Goal: Information Seeking & Learning: Find specific fact

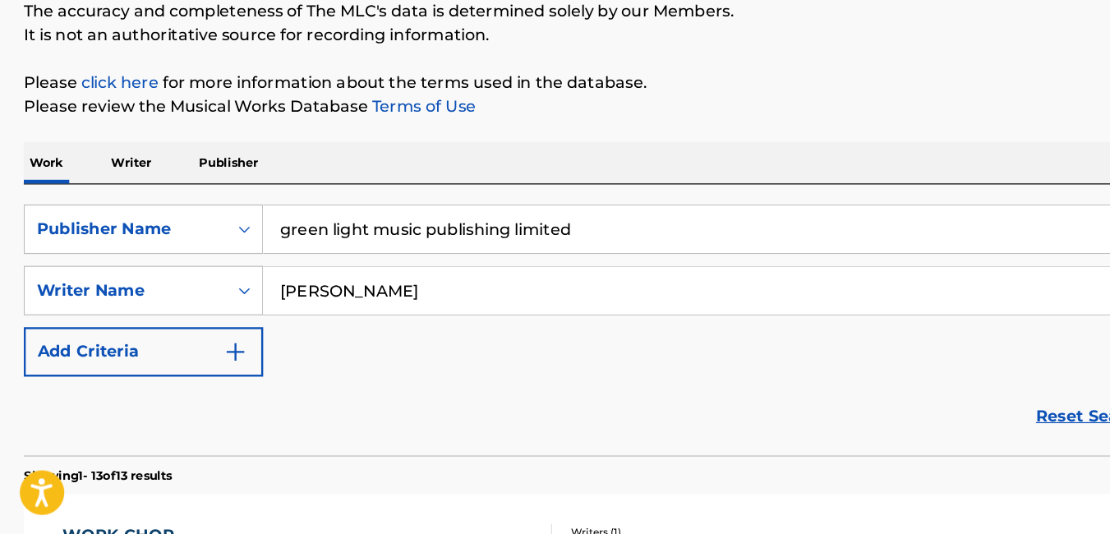
scroll to position [114, 0]
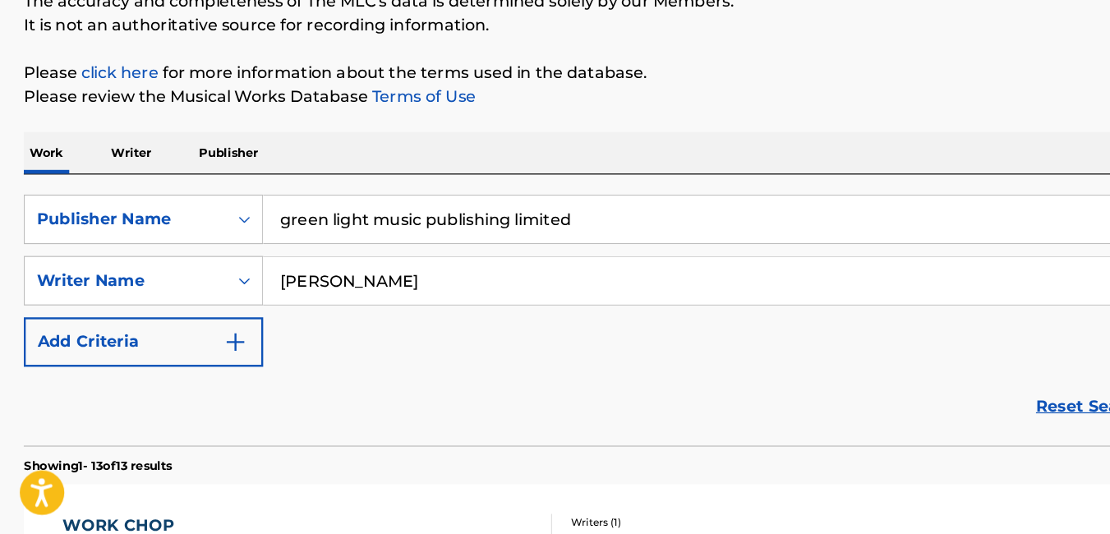
click at [385, 334] on input "oluwatobi ojeniyi" at bounding box center [639, 322] width 840 height 39
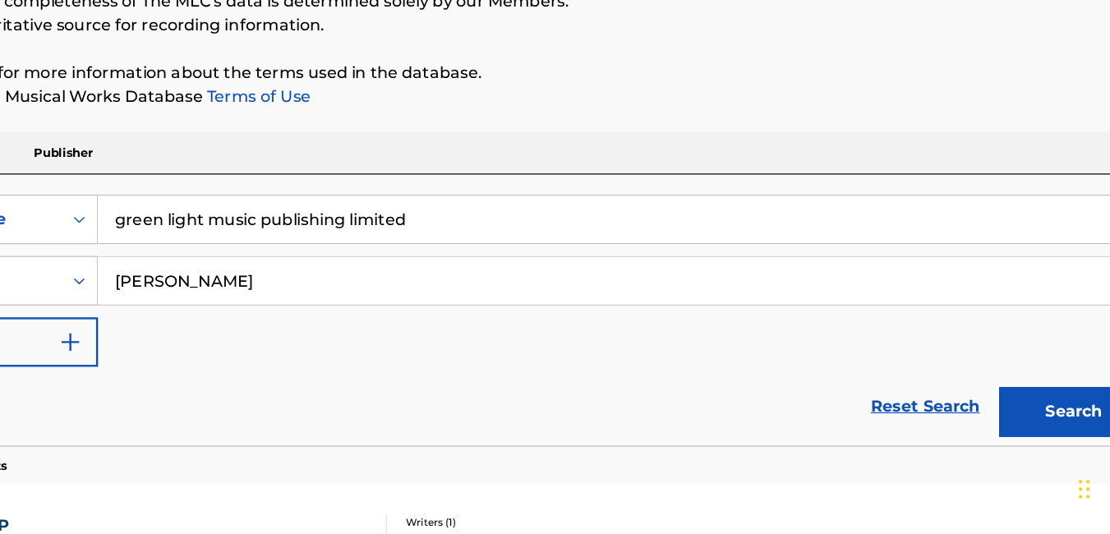
scroll to position [0, 0]
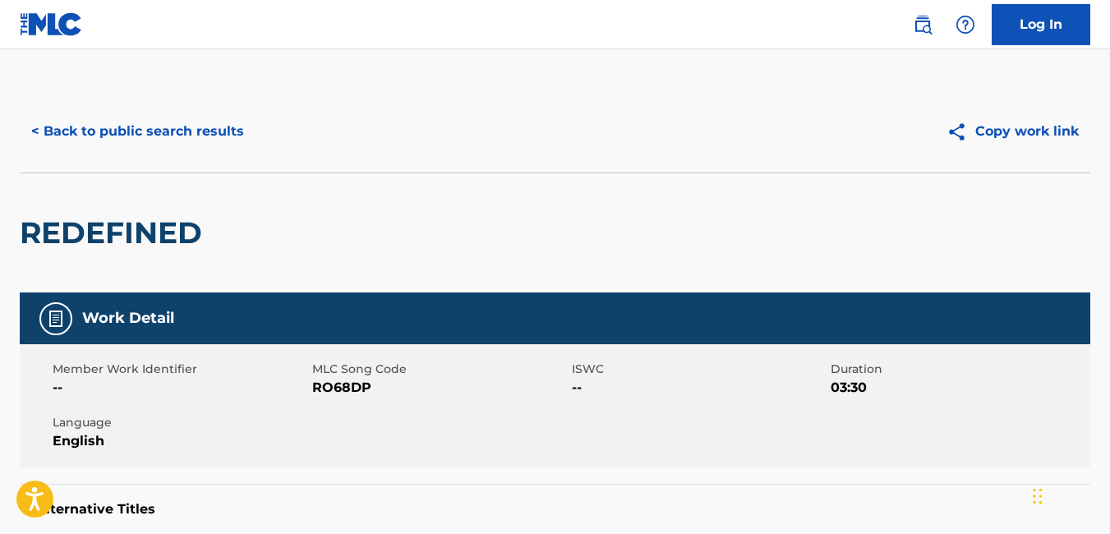
click at [32, 129] on button "< Back to public search results" at bounding box center [138, 131] width 236 height 41
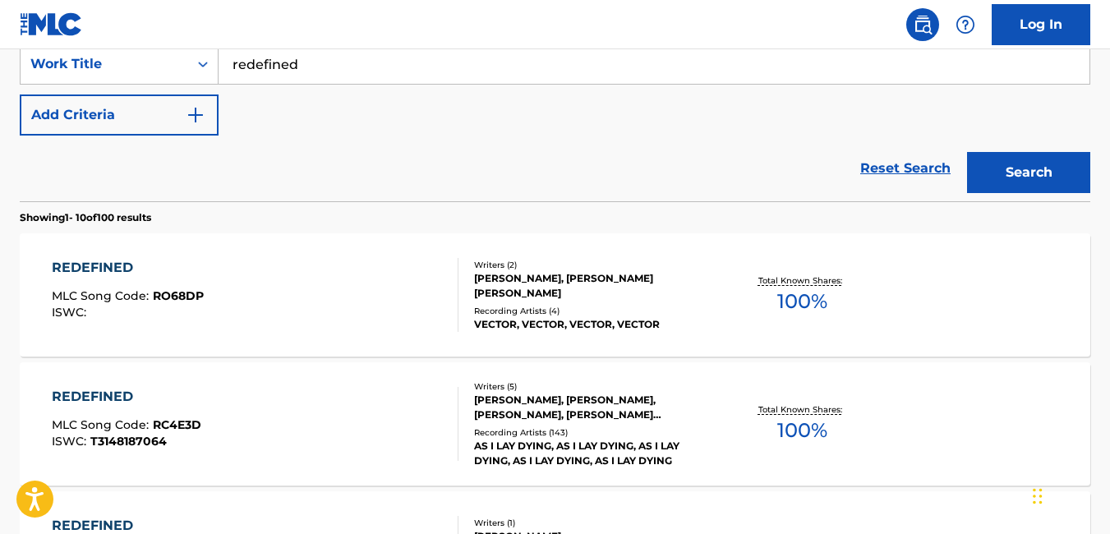
click at [362, 62] on input "redefined" at bounding box center [654, 63] width 871 height 39
type input "r"
type input "2PAC BASS"
click at [967, 152] on button "Search" at bounding box center [1028, 172] width 123 height 41
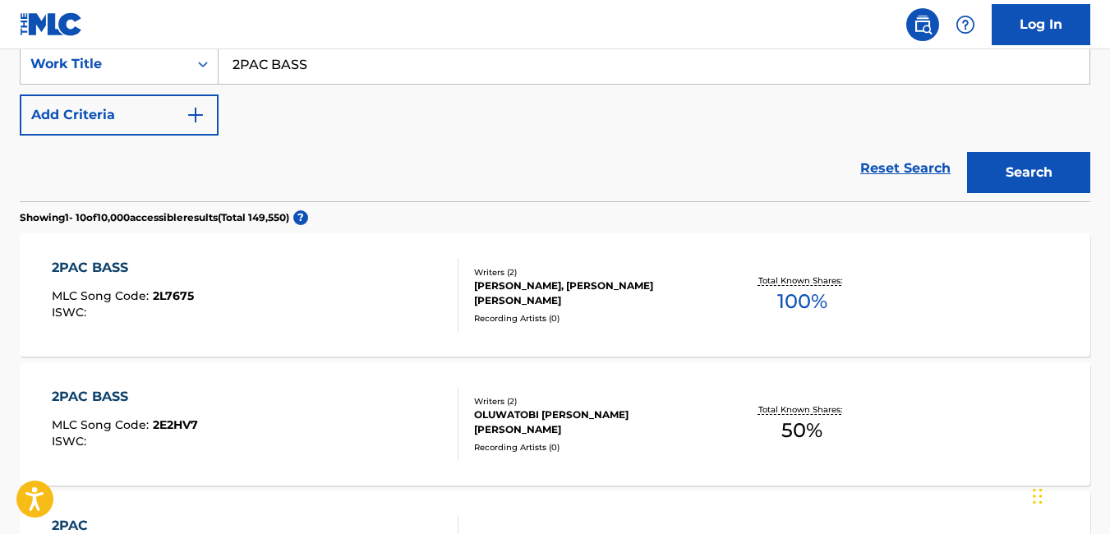
click at [421, 306] on div "2PAC BASS MLC Song Code : 2L7675 ISWC :" at bounding box center [255, 295] width 407 height 74
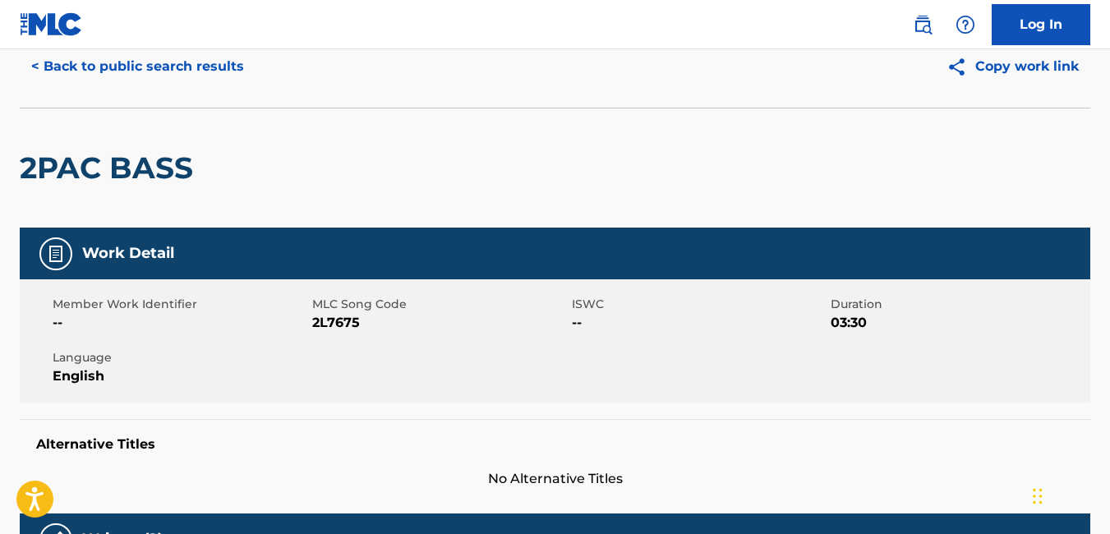
scroll to position [49, 0]
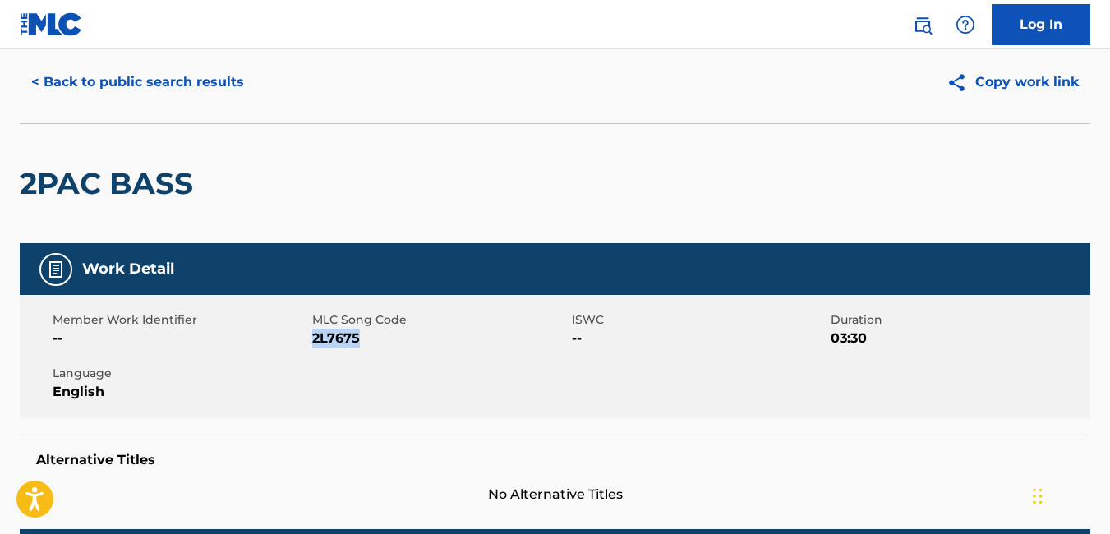
drag, startPoint x: 360, startPoint y: 342, endPoint x: 312, endPoint y: 352, distance: 48.7
click at [312, 352] on div "Member Work Identifier -- MLC Song Code 2L7675 ISWC -- Duration 03:30 Language …" at bounding box center [555, 356] width 1071 height 123
copy span "2L7675"
click at [74, 83] on button "< Back to public search results" at bounding box center [138, 82] width 236 height 41
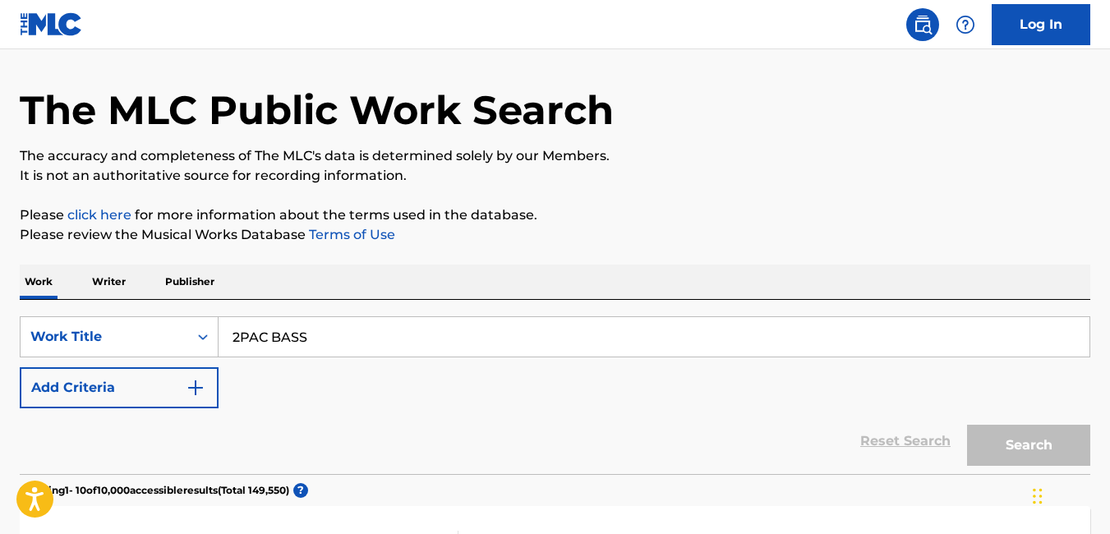
scroll to position [322, 0]
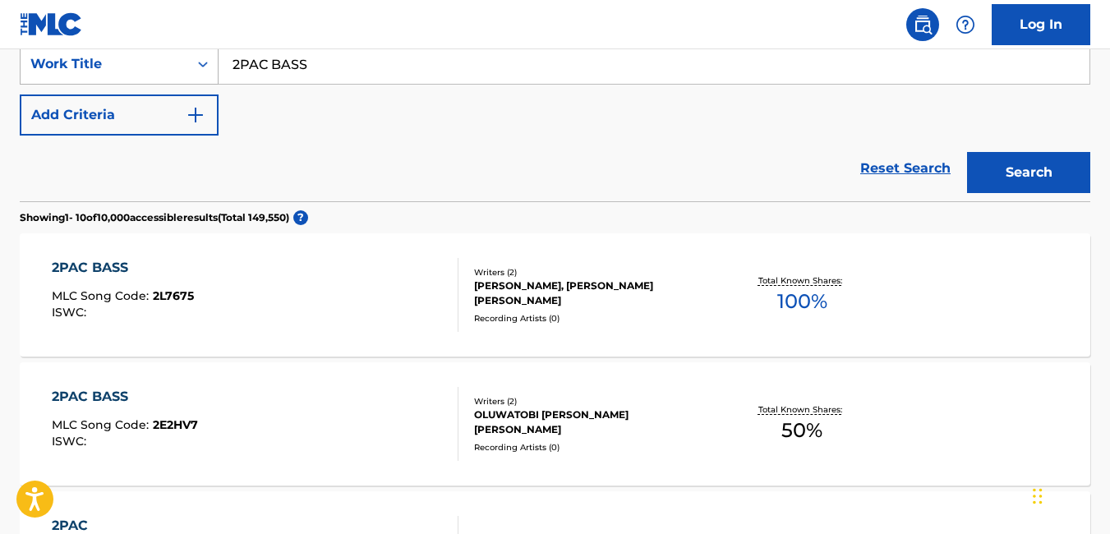
drag, startPoint x: 323, startPoint y: 63, endPoint x: 191, endPoint y: 68, distance: 131.5
click at [191, 68] on div "SearchWithCriteria36e7f40f-fbb8-49d2-9176-c963f330477b Work Title 2PAC BASS" at bounding box center [555, 64] width 1071 height 41
paste input "GLMP/2018/LC011 OGA POLICE NONE NONE VECTOR Olanrewaju Ogunmefun David YES YES …"
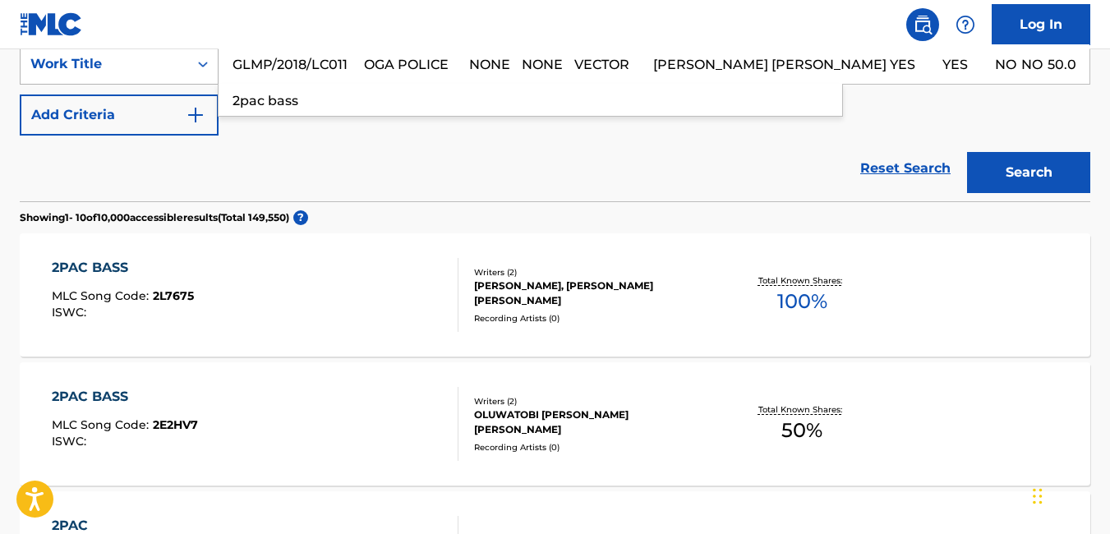
scroll to position [0, 712]
type input "2PAC BASS"
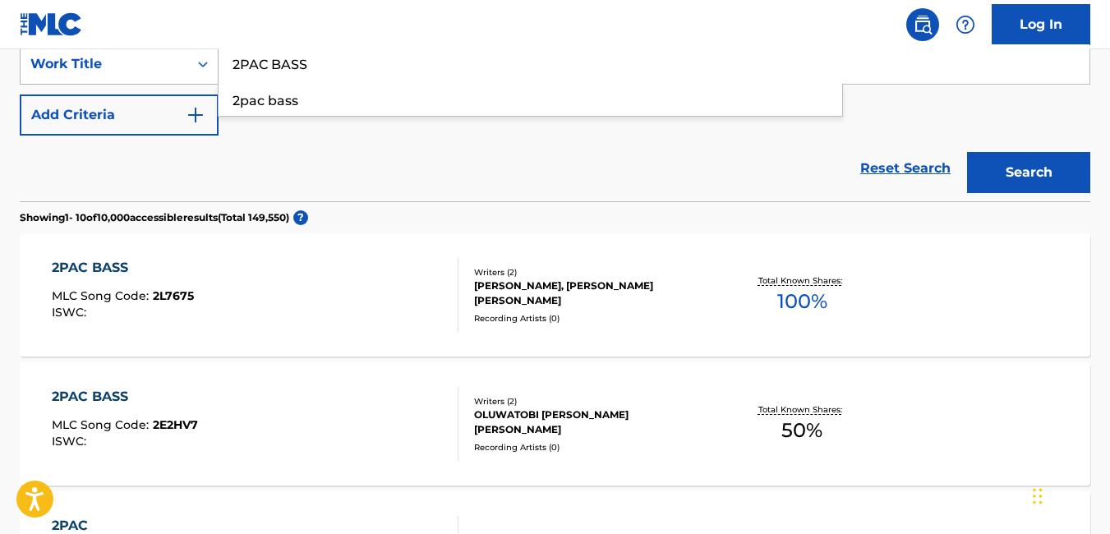
scroll to position [0, 0]
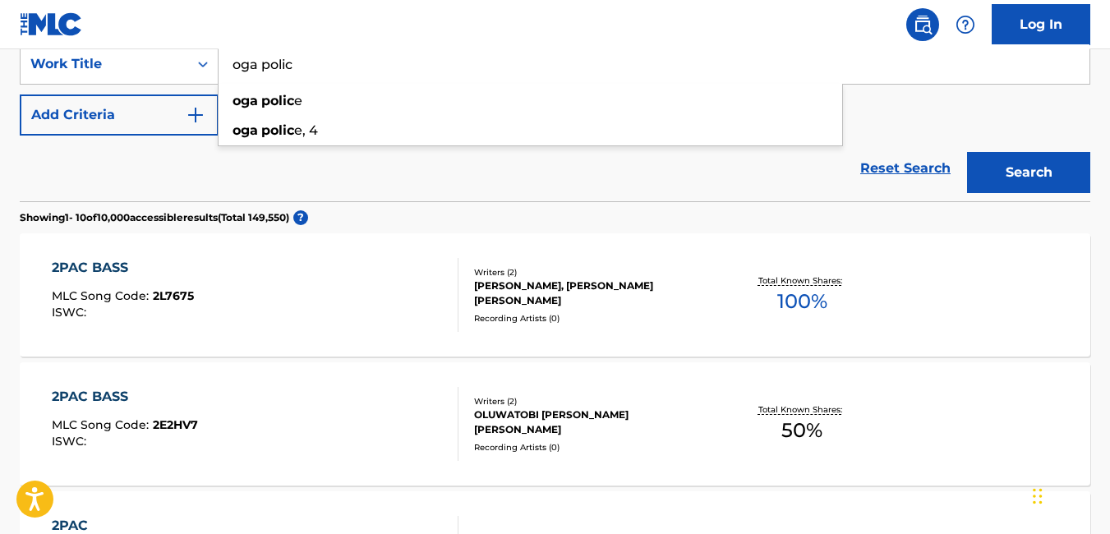
type input "oga police"
click at [967, 152] on button "Search" at bounding box center [1028, 172] width 123 height 41
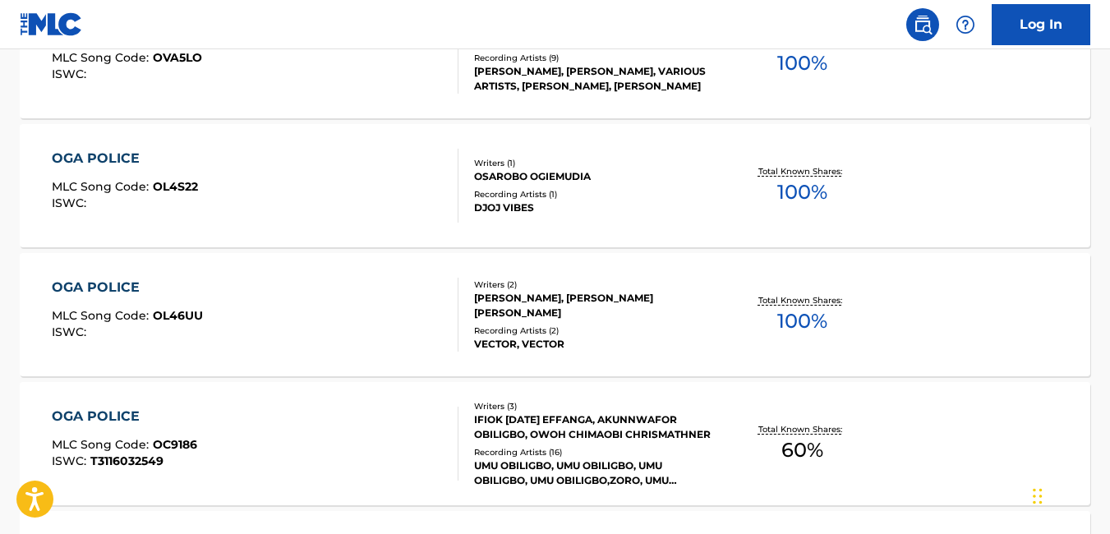
scroll to position [821, 0]
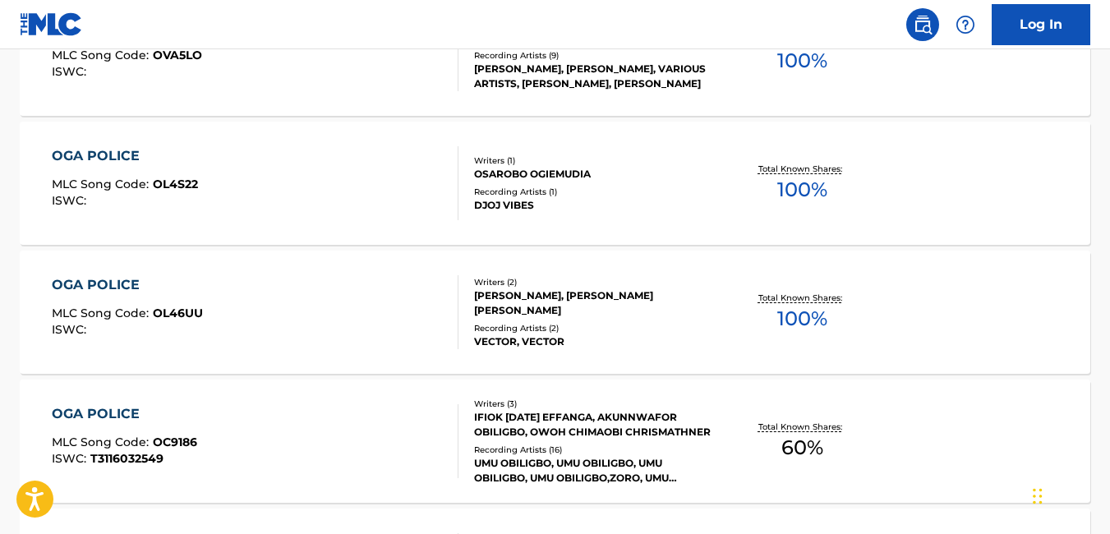
click at [573, 348] on div "VECTOR, VECTOR" at bounding box center [593, 341] width 238 height 15
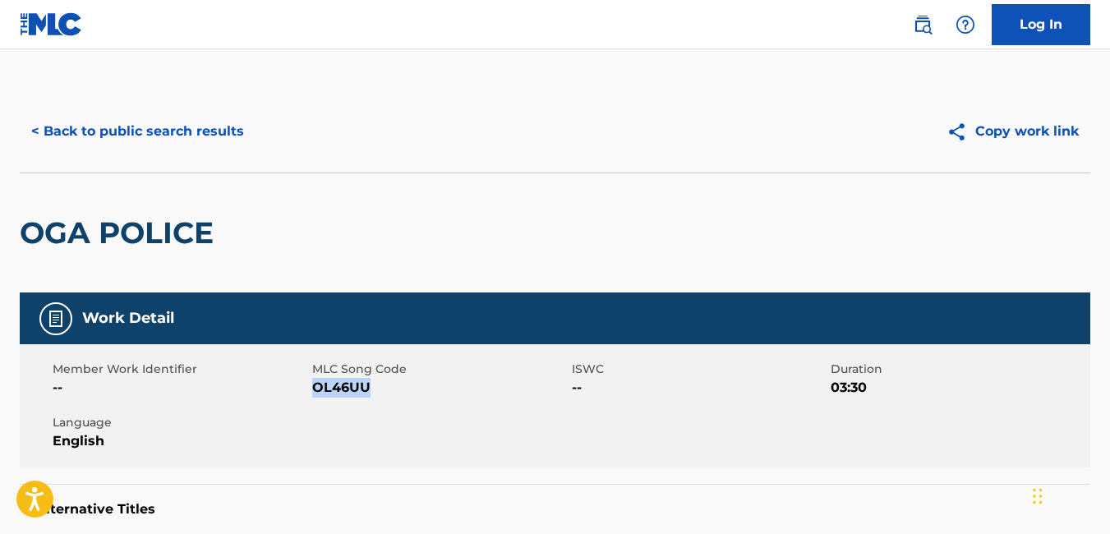
drag, startPoint x: 371, startPoint y: 389, endPoint x: 315, endPoint y: 401, distance: 58.0
click at [315, 401] on div "Member Work Identifier -- MLC Song Code OL46UU ISWC -- Duration 03:30 Language …" at bounding box center [555, 405] width 1071 height 123
copy span "OL46UU"
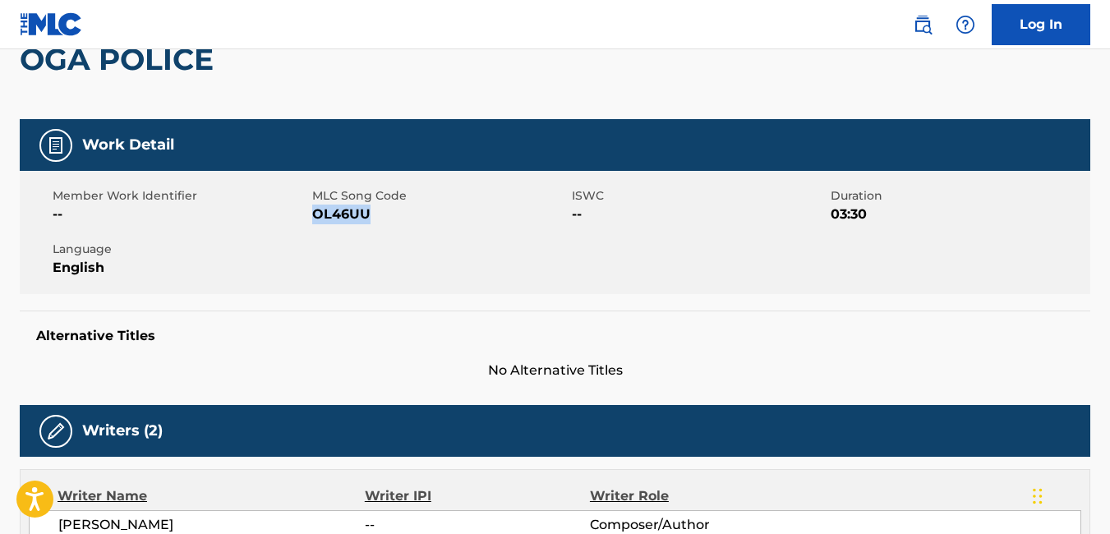
scroll to position [174, 0]
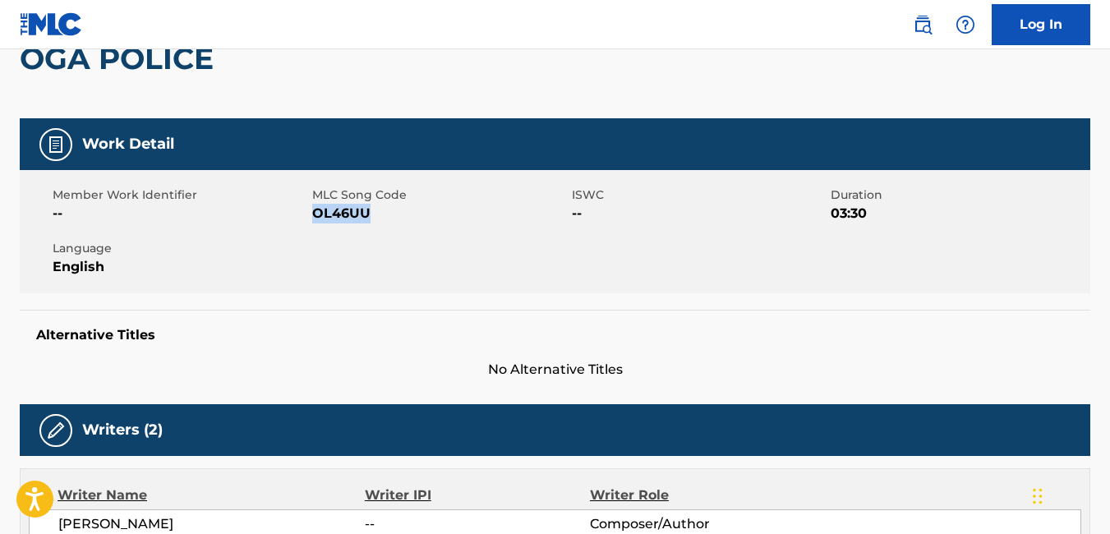
copy span "OL46UU"
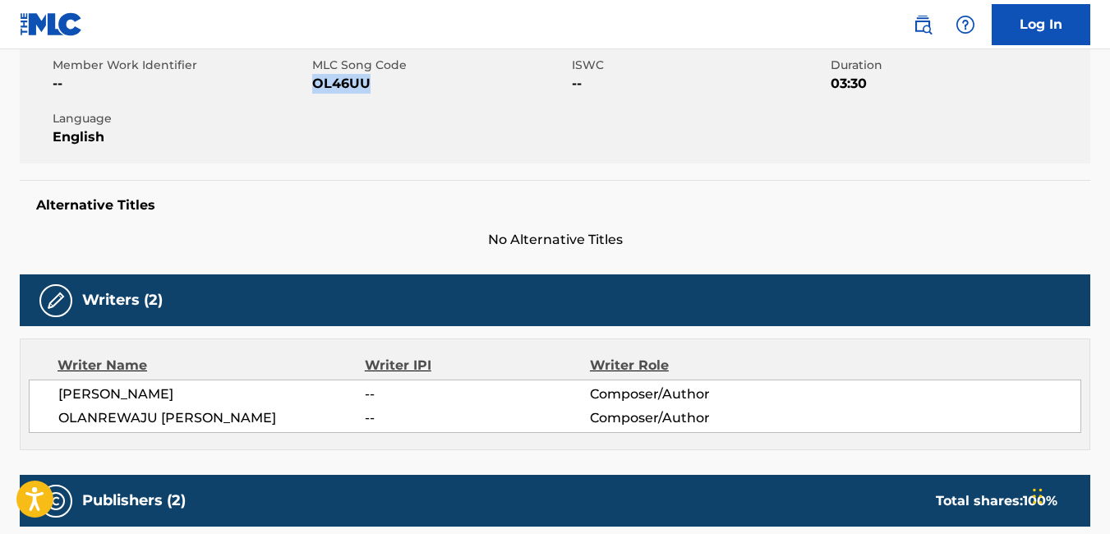
scroll to position [0, 0]
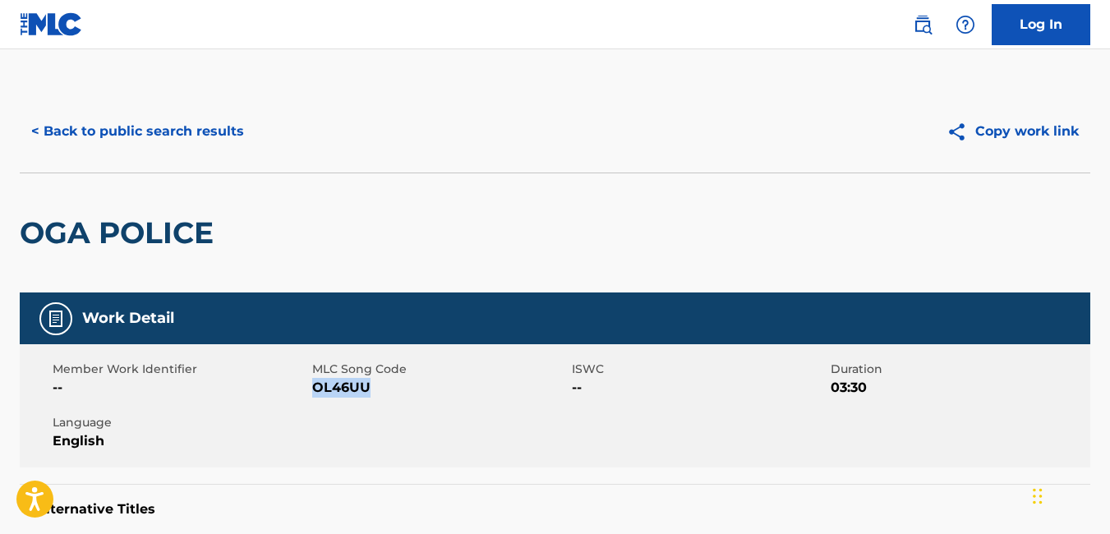
click at [44, 125] on button "< Back to public search results" at bounding box center [138, 131] width 236 height 41
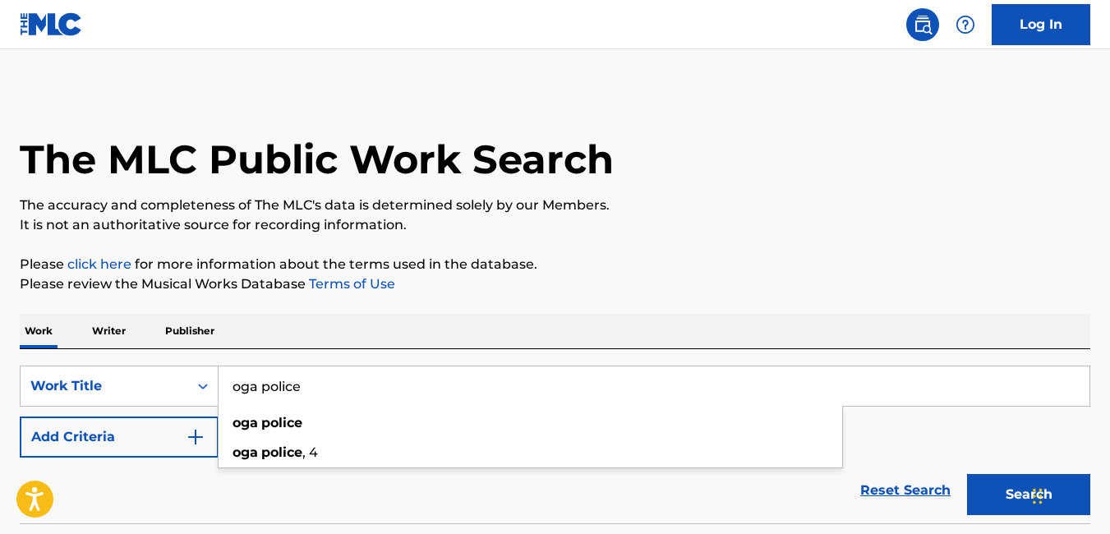
drag, startPoint x: 374, startPoint y: 382, endPoint x: 155, endPoint y: 411, distance: 220.4
click at [155, 411] on div "SearchWithCriteria36e7f40f-fbb8-49d2-9176-c963f330477b Work Title oga police og…" at bounding box center [555, 412] width 1071 height 92
paste input "TEACHER TEACHER"
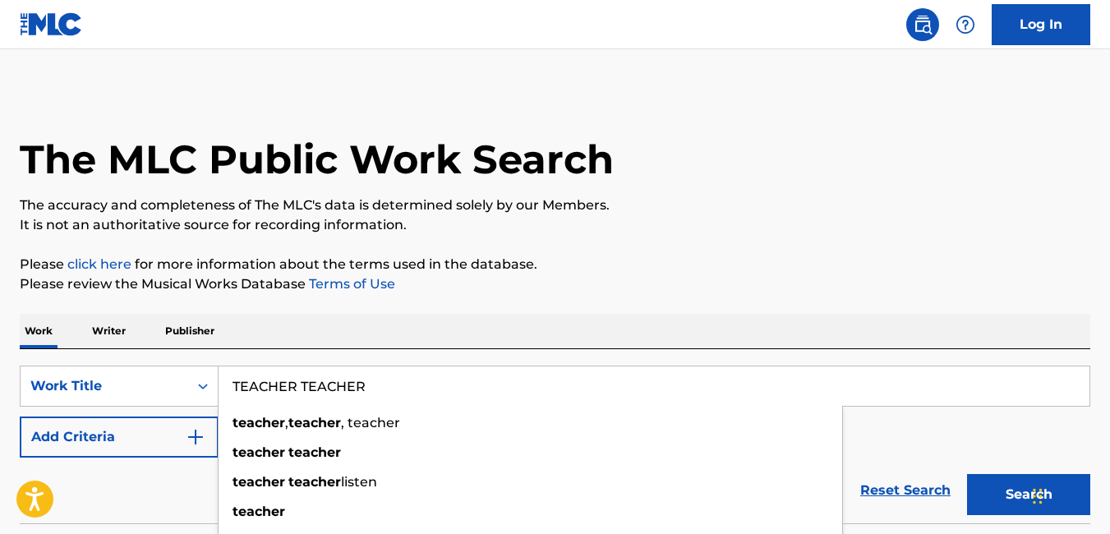
type input "TEACHER TEACHER"
click at [967, 474] on button "Search" at bounding box center [1028, 494] width 123 height 41
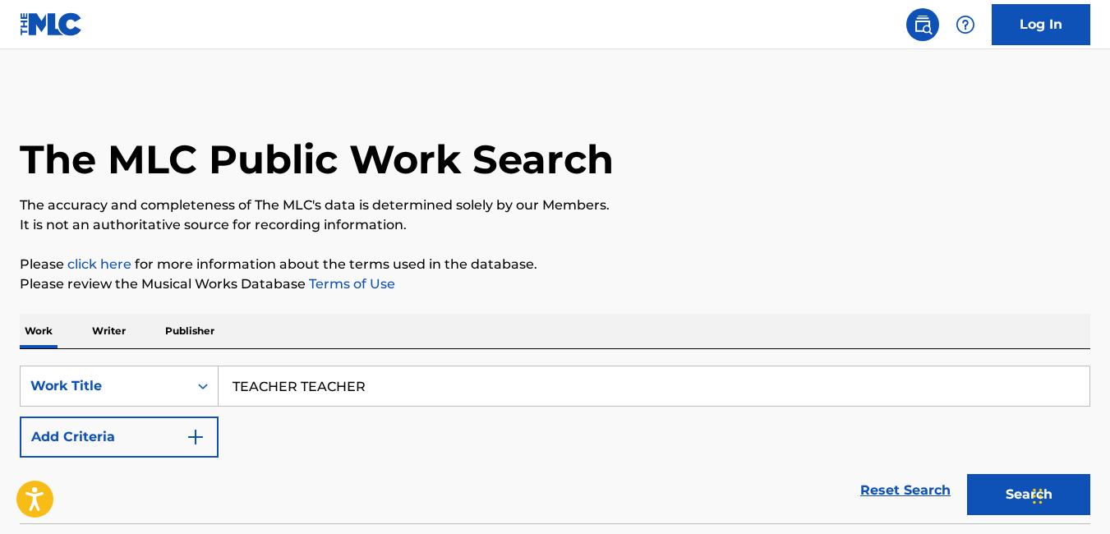
click at [744, 278] on p "Please review the Musical Works Database Terms of Use" at bounding box center [555, 284] width 1071 height 20
click at [1012, 486] on button "Search" at bounding box center [1028, 494] width 123 height 41
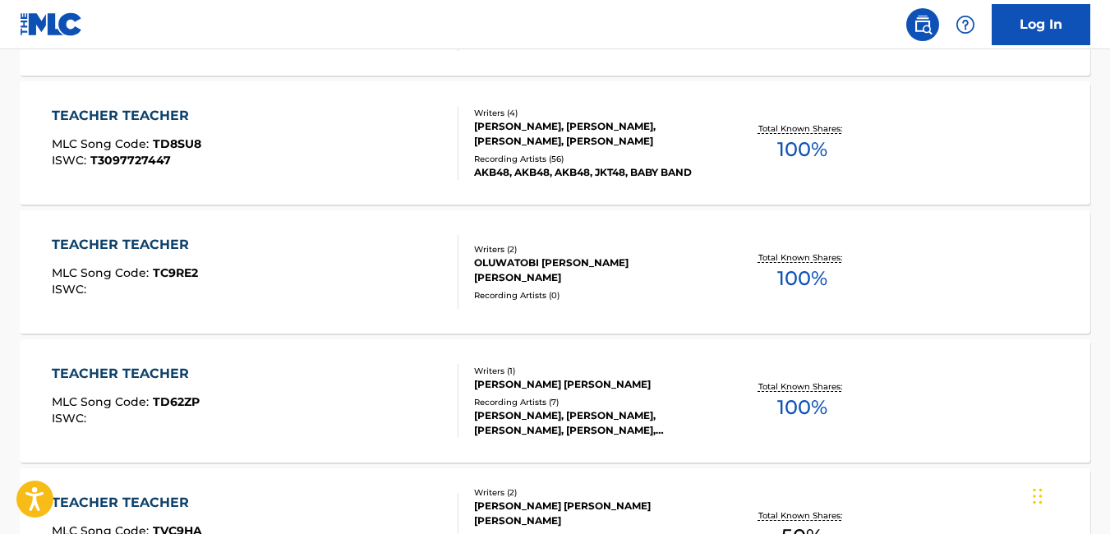
scroll to position [862, 0]
click at [629, 300] on div "Recording Artists ( 0 )" at bounding box center [593, 294] width 238 height 12
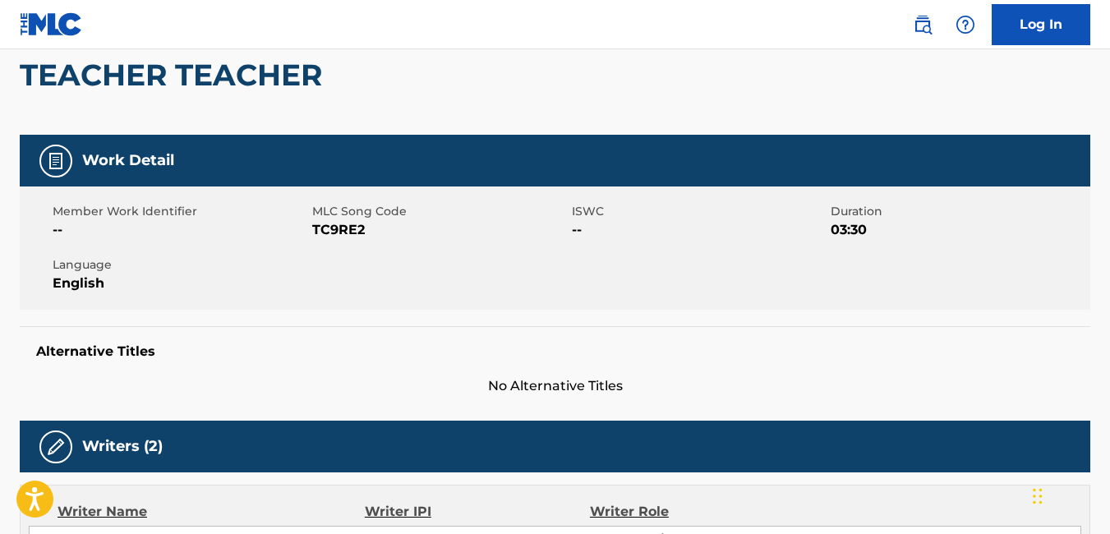
scroll to position [174, 0]
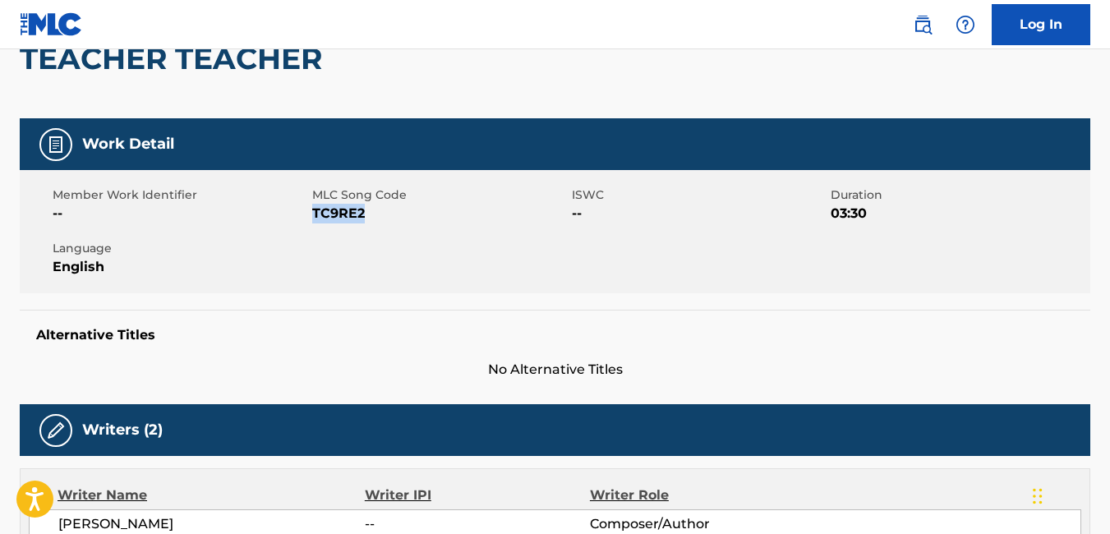
drag, startPoint x: 363, startPoint y: 210, endPoint x: 315, endPoint y: 223, distance: 50.2
click at [315, 223] on div "Member Work Identifier -- MLC Song Code TC9RE2 ISWC -- Duration 03:30 Language …" at bounding box center [555, 231] width 1071 height 123
copy span "TC9RE2"
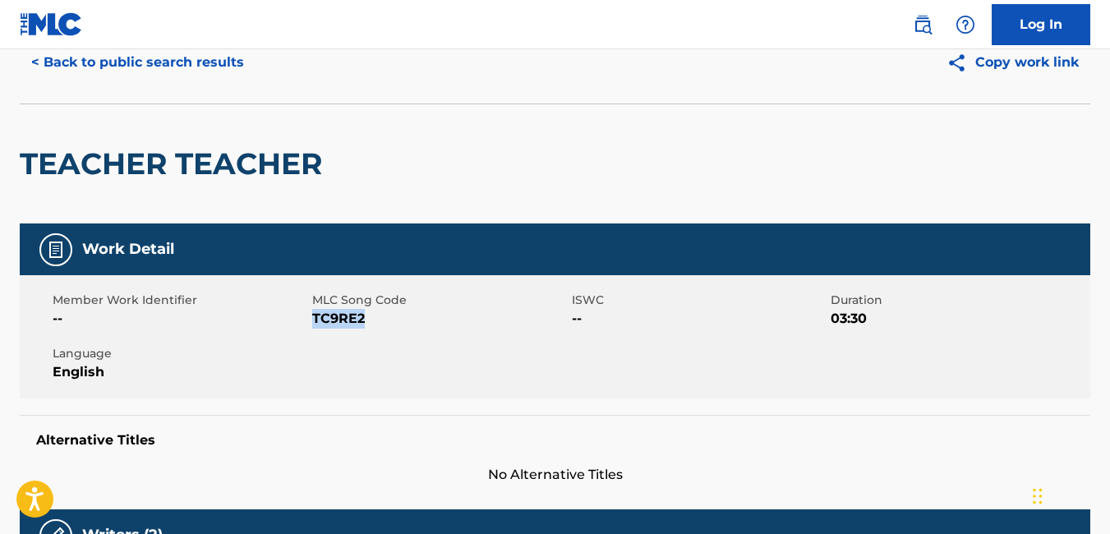
scroll to position [0, 0]
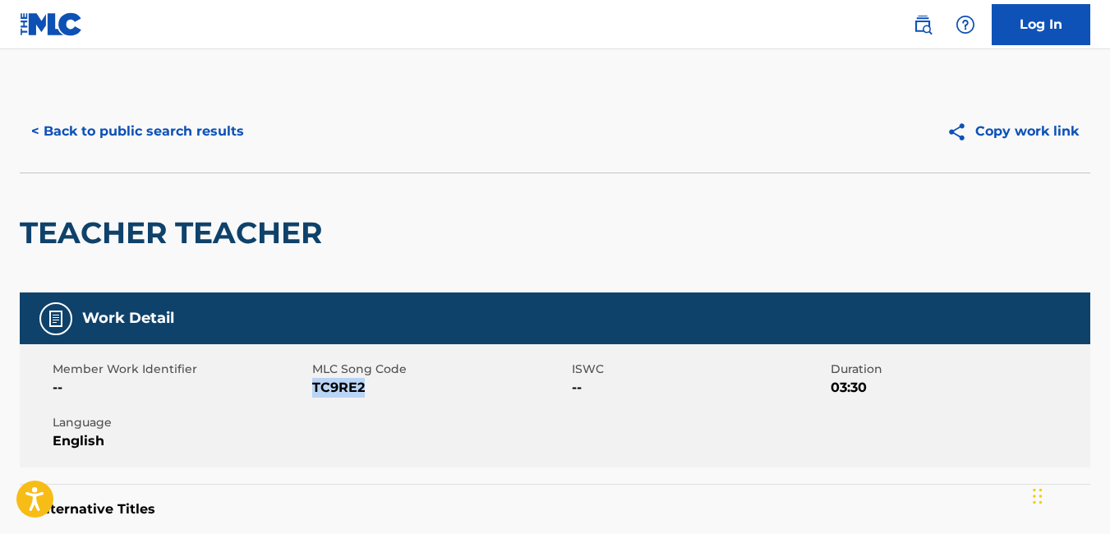
click at [38, 131] on button "< Back to public search results" at bounding box center [138, 131] width 236 height 41
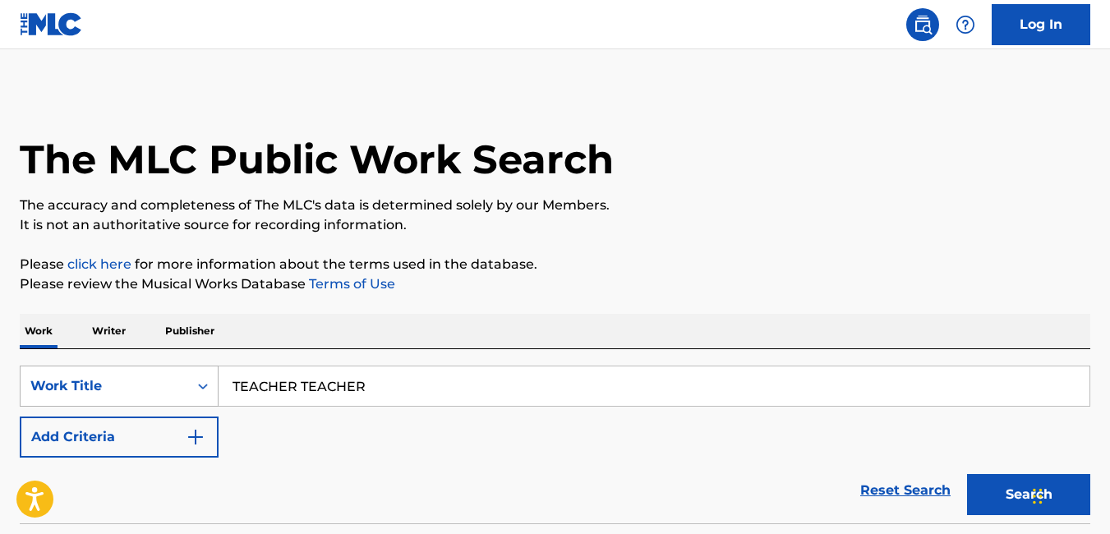
drag, startPoint x: 378, startPoint y: 390, endPoint x: 175, endPoint y: 401, distance: 203.2
click at [181, 416] on div "SearchWithCriteria36e7f40f-fbb8-49d2-9176-c963f330477b Work Title TEACHER TEACH…" at bounding box center [555, 412] width 1071 height 92
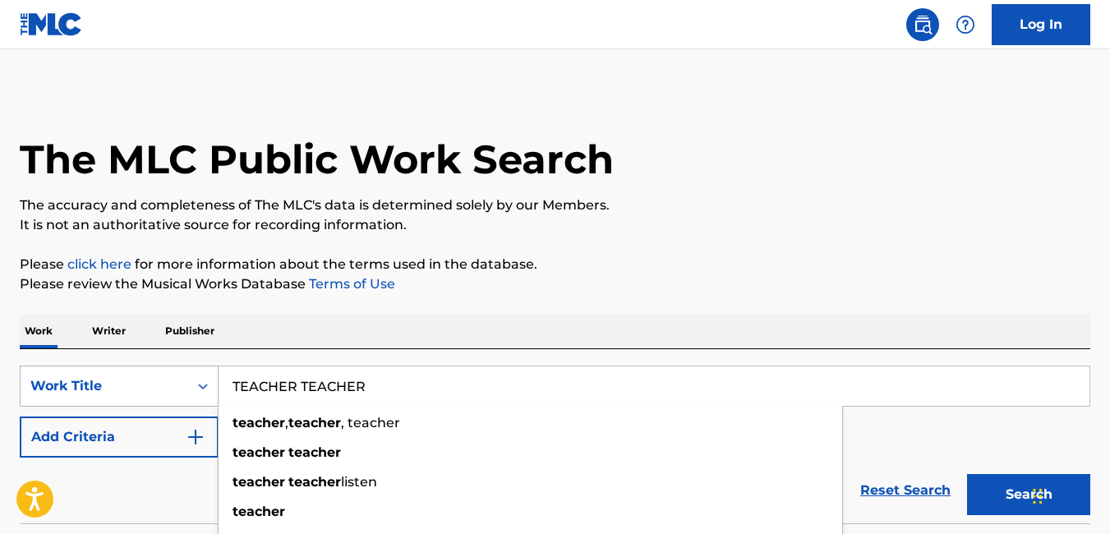
paste input "GLMP/2018/LC013 SE WAN FE KU NONE NONE VECTOR Olanrewaju Ogunmefun David YES YE…"
paste input "SE WAN FE KU"
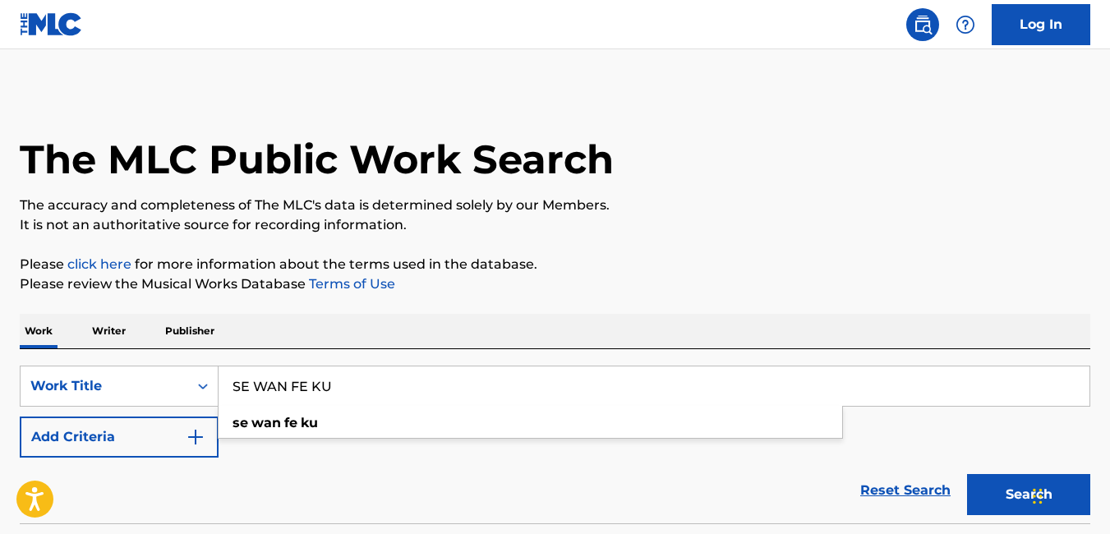
type input "SE WAN FE KU"
click at [694, 284] on p "Please review the Musical Works Database Terms of Use" at bounding box center [555, 284] width 1071 height 20
click at [1007, 495] on button "Search" at bounding box center [1028, 494] width 123 height 41
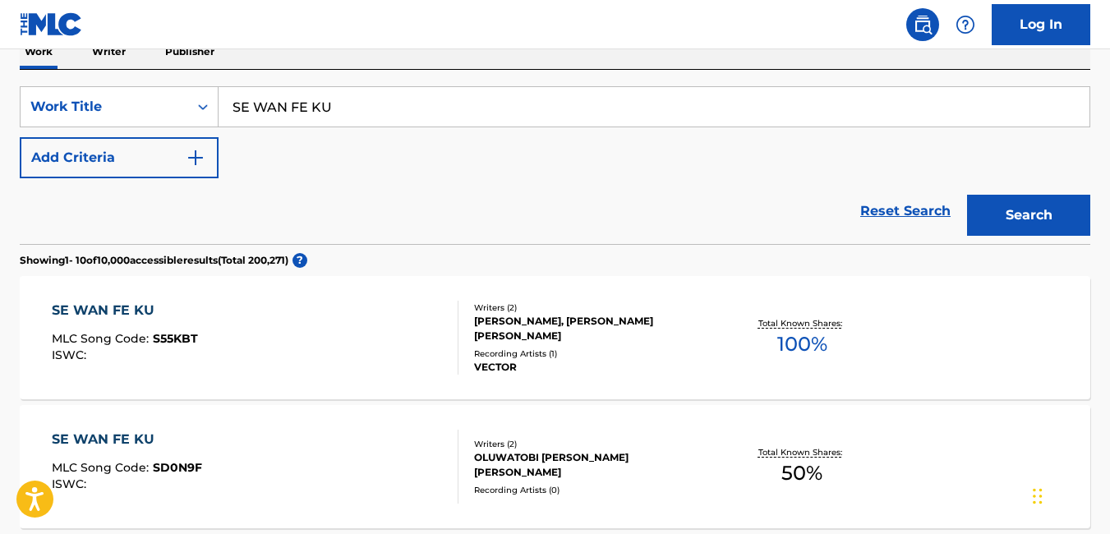
scroll to position [290, 0]
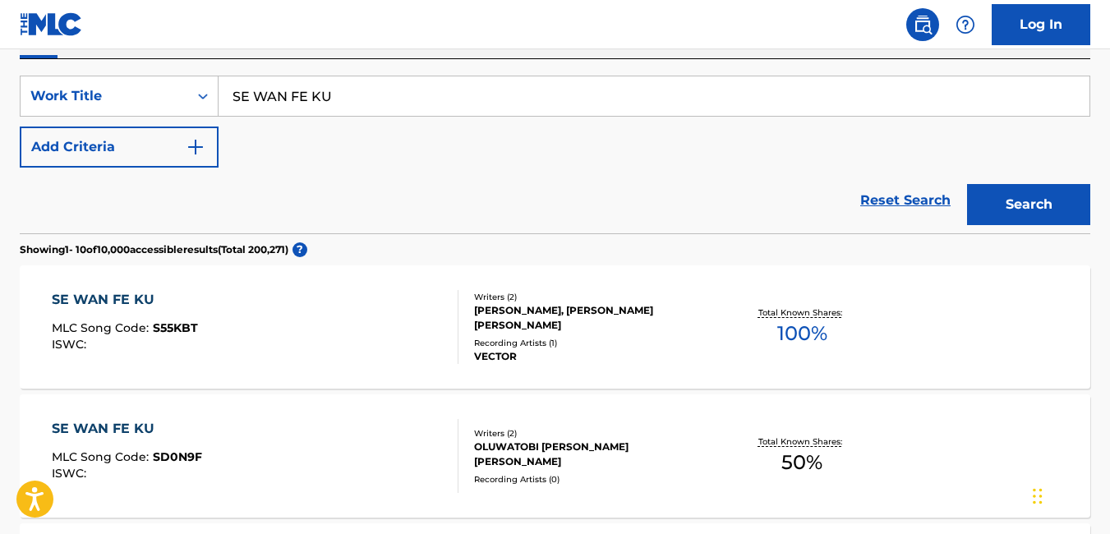
click at [590, 364] on div "SE WAN FE KU MLC Song Code : S55KBT ISWC : Writers ( 2 ) LUCIOUS CRAKIT, OLANRE…" at bounding box center [555, 326] width 1071 height 123
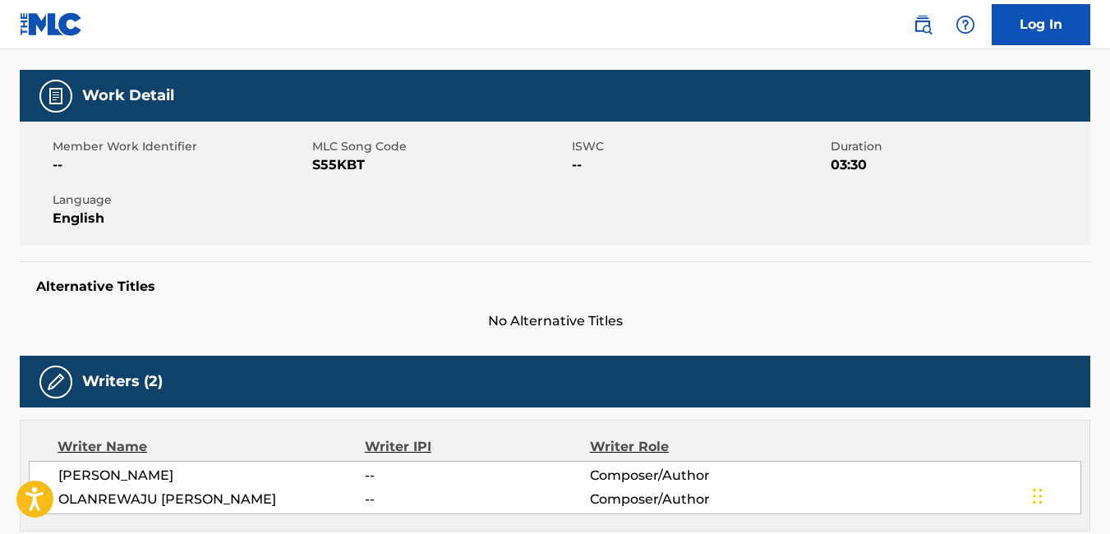
scroll to position [235, 0]
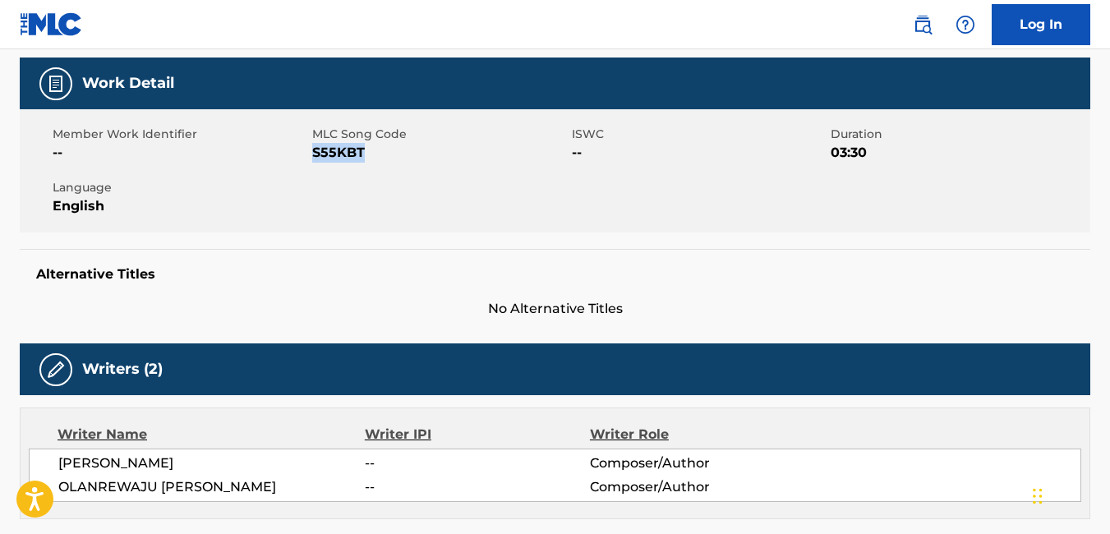
drag, startPoint x: 368, startPoint y: 150, endPoint x: 313, endPoint y: 168, distance: 58.2
click at [313, 168] on div "Member Work Identifier -- MLC Song Code S55KBT ISWC -- Duration 03:30 Language …" at bounding box center [555, 170] width 1071 height 123
copy span "S55KBT"
click at [445, 235] on div "Work Detail Member Work Identifier -- MLC Song Code S55KBT ISWC -- Duration 03:…" at bounding box center [555, 188] width 1071 height 261
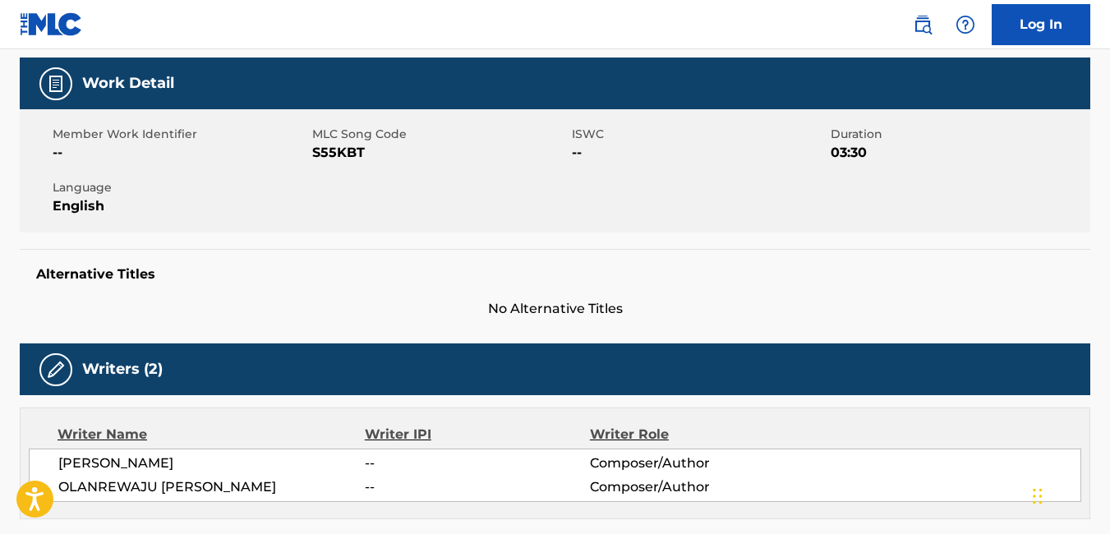
click at [445, 235] on div "Work Detail Member Work Identifier -- MLC Song Code S55KBT ISWC -- Duration 03:…" at bounding box center [555, 188] width 1071 height 261
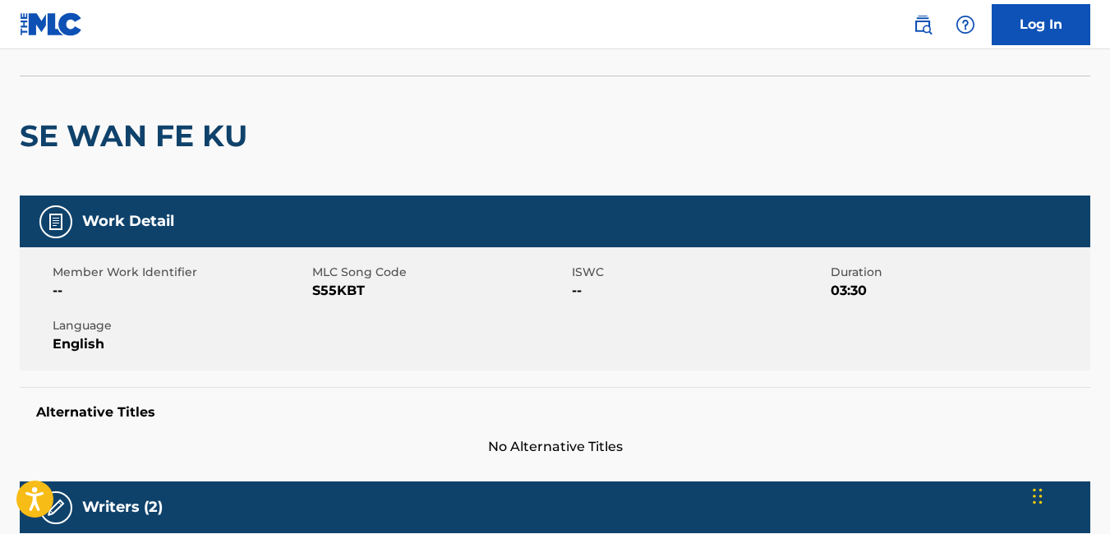
scroll to position [71, 0]
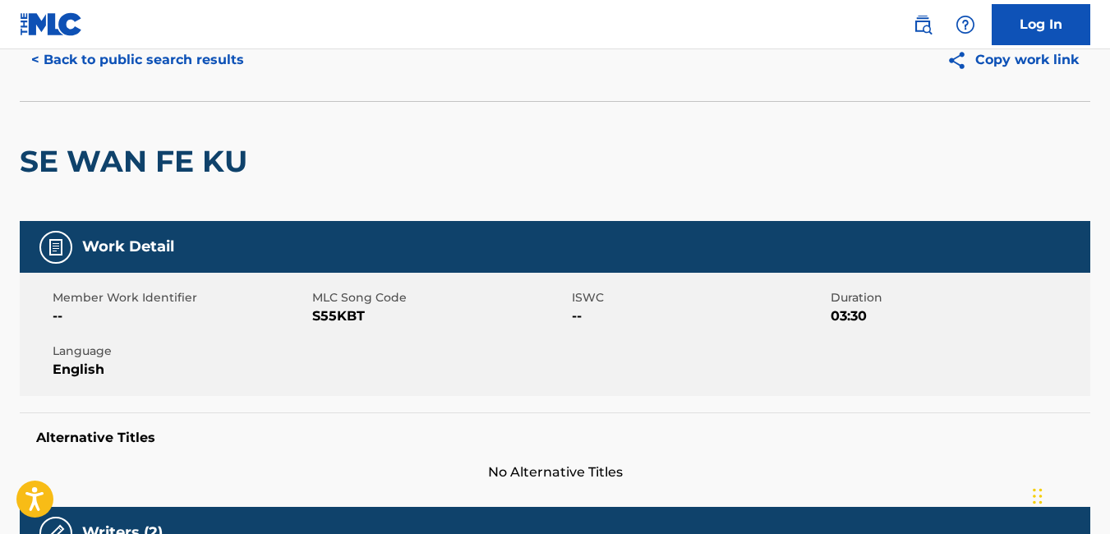
click at [32, 58] on button "< Back to public search results" at bounding box center [138, 59] width 236 height 41
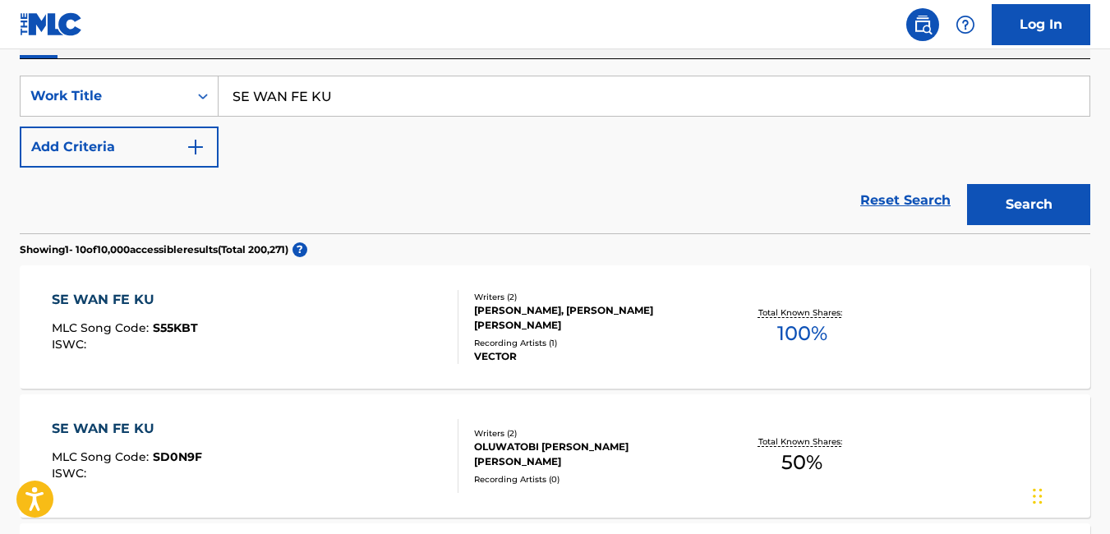
click at [341, 97] on input "SE WAN FE KU" at bounding box center [654, 95] width 871 height 39
type input "S"
type input "a"
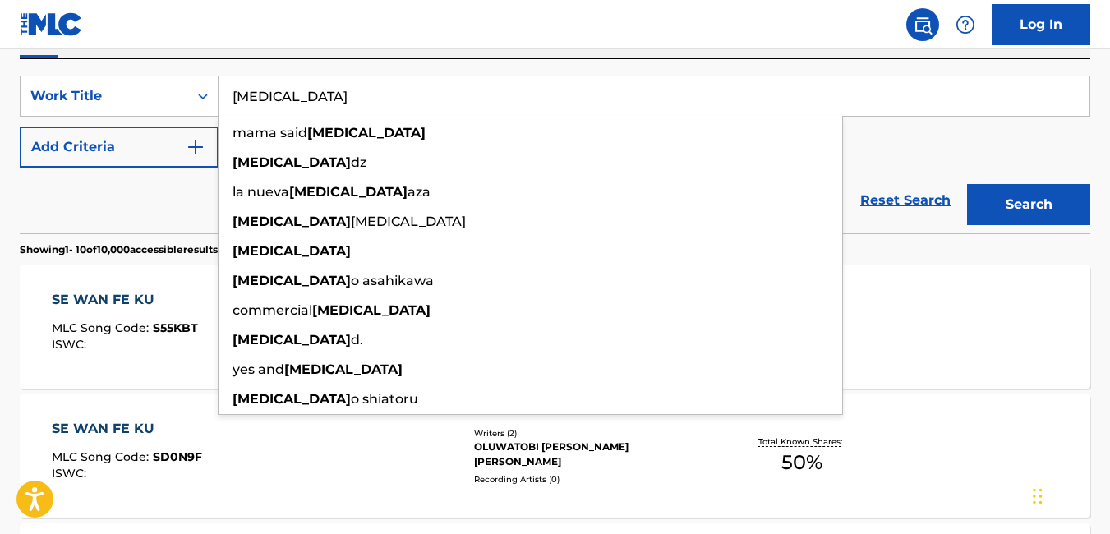
type input "AMEN"
click at [934, 309] on div "SE WAN FE KU MLC Song Code : S55KBT ISWC : Writers ( 2 ) LUCIOUS CRAKIT, OLANRE…" at bounding box center [555, 326] width 1071 height 123
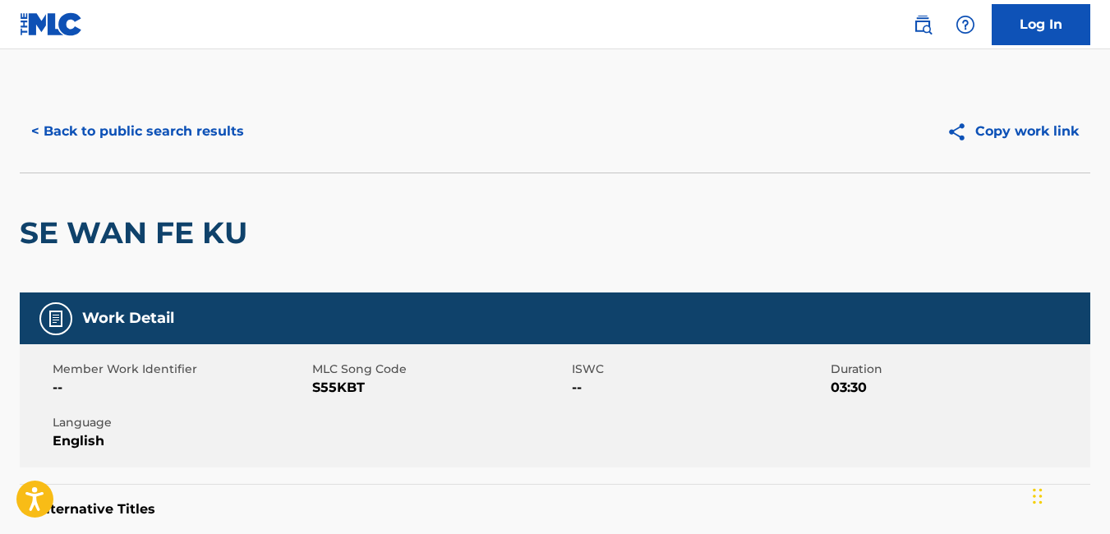
click at [36, 131] on button "< Back to public search results" at bounding box center [138, 131] width 236 height 41
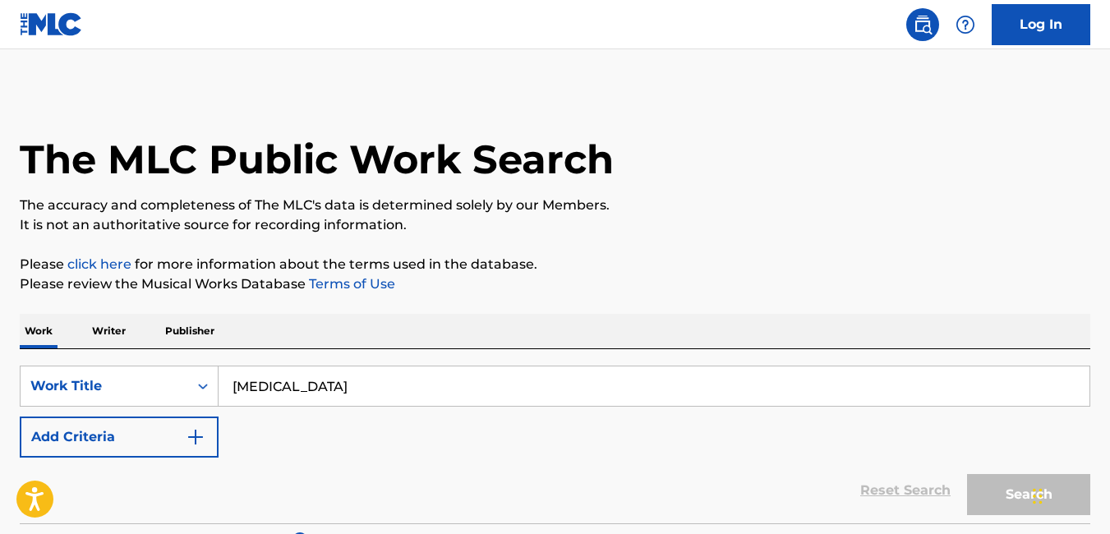
scroll to position [290, 0]
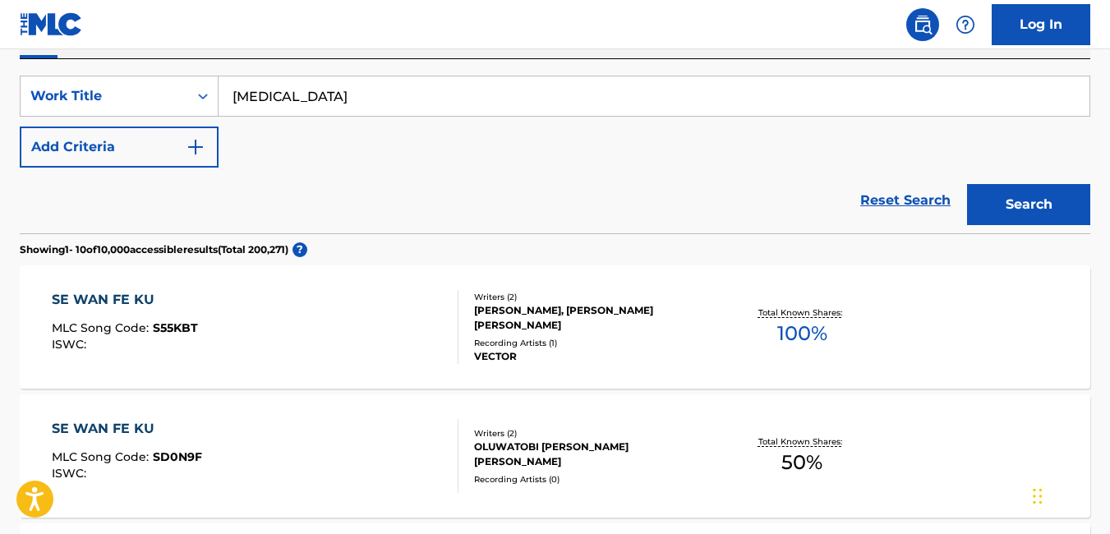
click at [1022, 195] on button "Search" at bounding box center [1028, 204] width 123 height 41
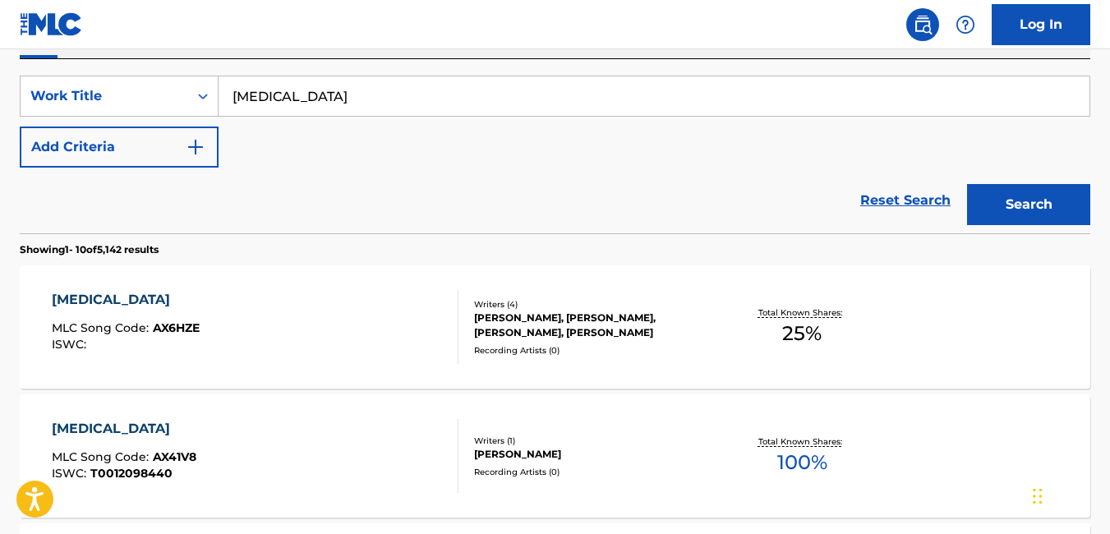
click at [717, 421] on div "AMEN MLC Song Code : AX41V8 ISWC : T0012098440 Writers ( 1 ) PETRA PORIES Recor…" at bounding box center [555, 455] width 1071 height 123
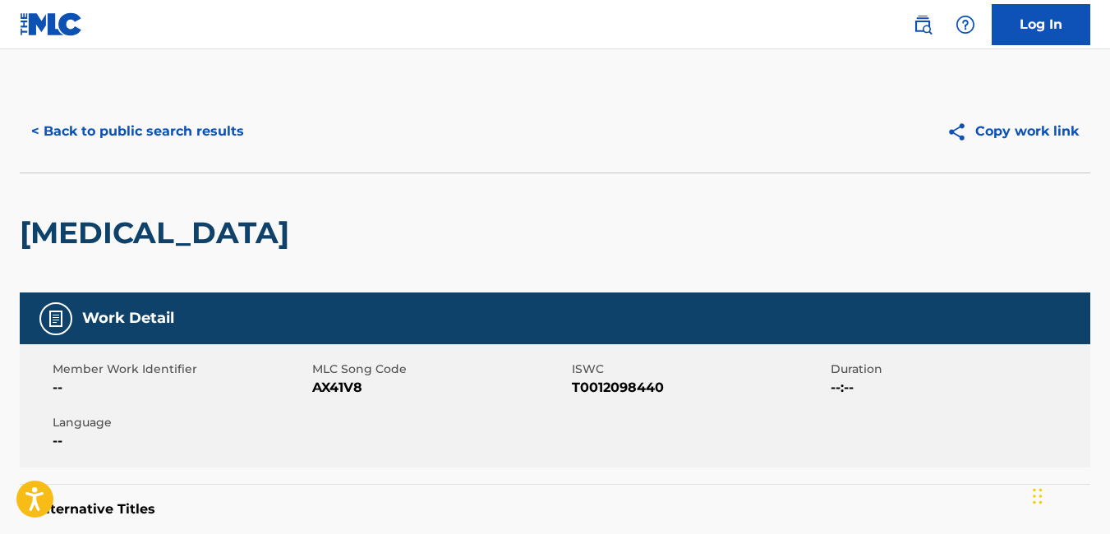
click at [45, 127] on button "< Back to public search results" at bounding box center [138, 131] width 236 height 41
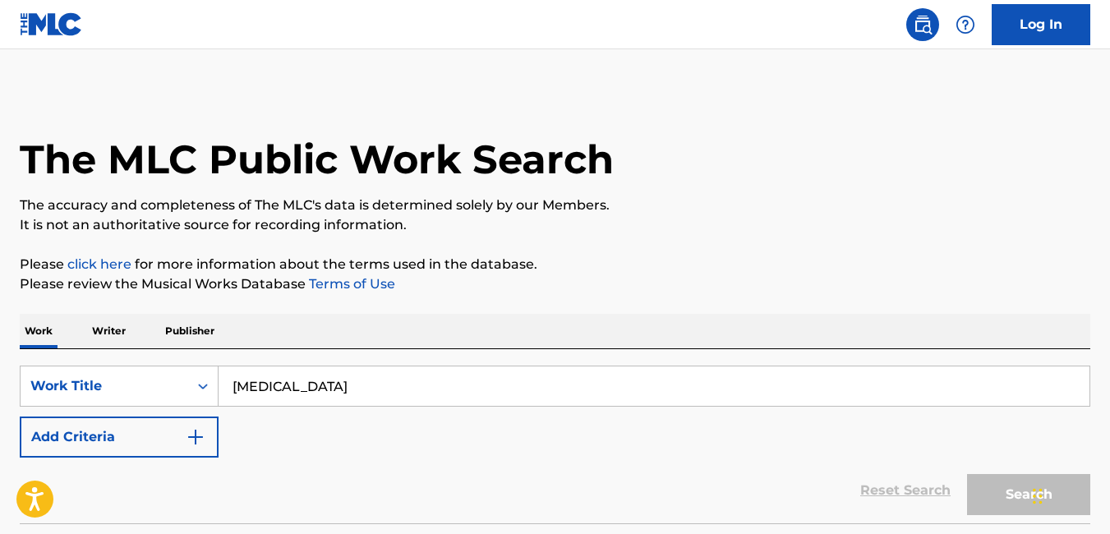
scroll to position [290, 0]
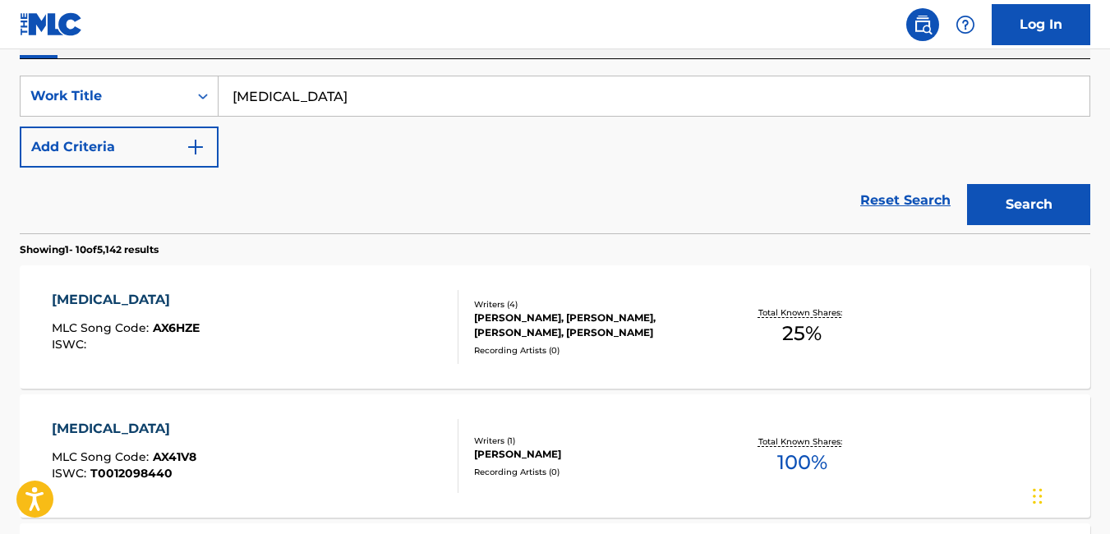
click at [962, 324] on div "AMEN MLC Song Code : AX6HZE ISWC : Writers ( 4 ) KREE HARRISON, KARL MICHAEL, E…" at bounding box center [555, 326] width 1071 height 123
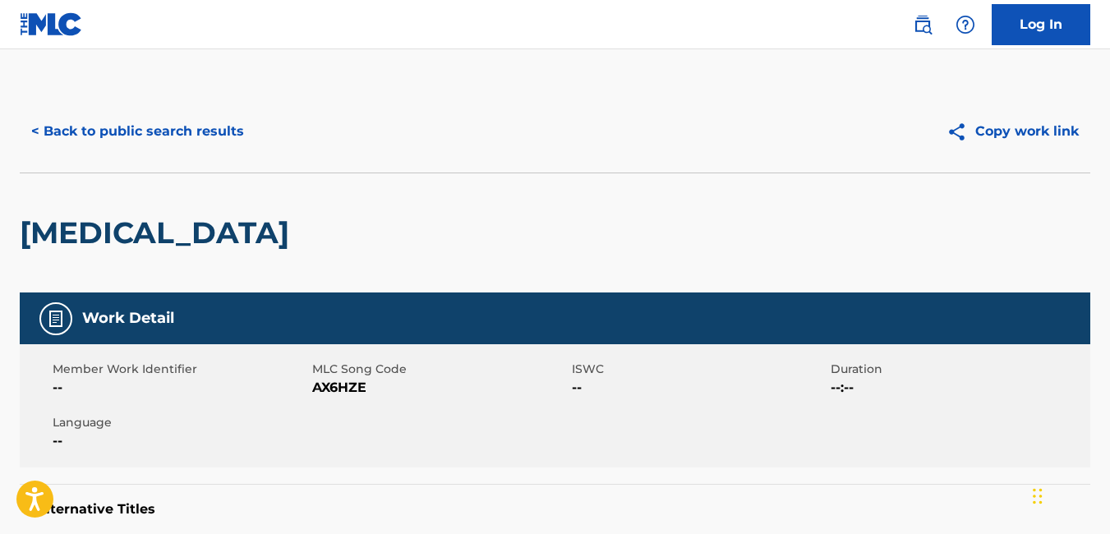
click at [37, 128] on button "< Back to public search results" at bounding box center [138, 131] width 236 height 41
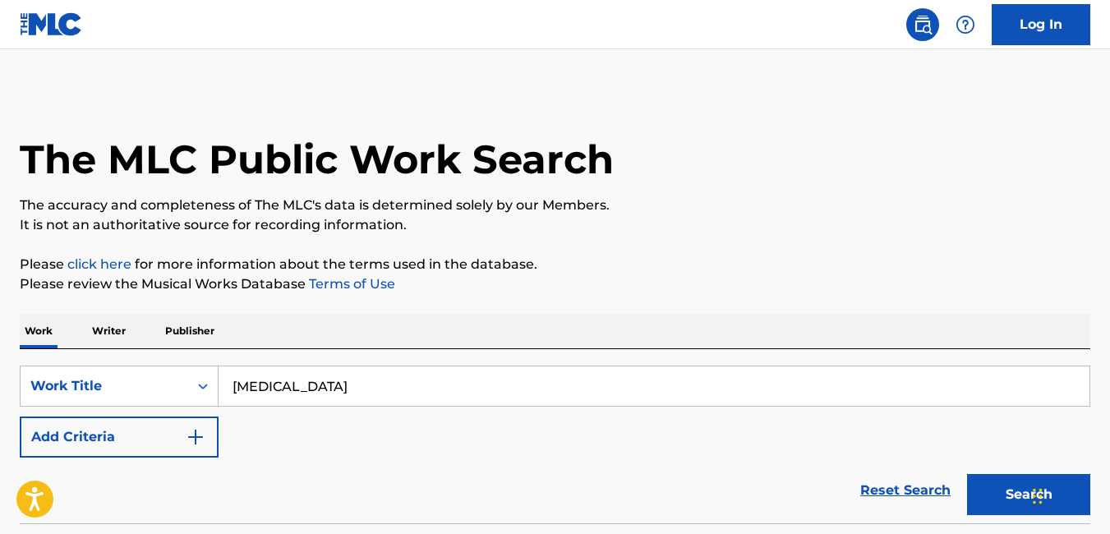
scroll to position [290, 0]
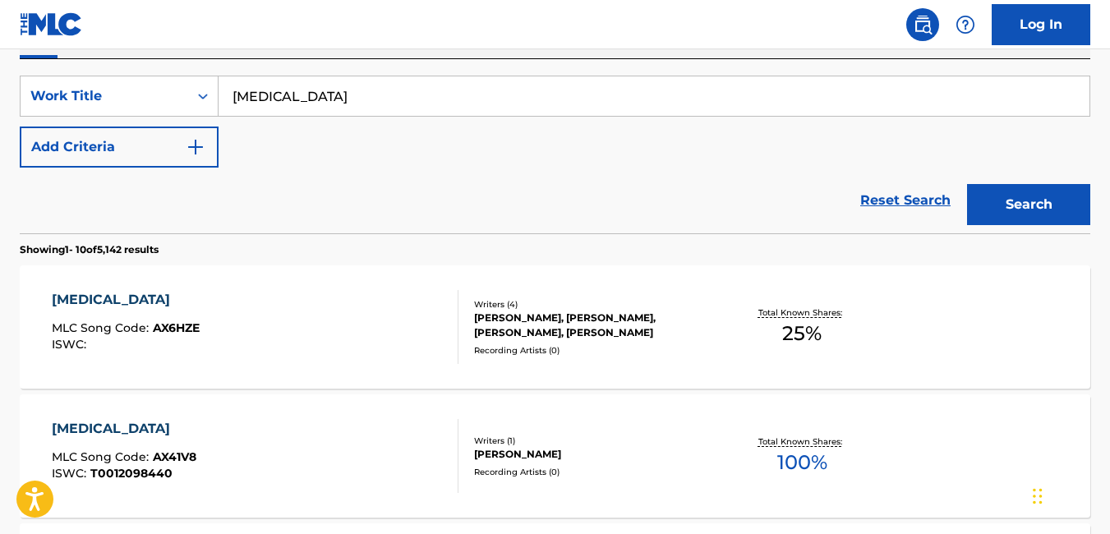
click at [514, 219] on div "Reset Search Search" at bounding box center [555, 201] width 1071 height 66
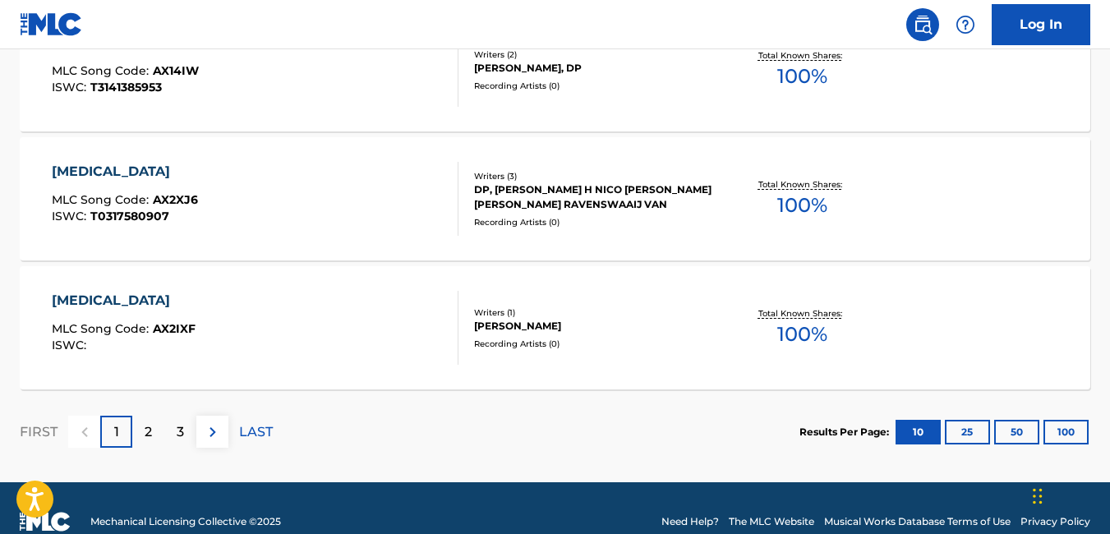
scroll to position [1473, 0]
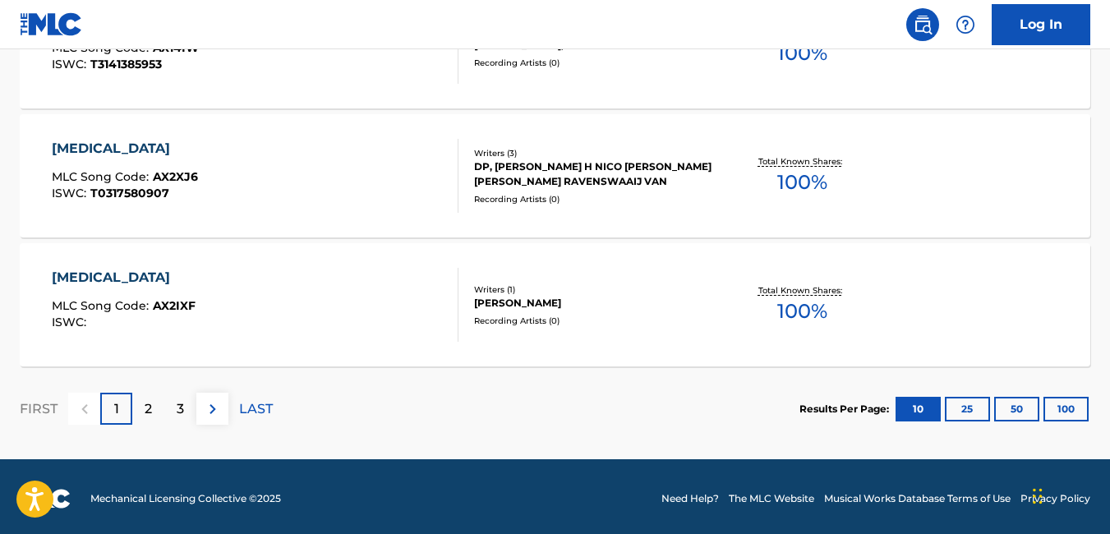
click at [1059, 413] on button "100" at bounding box center [1065, 409] width 45 height 25
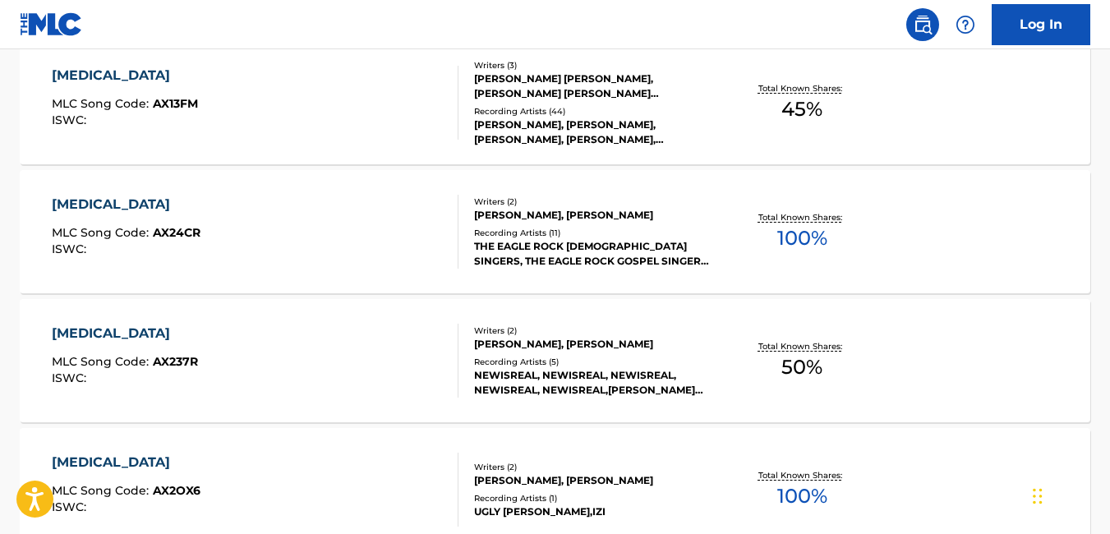
scroll to position [2130, 0]
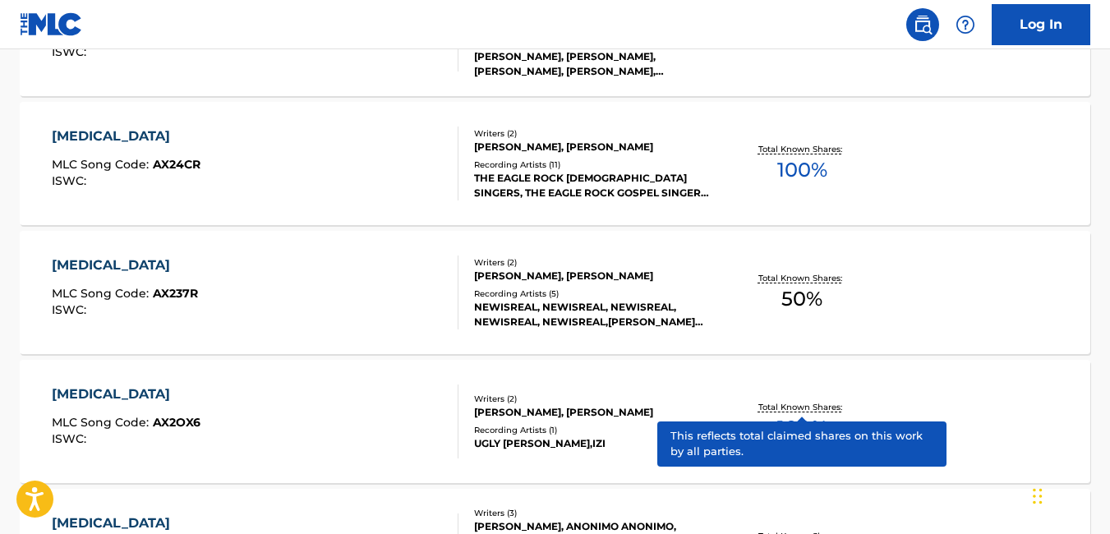
click at [853, 297] on div "Total Known Shares: 50 %" at bounding box center [802, 293] width 178 height 50
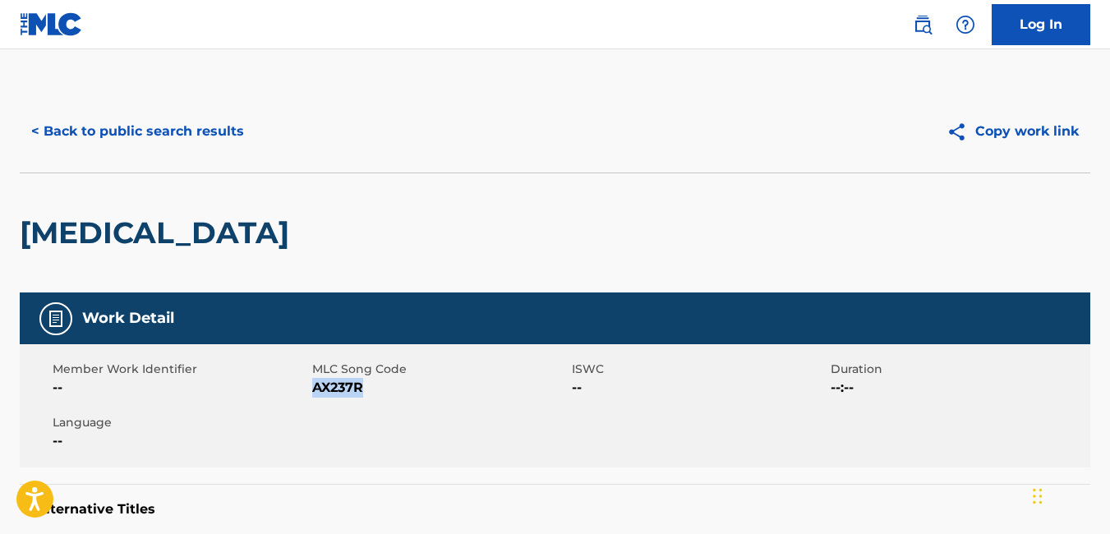
drag, startPoint x: 367, startPoint y: 388, endPoint x: 313, endPoint y: 394, distance: 54.5
click at [313, 394] on span "AX237R" at bounding box center [440, 388] width 256 height 20
click at [39, 140] on button "< Back to public search results" at bounding box center [138, 131] width 236 height 41
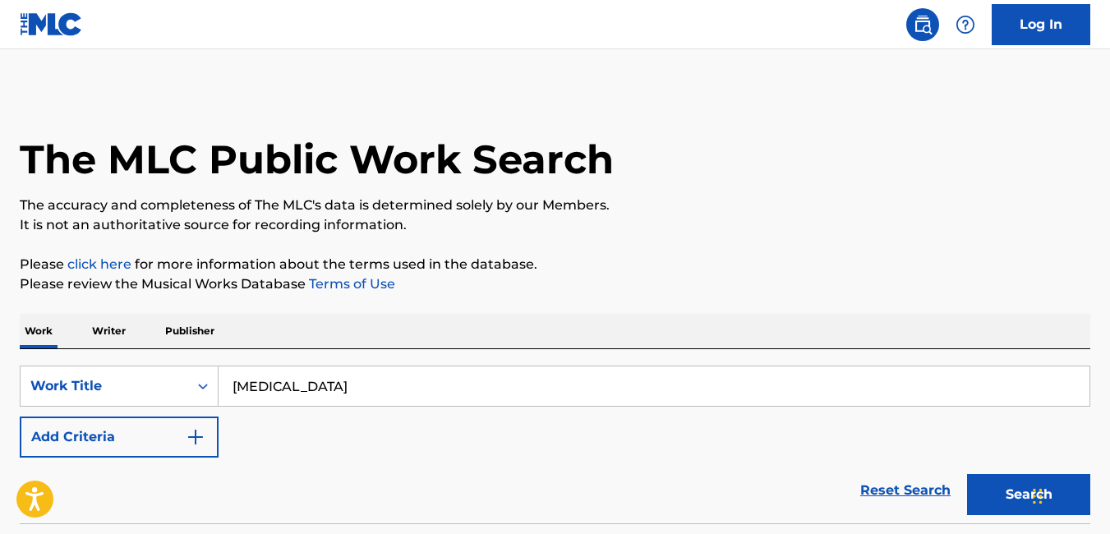
click at [329, 395] on input "AMEN" at bounding box center [654, 385] width 871 height 39
type input "A"
click at [546, 342] on div "Work Writer Publisher" at bounding box center [555, 331] width 1071 height 35
click at [556, 393] on input "Talk" at bounding box center [654, 385] width 871 height 39
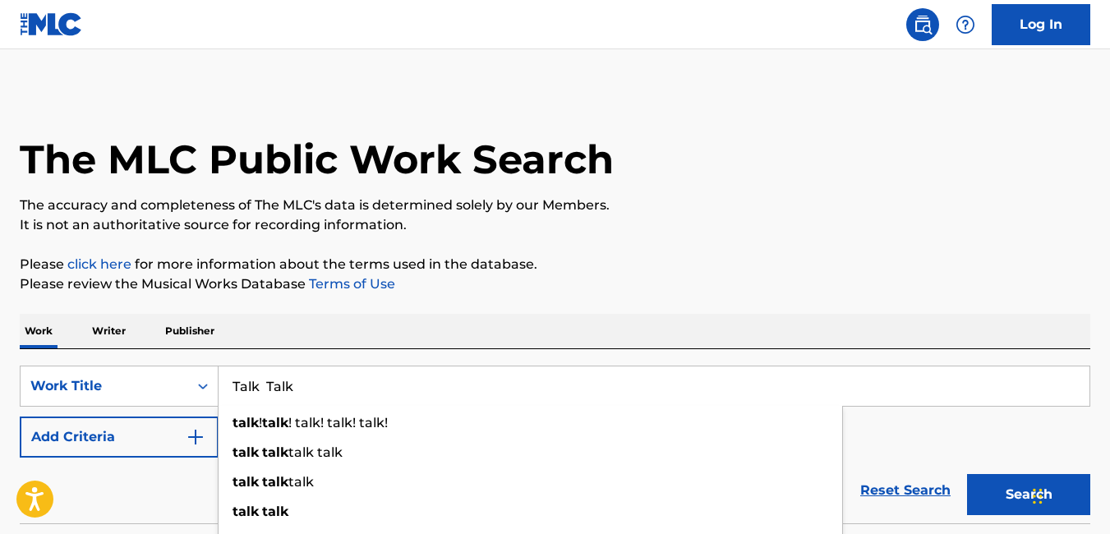
type input "Talk Talk"
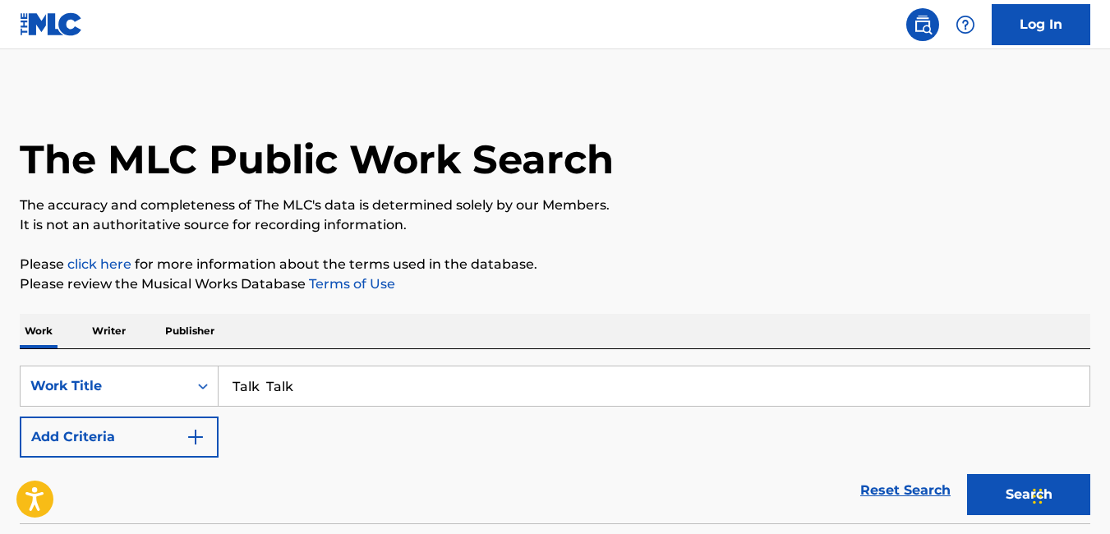
click at [999, 509] on button "Search" at bounding box center [1028, 494] width 123 height 41
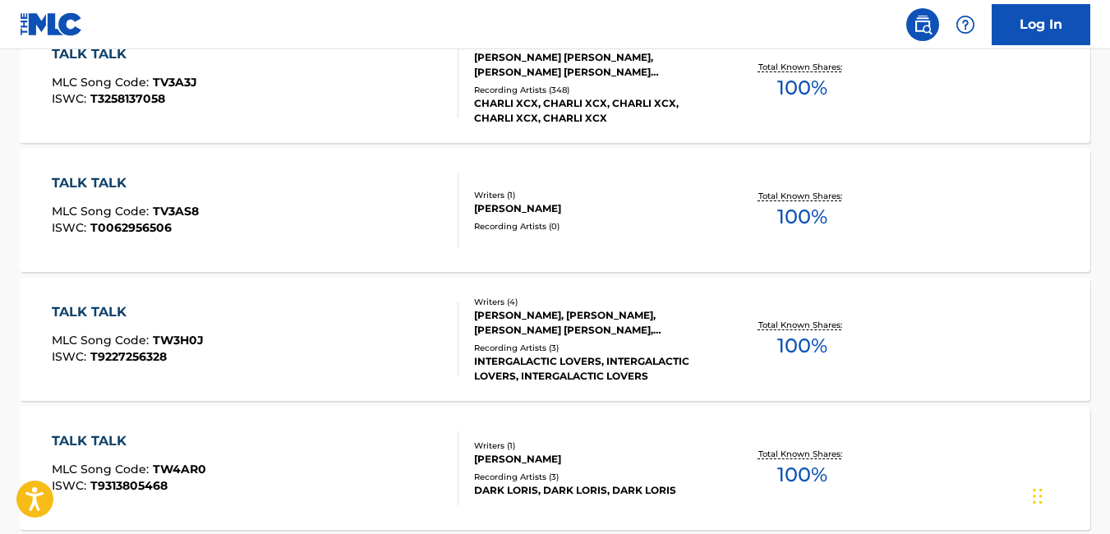
scroll to position [965, 0]
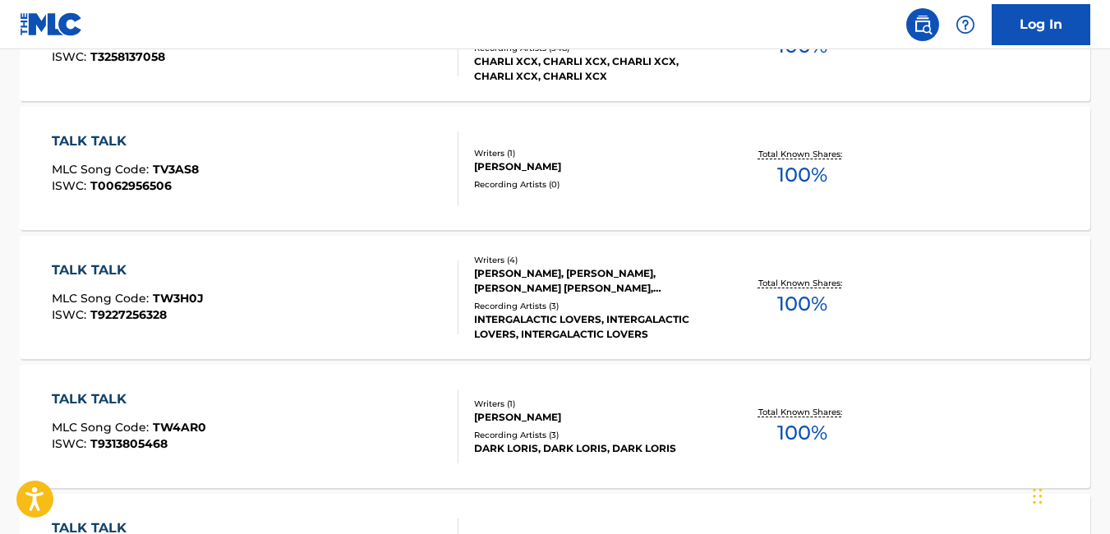
click at [763, 219] on div "TALK TALK MLC Song Code : TV3AS8 ISWC : T0062956506 Writers ( 1 ) MASSIMILIANO …" at bounding box center [555, 168] width 1071 height 123
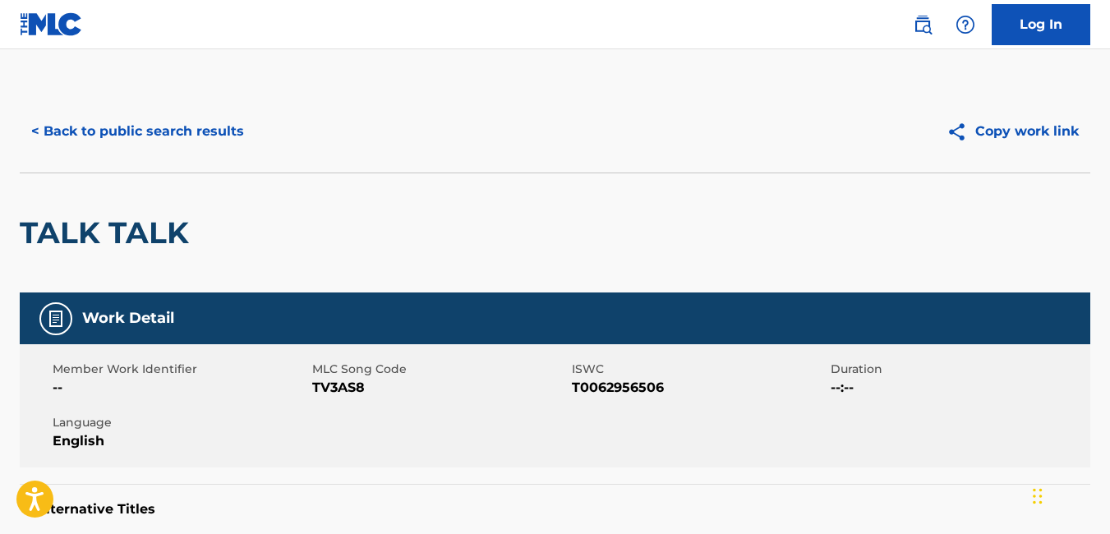
click at [789, 155] on div "< Back to public search results Copy work link" at bounding box center [555, 131] width 1071 height 82
click at [37, 136] on button "< Back to public search results" at bounding box center [138, 131] width 236 height 41
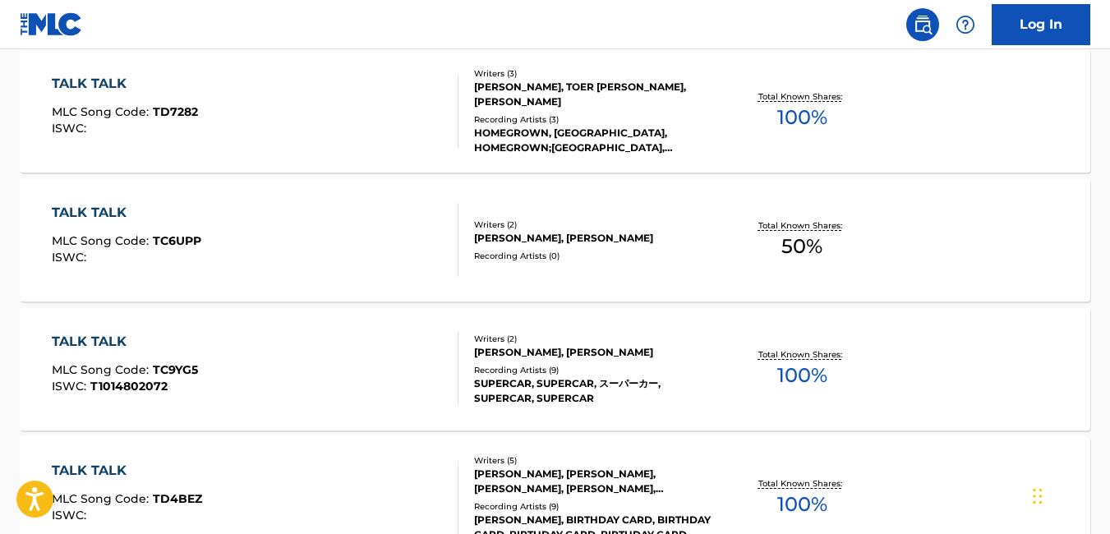
scroll to position [3089, 0]
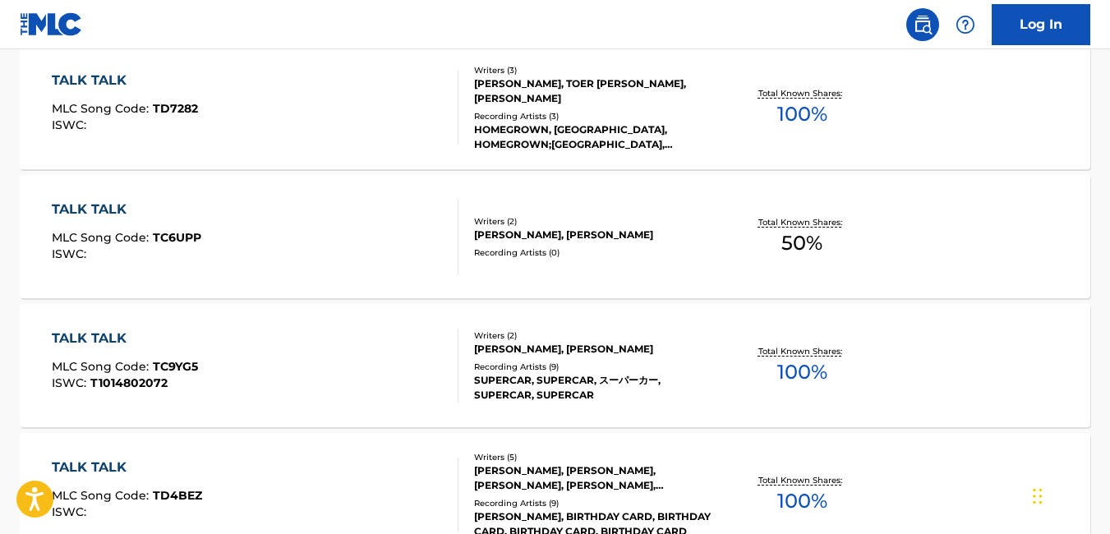
click at [501, 267] on div "TALK TALK MLC Song Code : TC6UPP ISWC : Writers ( 2 ) OLUWATOBI OJENIYI, ROTIMI…" at bounding box center [555, 236] width 1071 height 123
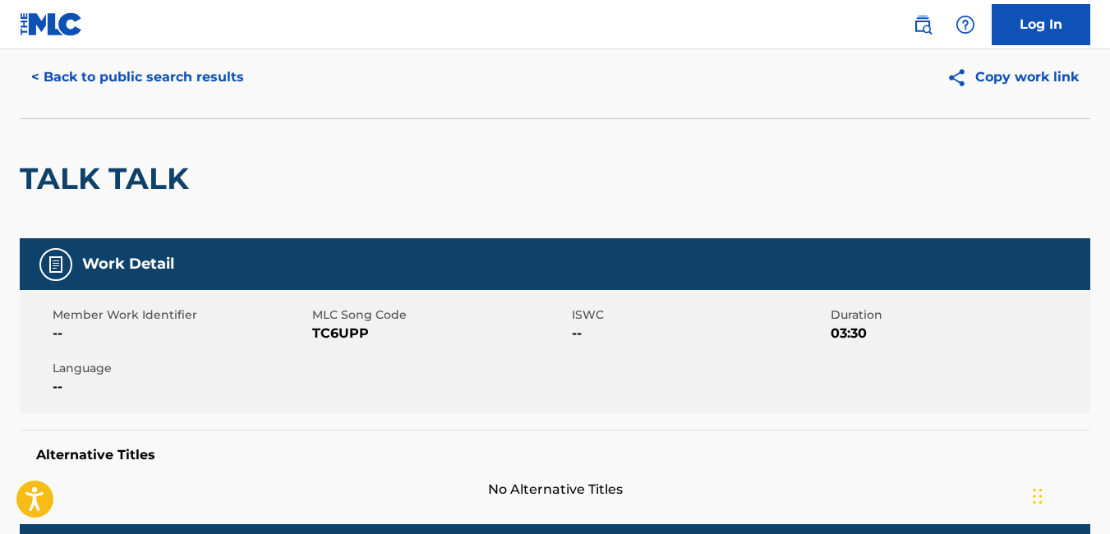
scroll to position [53, 0]
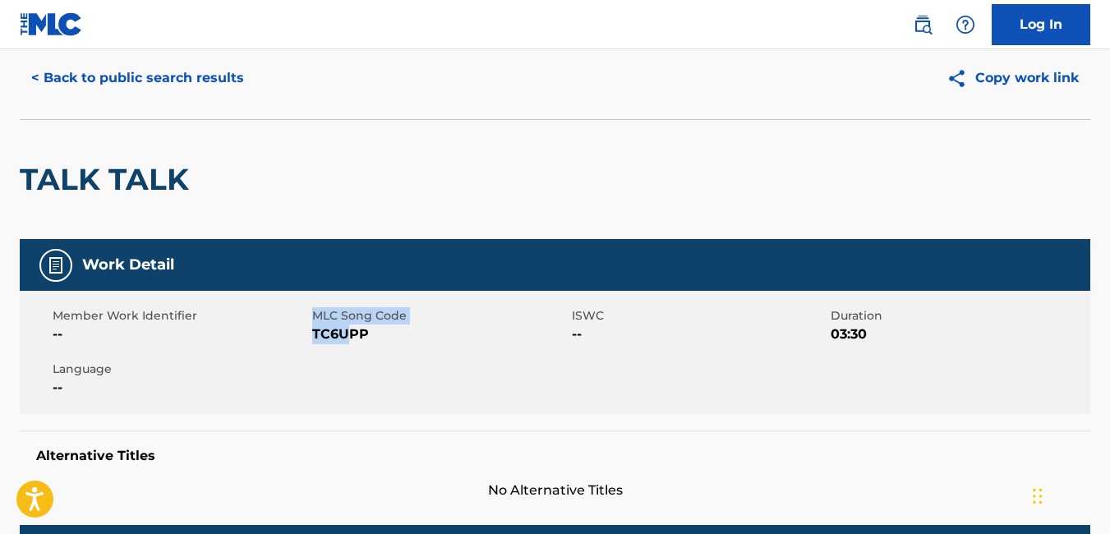
drag, startPoint x: 306, startPoint y: 334, endPoint x: 352, endPoint y: 338, distance: 45.3
click at [352, 338] on div "Member Work Identifier -- MLC Song Code TC6UPP ISWC -- Duration 03:30 Language …" at bounding box center [555, 352] width 1071 height 123
drag, startPoint x: 352, startPoint y: 338, endPoint x: 365, endPoint y: 350, distance: 18.0
click at [365, 350] on div "Member Work Identifier -- MLC Song Code TC6UPP ISWC -- Duration 03:30 Language …" at bounding box center [555, 352] width 1071 height 123
drag, startPoint x: 311, startPoint y: 335, endPoint x: 368, endPoint y: 337, distance: 56.7
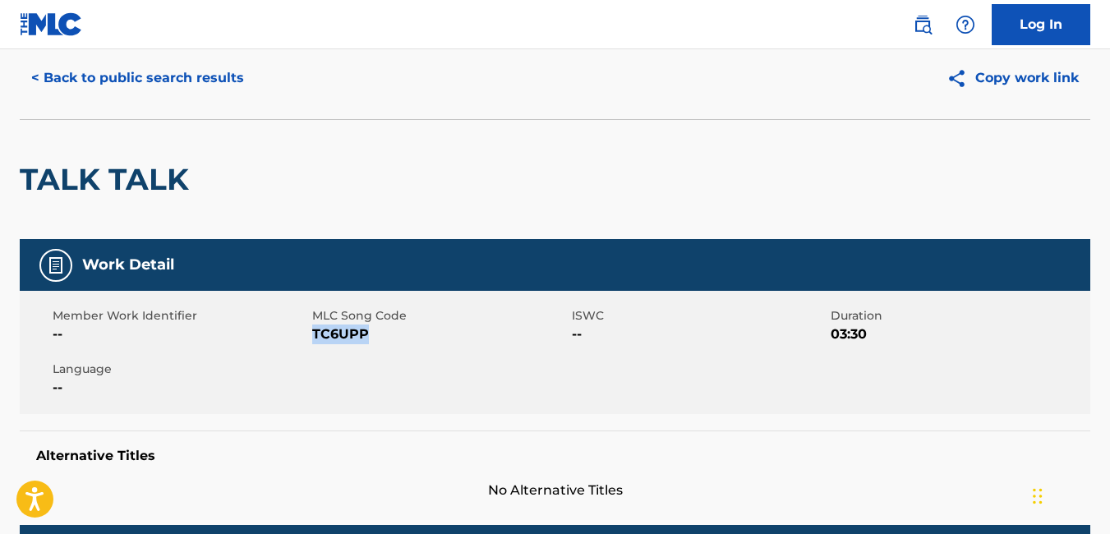
click at [368, 337] on span "TC6UPP" at bounding box center [440, 335] width 256 height 20
click at [42, 79] on button "< Back to public search results" at bounding box center [138, 78] width 236 height 41
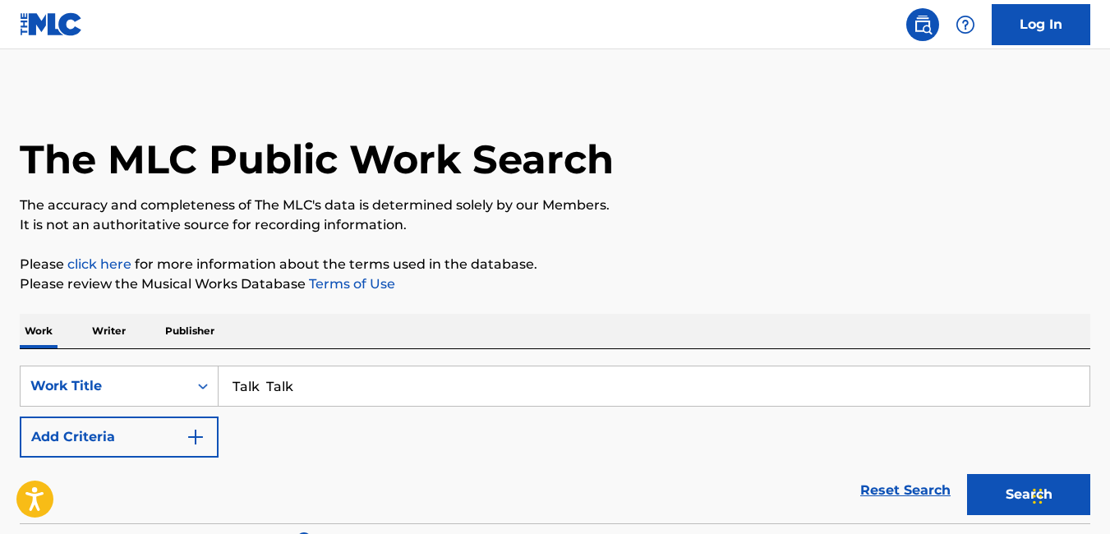
scroll to position [40, 0]
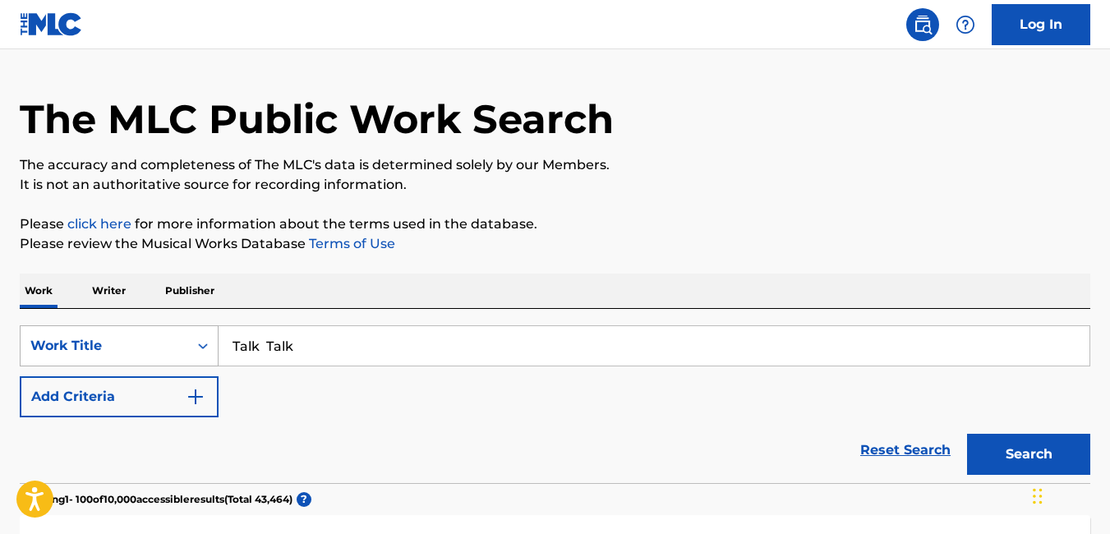
drag, startPoint x: 311, startPoint y: 344, endPoint x: 207, endPoint y: 340, distance: 103.6
click at [207, 340] on div "SearchWithCriteria36e7f40f-fbb8-49d2-9176-c963f330477b Work Title Talk Talk" at bounding box center [555, 345] width 1071 height 41
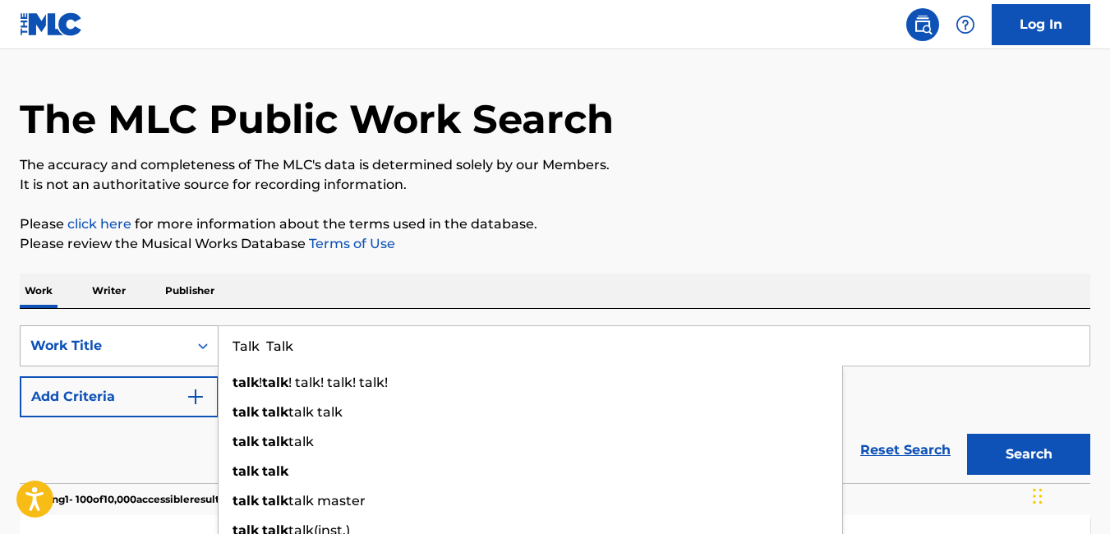
paste input "GLMP/2018/LC016 PARA NONE NONE ROTEX ft RUBUNU Rotimi Omotayo Ojo YES YES YES 2…"
click at [899, 169] on p "The accuracy and completeness of The MLC's data is determined solely by our Mem…" at bounding box center [555, 165] width 1071 height 20
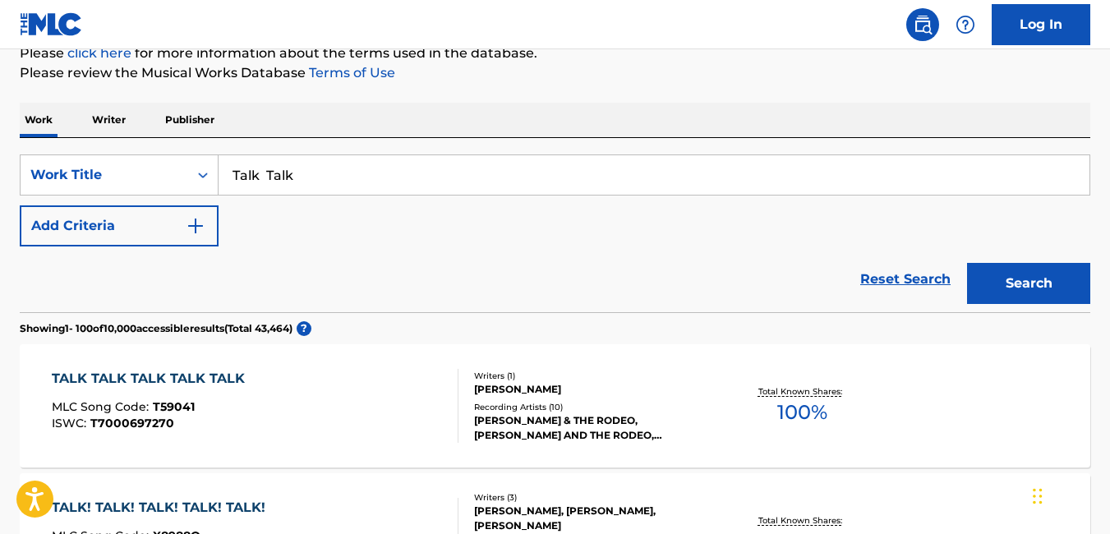
scroll to position [229, 0]
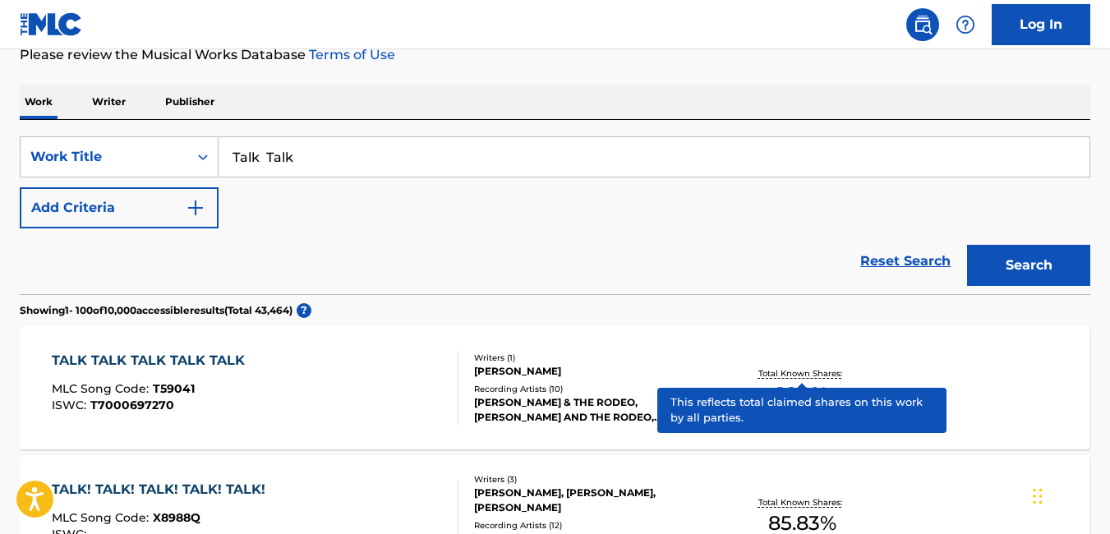
click at [357, 168] on input "Talk Talk" at bounding box center [654, 156] width 871 height 39
click at [721, 58] on p "Please review the Musical Works Database Terms of Use" at bounding box center [555, 55] width 1071 height 20
click at [345, 156] on input "Talk Talk" at bounding box center [654, 156] width 871 height 39
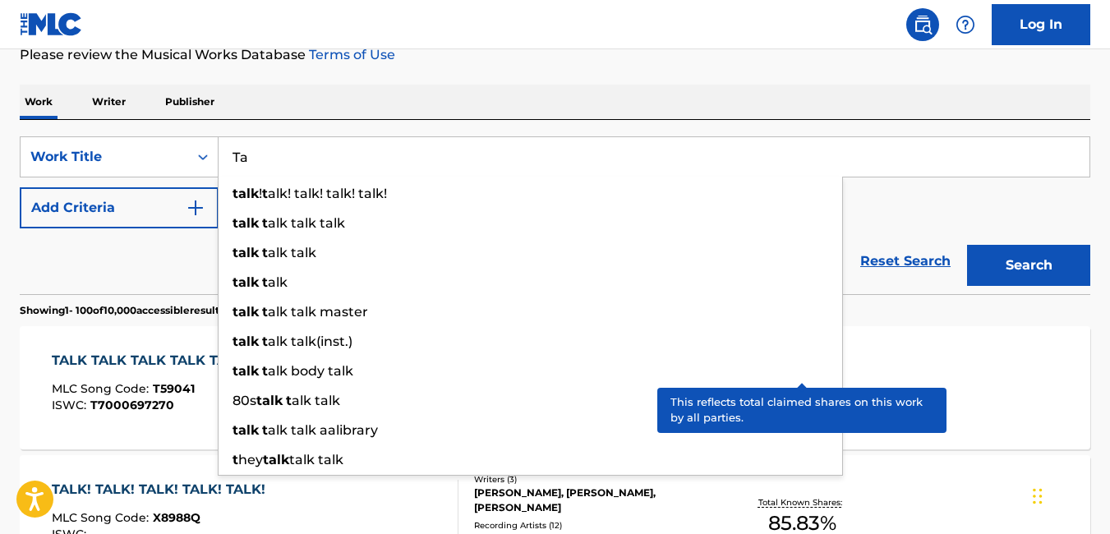
type input "T"
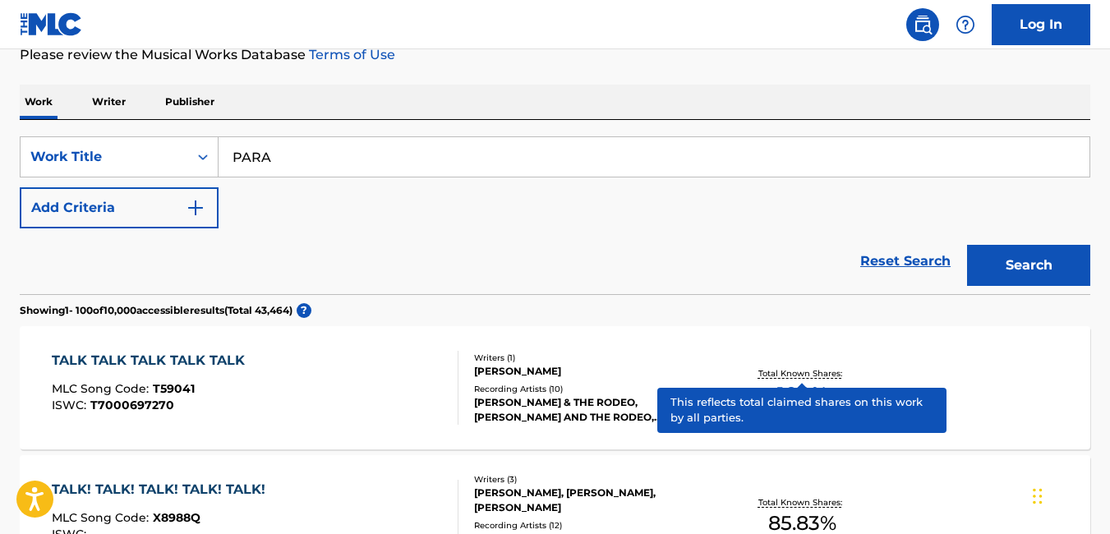
click at [750, 109] on div "Work Writer Publisher" at bounding box center [555, 102] width 1071 height 35
click at [1016, 283] on button "Search" at bounding box center [1028, 265] width 123 height 41
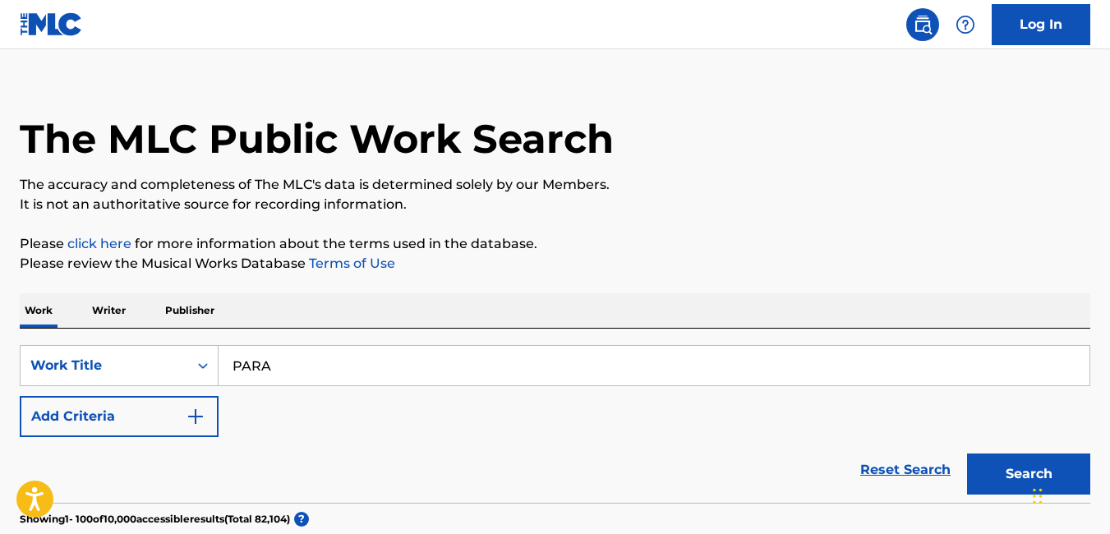
scroll to position [0, 0]
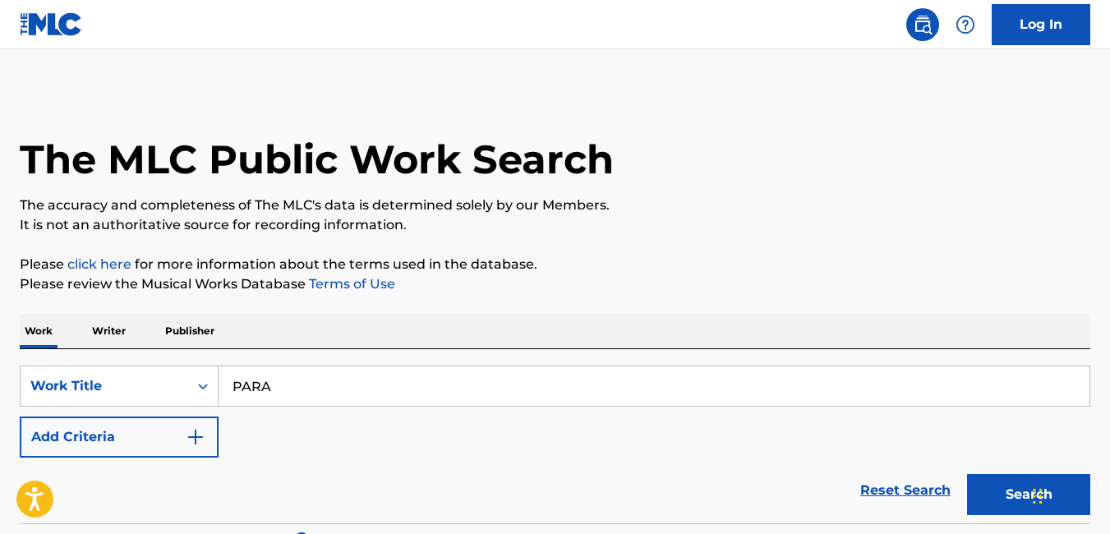
click at [310, 384] on input "PARA" at bounding box center [654, 385] width 871 height 39
type input "P"
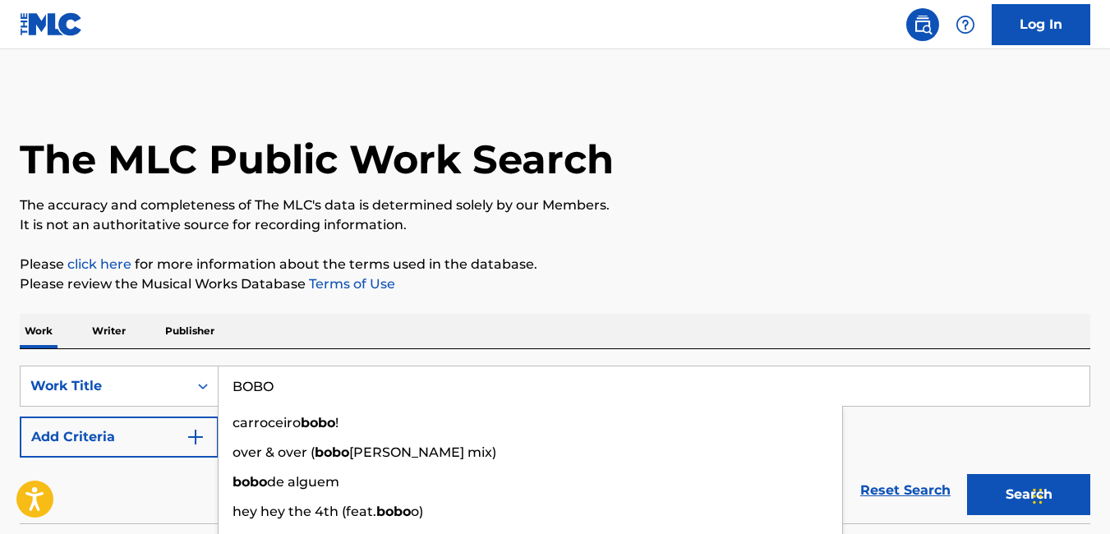
type input "BOBO"
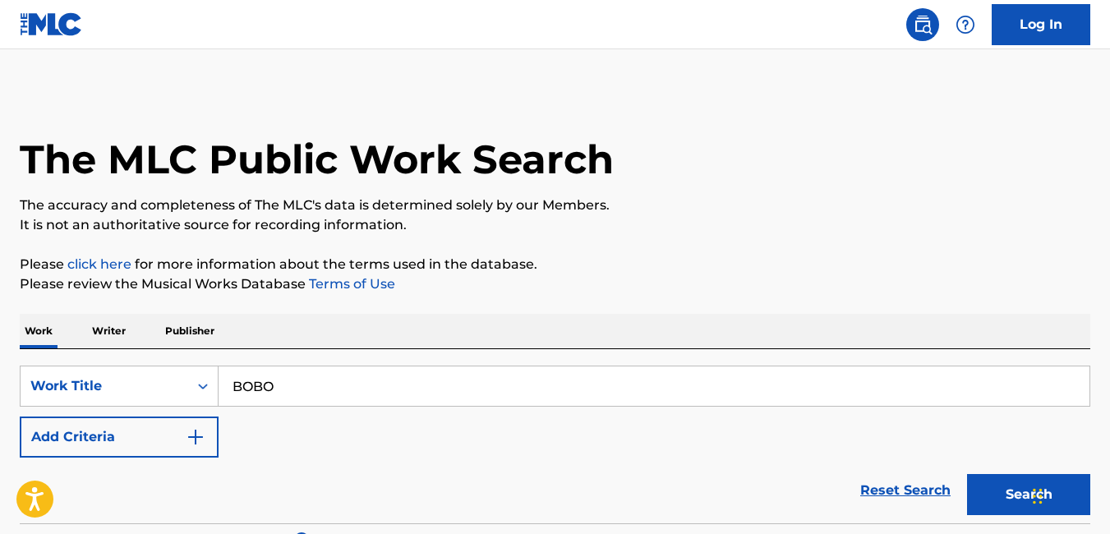
click at [1007, 490] on button "Search" at bounding box center [1028, 494] width 123 height 41
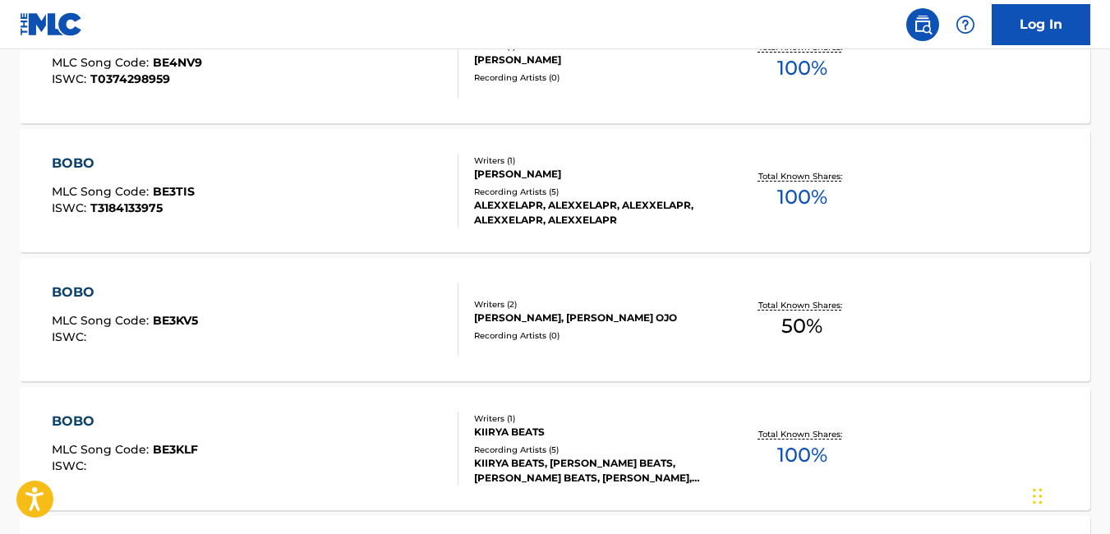
scroll to position [570, 0]
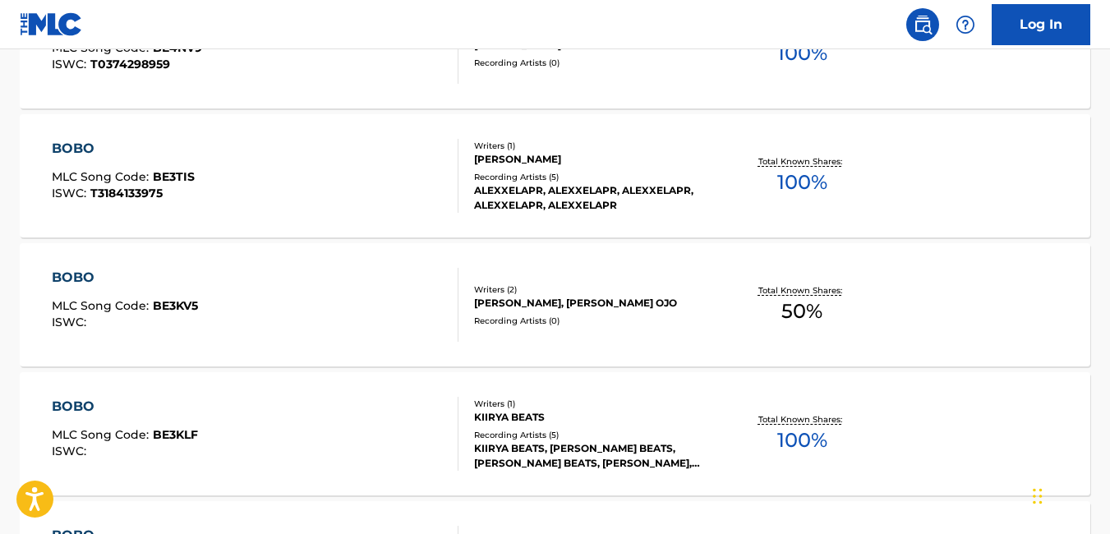
click at [489, 325] on div "Recording Artists ( 0 )" at bounding box center [593, 321] width 238 height 12
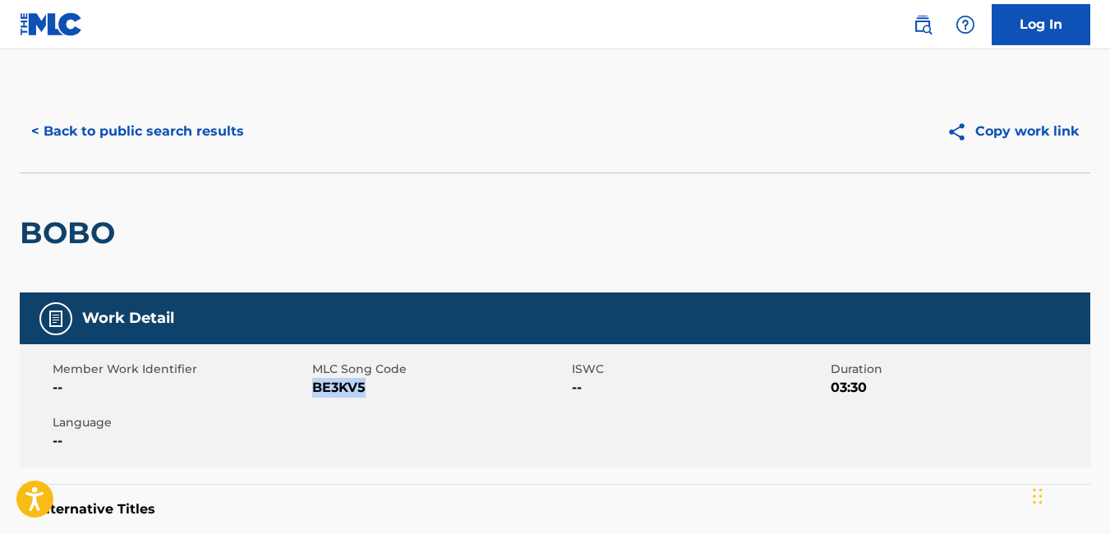
drag, startPoint x: 312, startPoint y: 389, endPoint x: 369, endPoint y: 399, distance: 57.7
click at [369, 399] on div "Member Work Identifier -- MLC Song Code BE3KV5 ISWC -- Duration 03:30 Language …" at bounding box center [555, 405] width 1071 height 123
click at [47, 129] on button "< Back to public search results" at bounding box center [138, 131] width 236 height 41
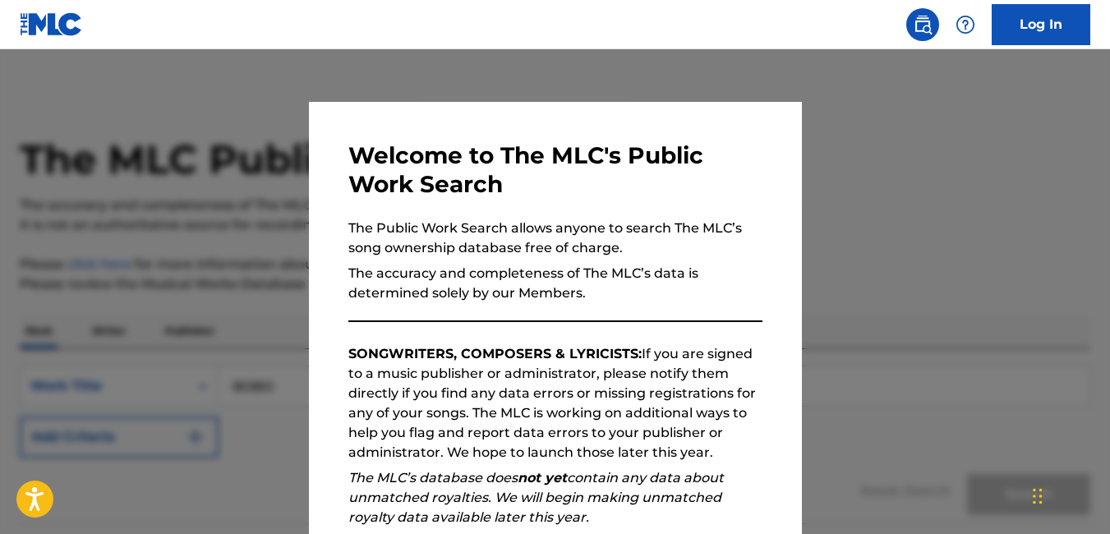
scroll to position [613, 0]
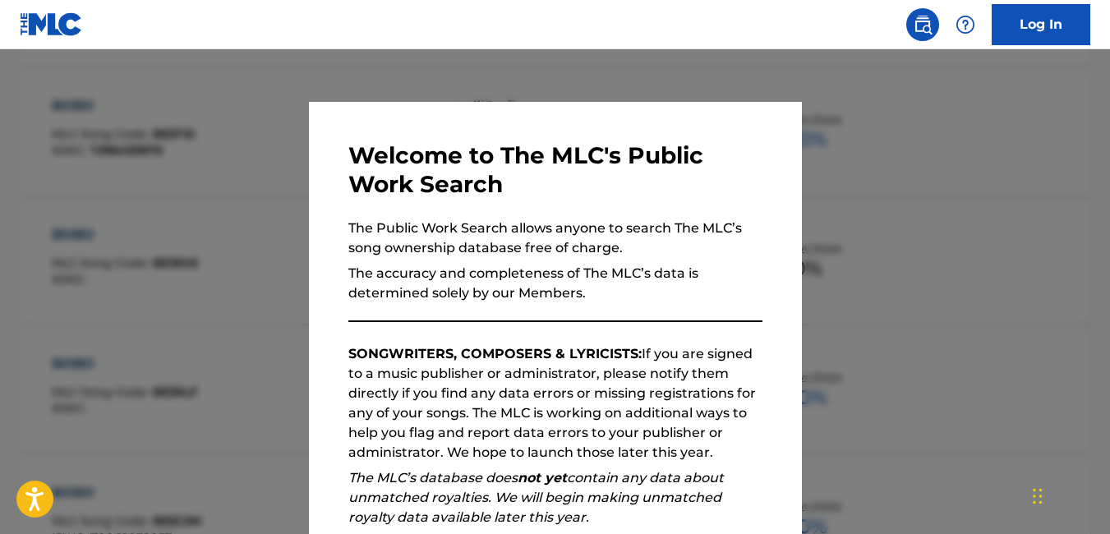
click at [817, 371] on div at bounding box center [555, 316] width 1110 height 534
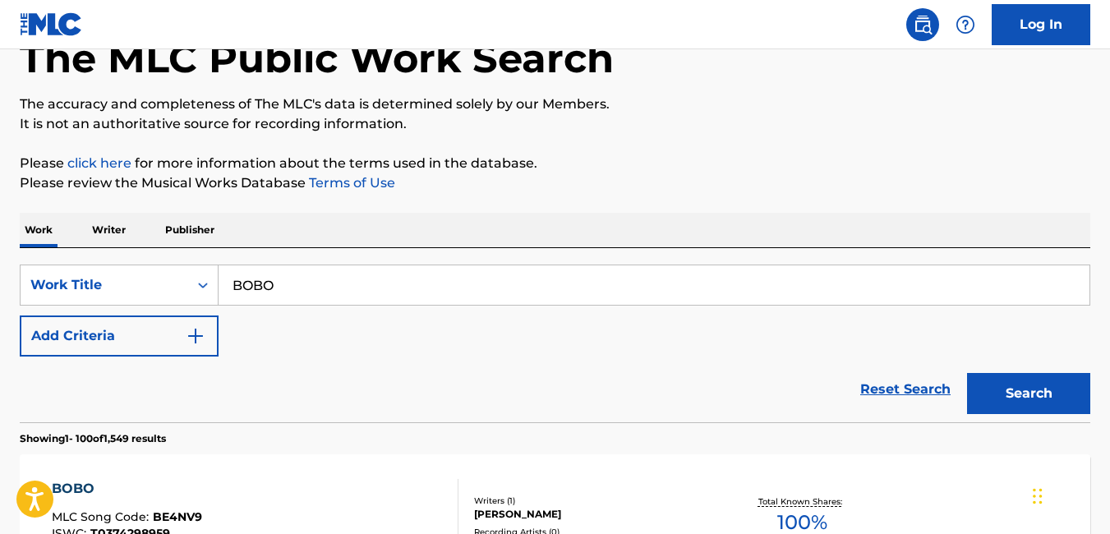
scroll to position [0, 0]
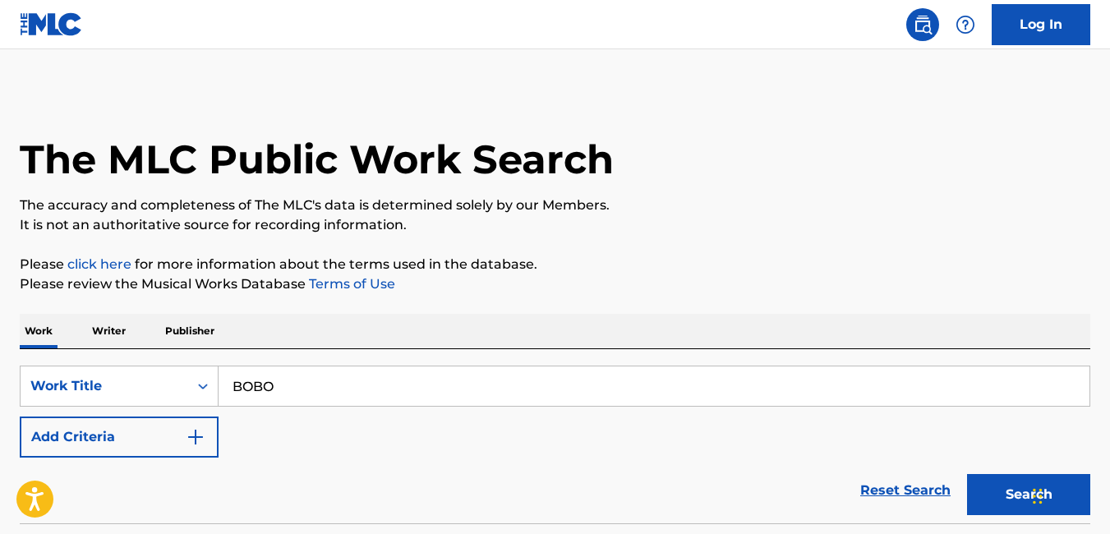
click at [339, 384] on input "BOBO" at bounding box center [654, 385] width 871 height 39
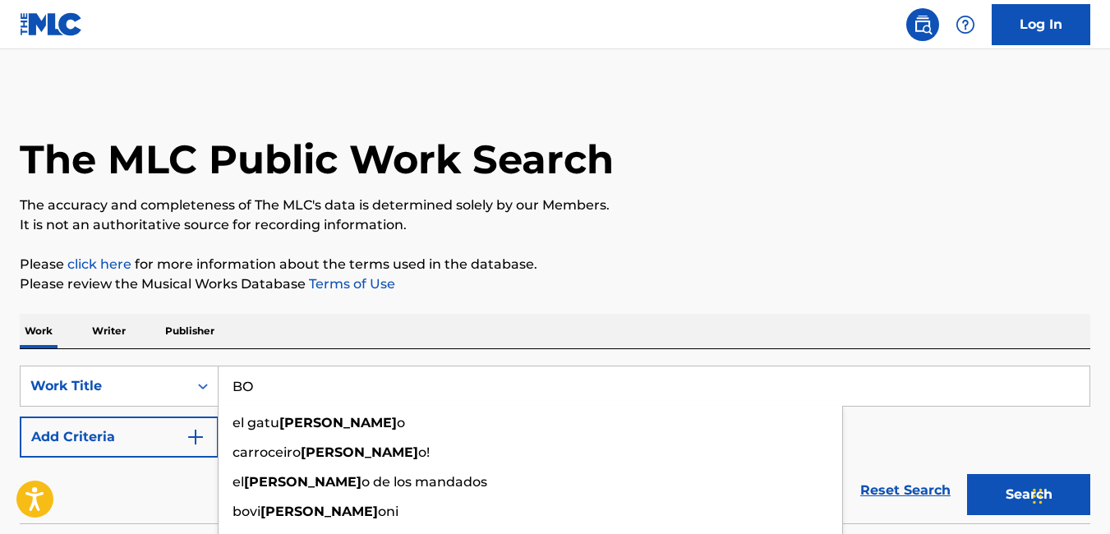
type input "B"
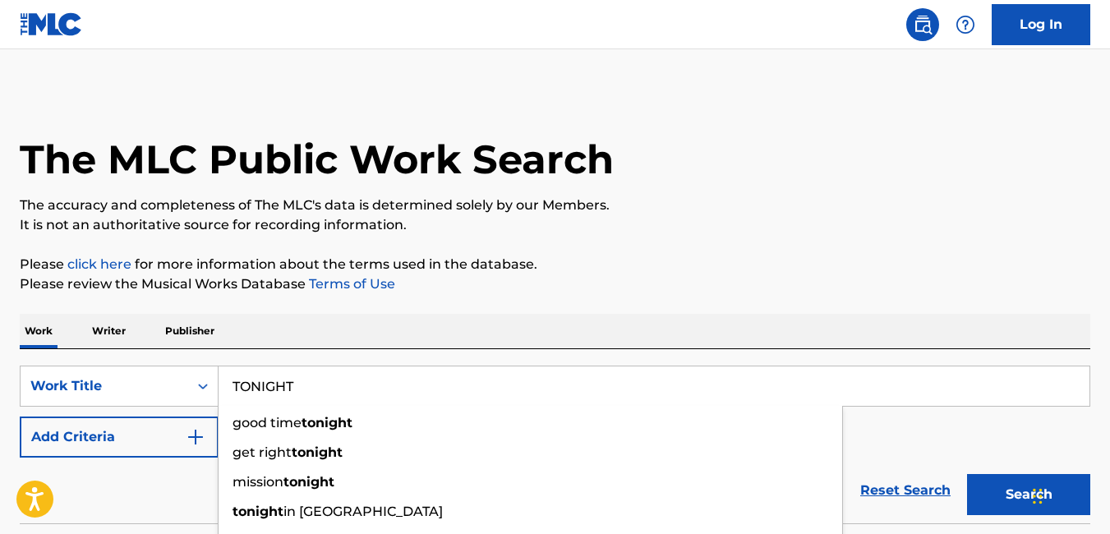
type input "TONIGHT"
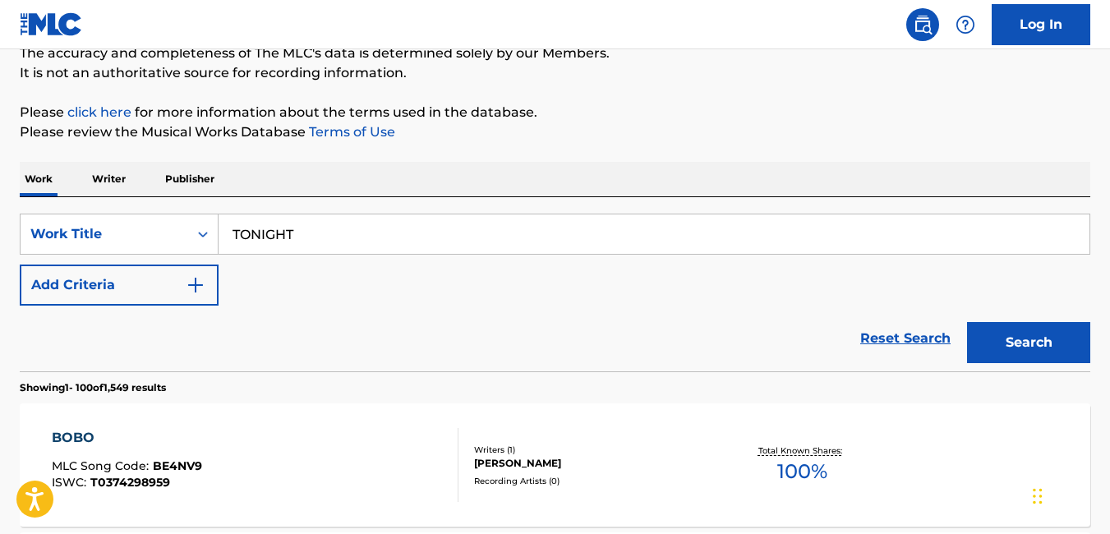
scroll to position [174, 0]
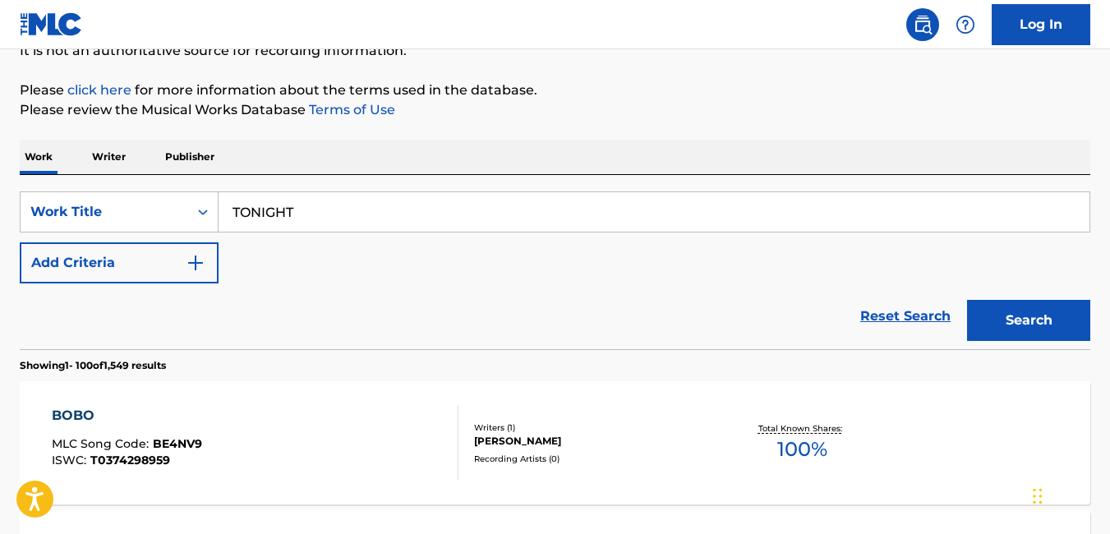
click at [1028, 320] on button "Search" at bounding box center [1028, 320] width 123 height 41
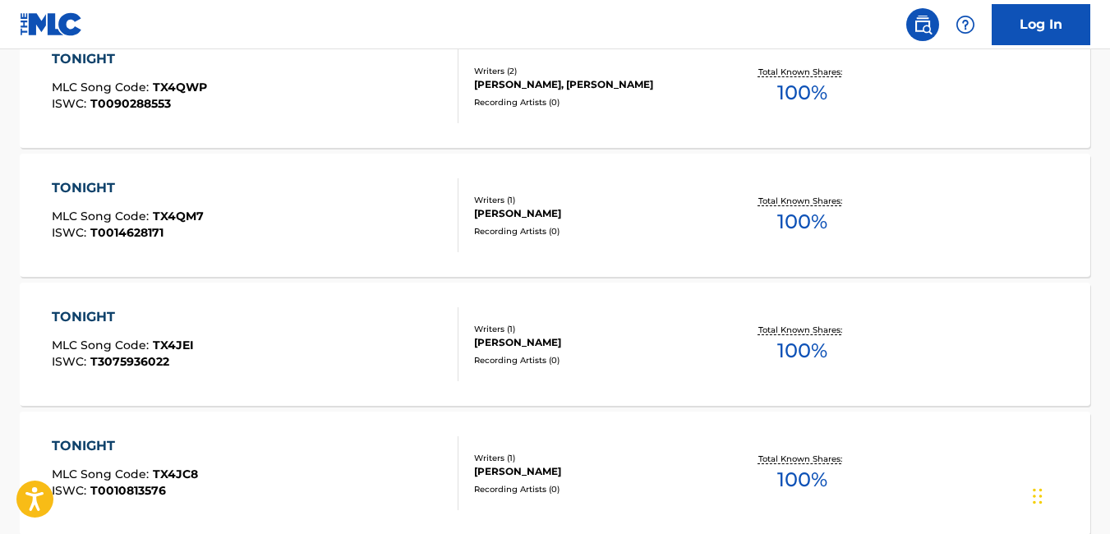
scroll to position [937, 0]
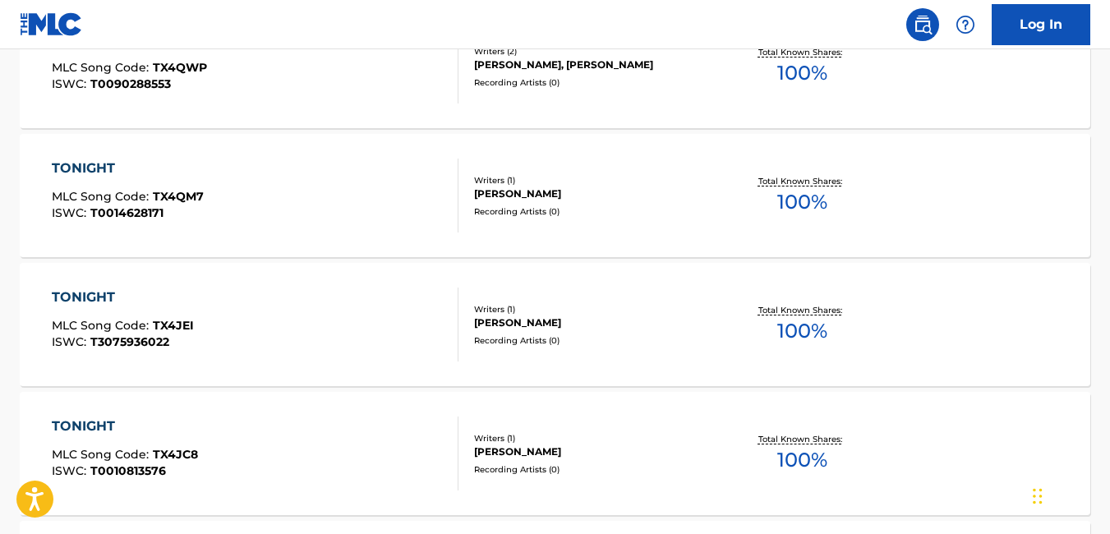
click at [318, 359] on div "TONIGHT MLC Song Code : TX4JEI ISWC : T3075936022" at bounding box center [255, 325] width 407 height 74
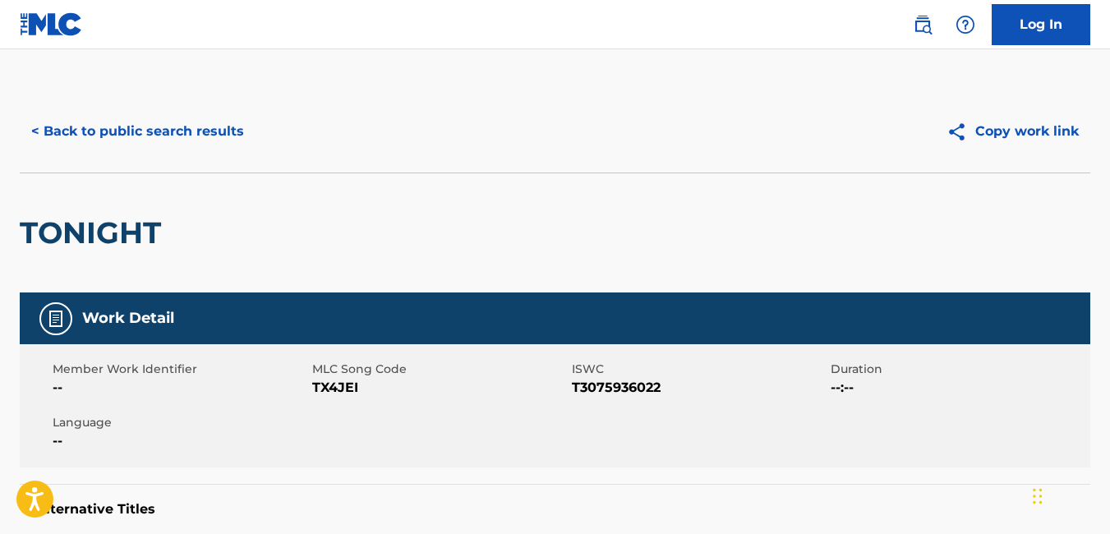
click at [44, 140] on button "< Back to public search results" at bounding box center [138, 131] width 236 height 41
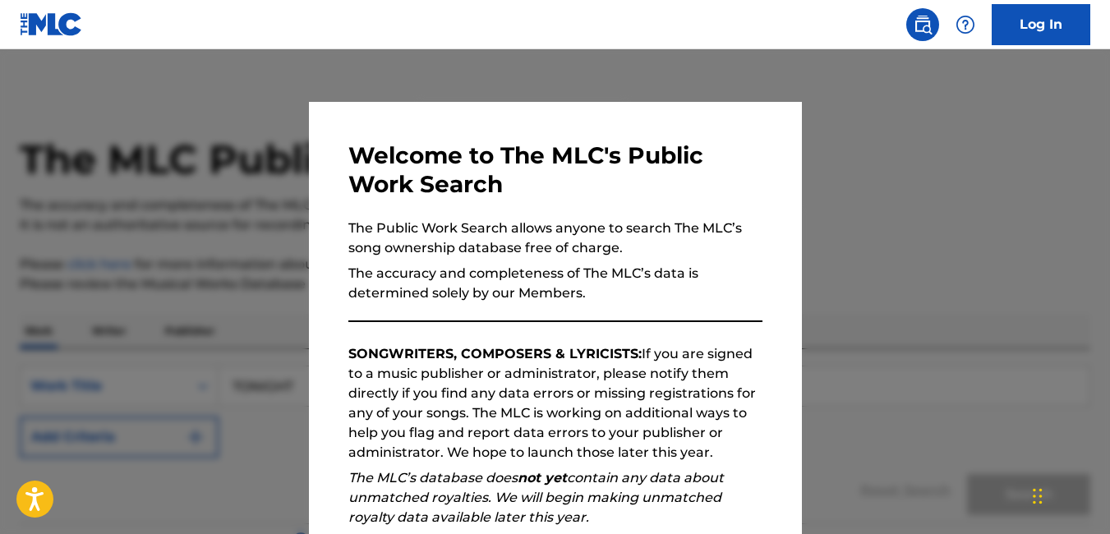
scroll to position [980, 0]
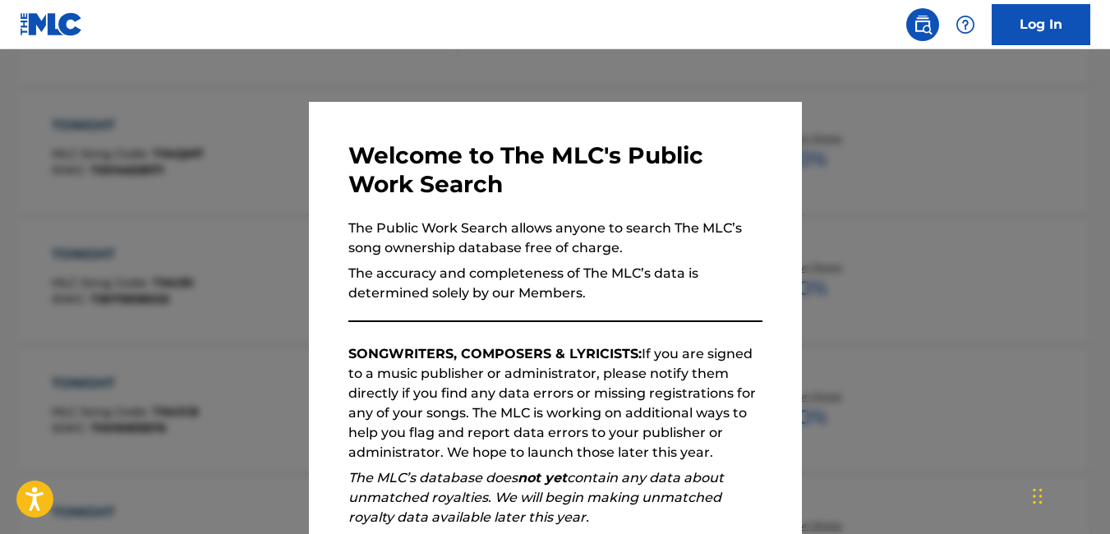
click at [223, 196] on div at bounding box center [555, 316] width 1110 height 534
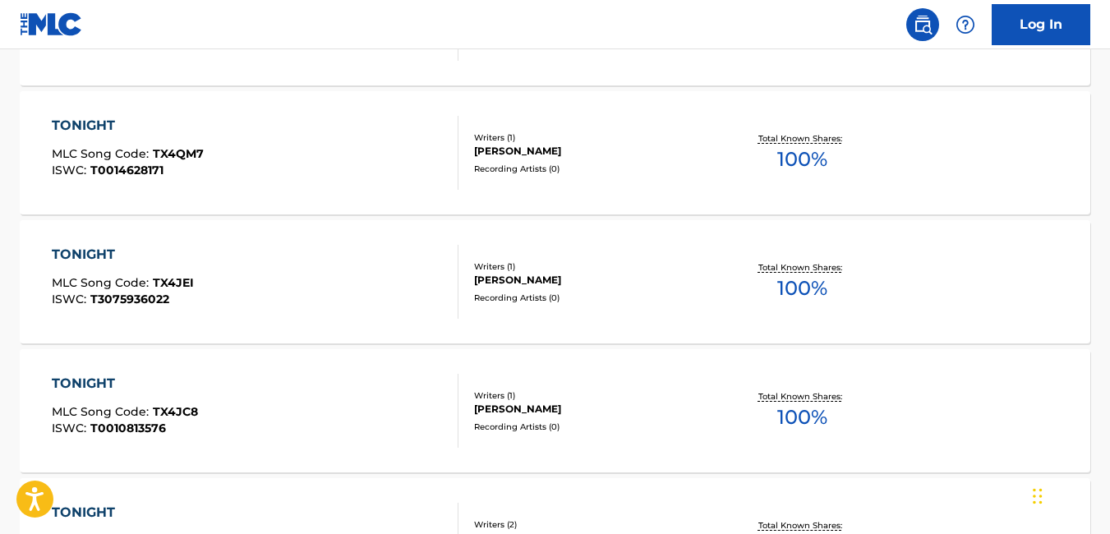
click at [223, 196] on div "TONIGHT MLC Song Code : TX4QM7 ISWC : T0014628171 Writers ( 1 ) REINHARD MOSER …" at bounding box center [555, 152] width 1071 height 123
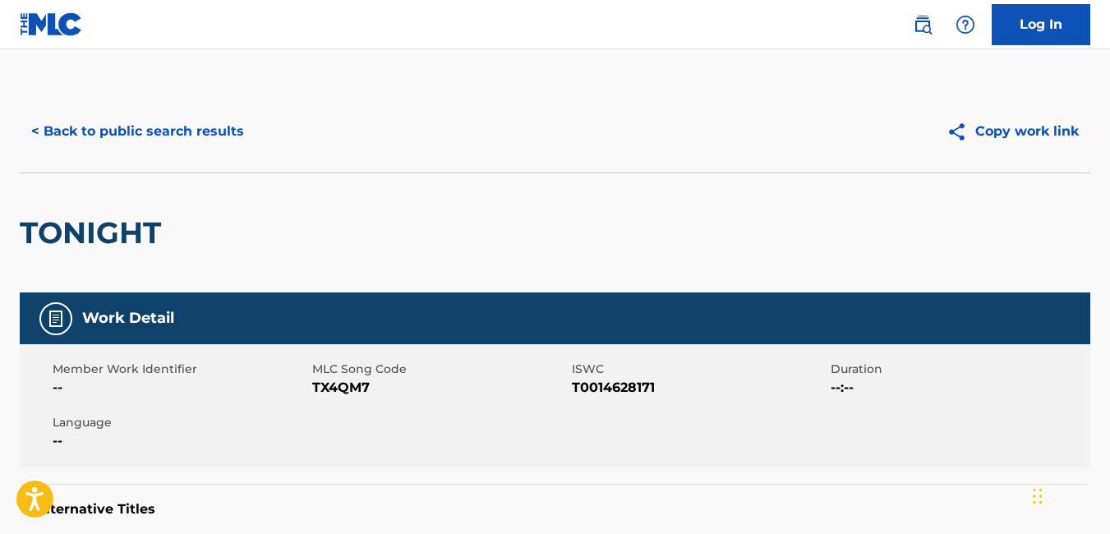
click at [33, 131] on button "< Back to public search results" at bounding box center [138, 131] width 236 height 41
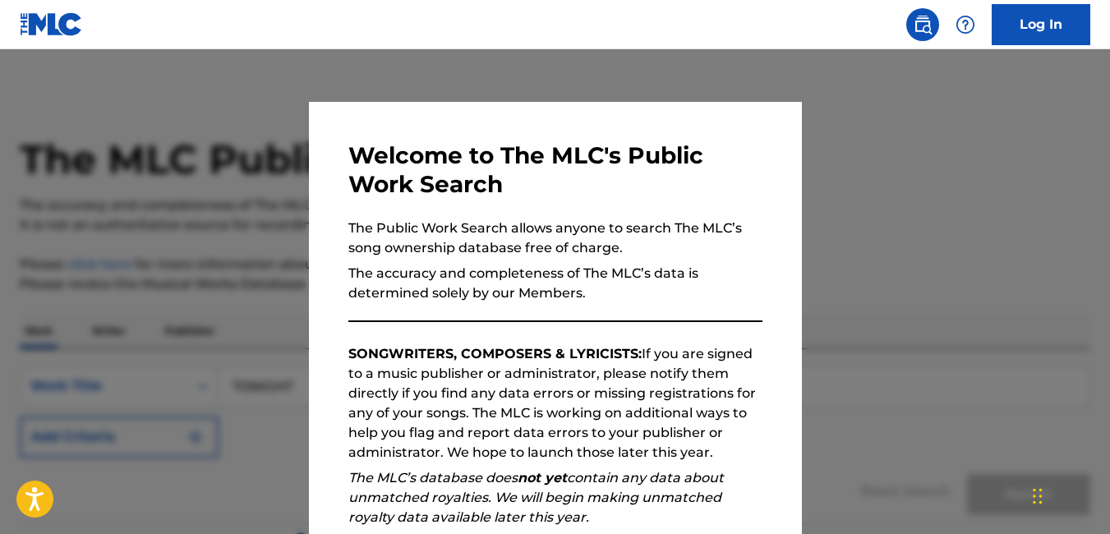
scroll to position [1023, 0]
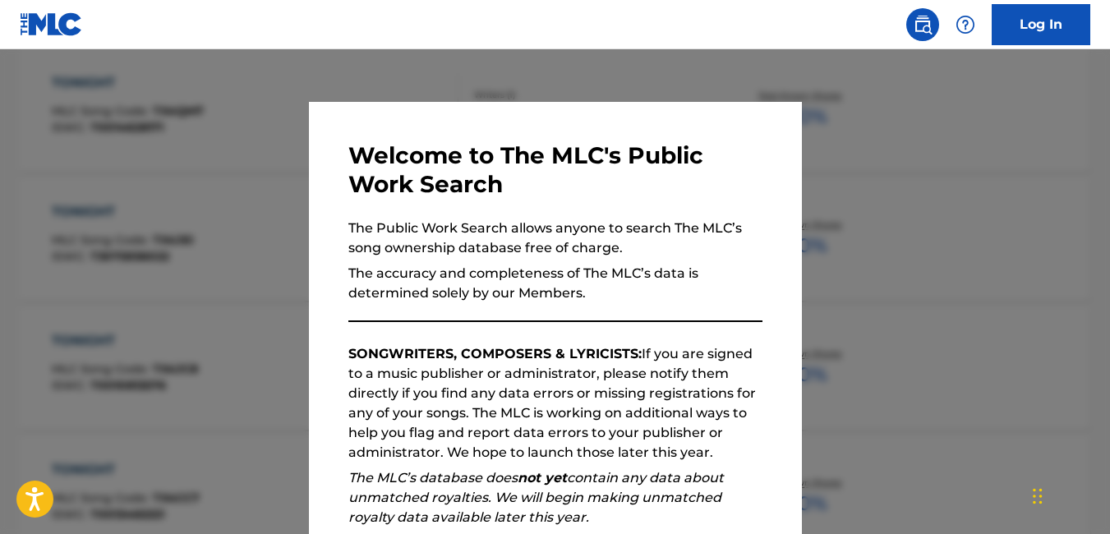
click at [159, 229] on div at bounding box center [555, 316] width 1110 height 534
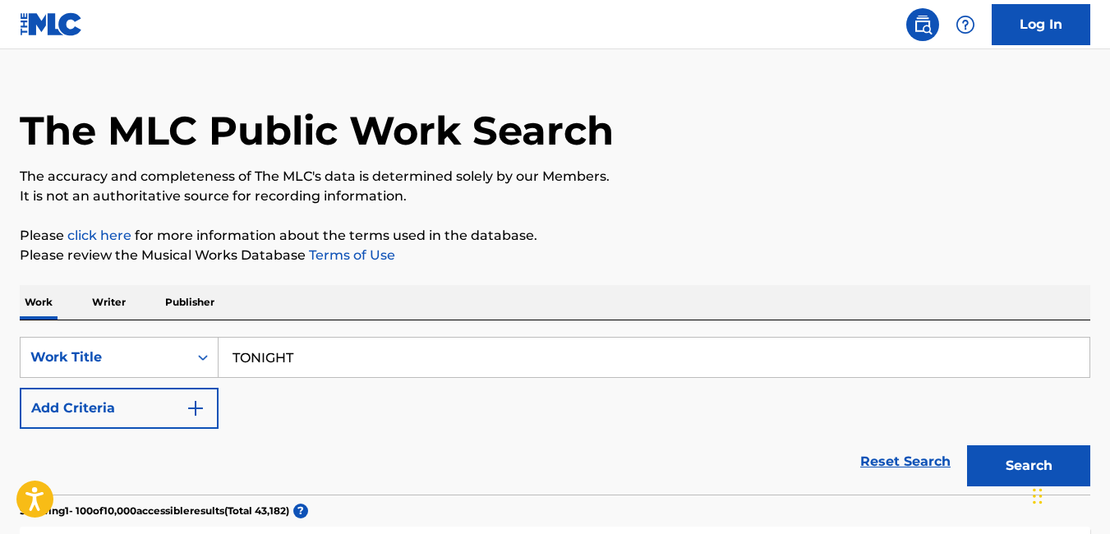
scroll to position [0, 0]
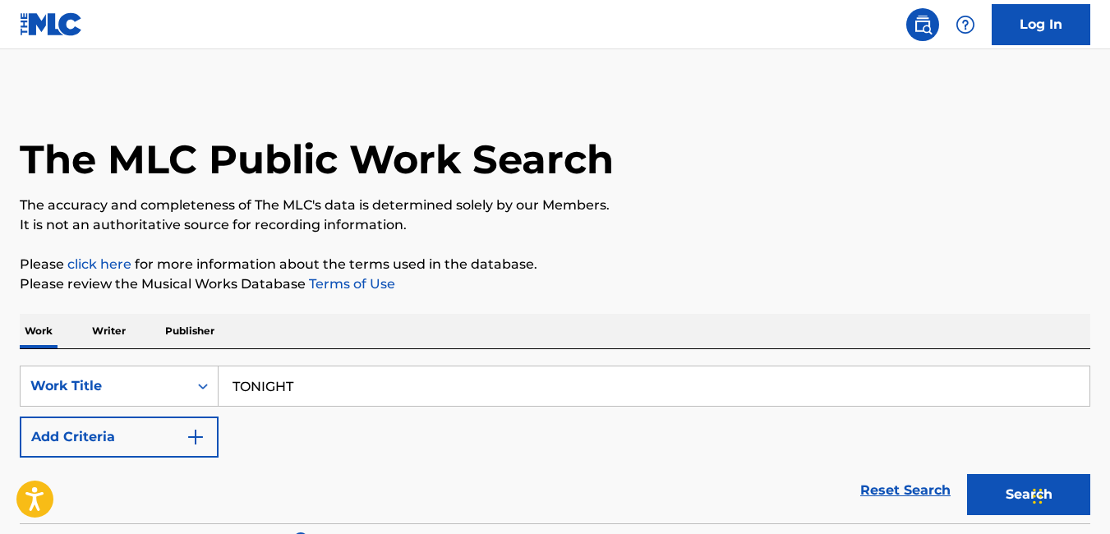
drag, startPoint x: 318, startPoint y: 399, endPoint x: 182, endPoint y: 410, distance: 136.0
click at [182, 410] on div "SearchWithCriteria36e7f40f-fbb8-49d2-9176-c963f330477b Work Title TONIGHT Add C…" at bounding box center [555, 412] width 1071 height 92
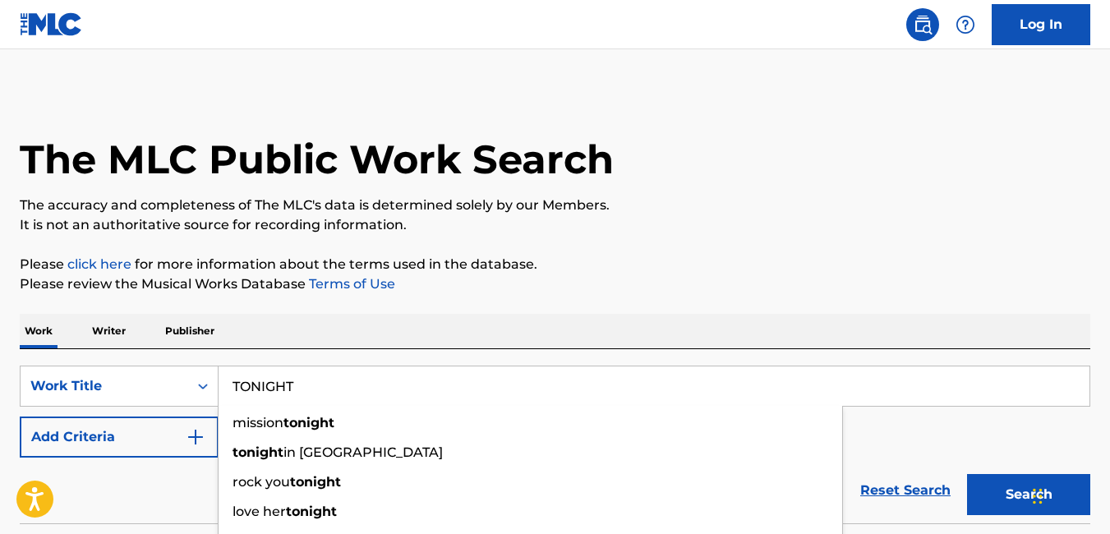
paste input "WANDERER"
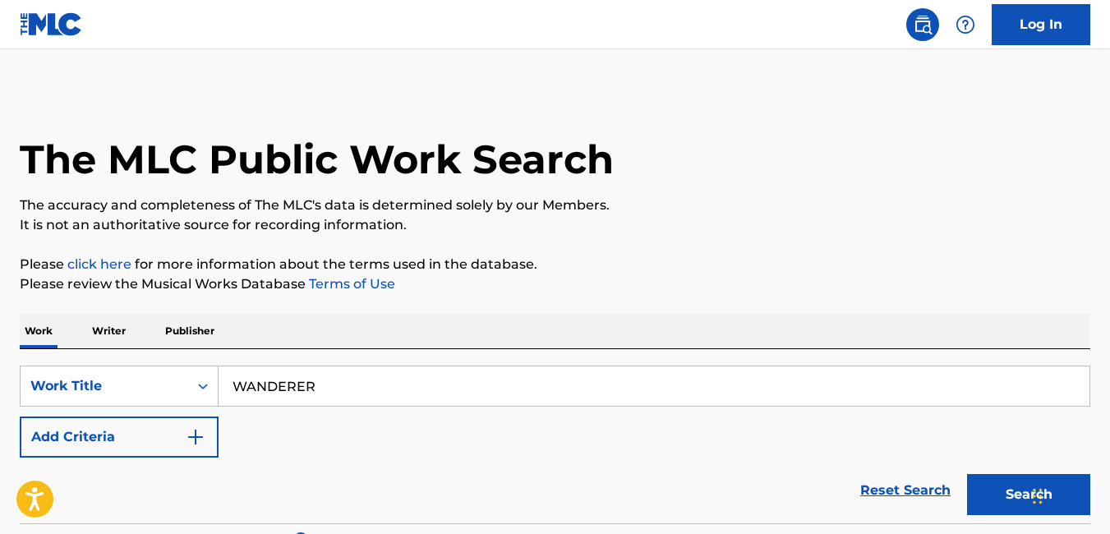
click at [728, 322] on div "Work Writer Publisher" at bounding box center [555, 331] width 1071 height 35
click at [995, 483] on button "Search" at bounding box center [1028, 494] width 123 height 41
click at [850, 383] on input "WANDERER" at bounding box center [654, 385] width 871 height 39
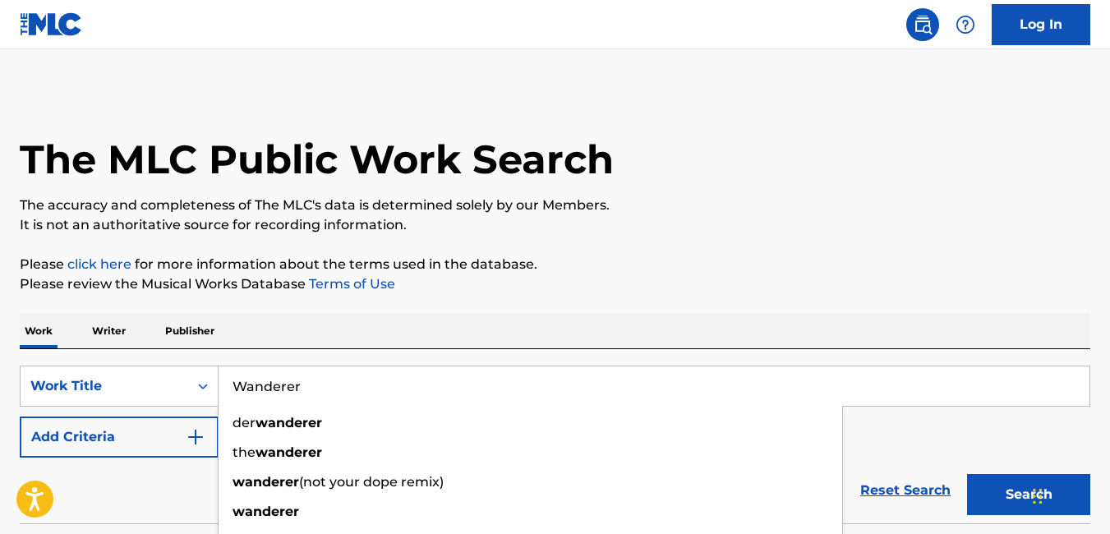
click at [918, 281] on p "Please review the Musical Works Database Terms of Use" at bounding box center [555, 284] width 1071 height 20
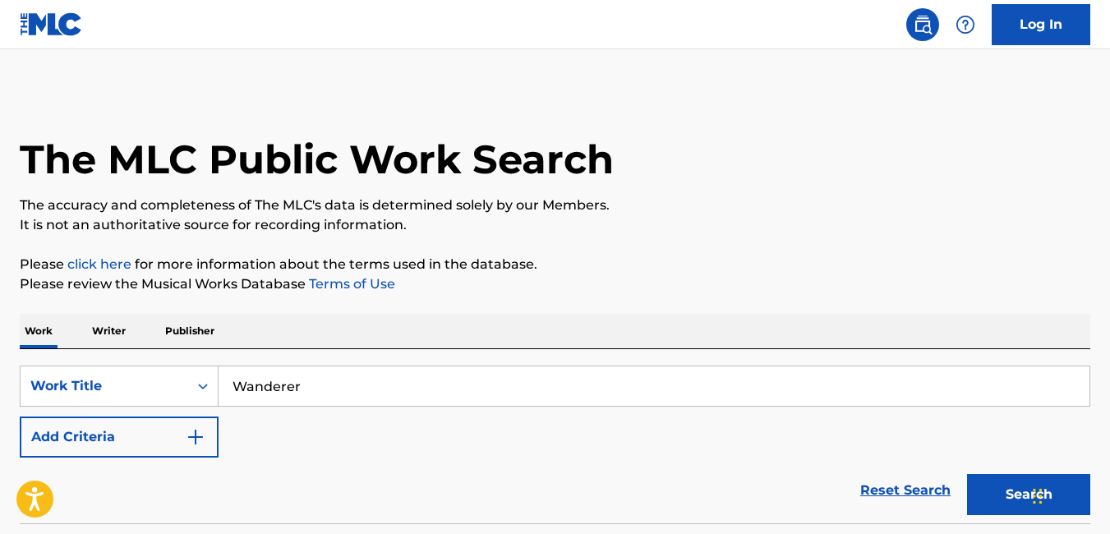
click at [1009, 495] on button "Search" at bounding box center [1028, 494] width 123 height 41
click at [355, 390] on input "Wanderer" at bounding box center [654, 385] width 871 height 39
type input "W"
type input "a"
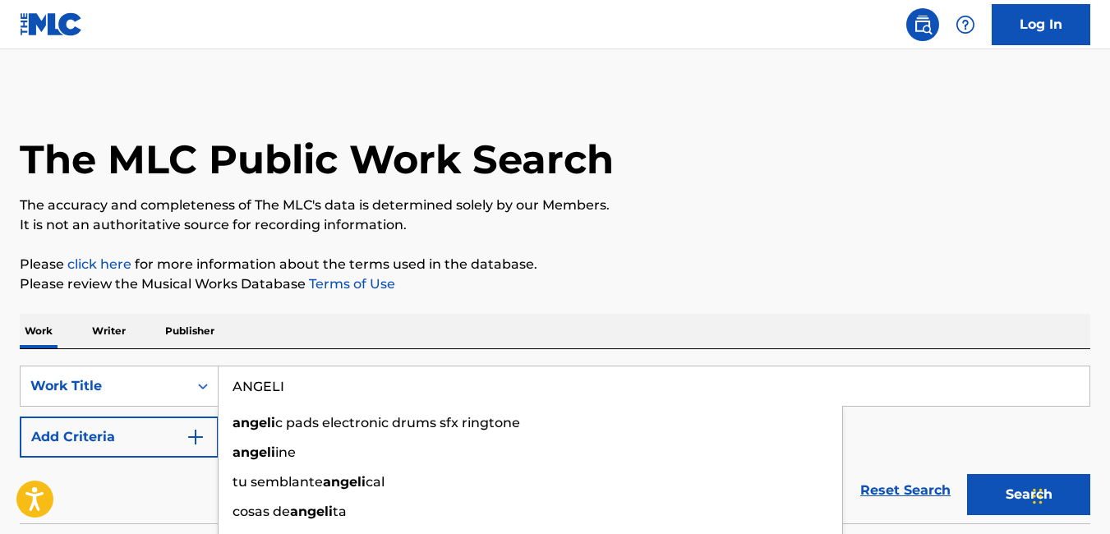
type input "ANGELI"
click at [1011, 509] on button "Search" at bounding box center [1028, 494] width 123 height 41
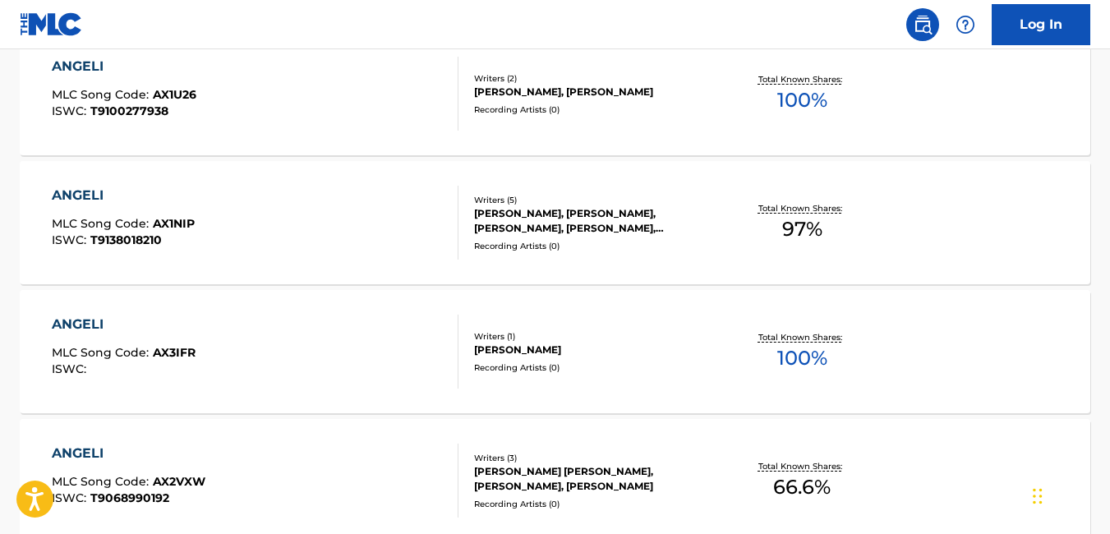
scroll to position [656, 0]
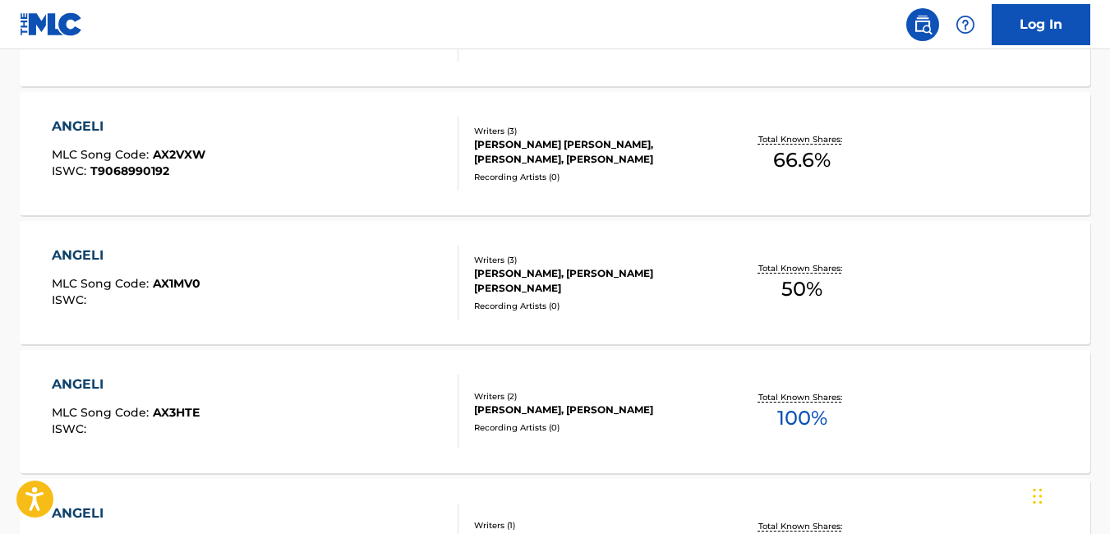
click at [640, 403] on div "DEBORAH COMARDI, MASSIMILIANO TITI" at bounding box center [593, 410] width 238 height 15
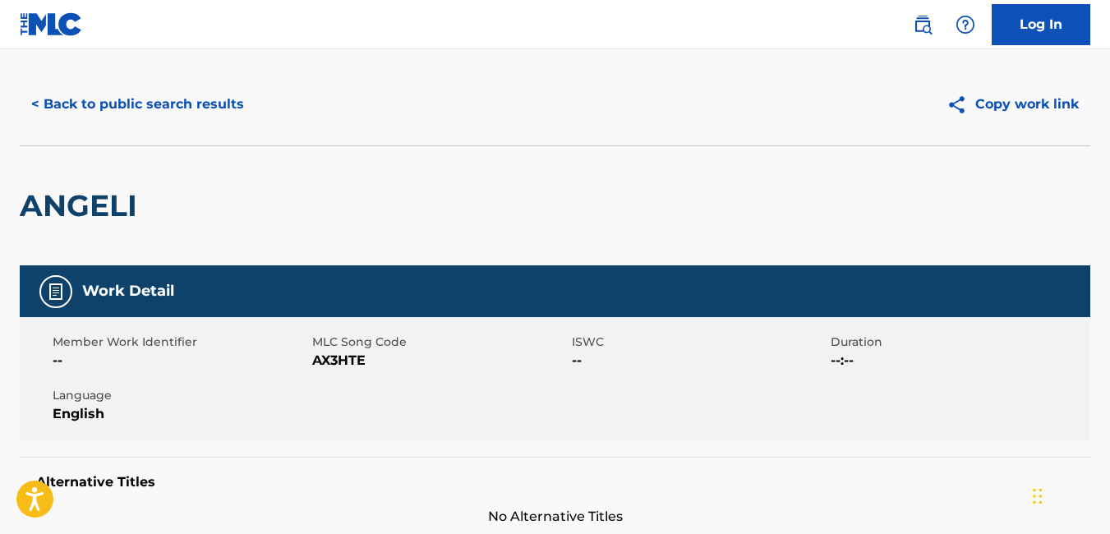
scroll to position [29, 0]
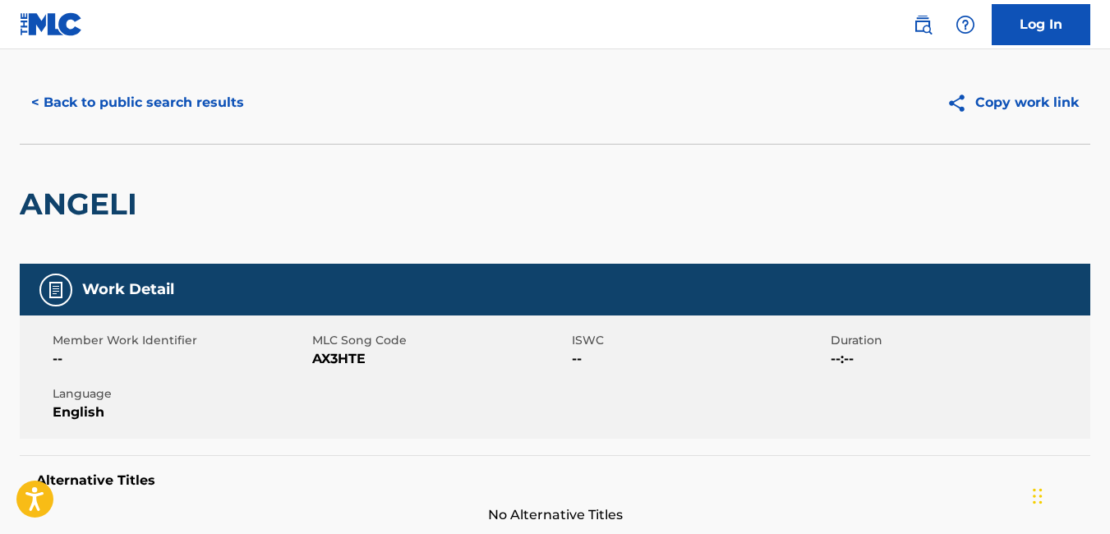
click at [38, 108] on button "< Back to public search results" at bounding box center [138, 102] width 236 height 41
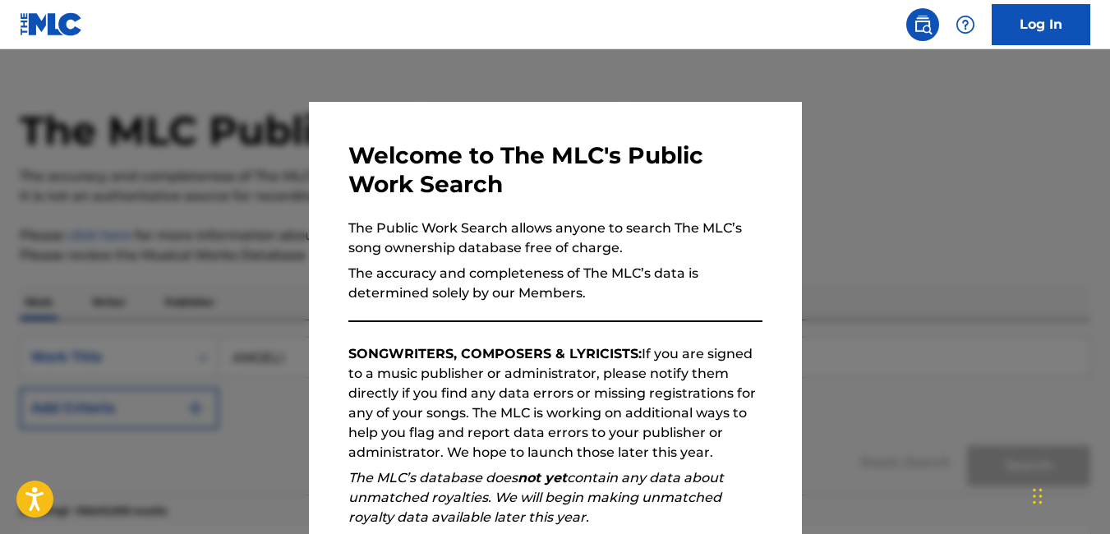
scroll to position [1022, 0]
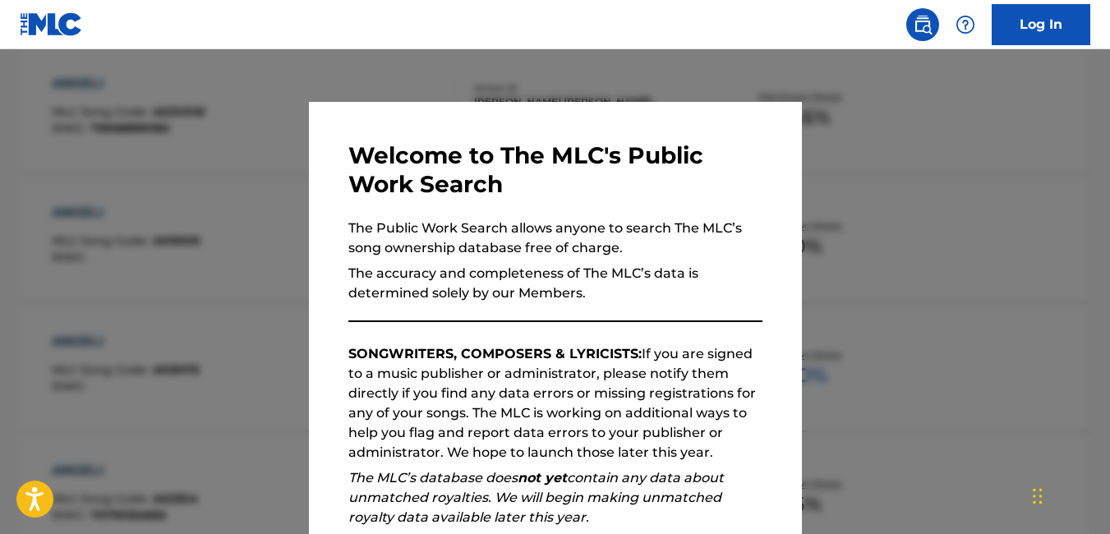
click at [896, 314] on div at bounding box center [555, 316] width 1110 height 534
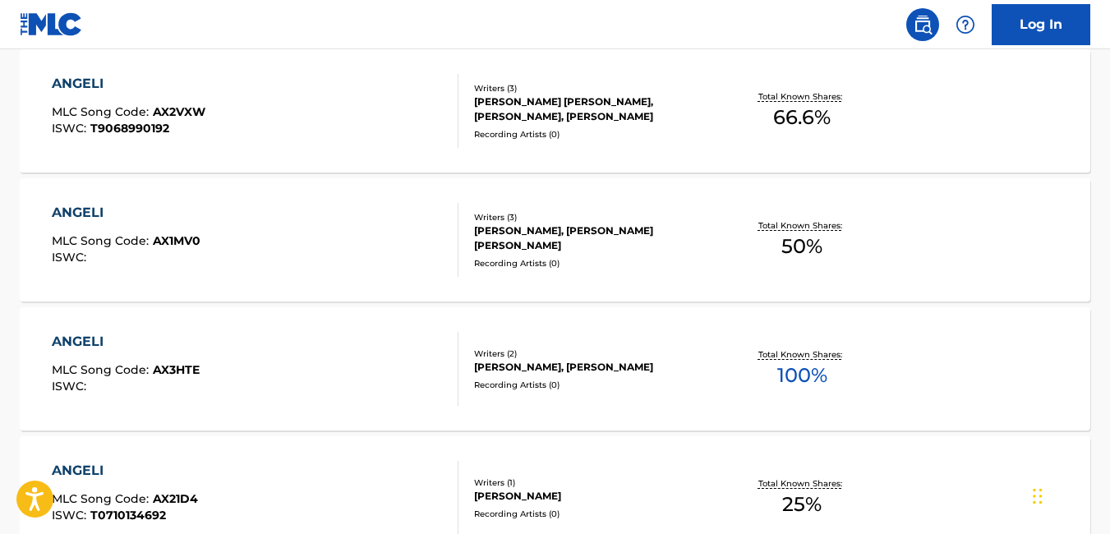
click at [615, 258] on div "Recording Artists ( 0 )" at bounding box center [593, 263] width 238 height 12
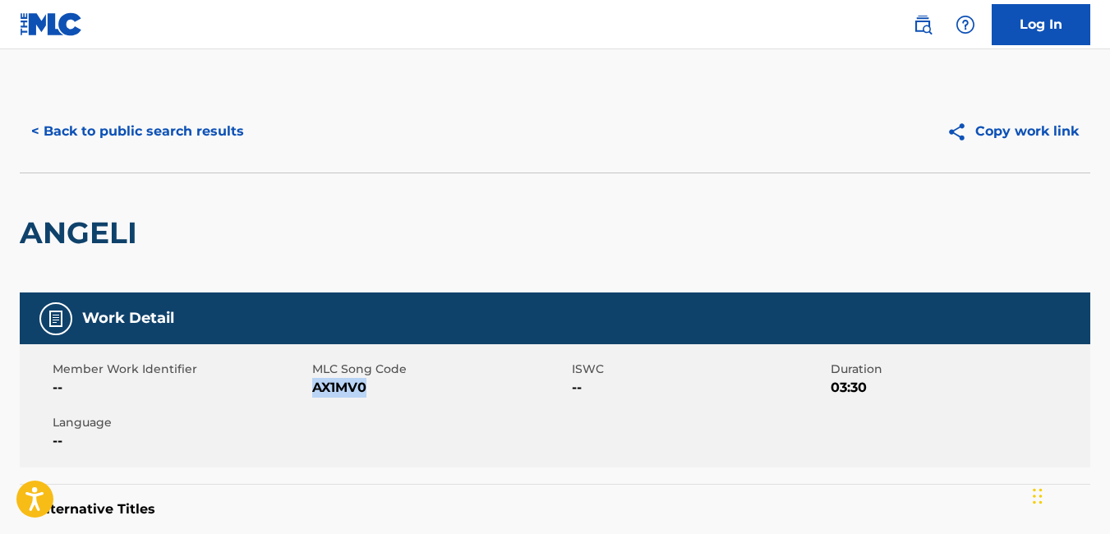
drag, startPoint x: 370, startPoint y: 386, endPoint x: 315, endPoint y: 393, distance: 55.4
click at [315, 393] on span "AX1MV0" at bounding box center [440, 388] width 256 height 20
click at [45, 130] on button "< Back to public search results" at bounding box center [138, 131] width 236 height 41
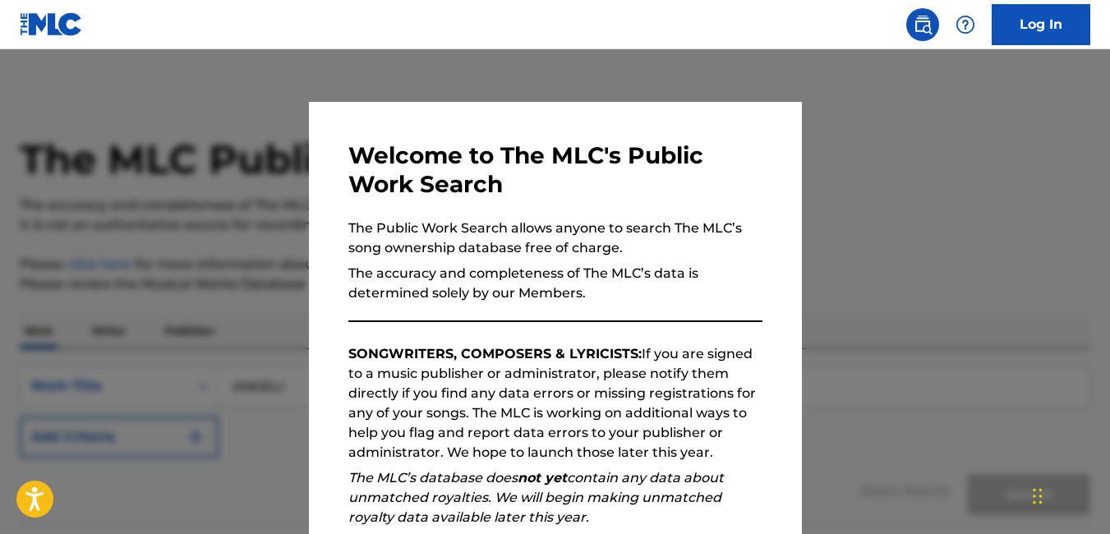
scroll to position [1065, 0]
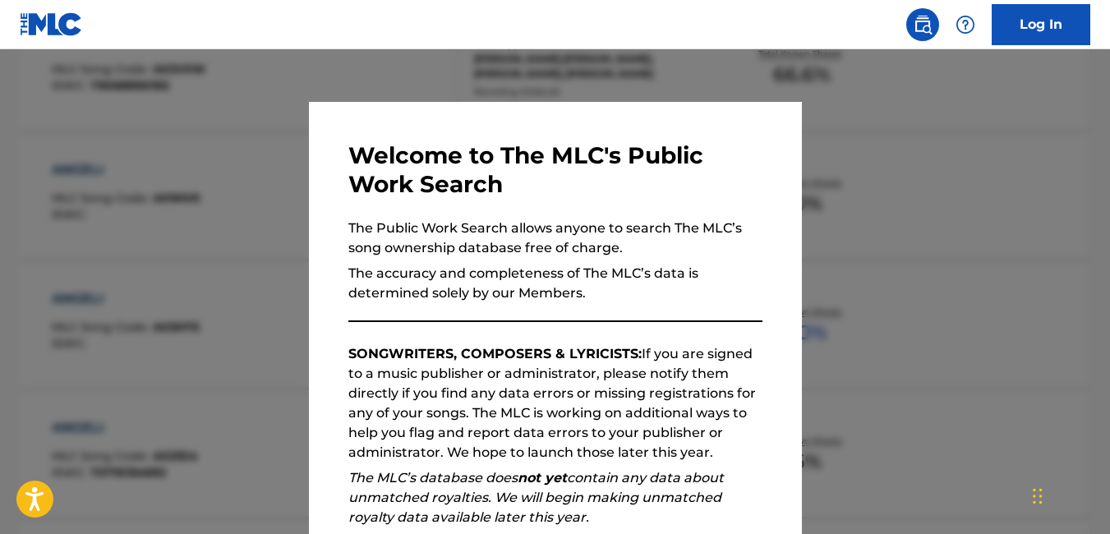
click at [887, 383] on div at bounding box center [555, 316] width 1110 height 534
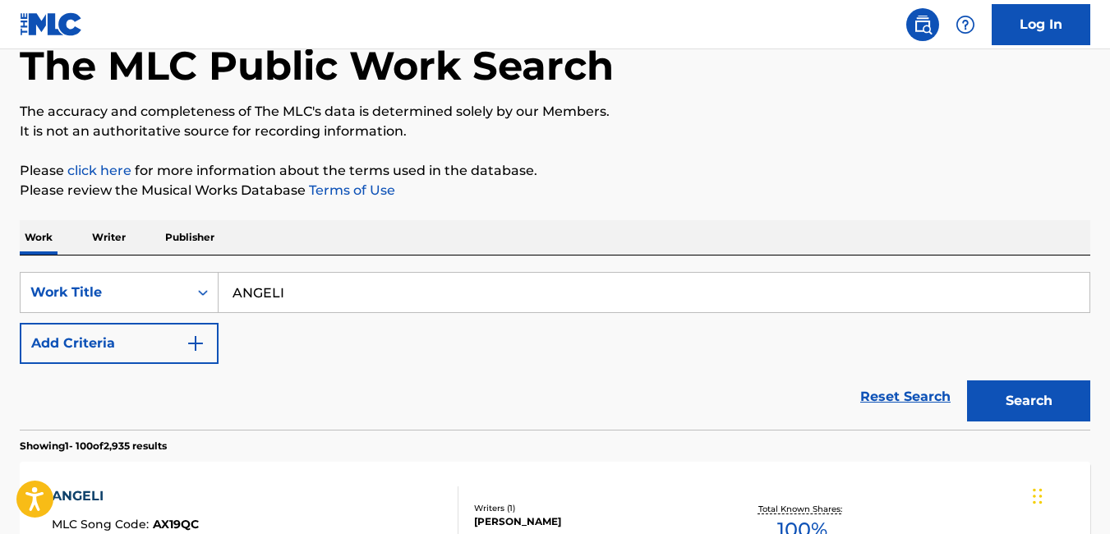
scroll to position [95, 0]
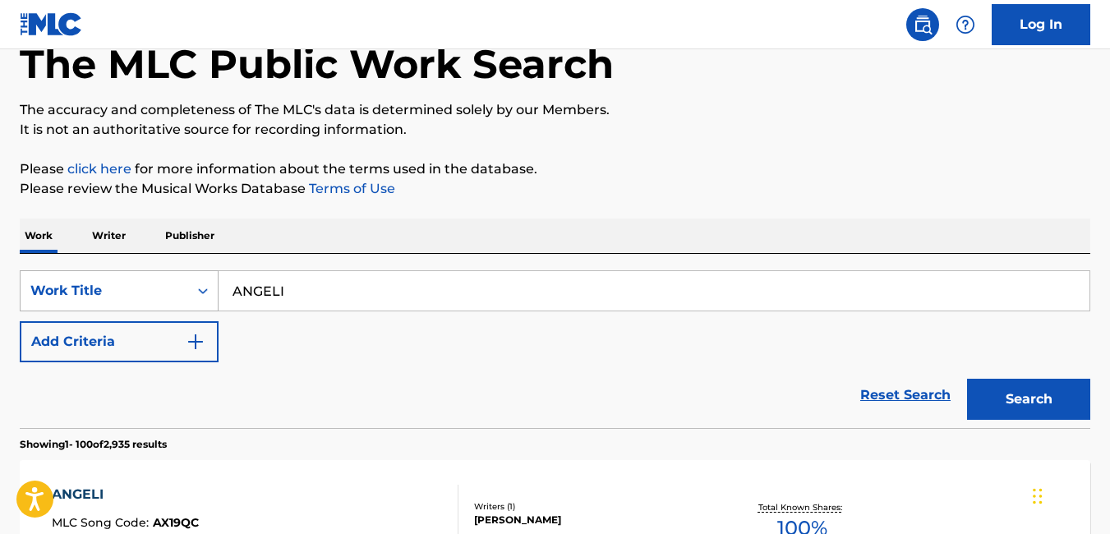
drag, startPoint x: 329, startPoint y: 278, endPoint x: 215, endPoint y: 279, distance: 114.2
click at [223, 284] on input "ANGELI" at bounding box center [654, 290] width 871 height 39
paste input "NFANA IBAGA 2.0"
click at [1004, 399] on button "Search" at bounding box center [1028, 399] width 123 height 41
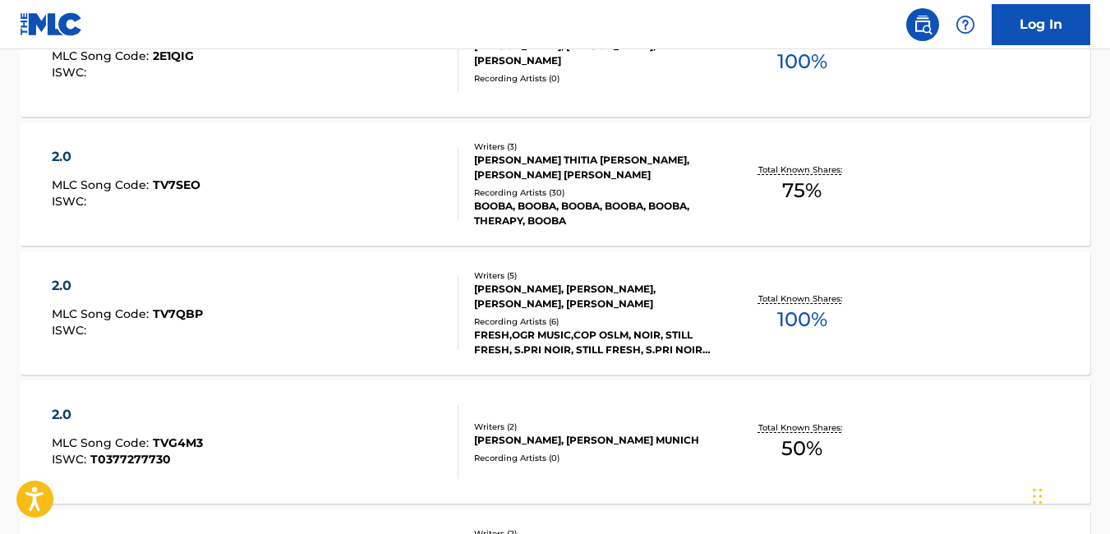
scroll to position [0, 0]
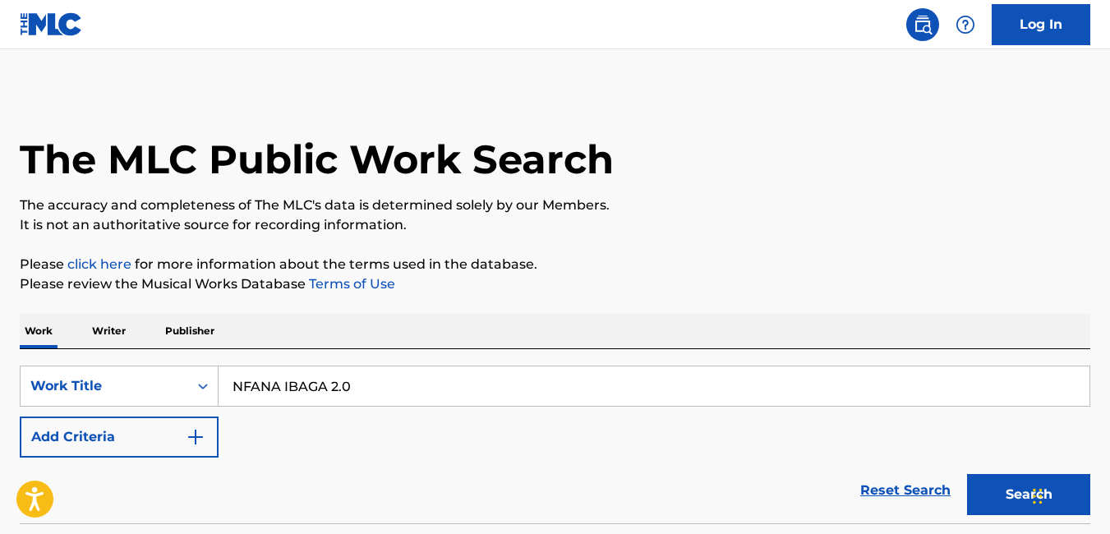
drag, startPoint x: 395, startPoint y: 393, endPoint x: 238, endPoint y: 394, distance: 156.9
click at [238, 394] on input "NFANA IBAGA 2.0" at bounding box center [654, 385] width 871 height 39
type input "N"
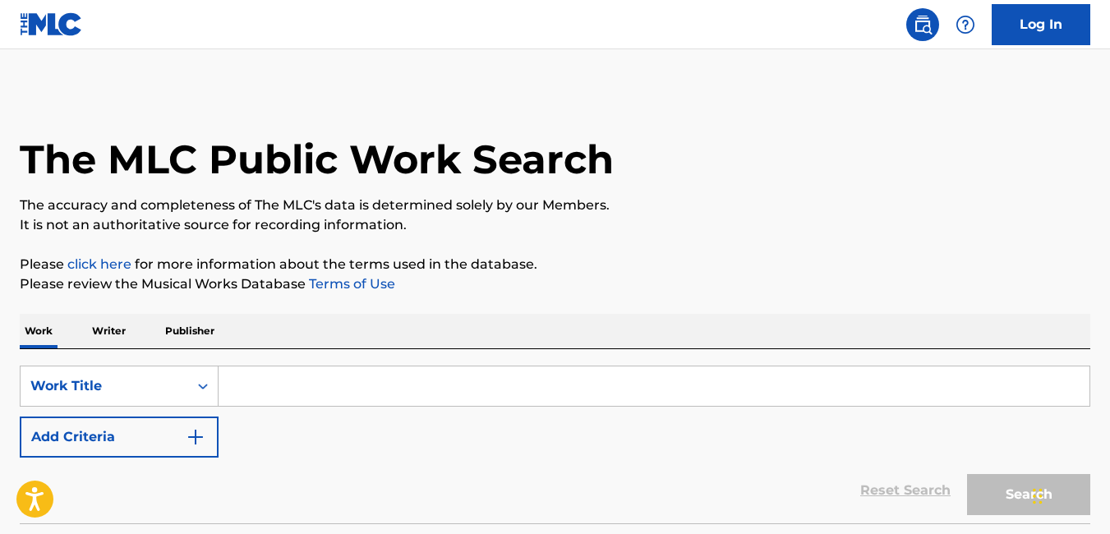
paste input "JULE4KA"
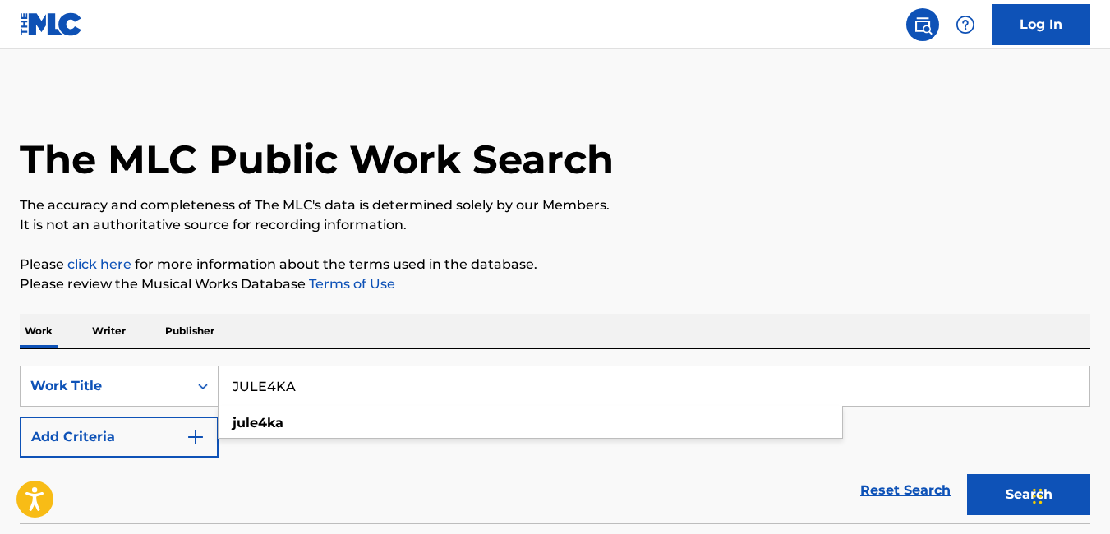
type input "JULE4KA"
click at [988, 501] on button "Search" at bounding box center [1028, 494] width 123 height 41
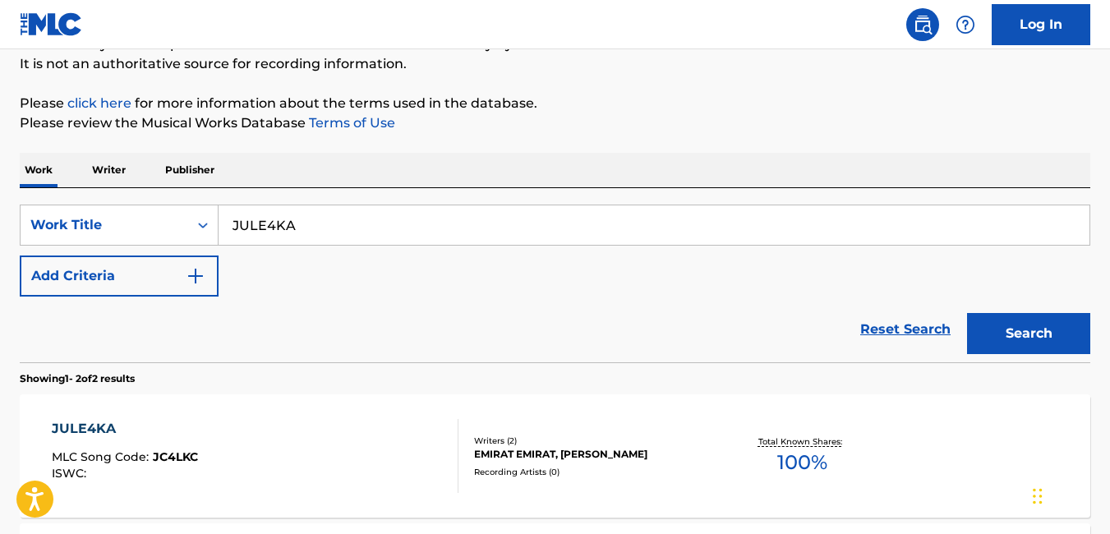
scroll to position [173, 0]
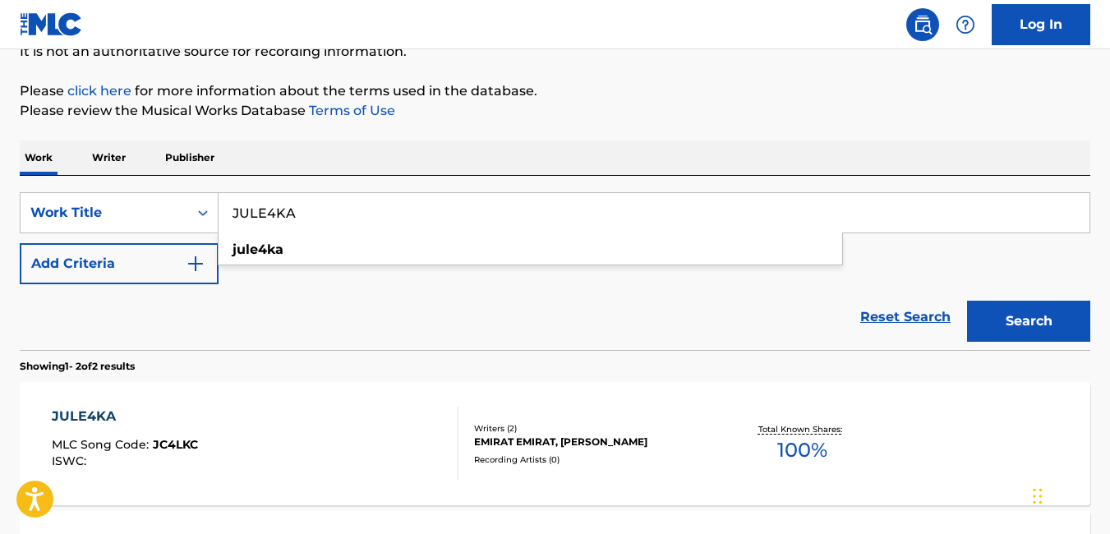
drag, startPoint x: 349, startPoint y: 224, endPoint x: 273, endPoint y: 216, distance: 76.8
click at [273, 216] on input "JULE4KA" at bounding box center [654, 212] width 871 height 39
click at [277, 215] on input "JULE4KA" at bounding box center [654, 212] width 871 height 39
drag, startPoint x: 309, startPoint y: 211, endPoint x: 195, endPoint y: 223, distance: 114.9
click at [195, 223] on div "SearchWithCriteria36e7f40f-fbb8-49d2-9176-c963f330477b Work Title JULE4KA jule4…" at bounding box center [555, 212] width 1071 height 41
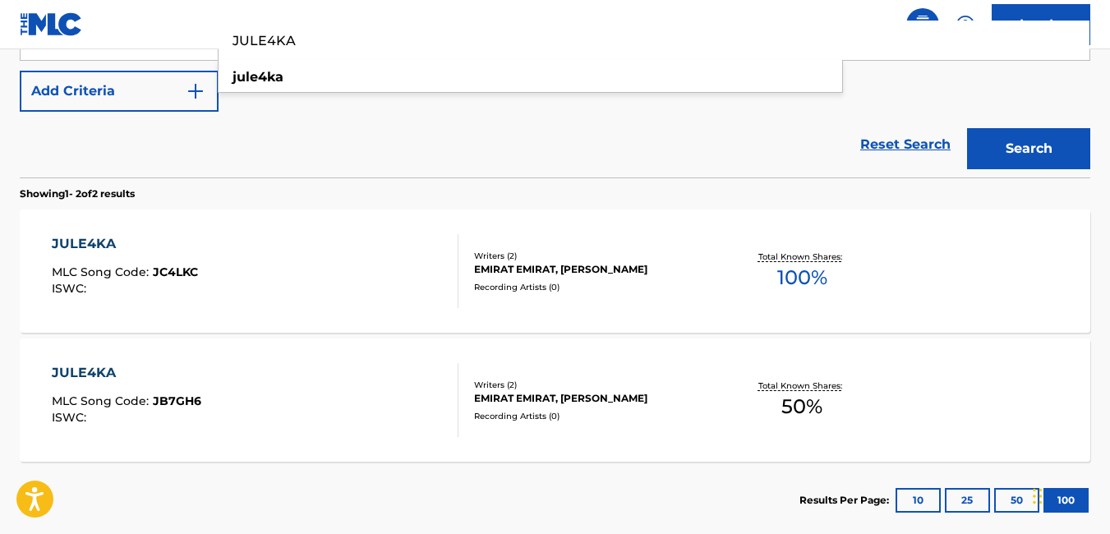
scroll to position [358, 0]
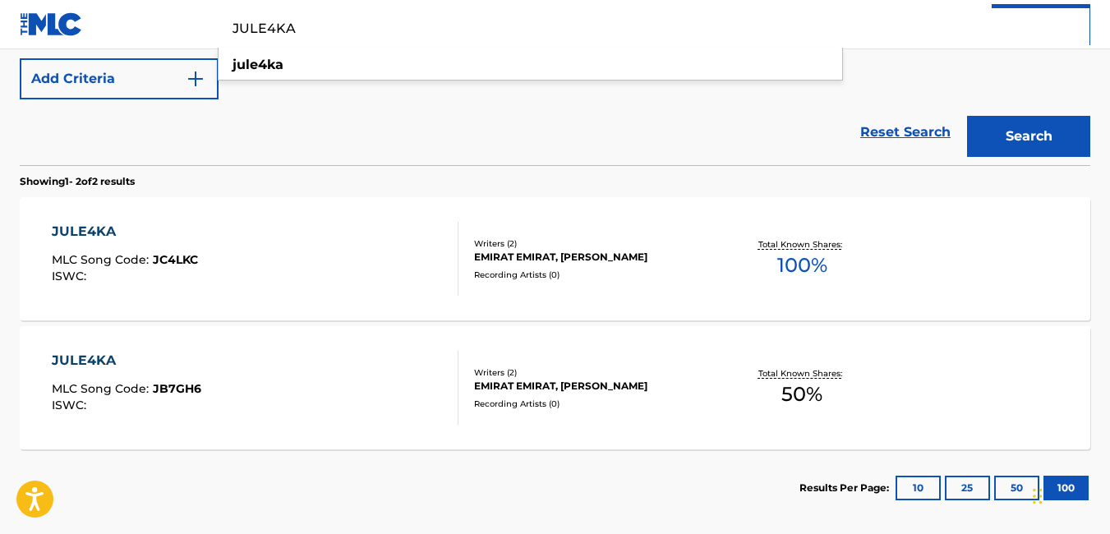
click at [688, 283] on div "JULE4KA MLC Song Code : JC4LKC ISWC : Writers ( 2 ) EMIRAT EMIRAT, OLUWATOBI OJ…" at bounding box center [555, 258] width 1071 height 123
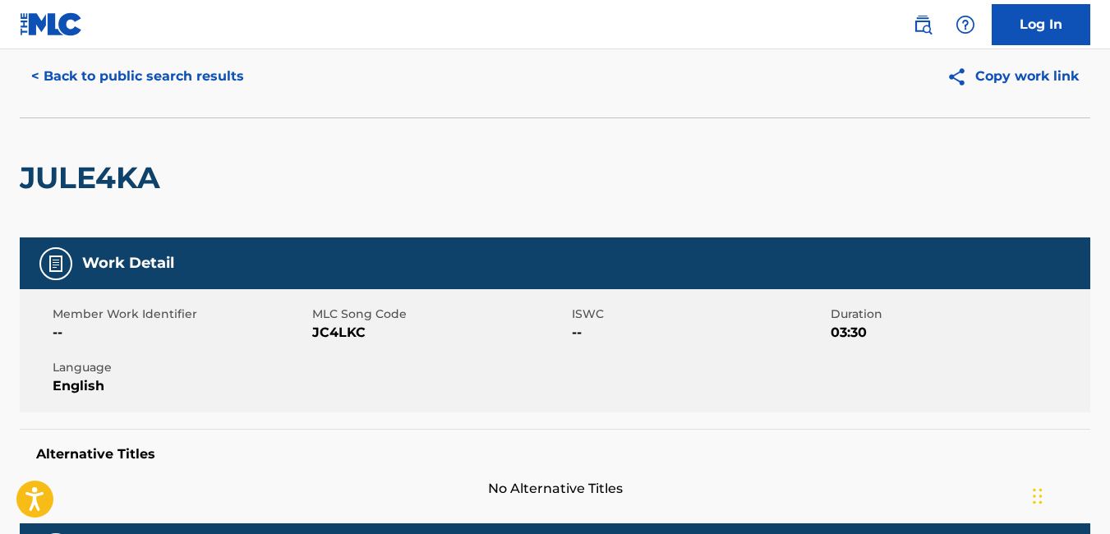
scroll to position [78, 0]
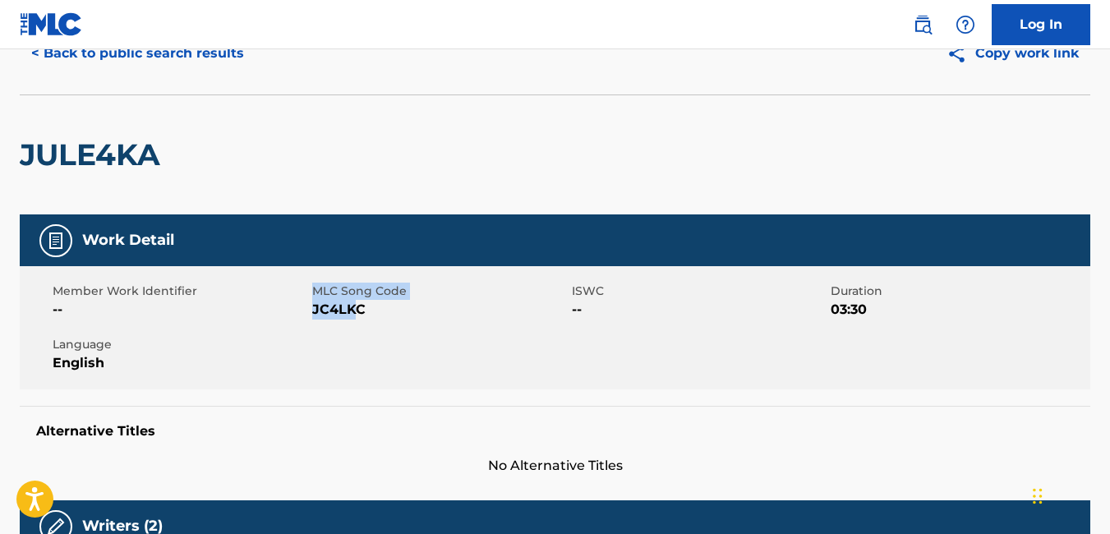
drag, startPoint x: 311, startPoint y: 313, endPoint x: 354, endPoint y: 319, distance: 43.9
click at [354, 319] on div "Member Work Identifier -- MLC Song Code JC4LKC ISWC -- Duration 03:30 Language …" at bounding box center [555, 327] width 1071 height 123
drag, startPoint x: 354, startPoint y: 319, endPoint x: 370, endPoint y: 310, distance: 18.0
click at [370, 310] on span "JC4LKC" at bounding box center [440, 310] width 256 height 20
drag, startPoint x: 366, startPoint y: 310, endPoint x: 316, endPoint y: 320, distance: 51.1
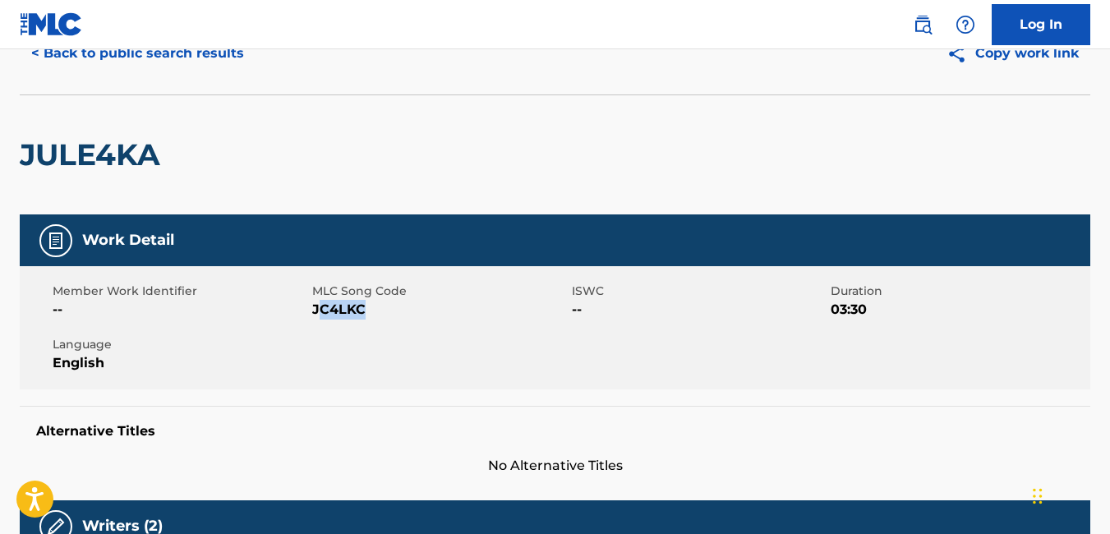
click at [316, 320] on div "Member Work Identifier -- MLC Song Code JC4LKC ISWC -- Duration 03:30 Language …" at bounding box center [555, 327] width 1071 height 123
drag, startPoint x: 368, startPoint y: 312, endPoint x: 313, endPoint y: 320, distance: 55.5
click at [313, 320] on div "Member Work Identifier -- MLC Song Code JC4LKC ISWC -- Duration 03:30 Language …" at bounding box center [555, 327] width 1071 height 123
click at [54, 57] on button "< Back to public search results" at bounding box center [138, 53] width 236 height 41
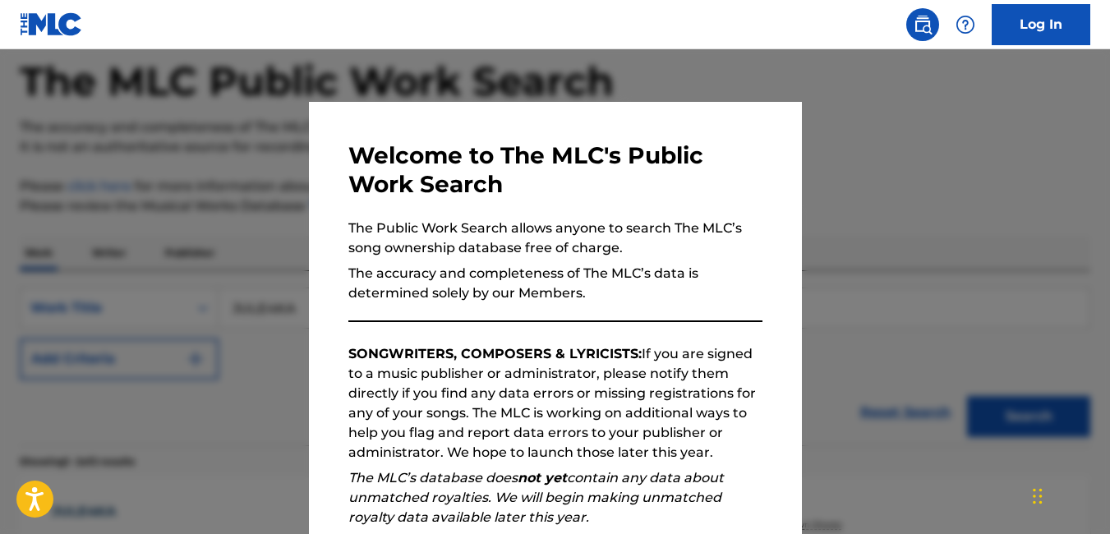
scroll to position [358, 0]
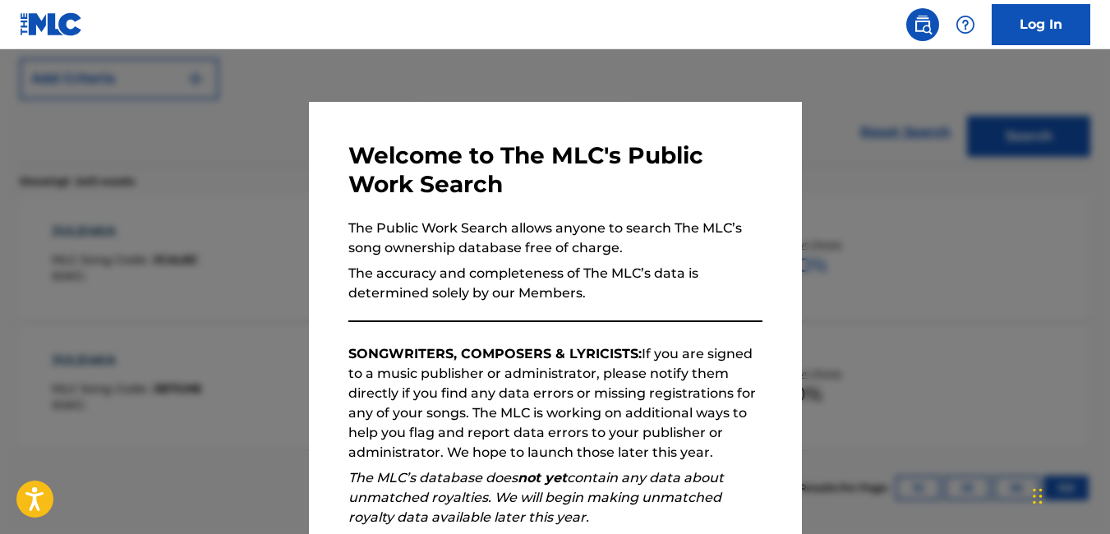
click at [940, 254] on div at bounding box center [555, 316] width 1110 height 534
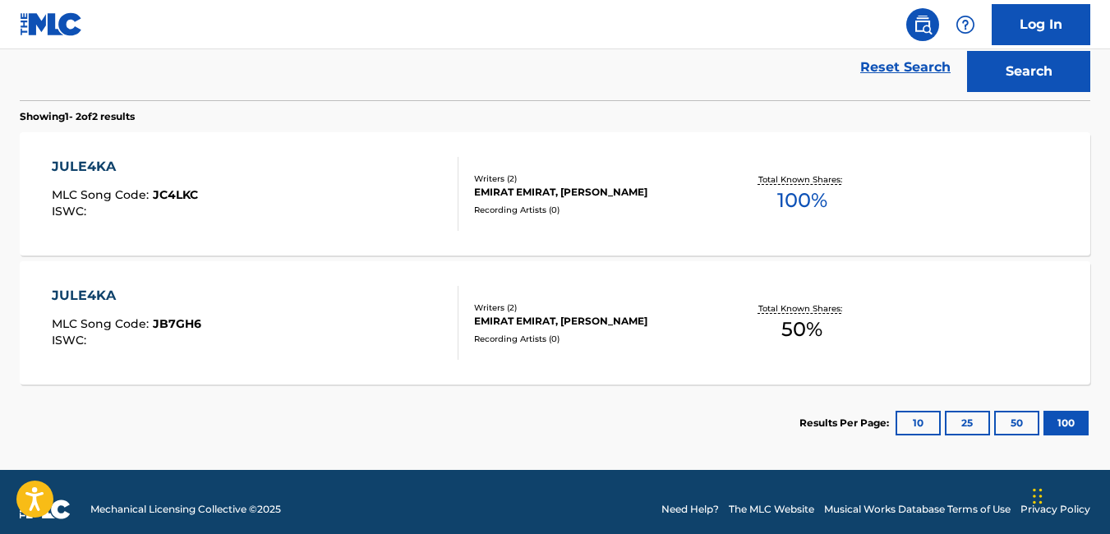
scroll to position [427, 0]
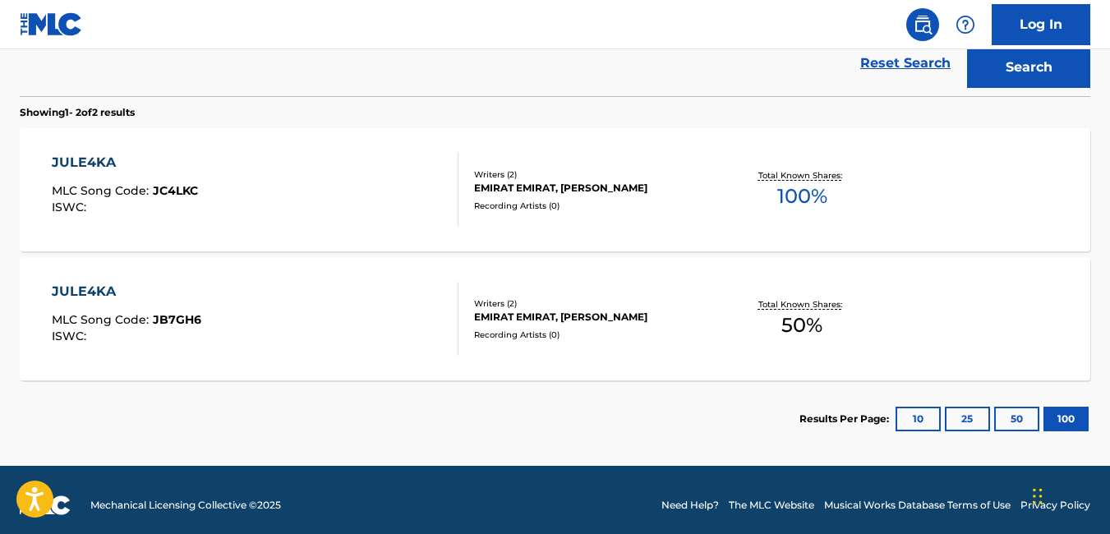
click at [438, 349] on div "JULE4KA MLC Song Code : JB7GH6 ISWC :" at bounding box center [255, 319] width 407 height 74
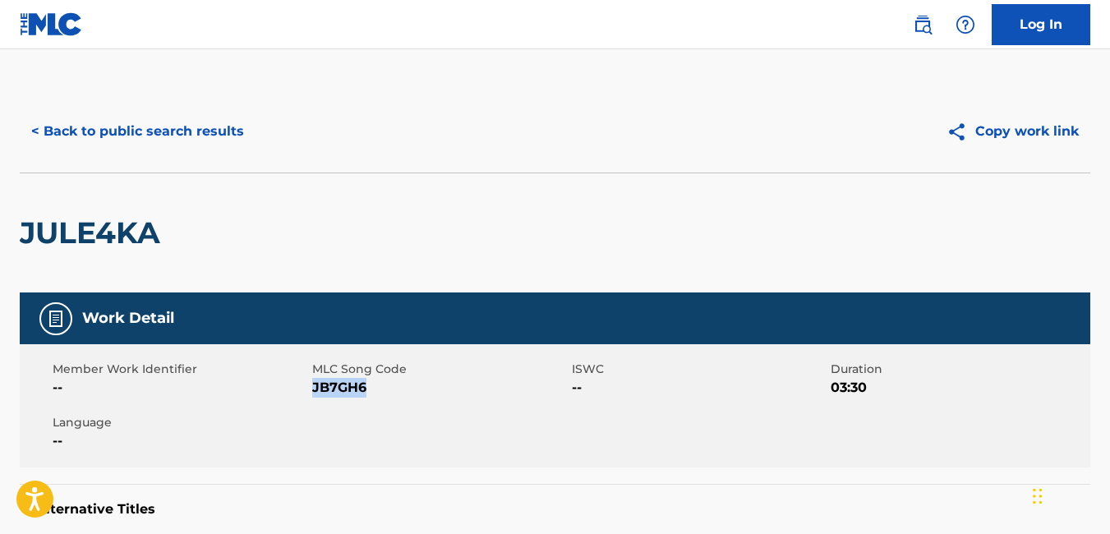
drag, startPoint x: 311, startPoint y: 384, endPoint x: 366, endPoint y: 393, distance: 55.0
click at [366, 393] on span "JB7GH6" at bounding box center [440, 388] width 256 height 20
click at [42, 127] on button "< Back to public search results" at bounding box center [138, 131] width 236 height 41
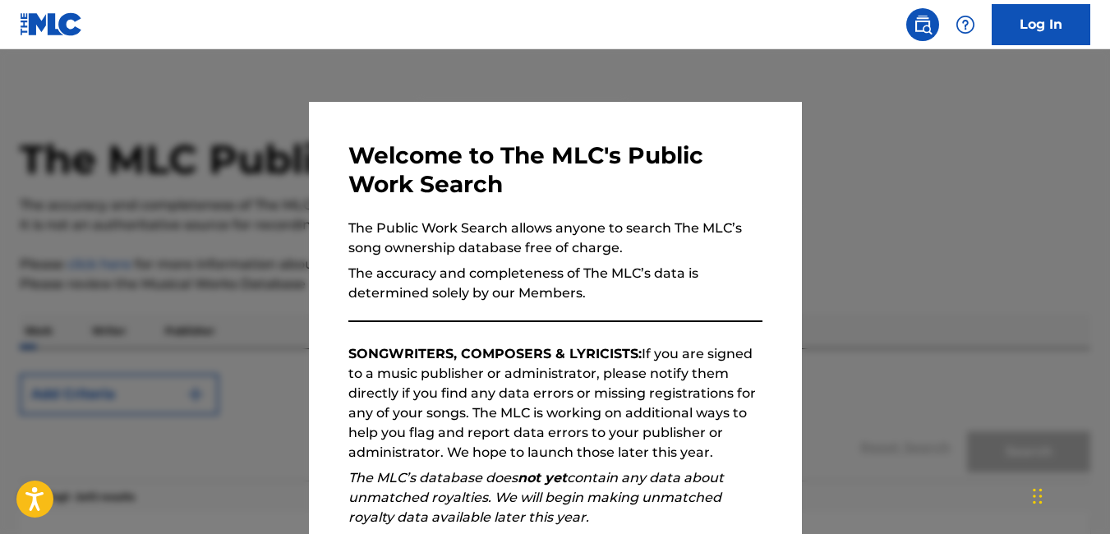
scroll to position [438, 0]
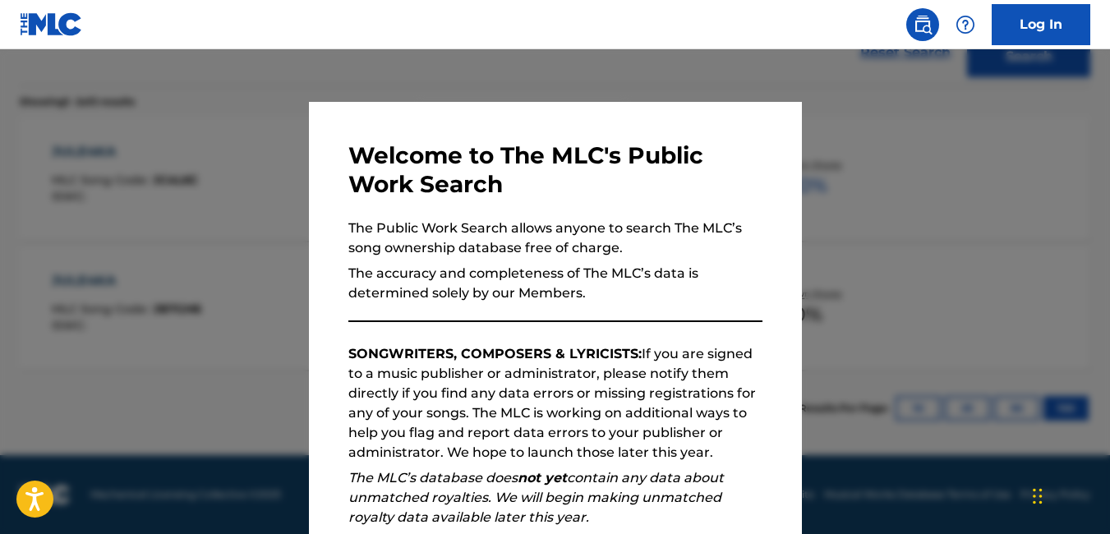
click at [212, 269] on div at bounding box center [555, 316] width 1110 height 534
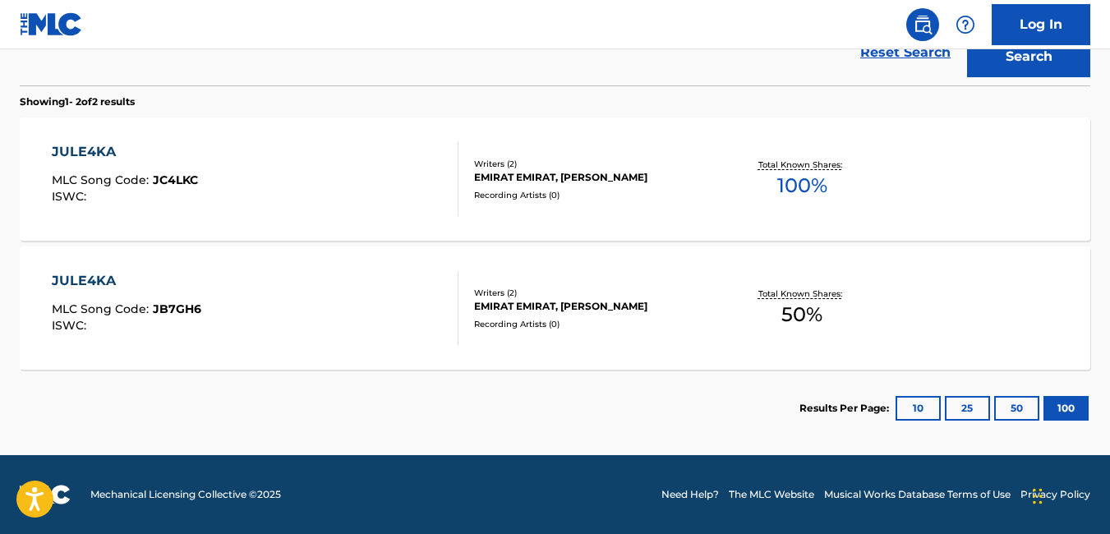
click at [105, 176] on span "MLC Song Code :" at bounding box center [102, 180] width 101 height 15
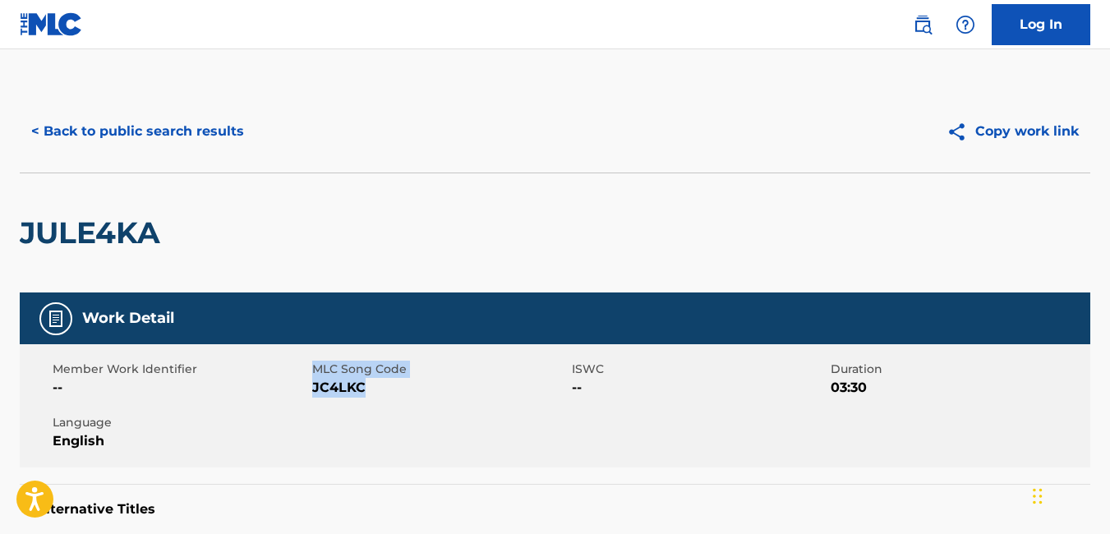
drag, startPoint x: 309, startPoint y: 389, endPoint x: 365, endPoint y: 390, distance: 55.9
click at [365, 390] on div "Member Work Identifier -- MLC Song Code JC4LKC ISWC -- Duration 03:30 Language …" at bounding box center [555, 405] width 1071 height 123
drag, startPoint x: 365, startPoint y: 390, endPoint x: 311, endPoint y: 412, distance: 58.6
click at [311, 412] on div "Member Work Identifier -- MLC Song Code JC4LKC ISWC -- Duration 03:30 Language …" at bounding box center [555, 405] width 1071 height 123
drag, startPoint x: 311, startPoint y: 385, endPoint x: 371, endPoint y: 386, distance: 59.2
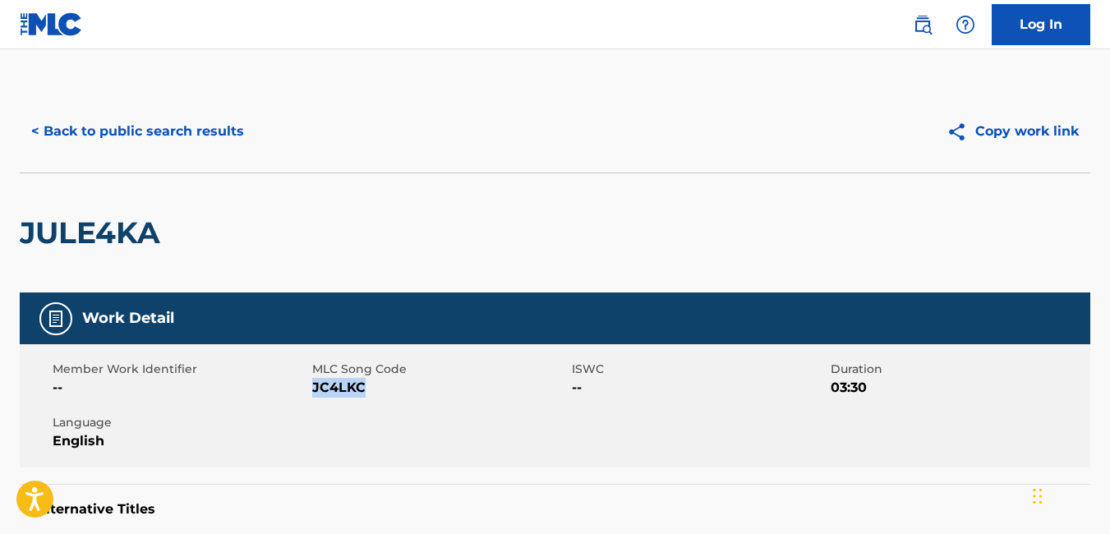
click at [371, 386] on span "JC4LKC" at bounding box center [440, 388] width 256 height 20
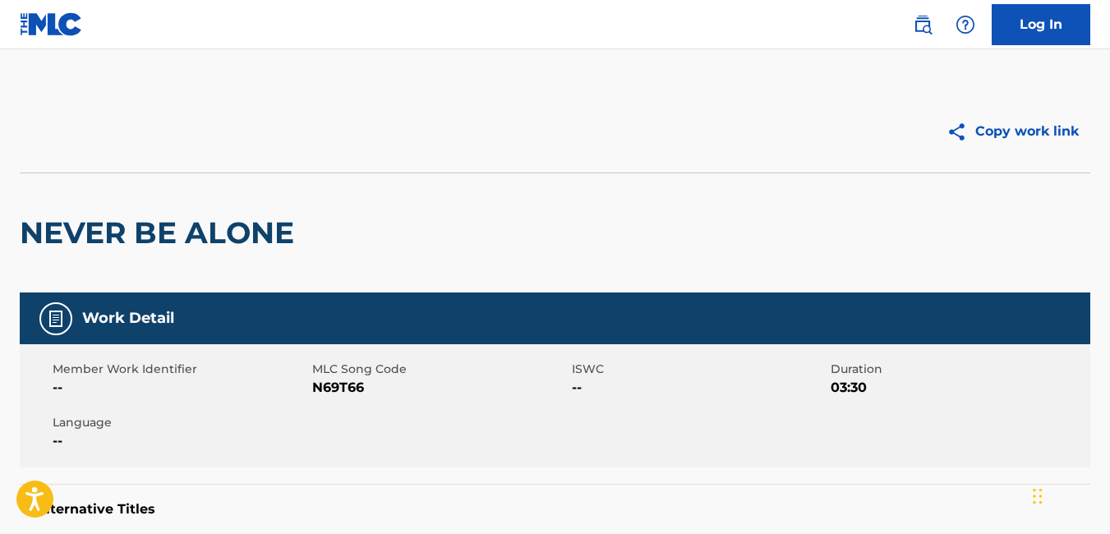
click at [48, 30] on img at bounding box center [51, 24] width 63 height 24
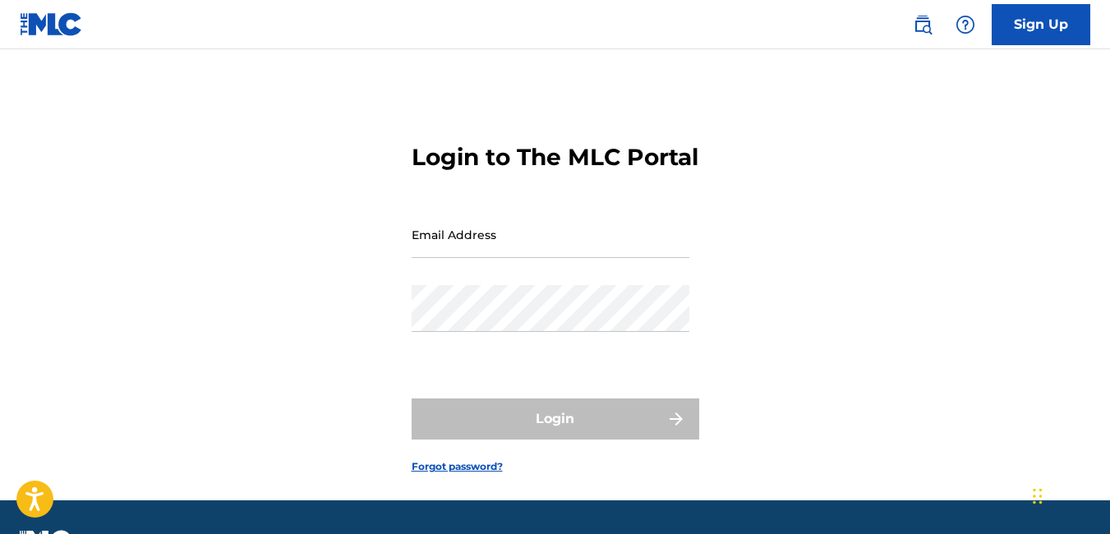
click at [53, 12] on link at bounding box center [51, 24] width 63 height 48
click at [910, 230] on div "Login to The MLC Portal Email Address Password Login Forgot password?" at bounding box center [555, 295] width 1110 height 410
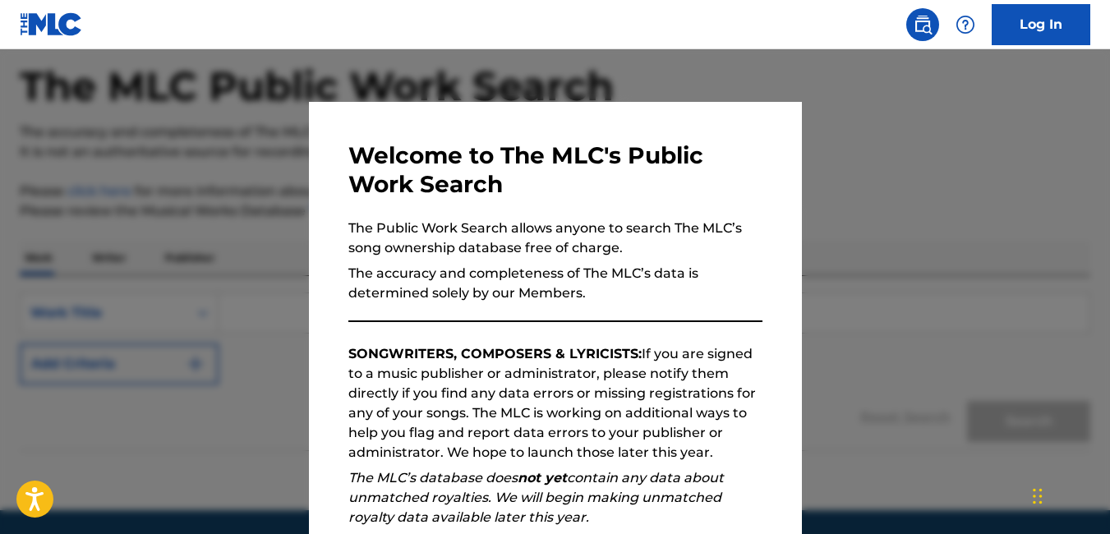
scroll to position [128, 0]
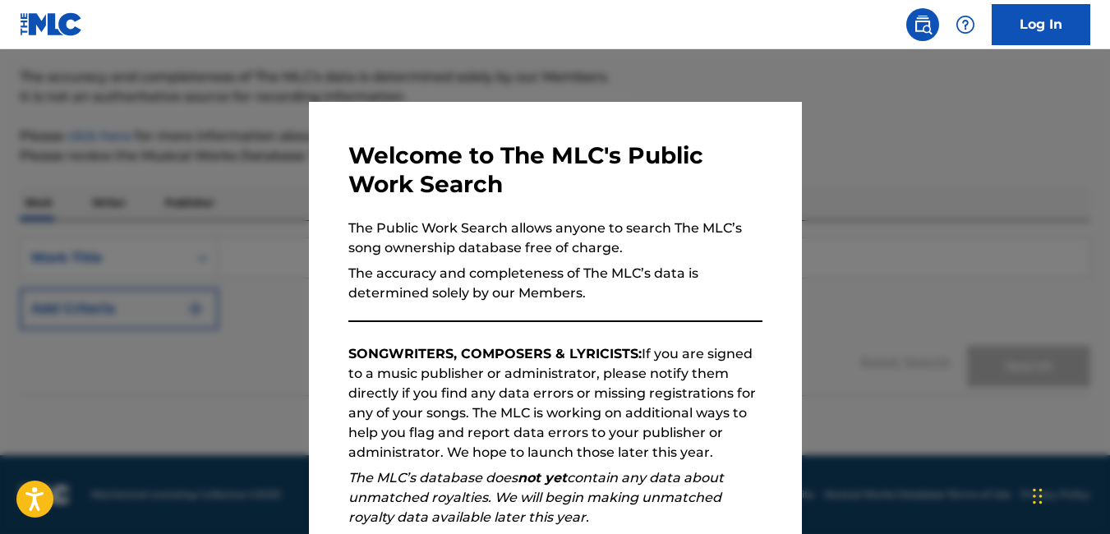
click at [967, 319] on div at bounding box center [555, 316] width 1110 height 534
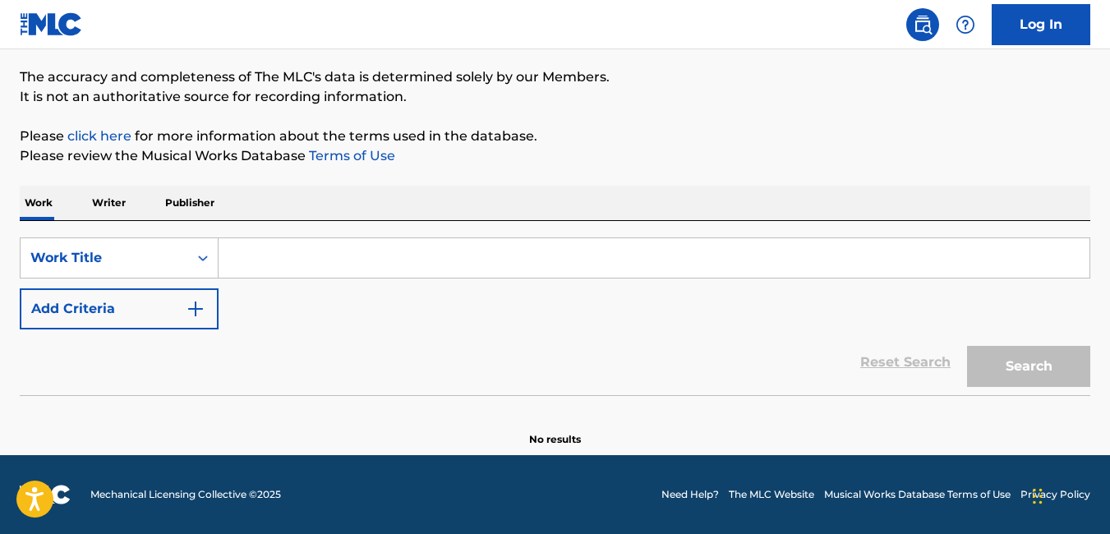
click at [187, 209] on p "Publisher" at bounding box center [189, 203] width 59 height 35
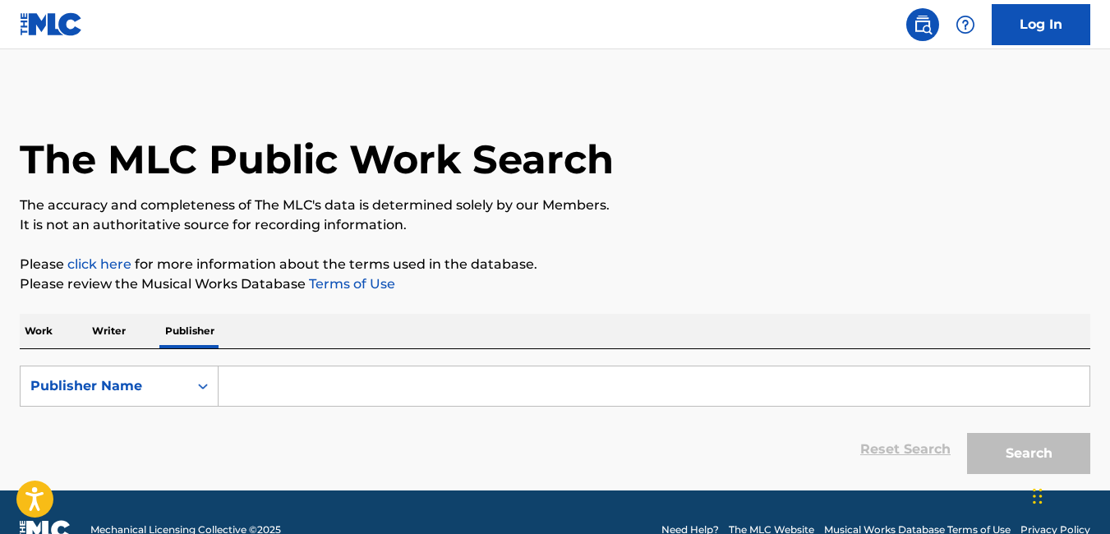
click at [35, 329] on p "Work" at bounding box center [39, 331] width 38 height 35
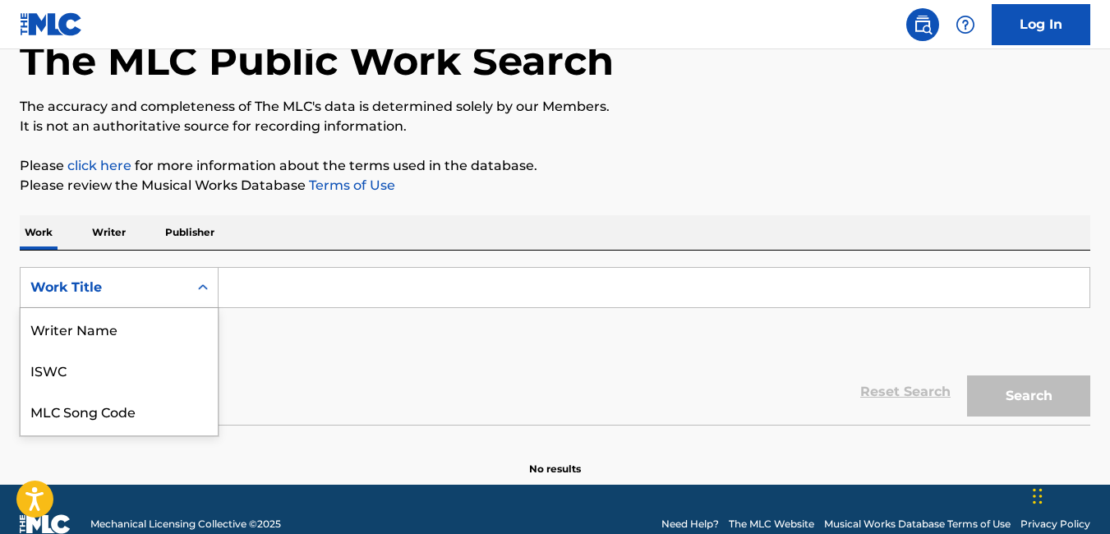
click at [207, 308] on div "8 results available. Use Up and Down to choose options, press Enter to select t…" at bounding box center [119, 287] width 199 height 41
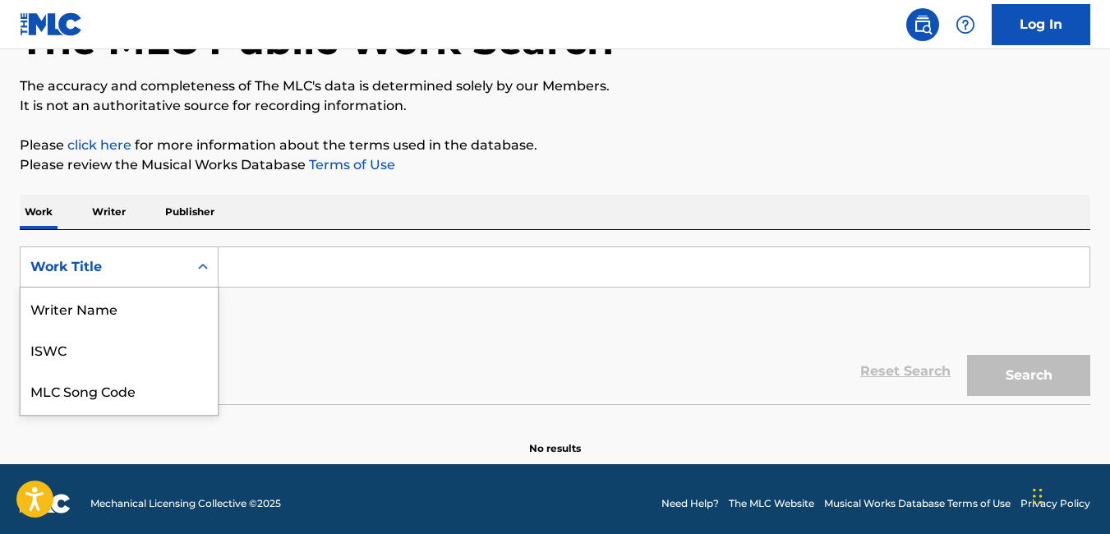
scroll to position [120, 0]
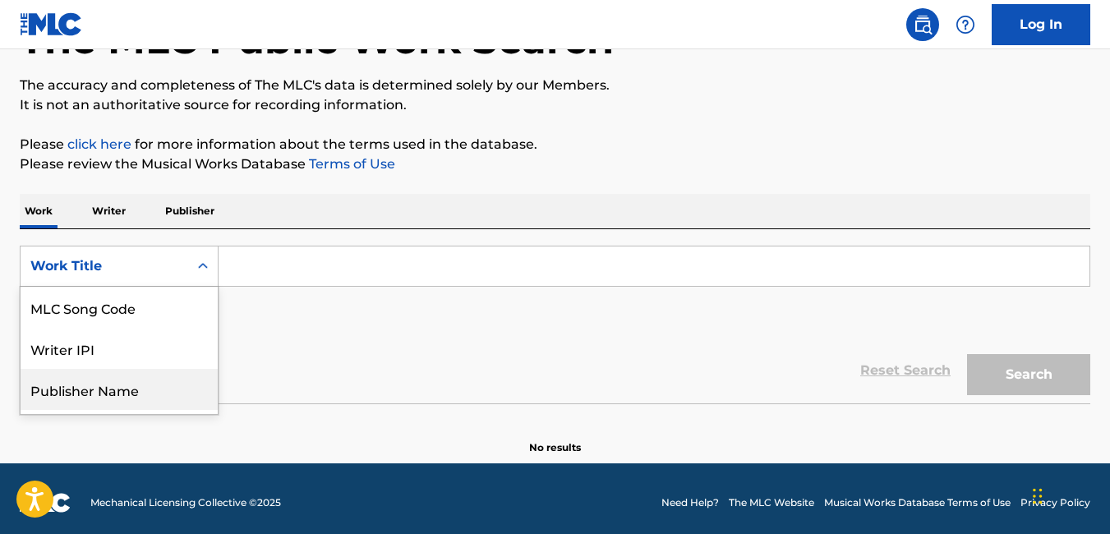
click at [163, 392] on div "Publisher Name" at bounding box center [119, 389] width 197 height 41
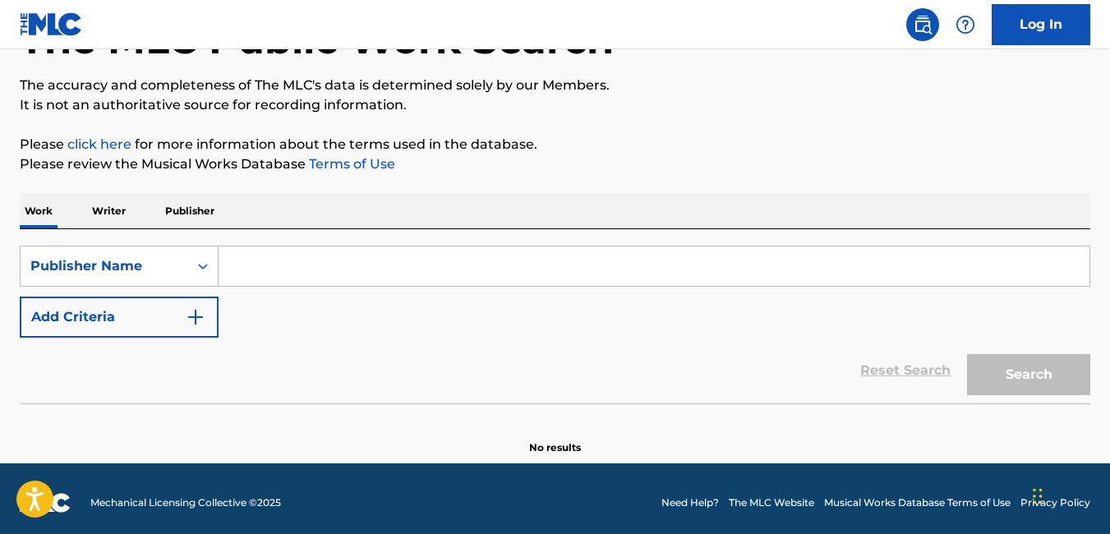
click at [260, 264] on input "Search Form" at bounding box center [654, 265] width 871 height 39
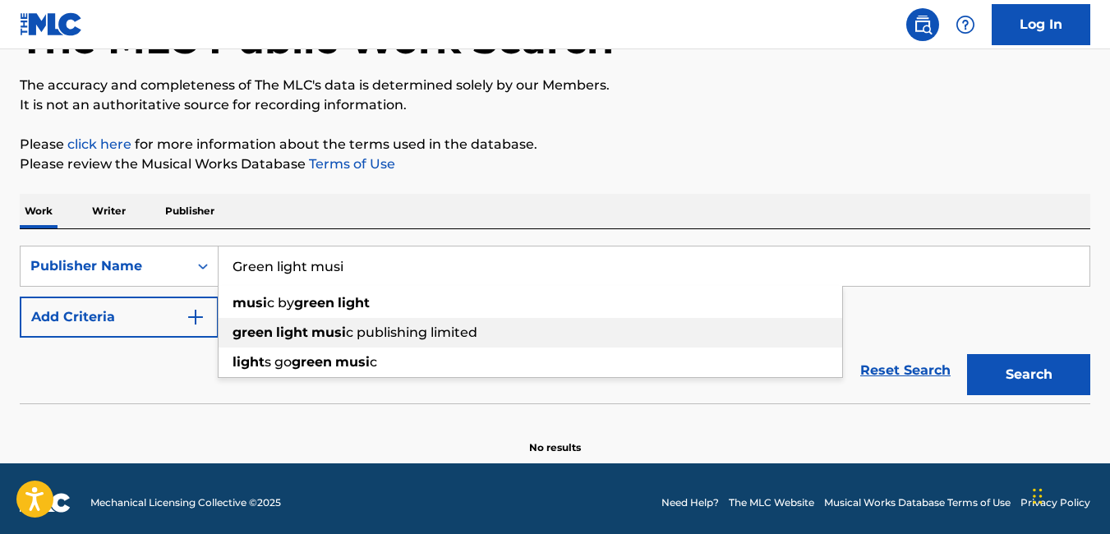
click at [324, 340] on div "green light musi c publishing limited" at bounding box center [531, 333] width 624 height 30
type input "green light music publishing limited"
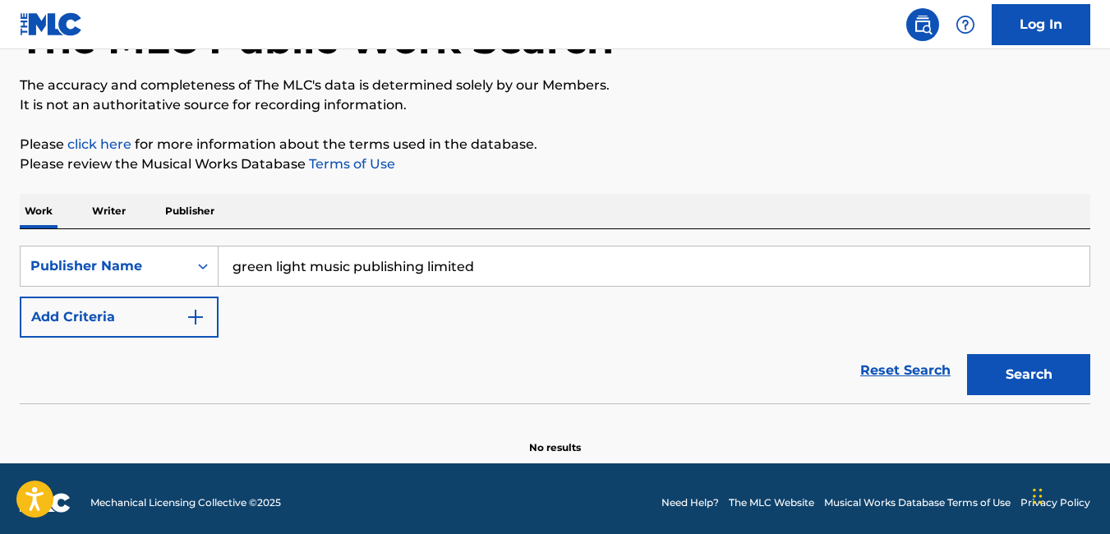
click at [141, 313] on button "Add Criteria" at bounding box center [119, 317] width 199 height 41
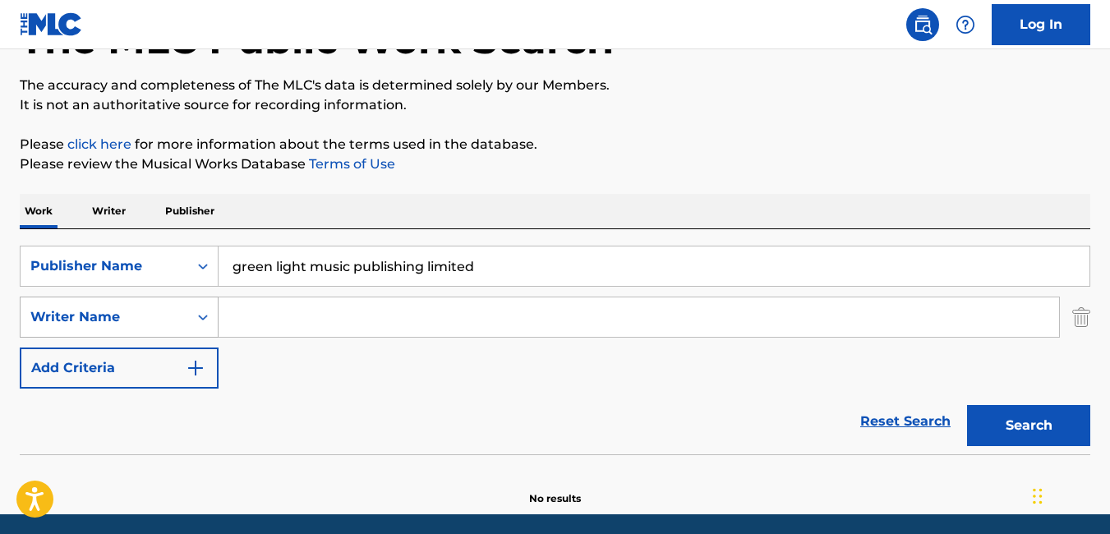
click at [178, 312] on div "Writer Name" at bounding box center [105, 317] width 168 height 31
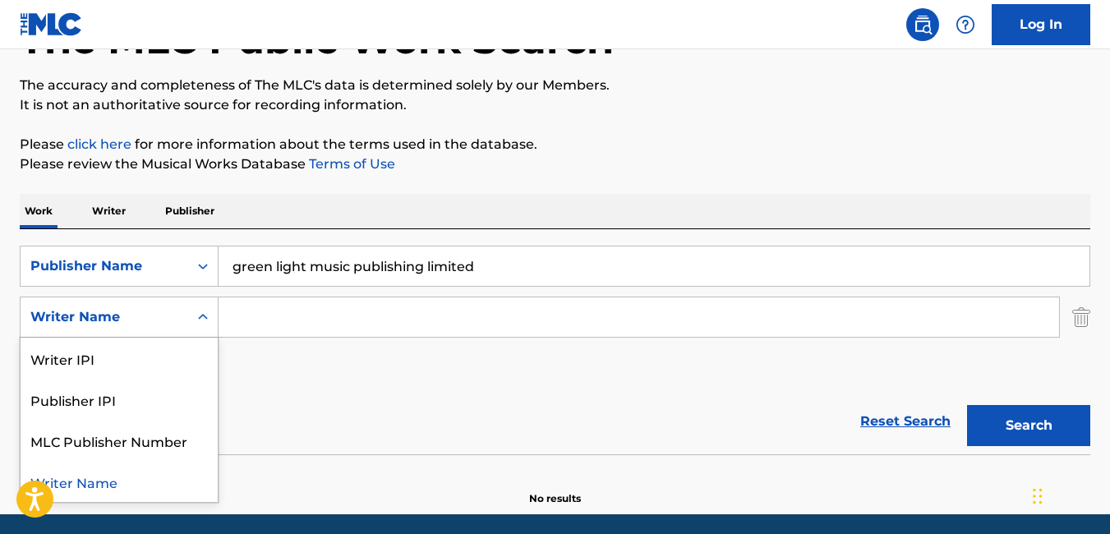
click at [178, 312] on div "Writer Name" at bounding box center [105, 317] width 168 height 31
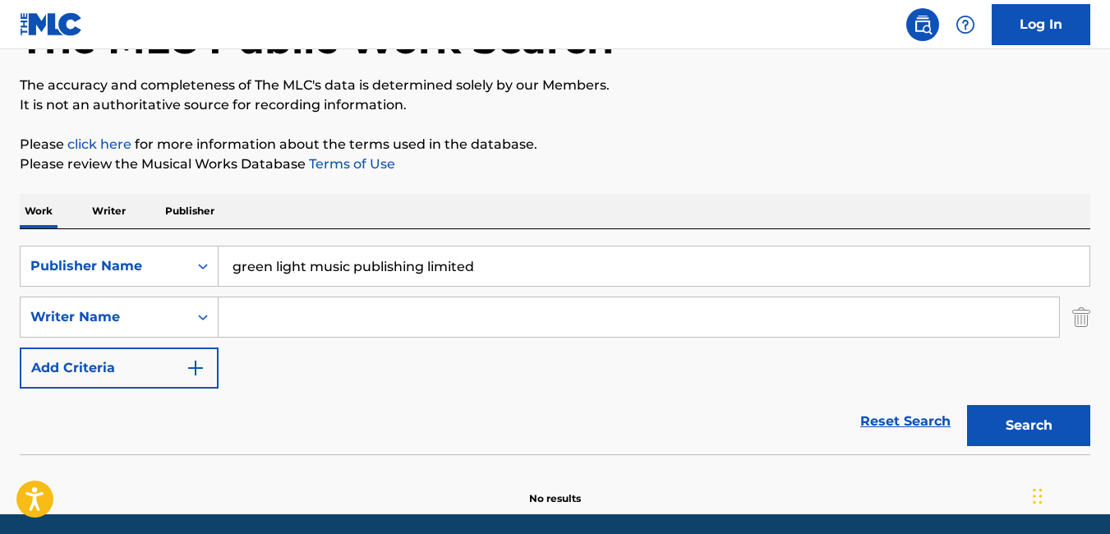
click at [283, 324] on input "Search Form" at bounding box center [639, 316] width 840 height 39
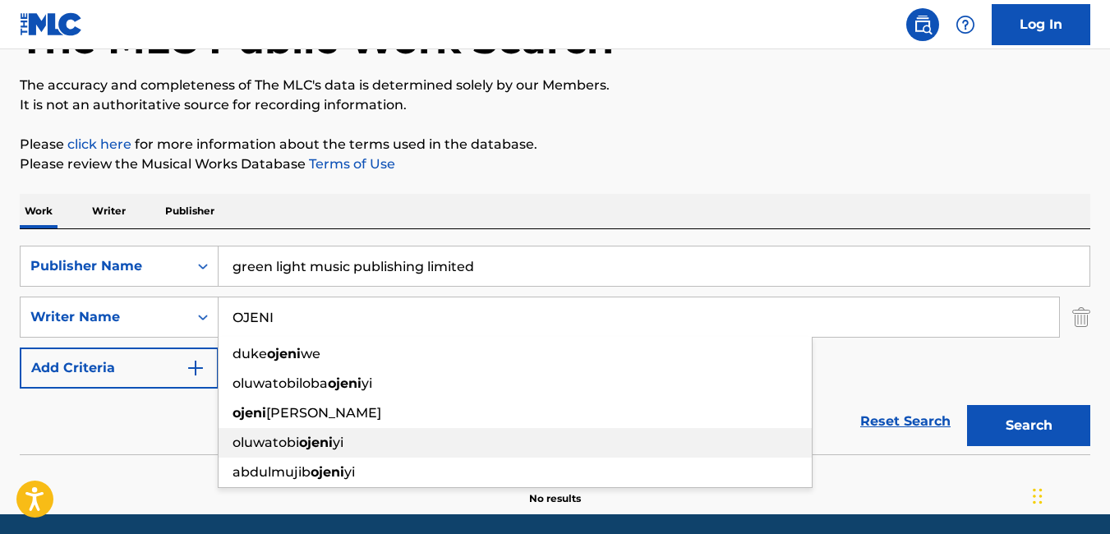
click at [275, 451] on div "oluwatobi ojeni yi" at bounding box center [515, 443] width 593 height 30
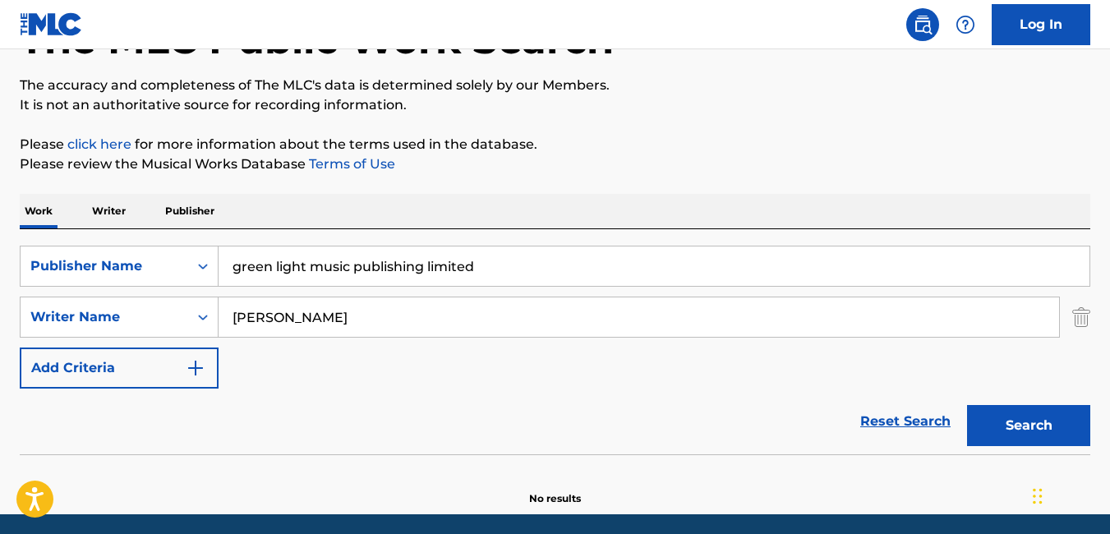
click at [1017, 436] on button "Search" at bounding box center [1028, 425] width 123 height 41
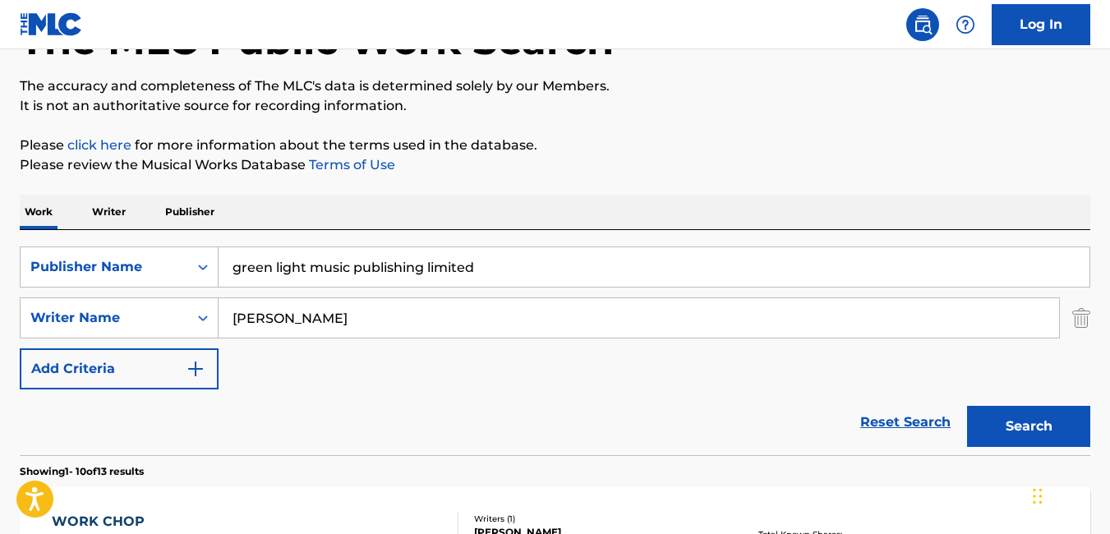
scroll to position [0, 0]
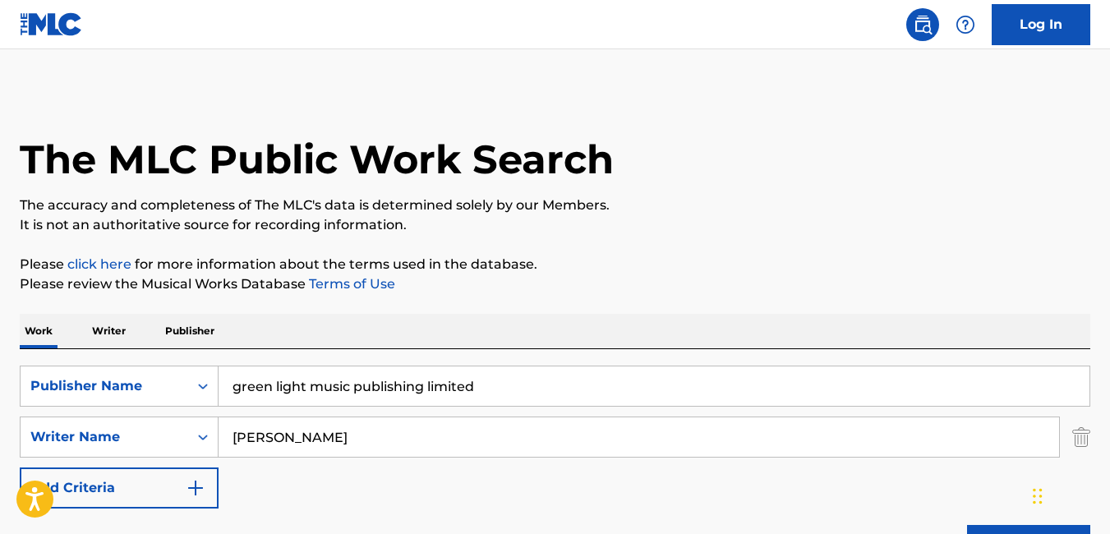
click at [767, 268] on p "Please click here for more information about the terms used in the database." at bounding box center [555, 265] width 1071 height 20
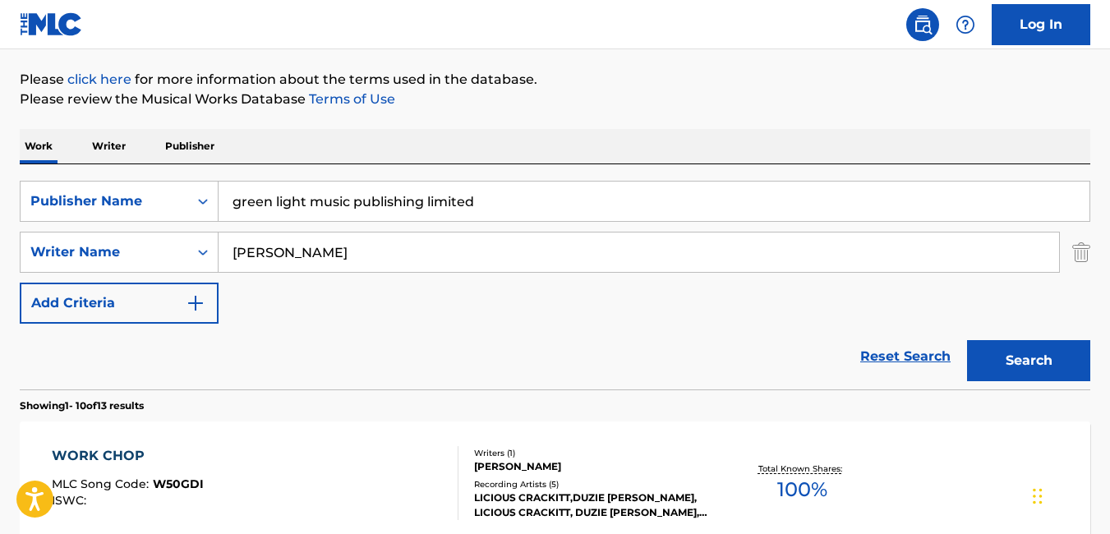
scroll to position [189, 0]
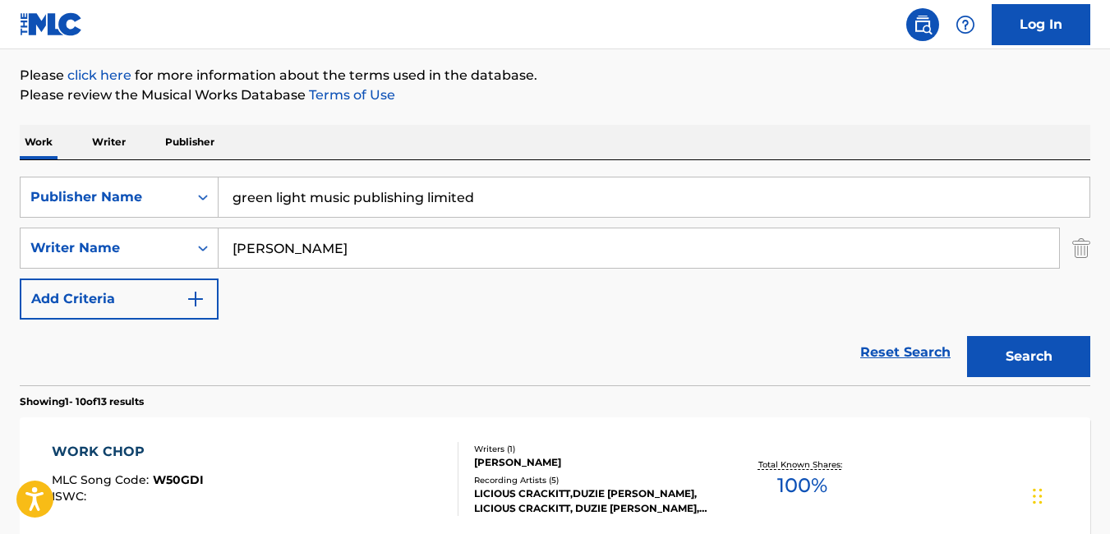
click at [1019, 357] on button "Search" at bounding box center [1028, 356] width 123 height 41
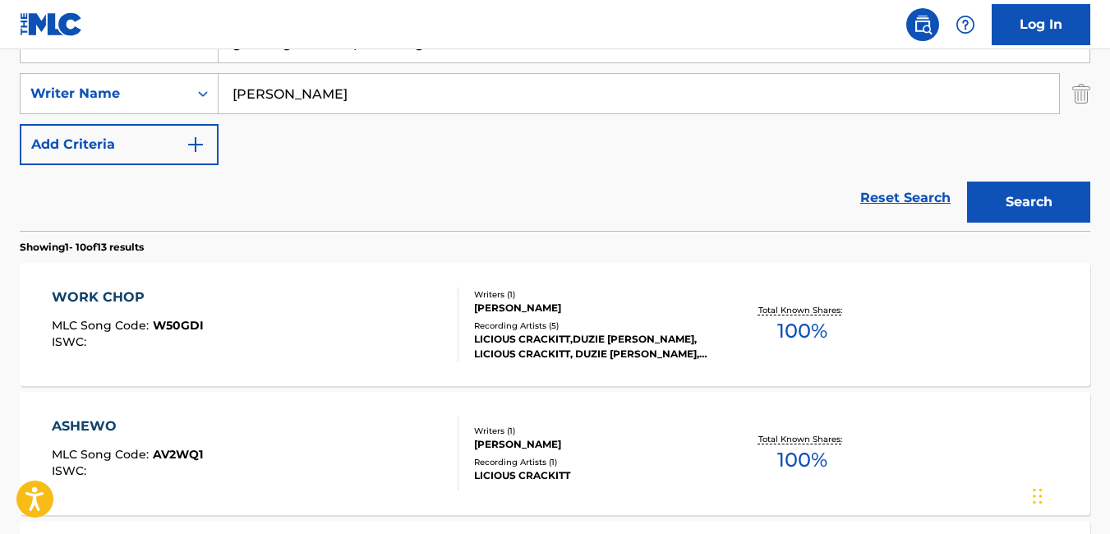
scroll to position [345, 0]
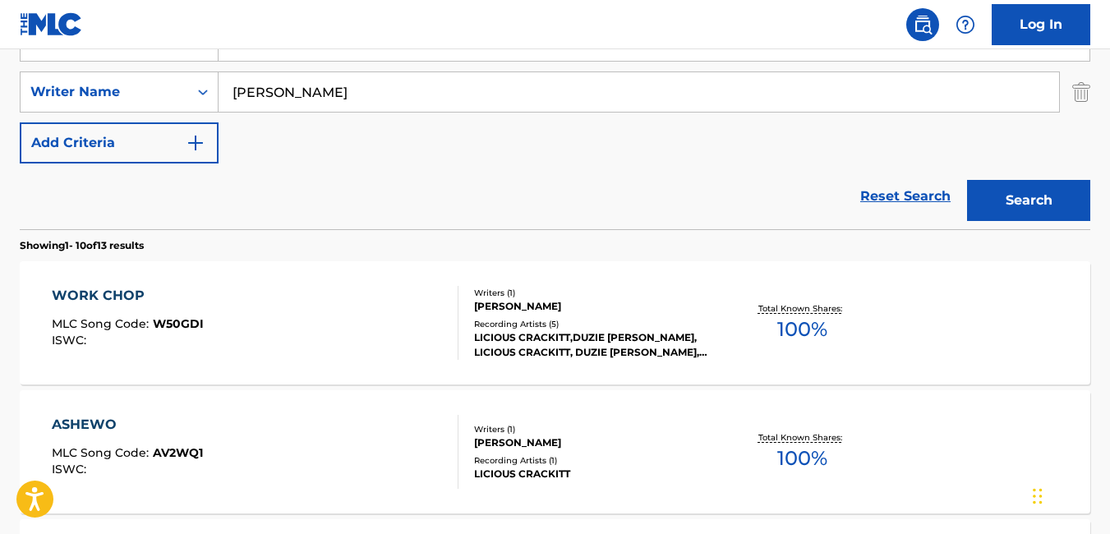
click at [1019, 208] on button "Search" at bounding box center [1028, 200] width 123 height 41
click at [743, 152] on div "SearchWithCriteria878517bb-00ac-47ca-92d4-45a793471f3b Publisher Name green lig…" at bounding box center [555, 92] width 1071 height 143
click at [485, 102] on input "oluwatobi ojeniyi" at bounding box center [639, 91] width 840 height 39
type input "o"
click at [967, 180] on button "Search" at bounding box center [1028, 200] width 123 height 41
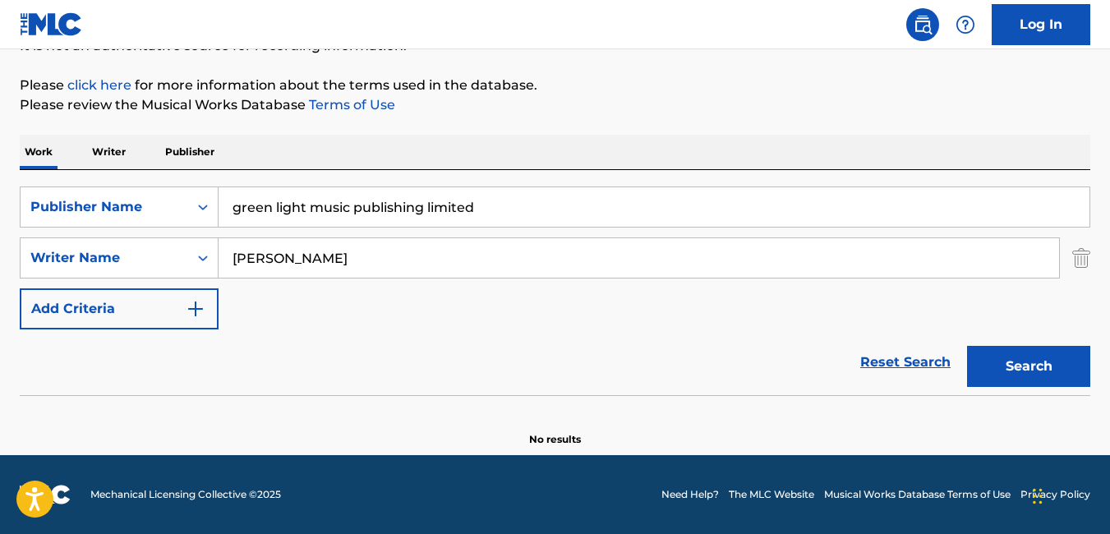
scroll to position [179, 0]
click at [1025, 370] on button "Search" at bounding box center [1028, 366] width 123 height 41
click at [538, 245] on input "ESOSA DOUGHLAS" at bounding box center [639, 257] width 840 height 39
click at [334, 260] on input "ESOSA DOUGHLAS" at bounding box center [639, 257] width 840 height 39
click at [990, 357] on button "Search" at bounding box center [1028, 366] width 123 height 41
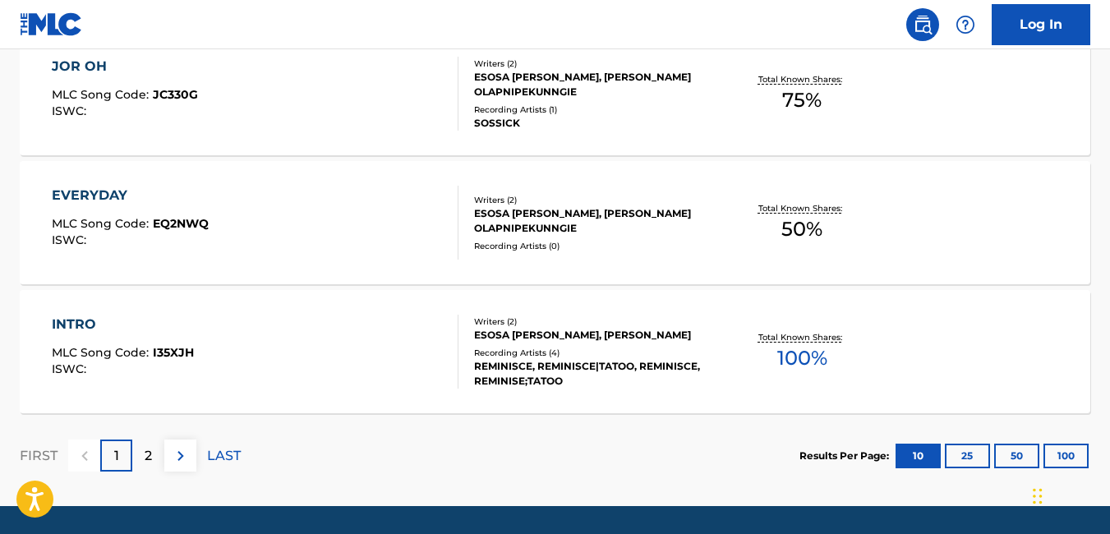
scroll to position [1499, 0]
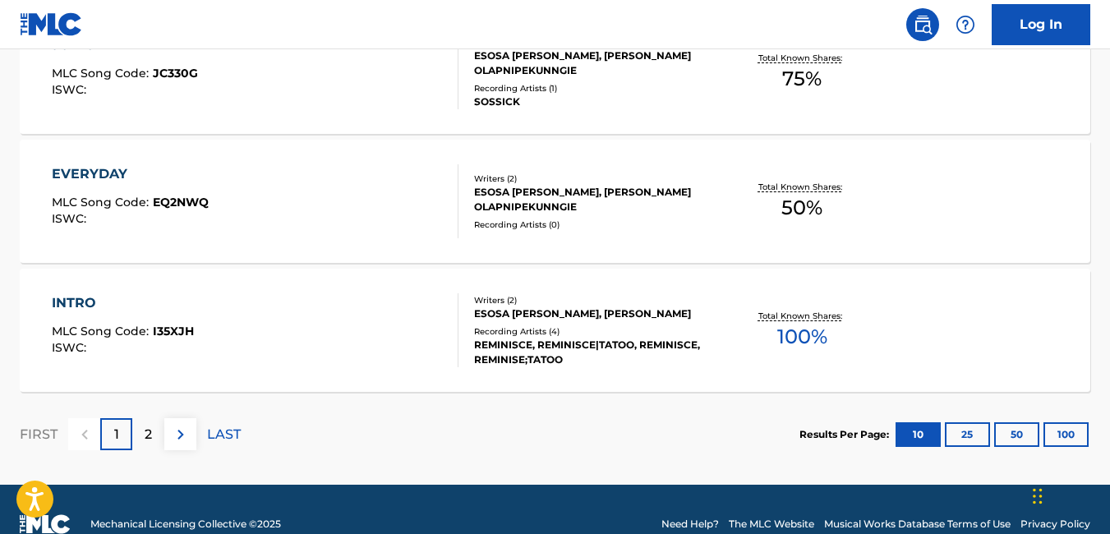
click at [1065, 432] on button "100" at bounding box center [1065, 434] width 45 height 25
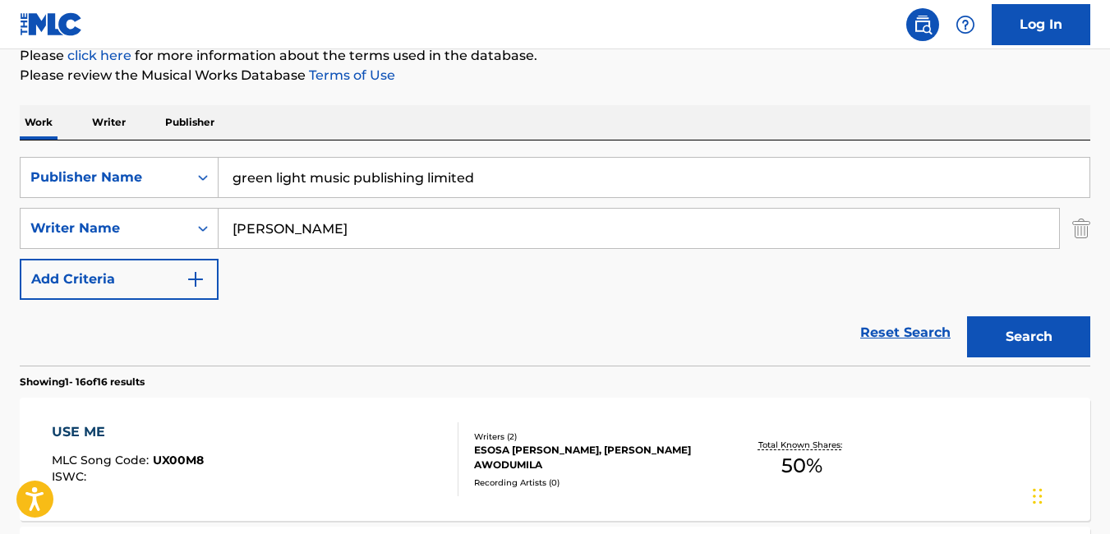
scroll to position [205, 0]
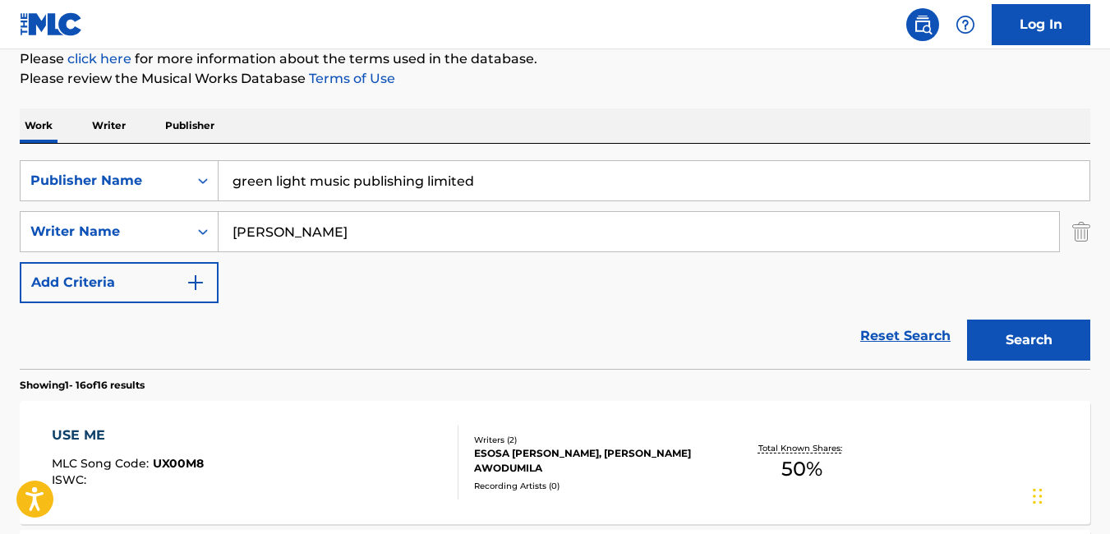
click at [387, 223] on input "ESOSA DOUGLAS" at bounding box center [639, 231] width 840 height 39
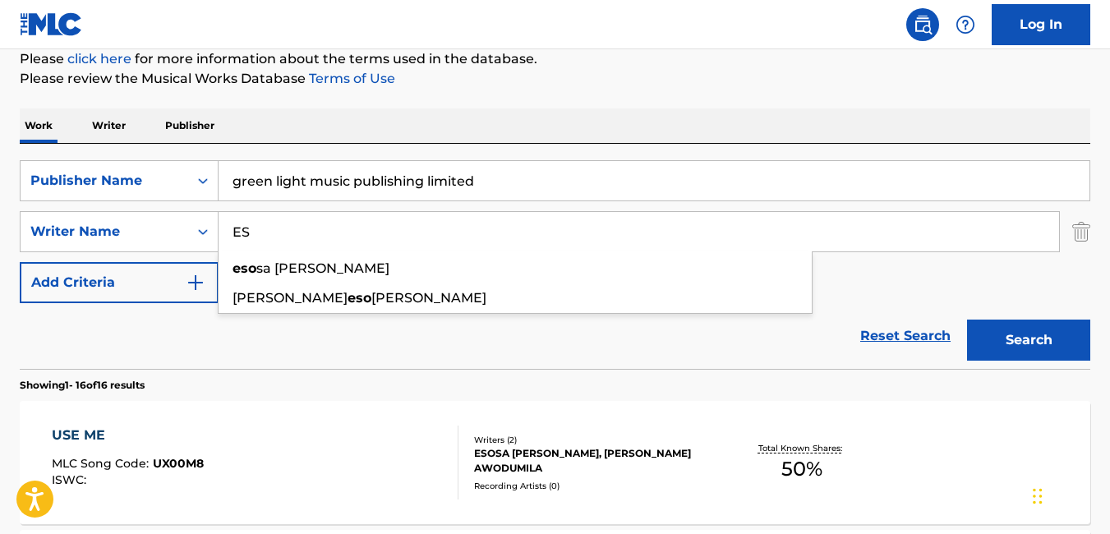
type input "E"
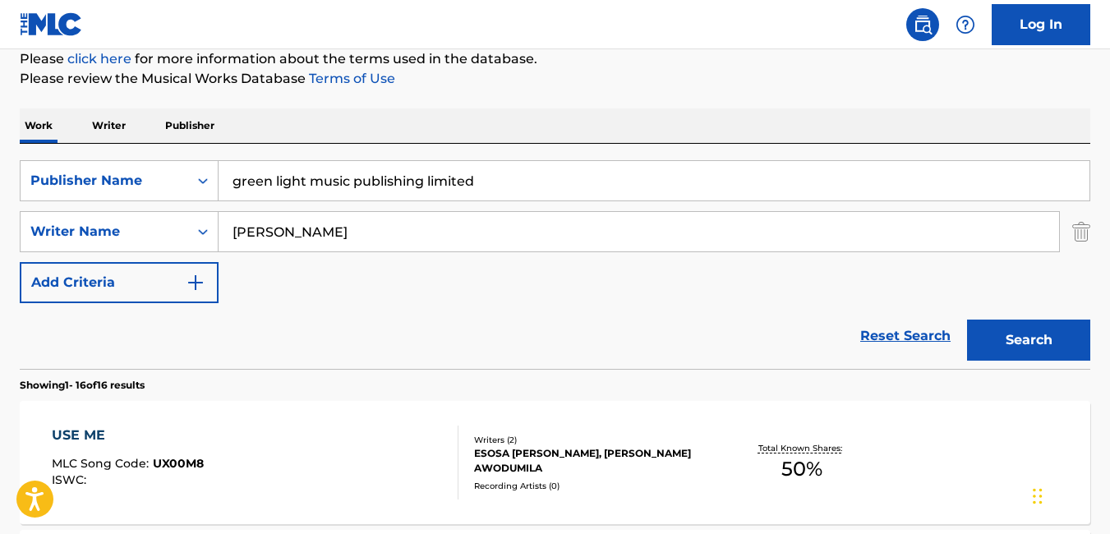
click at [672, 335] on div "Reset Search Search" at bounding box center [555, 336] width 1071 height 66
click at [1026, 333] on button "Search" at bounding box center [1028, 340] width 123 height 41
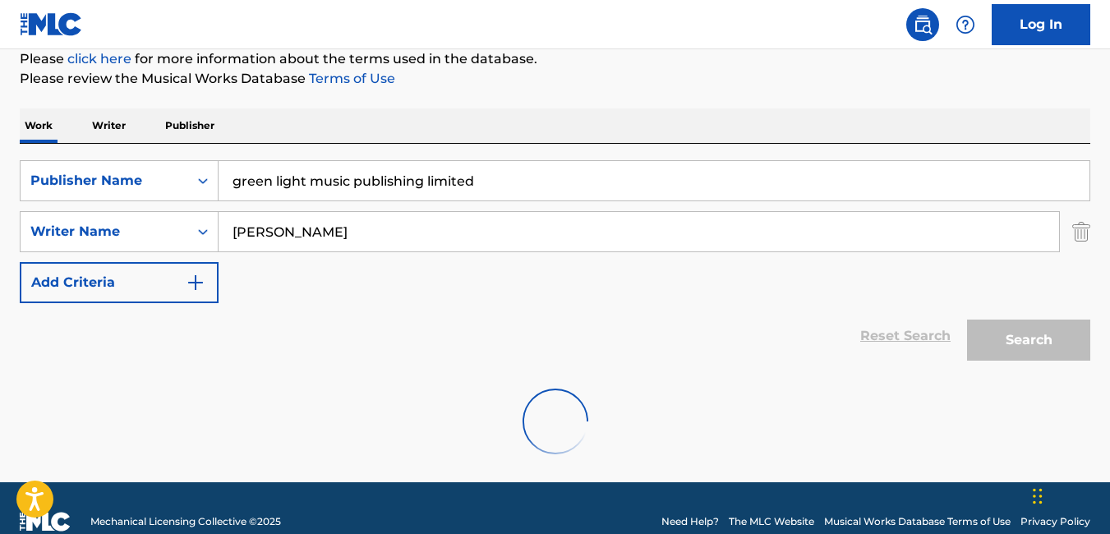
scroll to position [179, 0]
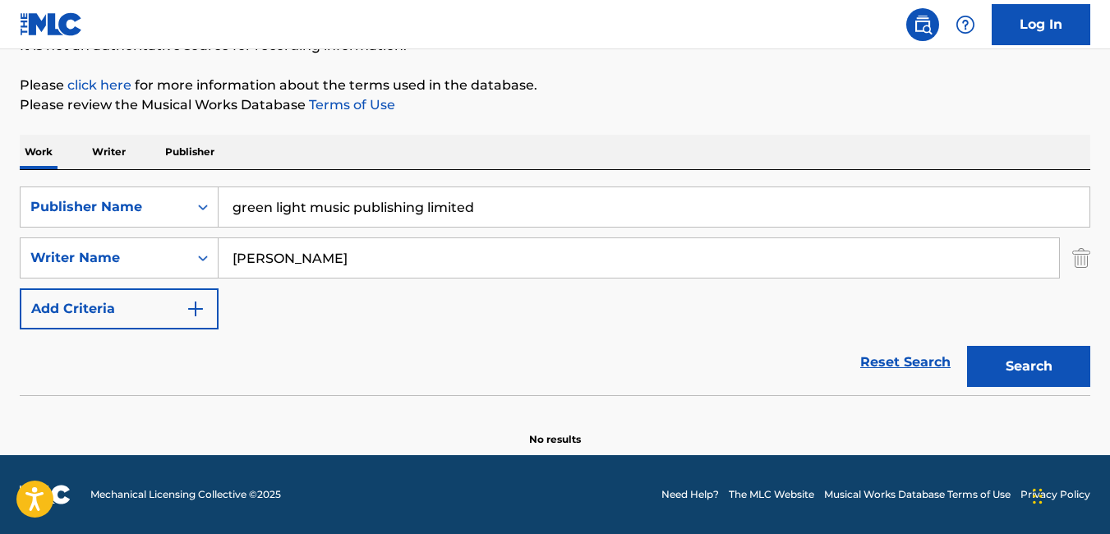
click at [562, 265] on input "STEPHE HAGEM" at bounding box center [639, 257] width 840 height 39
click at [287, 255] on input "STEPHE HAGEM" at bounding box center [639, 257] width 840 height 39
click at [1017, 357] on button "Search" at bounding box center [1028, 366] width 123 height 41
click at [1048, 358] on button "Search" at bounding box center [1028, 366] width 123 height 41
click at [435, 261] on input "STEPHEN HAGEM" at bounding box center [639, 257] width 840 height 39
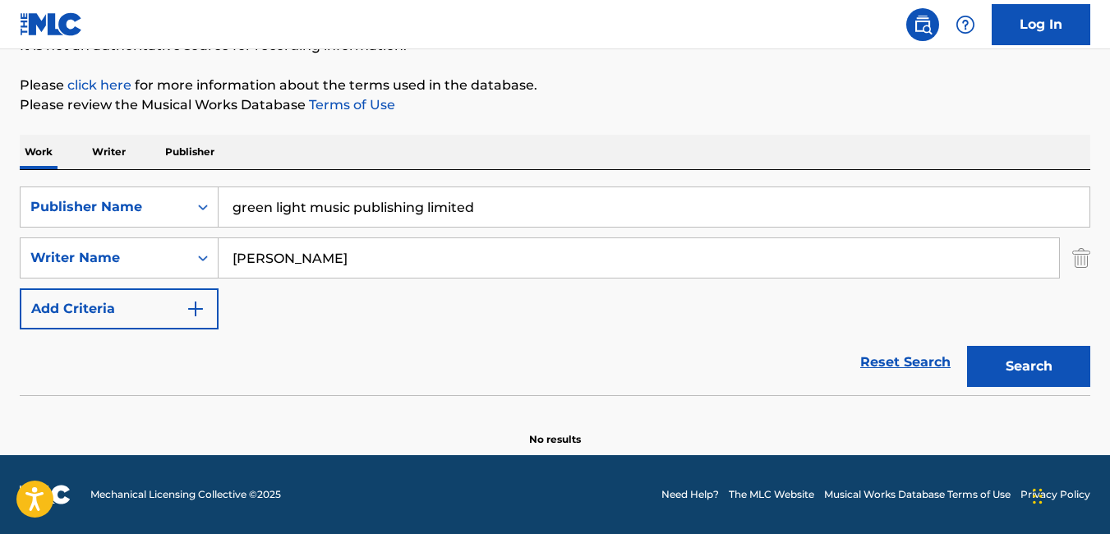
drag, startPoint x: 407, startPoint y: 265, endPoint x: 234, endPoint y: 266, distance: 172.5
click at [234, 266] on input "STEPHEN HAGEM" at bounding box center [639, 257] width 840 height 39
paste input "ABENGA STEPHEN HAN"
type input "ABENGA STEPHEN HANGEM"
click at [1037, 373] on button "Search" at bounding box center [1028, 366] width 123 height 41
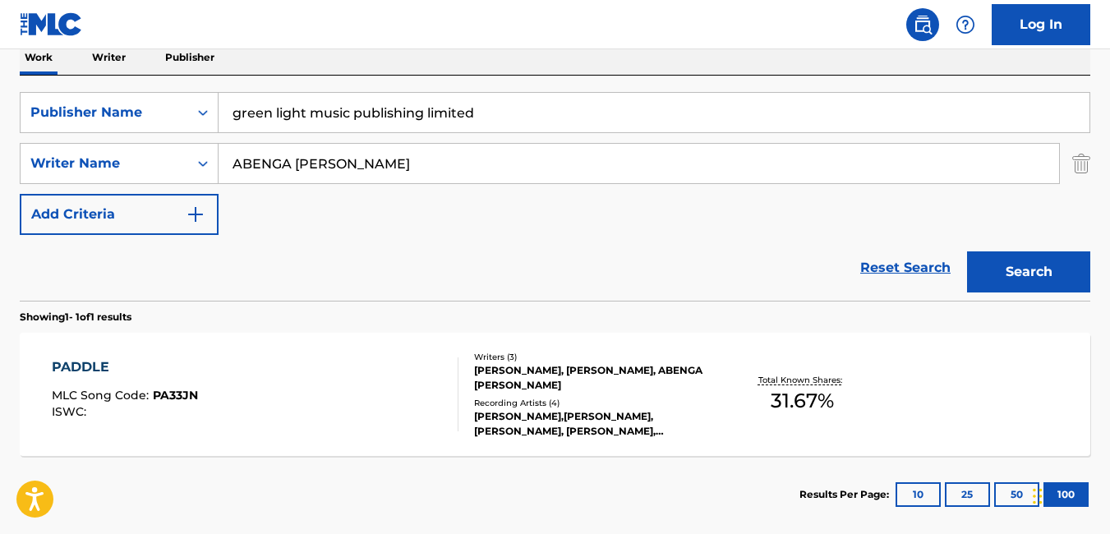
scroll to position [275, 0]
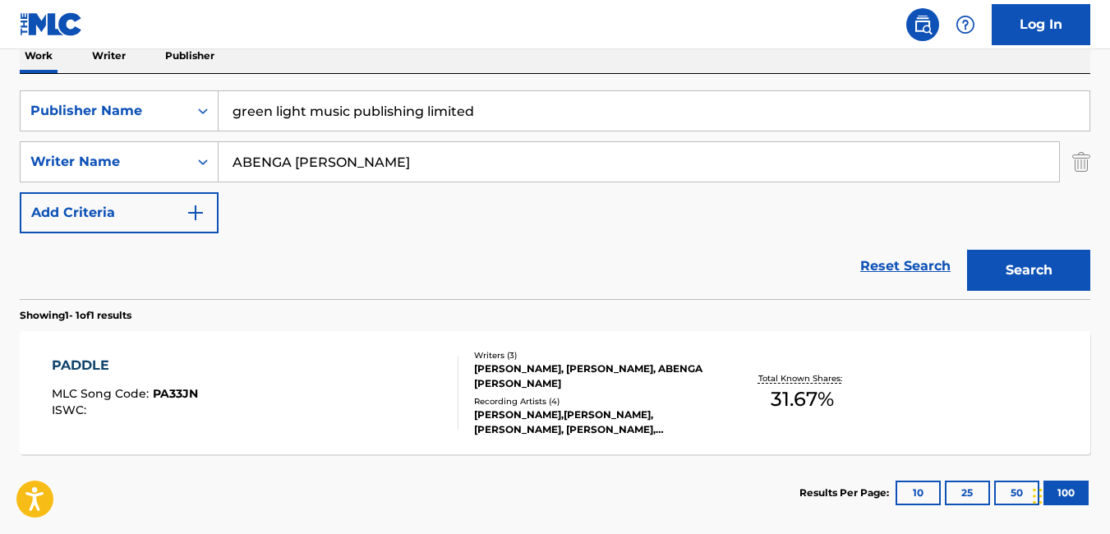
click at [355, 371] on div "PADDLE MLC Song Code : PA33JN ISWC :" at bounding box center [255, 393] width 407 height 74
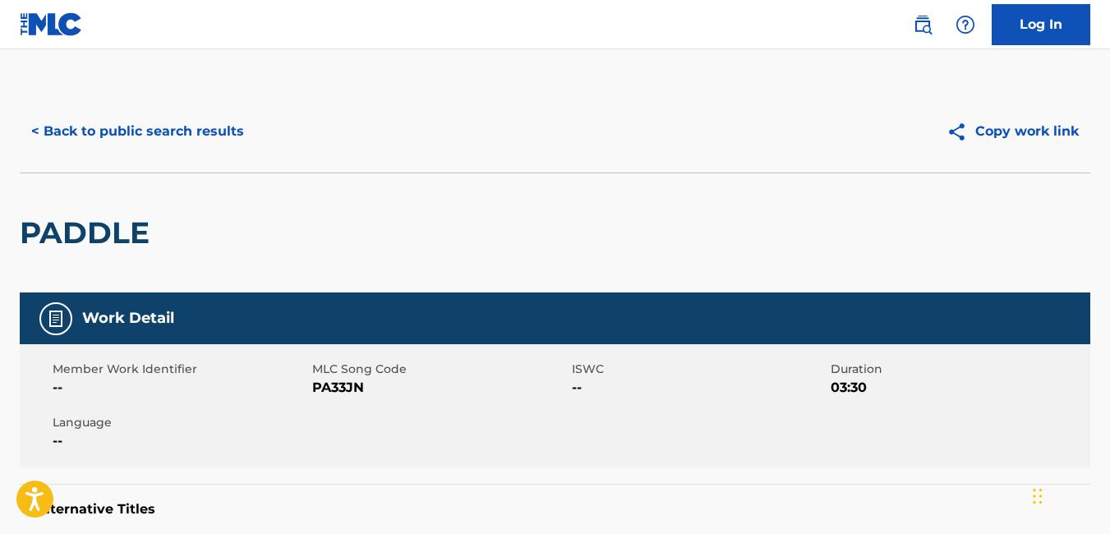
click at [52, 131] on button "< Back to public search results" at bounding box center [138, 131] width 236 height 41
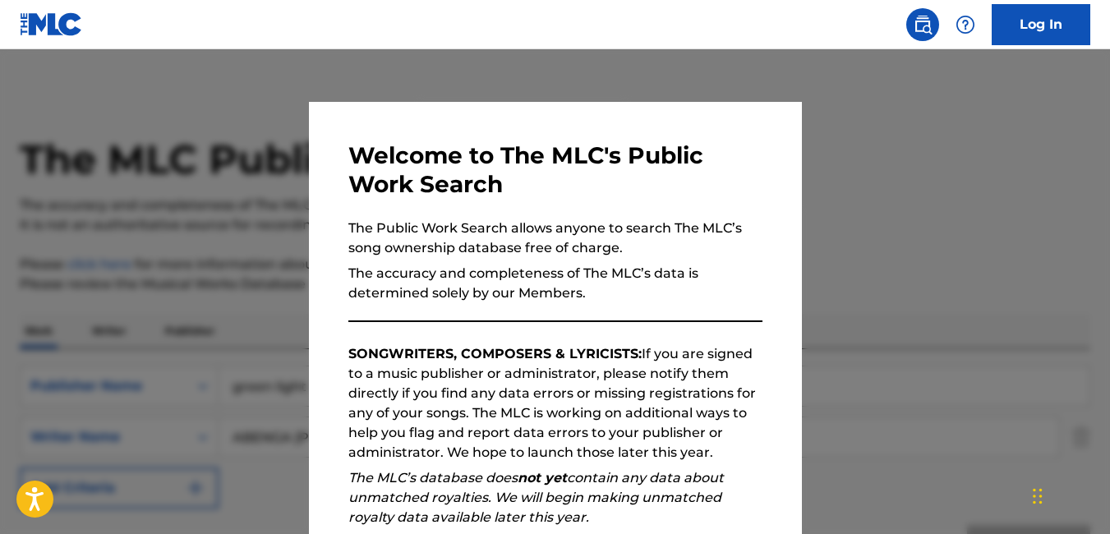
scroll to position [266, 0]
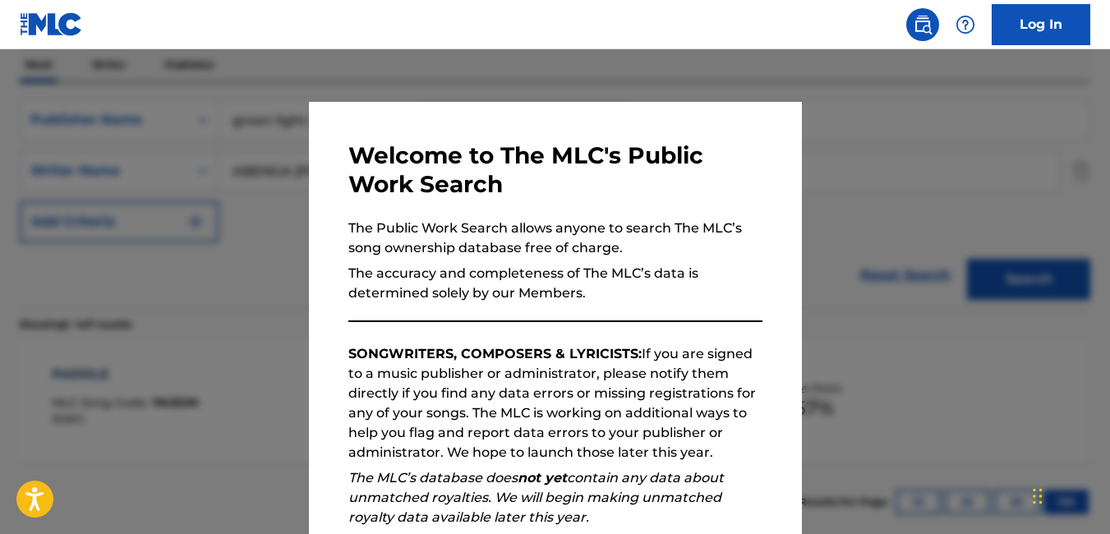
click at [202, 233] on div at bounding box center [555, 316] width 1110 height 534
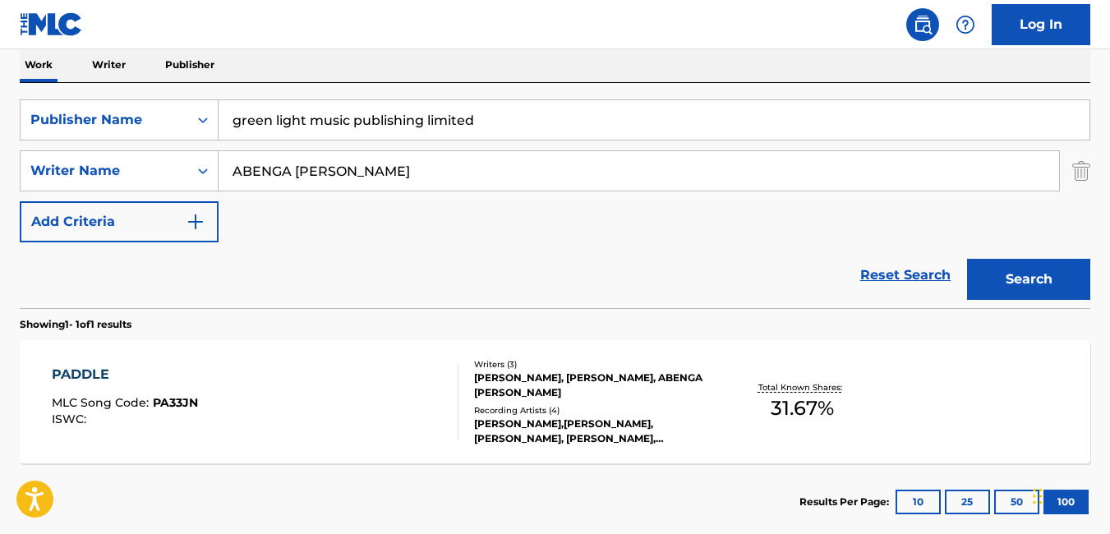
click at [297, 174] on input "ABENGA STEPHEN HANGEM" at bounding box center [639, 170] width 840 height 39
type input "STEPHEN HANGEM"
click at [1046, 283] on button "Search" at bounding box center [1028, 279] width 123 height 41
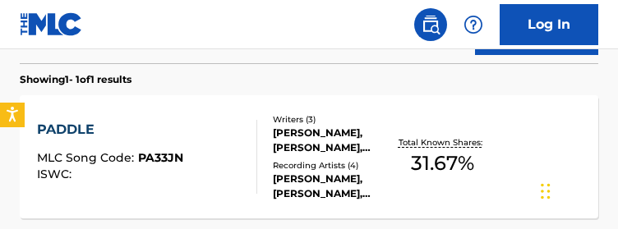
scroll to position [521, 0]
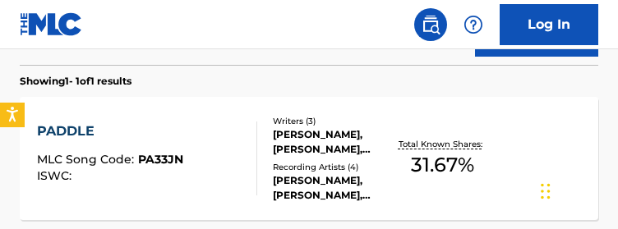
click at [411, 141] on p "Total Known Shares:" at bounding box center [442, 144] width 88 height 12
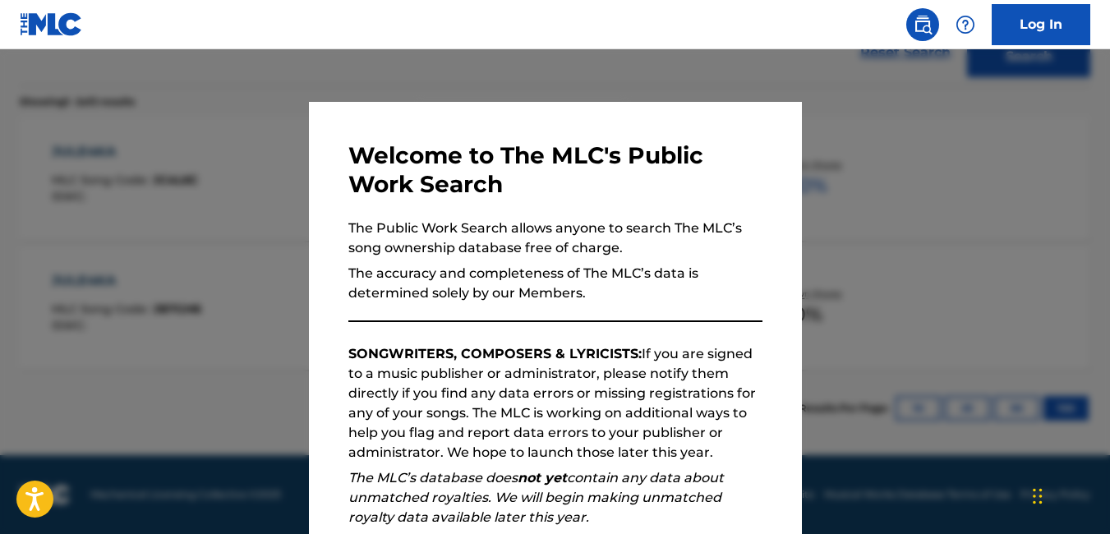
click at [253, 209] on div at bounding box center [555, 316] width 1110 height 534
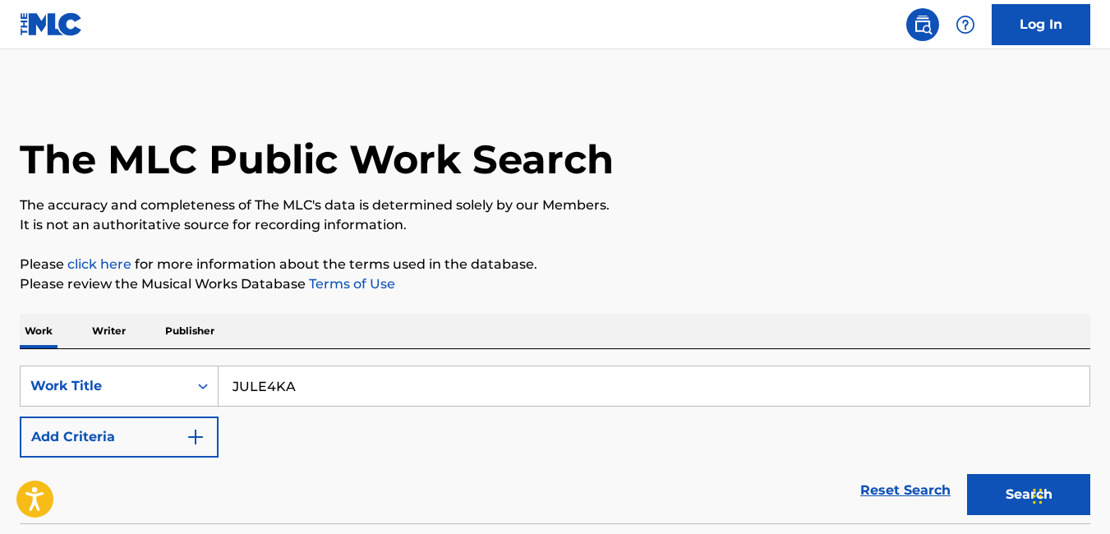
click at [323, 376] on input "JULE4KA" at bounding box center [654, 385] width 871 height 39
type input "J"
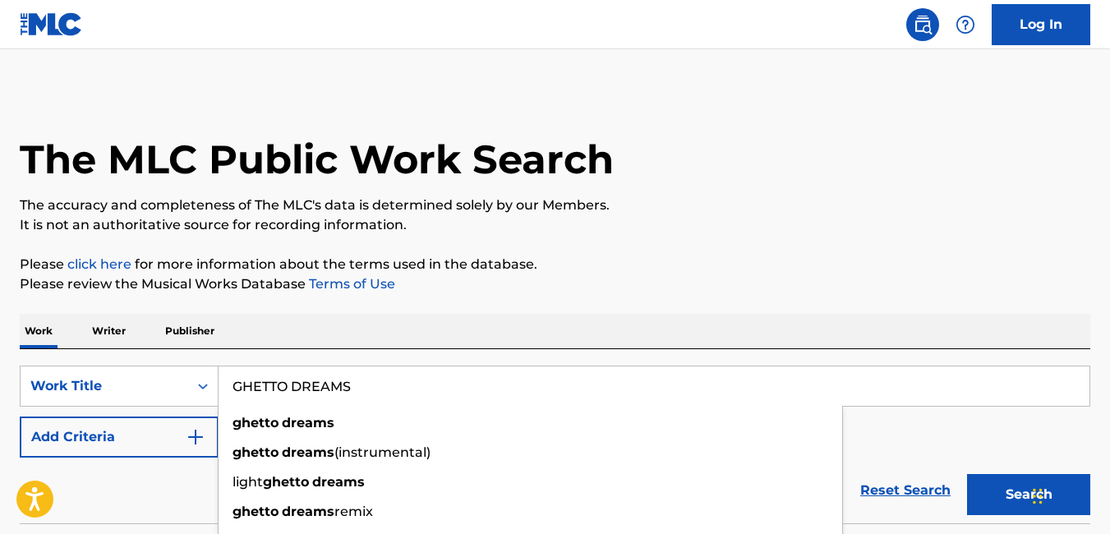
type input "GHETTO DREAMS"
click at [967, 474] on button "Search" at bounding box center [1028, 494] width 123 height 41
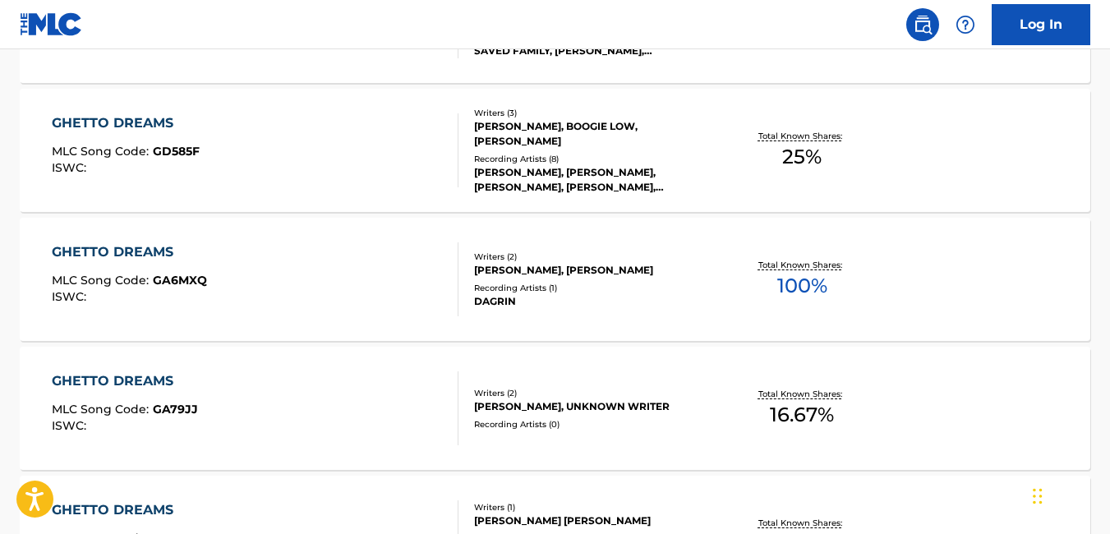
scroll to position [1113, 0]
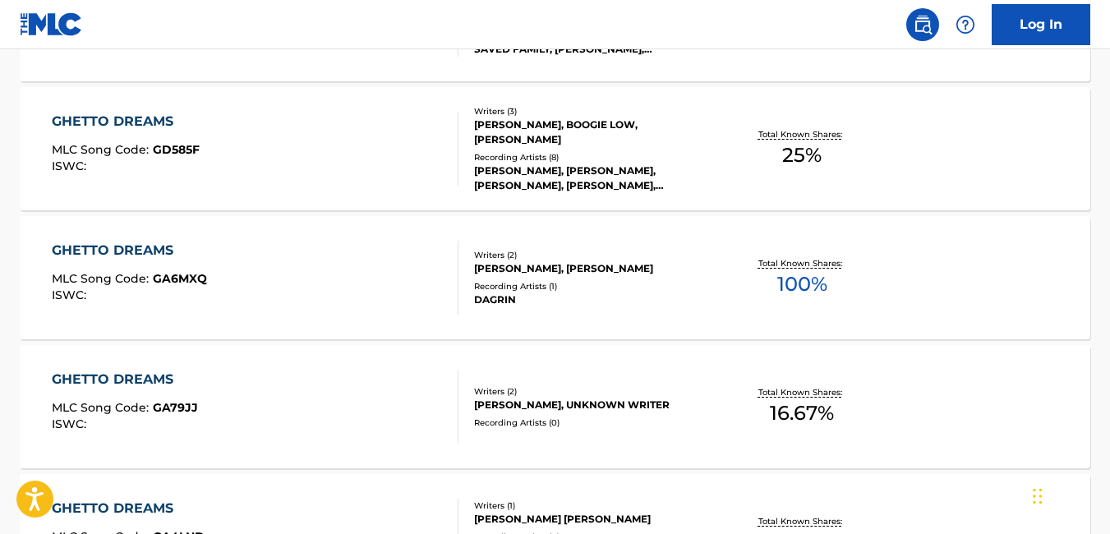
click at [572, 300] on div "DAGRIN" at bounding box center [593, 299] width 238 height 15
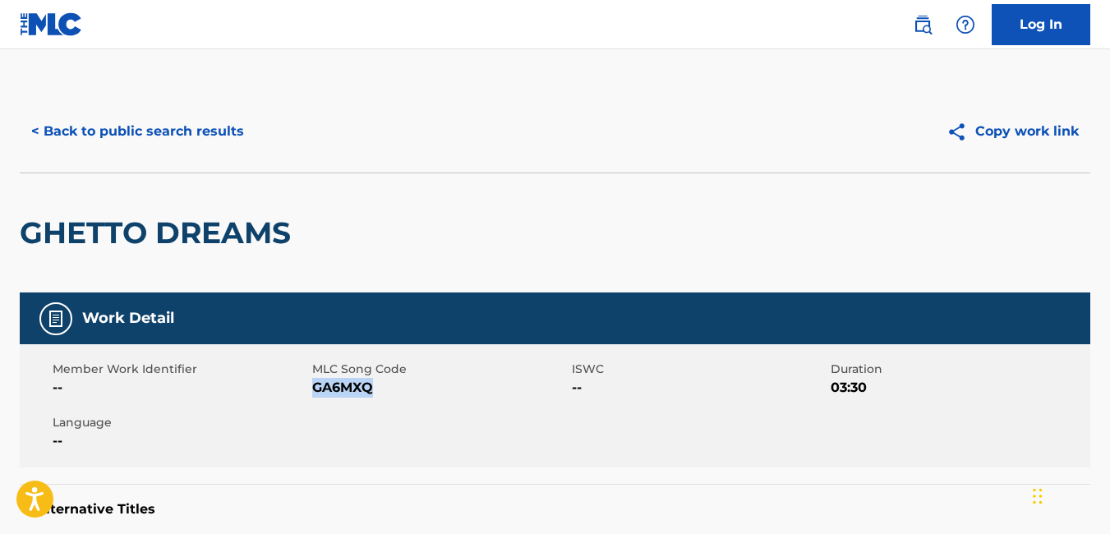
drag, startPoint x: 311, startPoint y: 388, endPoint x: 378, endPoint y: 390, distance: 66.6
click at [378, 390] on span "GA6MXQ" at bounding box center [440, 388] width 256 height 20
copy span "GA6MXQ"
click at [111, 130] on button "< Back to public search results" at bounding box center [138, 131] width 236 height 41
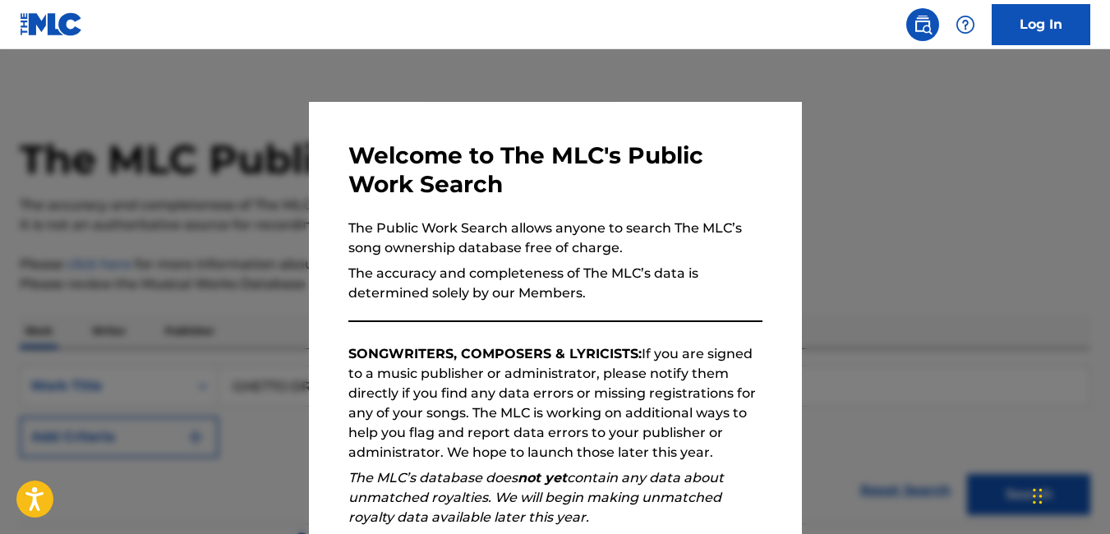
scroll to position [1156, 0]
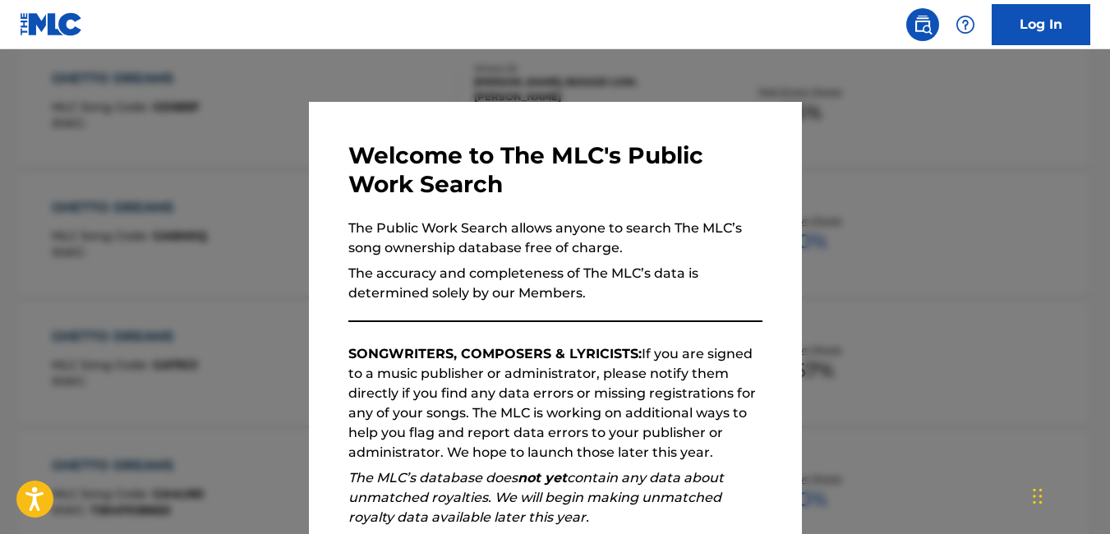
click at [254, 223] on div at bounding box center [555, 316] width 1110 height 534
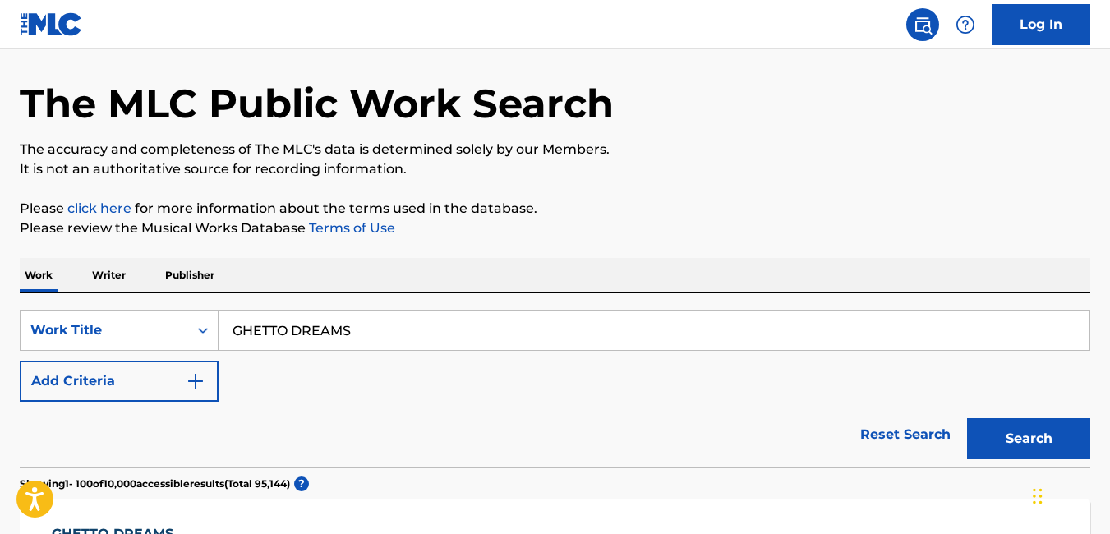
scroll to position [0, 0]
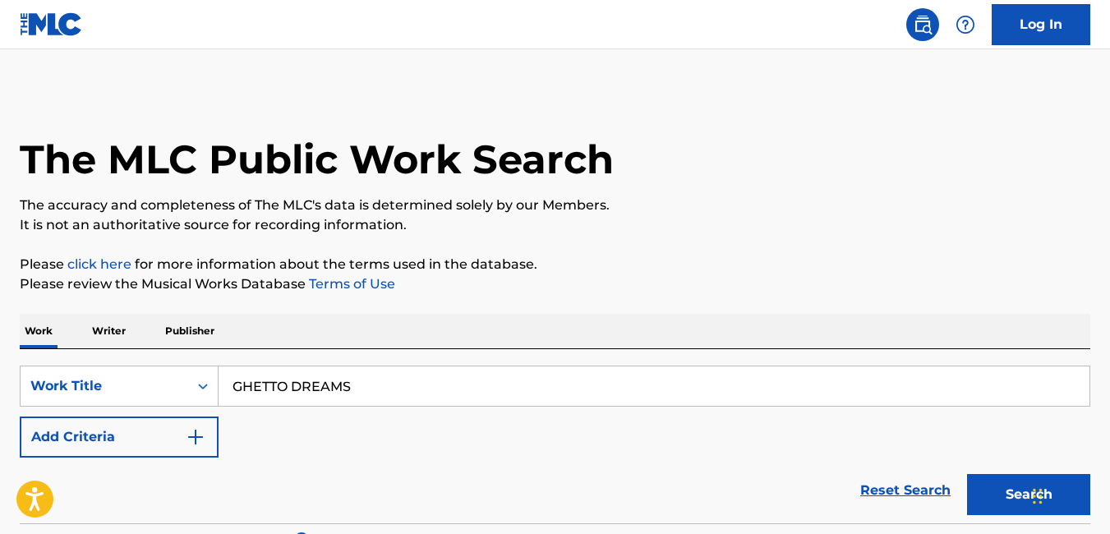
click at [366, 395] on input "GHETTO DREAMS" at bounding box center [654, 385] width 871 height 39
type input "G"
click at [1015, 503] on button "Search" at bounding box center [1028, 494] width 123 height 41
click at [394, 403] on input "STEPHEN HAGEM" at bounding box center [654, 385] width 871 height 39
type input "S"
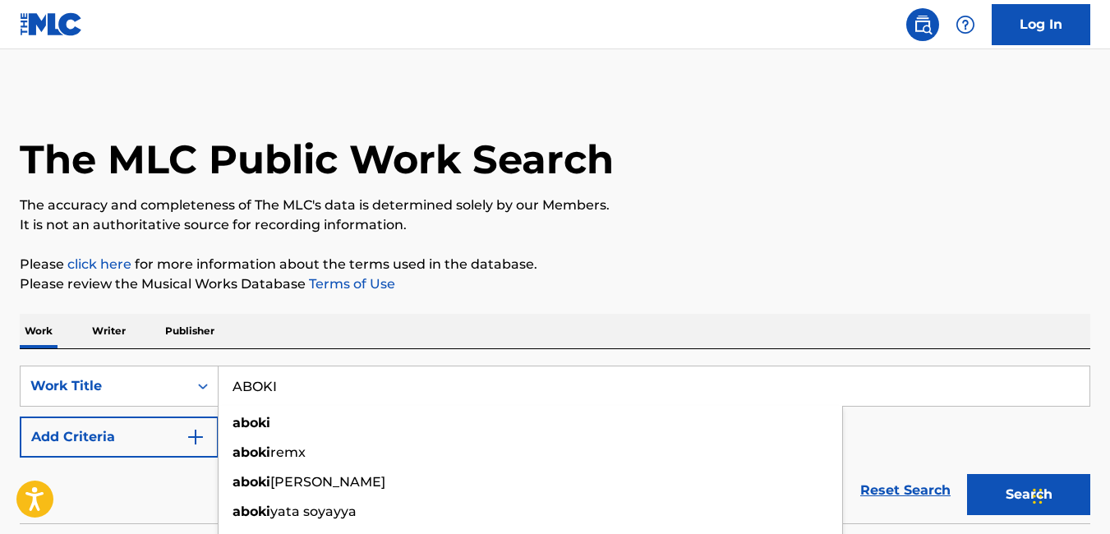
type input "ABOKI"
click at [967, 474] on button "Search" at bounding box center [1028, 494] width 123 height 41
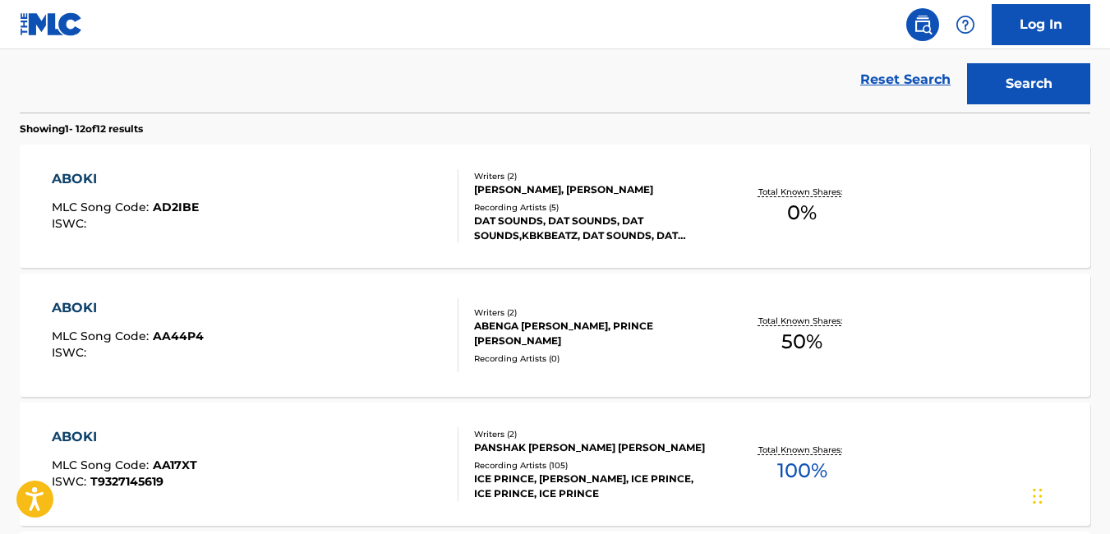
scroll to position [416, 0]
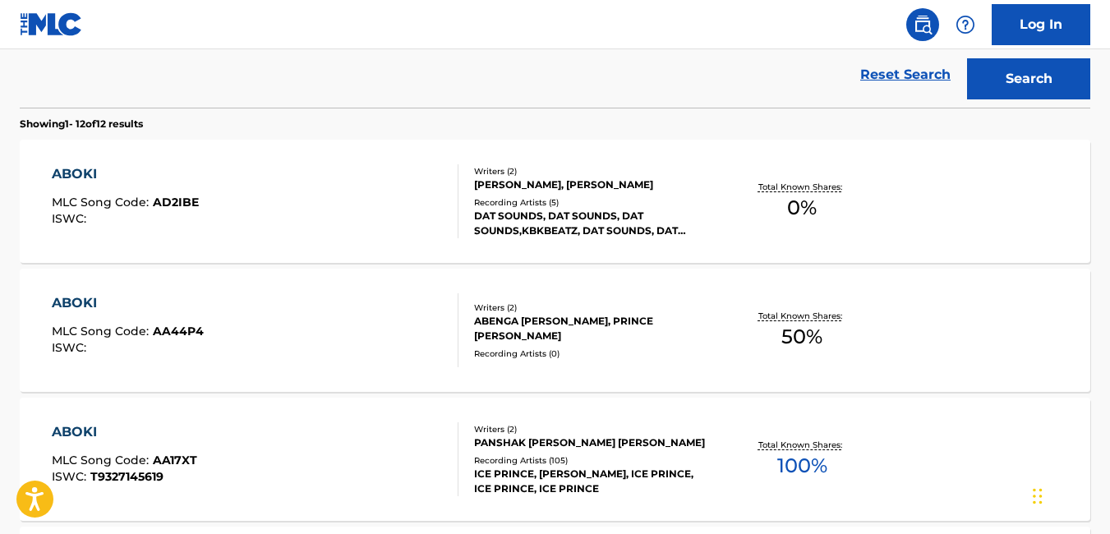
click at [603, 345] on div "Writers ( 2 ) ABENGA STEPHEN HANGEM, PRINCE NICO MBARGA Recording Artists ( 0 )" at bounding box center [585, 331] width 254 height 58
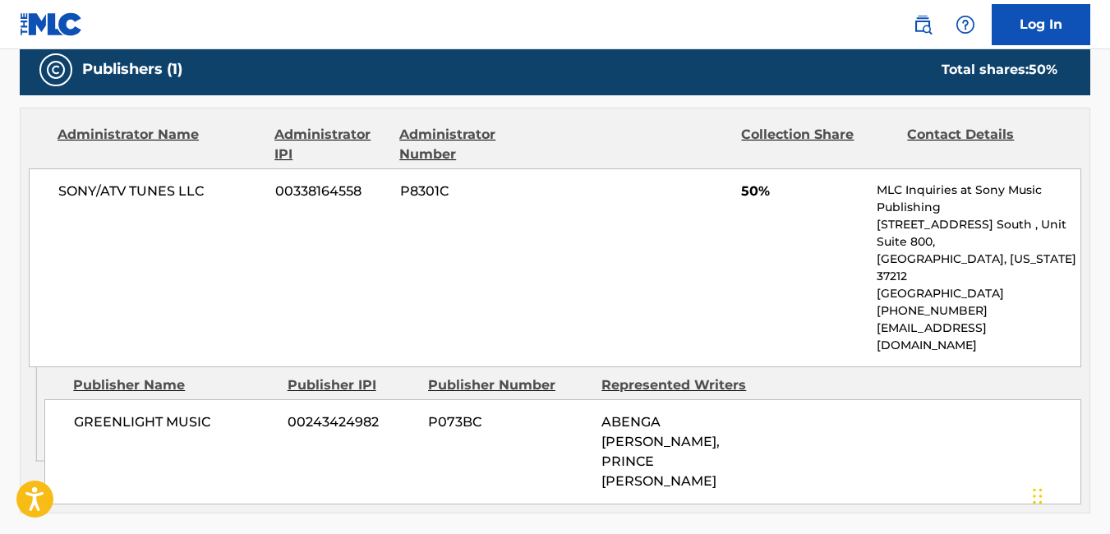
scroll to position [736, 0]
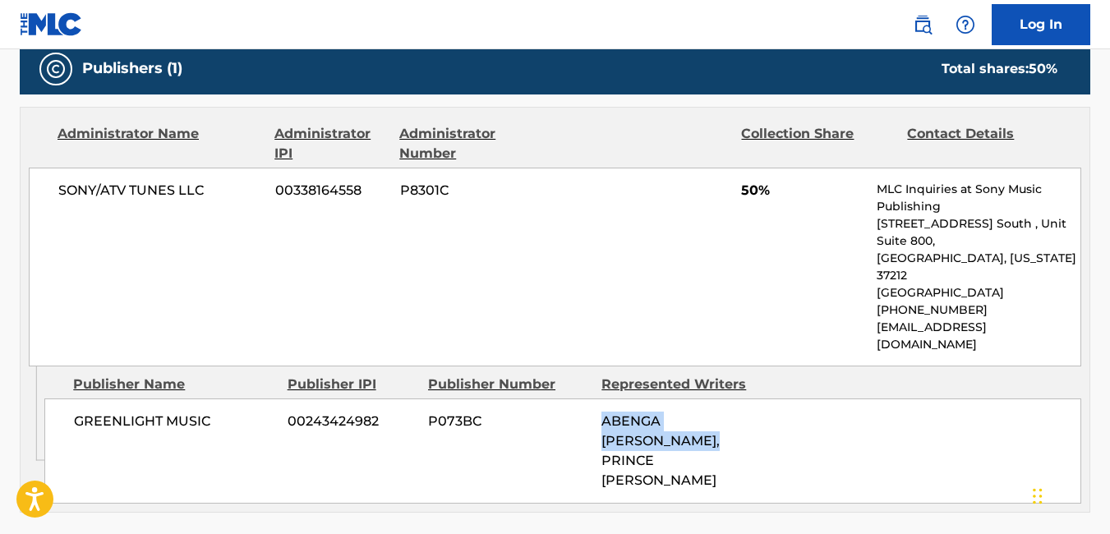
drag, startPoint x: 599, startPoint y: 386, endPoint x: 665, endPoint y: 405, distance: 68.4
click at [665, 405] on div "GREENLIGHT MUSIC 00243424982 P073BC ABENGA STEPHEN HANGEM, PRINCE NICO MBARGA" at bounding box center [562, 450] width 1037 height 105
copy span "ABENGA STEPHEN HANGEM"
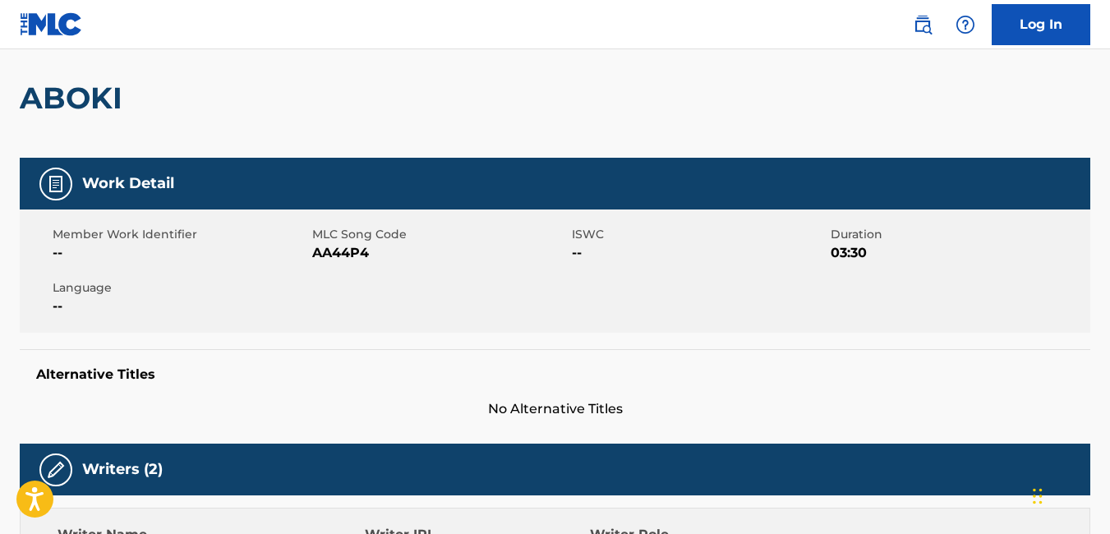
scroll to position [124, 0]
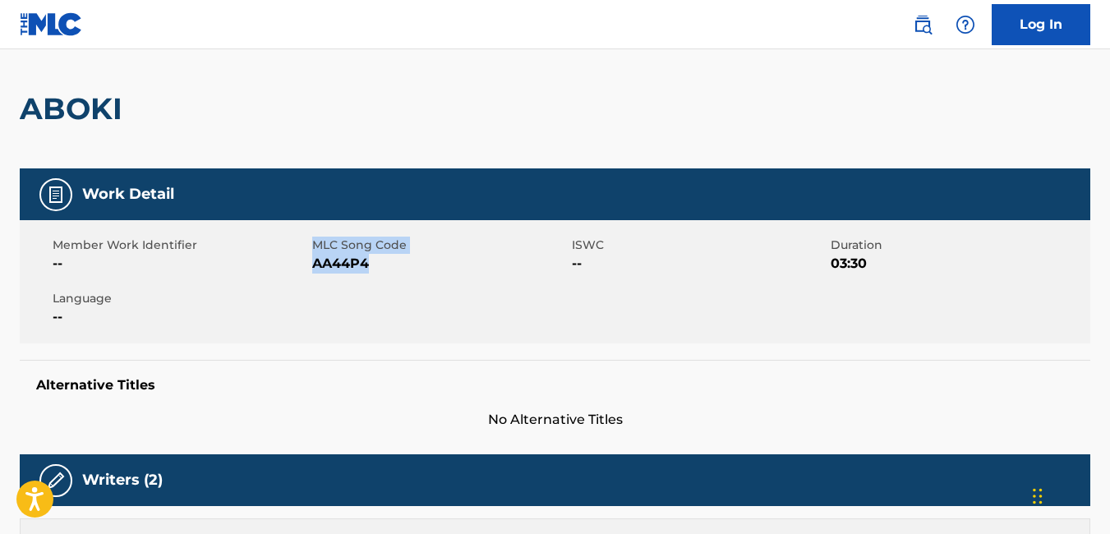
drag, startPoint x: 309, startPoint y: 266, endPoint x: 366, endPoint y: 269, distance: 56.8
click at [366, 269] on div "Member Work Identifier -- MLC Song Code AA44P4 ISWC -- Duration 03:30 Language …" at bounding box center [555, 281] width 1071 height 123
click at [368, 269] on span "AA44P4" at bounding box center [440, 264] width 256 height 20
drag, startPoint x: 368, startPoint y: 269, endPoint x: 311, endPoint y: 273, distance: 56.8
click at [312, 273] on span "AA44P4" at bounding box center [440, 264] width 256 height 20
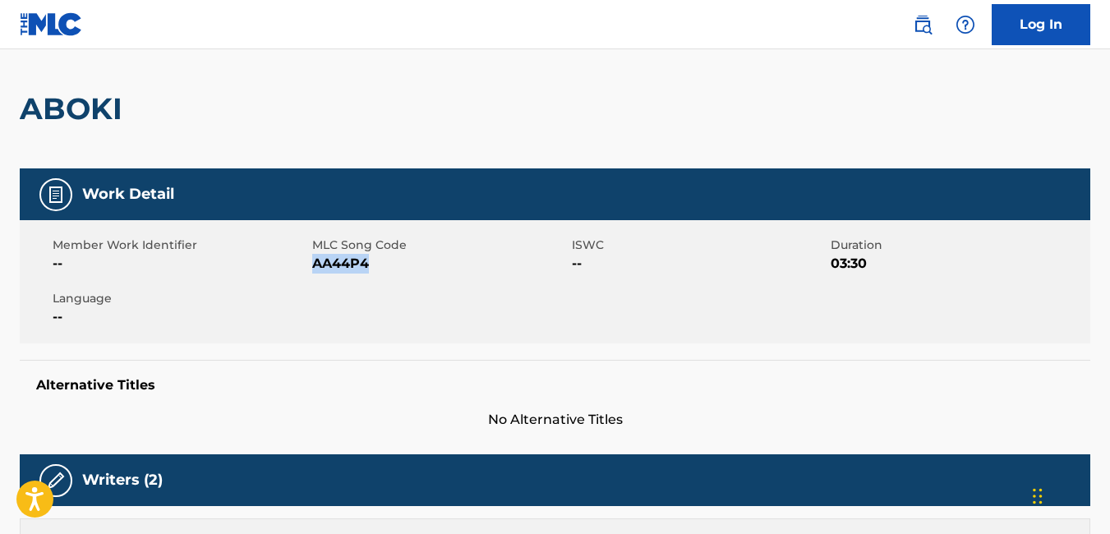
copy span "AA44P4"
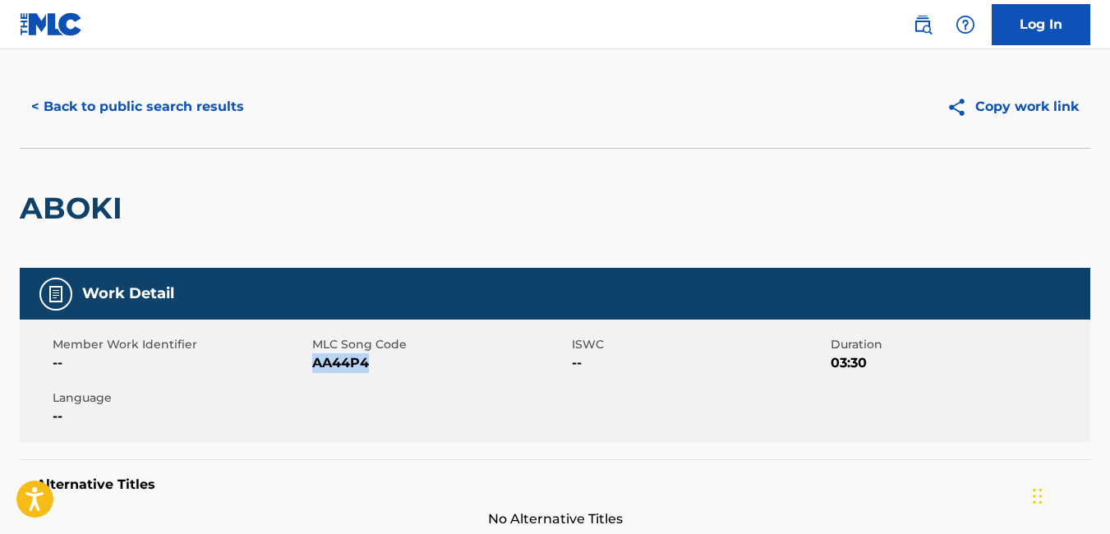
scroll to position [0, 0]
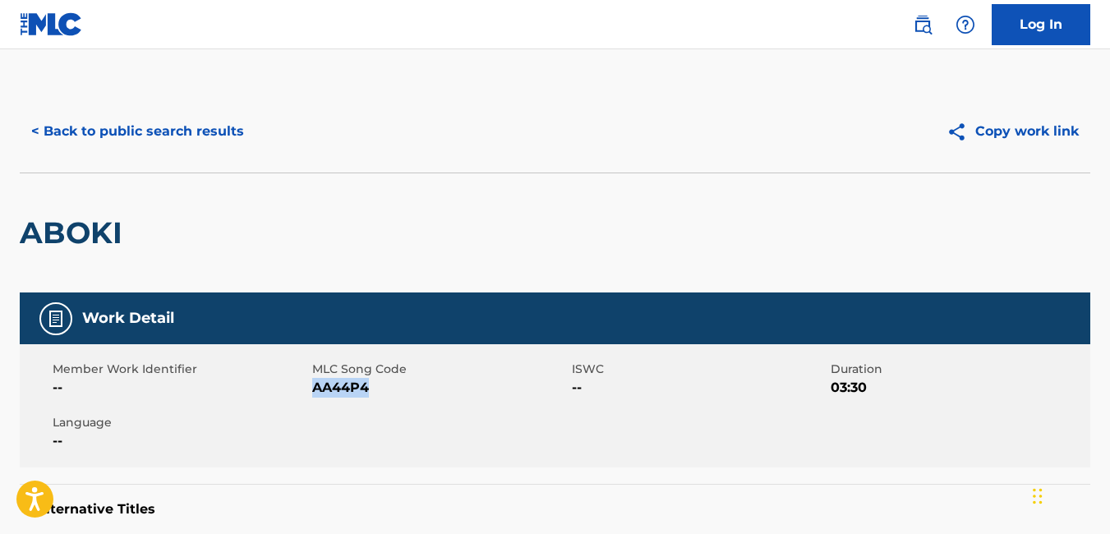
click at [30, 131] on button "< Back to public search results" at bounding box center [138, 131] width 236 height 41
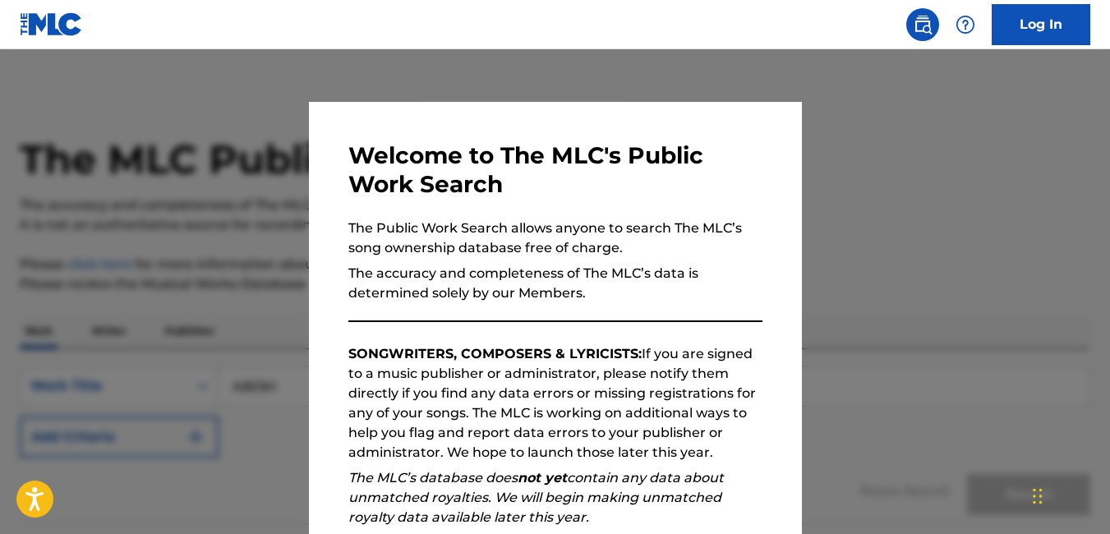
scroll to position [458, 0]
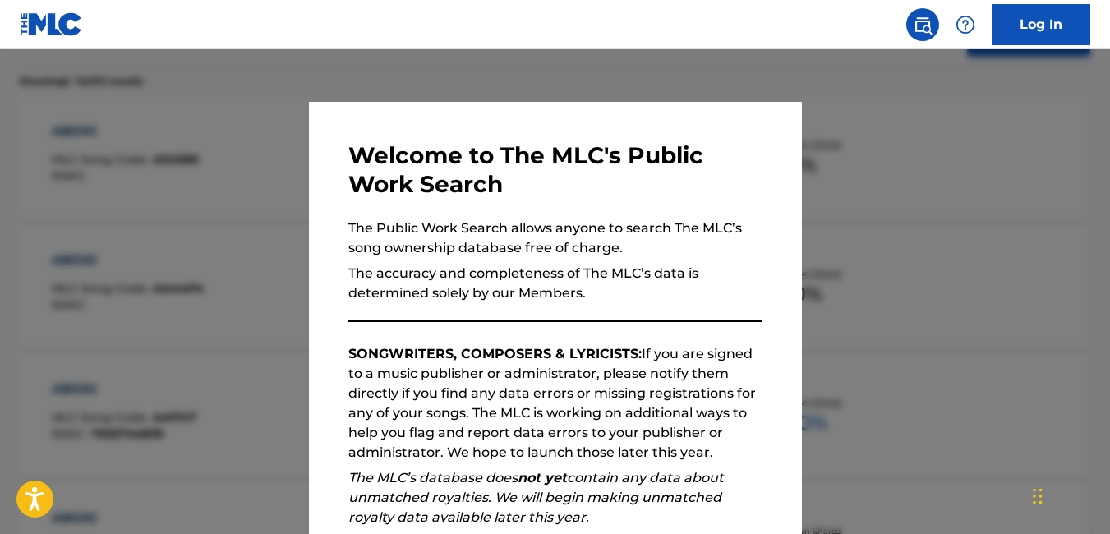
click at [261, 257] on div at bounding box center [555, 316] width 1110 height 534
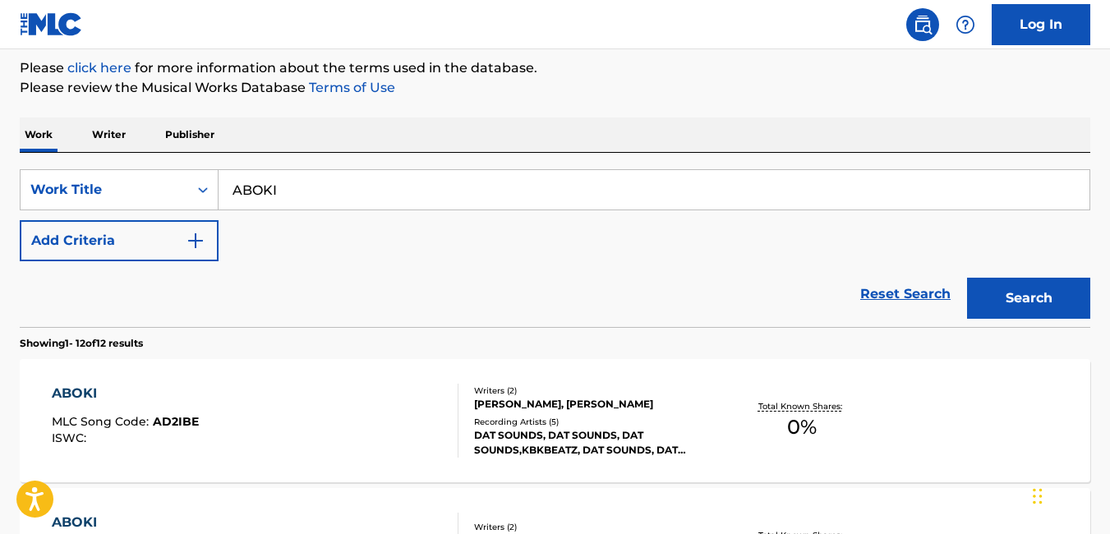
scroll to position [0, 0]
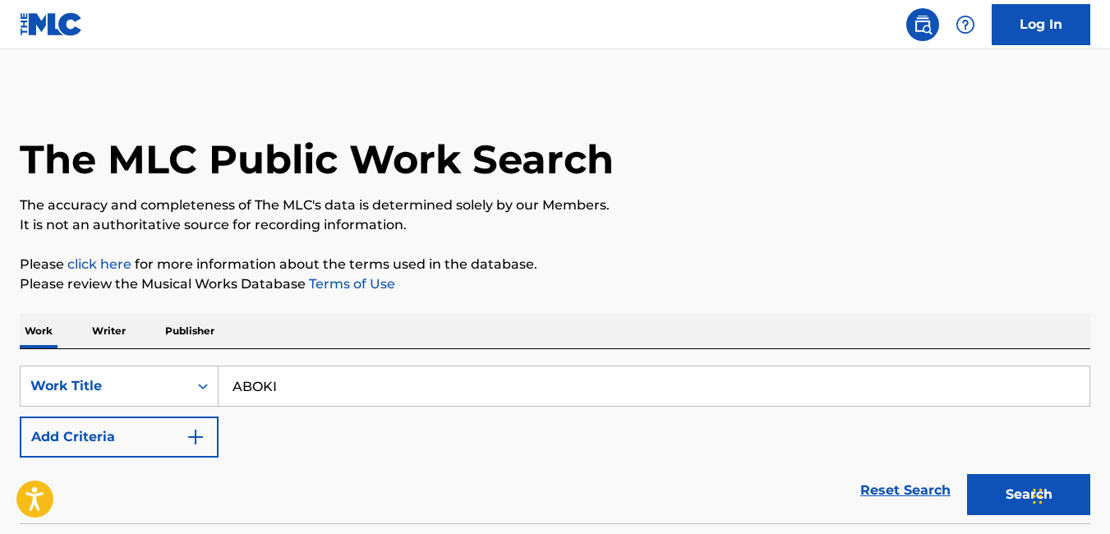
click at [431, 385] on input "ABOKI" at bounding box center [654, 385] width 871 height 39
click at [500, 401] on input "ABOKI" at bounding box center [654, 385] width 871 height 39
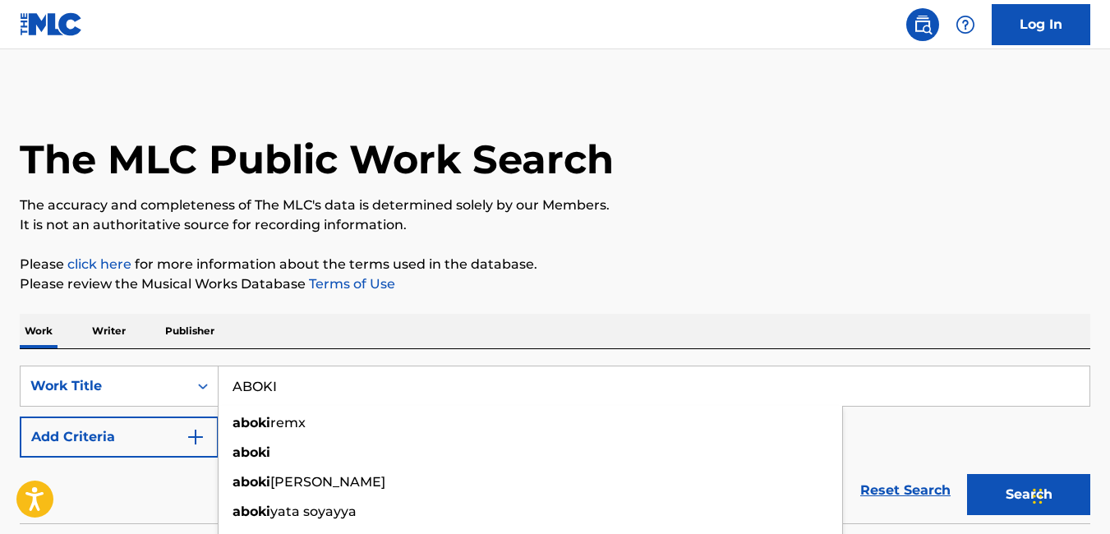
drag, startPoint x: 325, startPoint y: 389, endPoint x: 219, endPoint y: 380, distance: 106.4
click at [219, 380] on input "ABOKI" at bounding box center [654, 385] width 871 height 39
paste input "GLMP/STG002 SO ALRIGHT NONE NONE LIKKLE FT MOJEED YES YES YES - (MELODY) YES (B…"
click at [298, 392] on input "ABOKI" at bounding box center [654, 385] width 871 height 39
drag, startPoint x: 298, startPoint y: 392, endPoint x: 217, endPoint y: 401, distance: 81.8
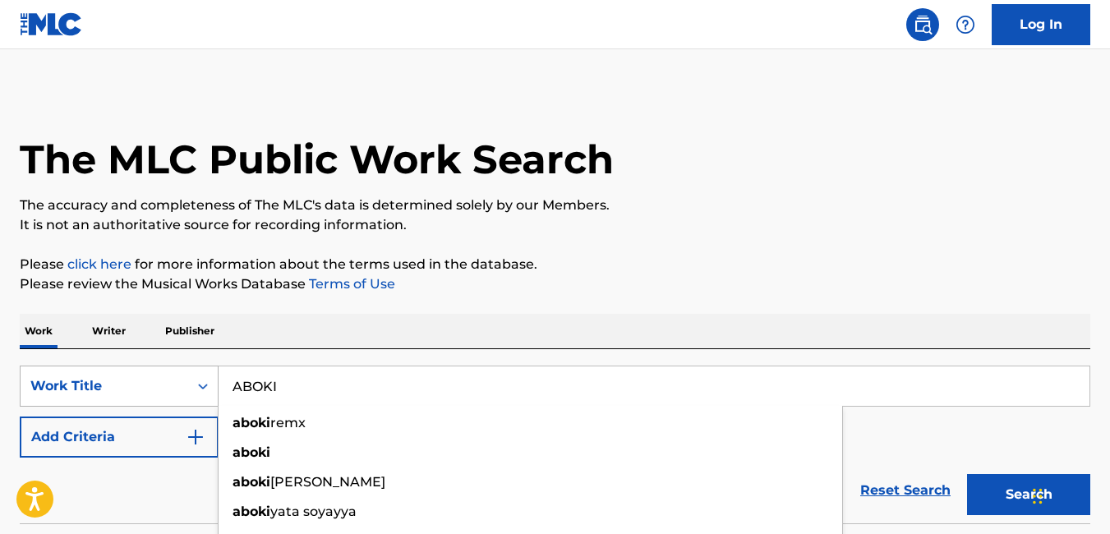
click at [217, 401] on div "SearchWithCriteria36e7f40f-fbb8-49d2-9176-c963f330477b Work Title ABOKI aboki r…" at bounding box center [555, 386] width 1071 height 41
paste input "SO ALRIGHT"
type input "SO ALRIGHT"
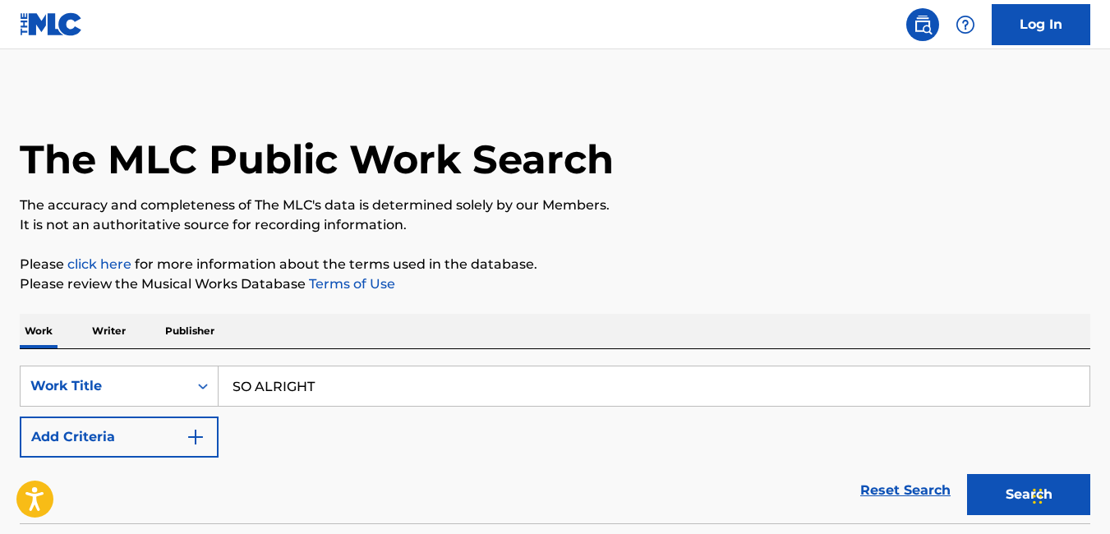
click at [736, 283] on p "Please review the Musical Works Database Terms of Use" at bounding box center [555, 284] width 1071 height 20
click at [1008, 481] on button "Search" at bounding box center [1028, 494] width 123 height 41
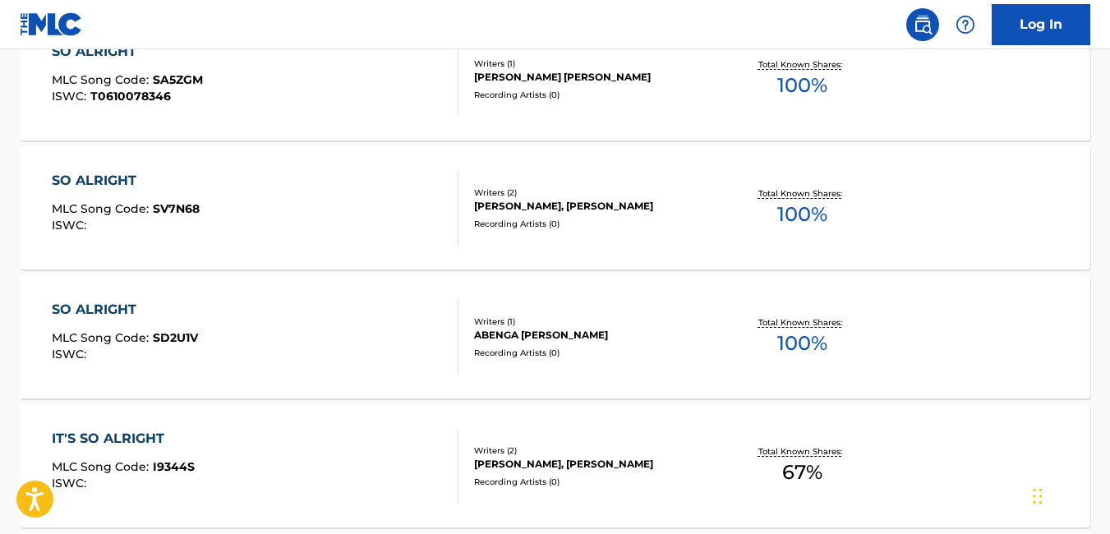
scroll to position [544, 0]
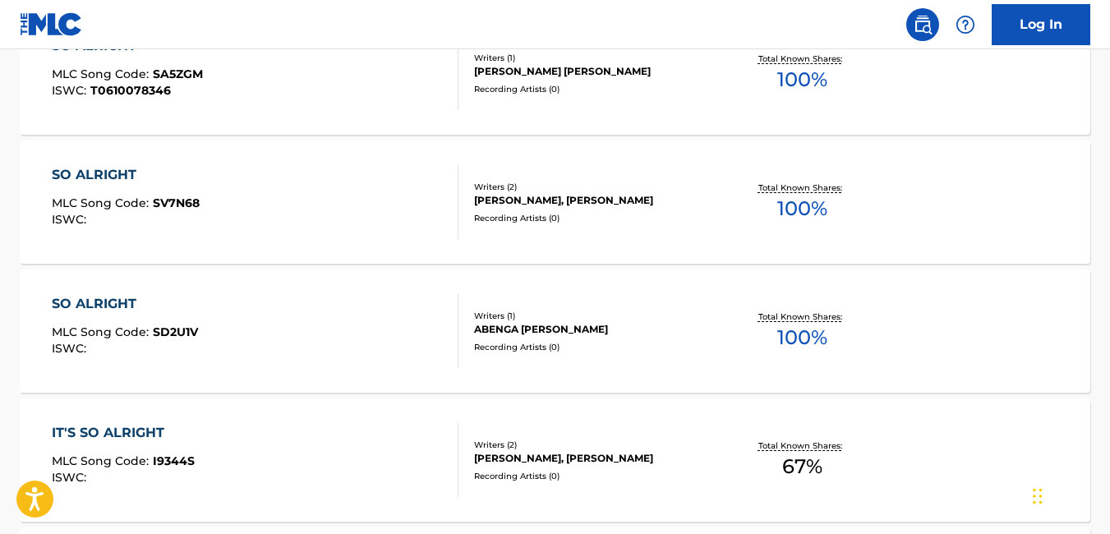
click at [644, 357] on div "SO ALRIGHT MLC Song Code : SD2U1V ISWC : Writers ( 1 ) ABENGA STEPHEN HANGEM Re…" at bounding box center [555, 330] width 1071 height 123
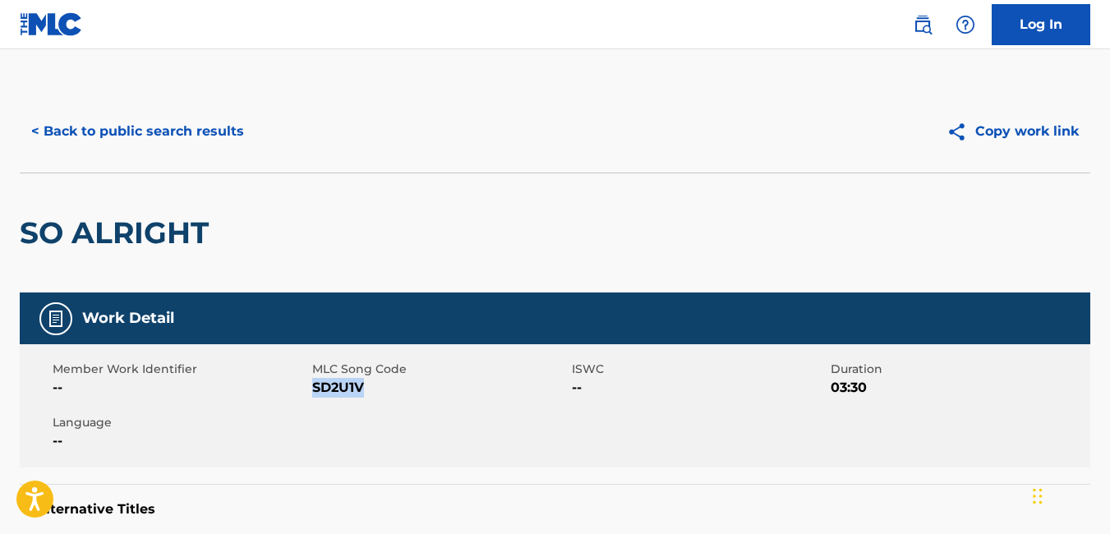
drag, startPoint x: 363, startPoint y: 392, endPoint x: 312, endPoint y: 397, distance: 51.2
click at [312, 397] on span "SD2U1V" at bounding box center [440, 388] width 256 height 20
copy span "SD2U1V"
click at [69, 129] on button "< Back to public search results" at bounding box center [138, 131] width 236 height 41
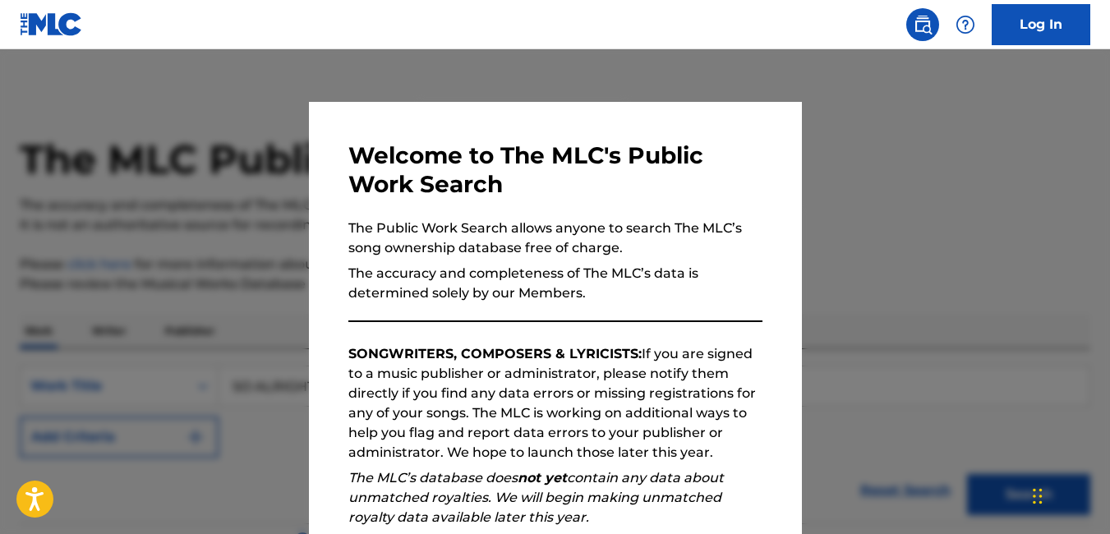
scroll to position [587, 0]
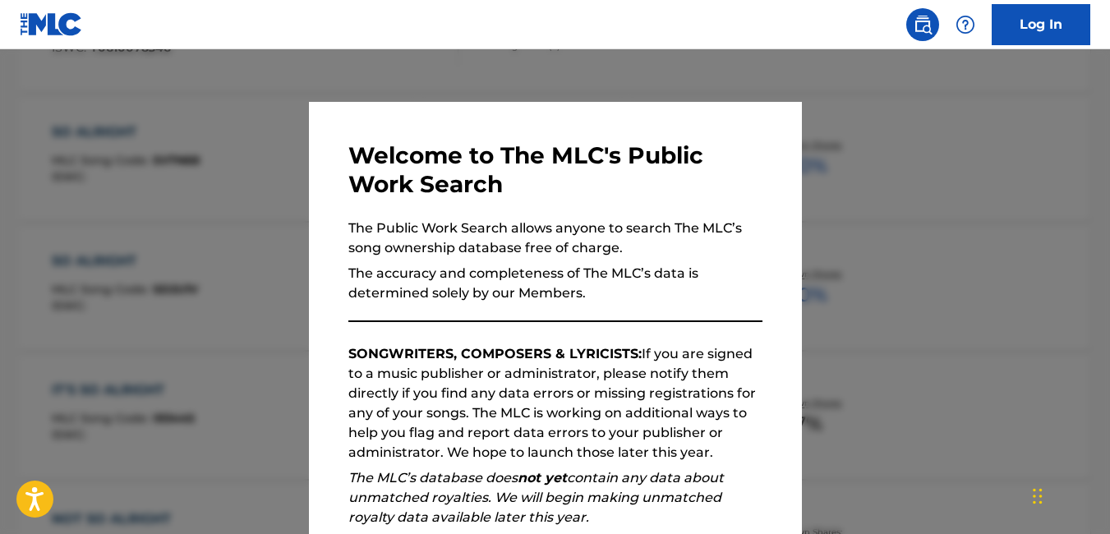
click at [178, 191] on div at bounding box center [555, 316] width 1110 height 534
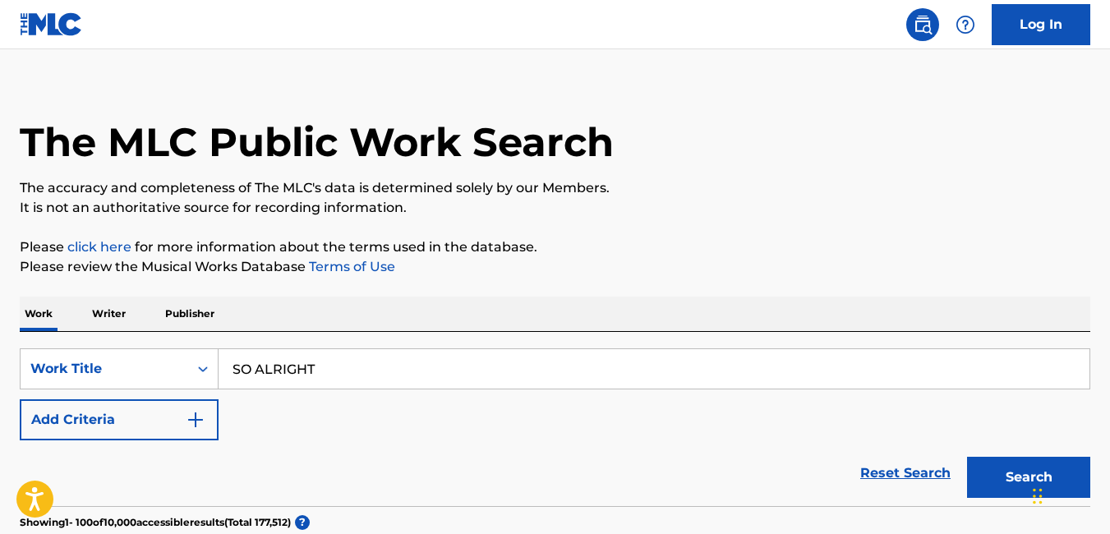
scroll to position [0, 0]
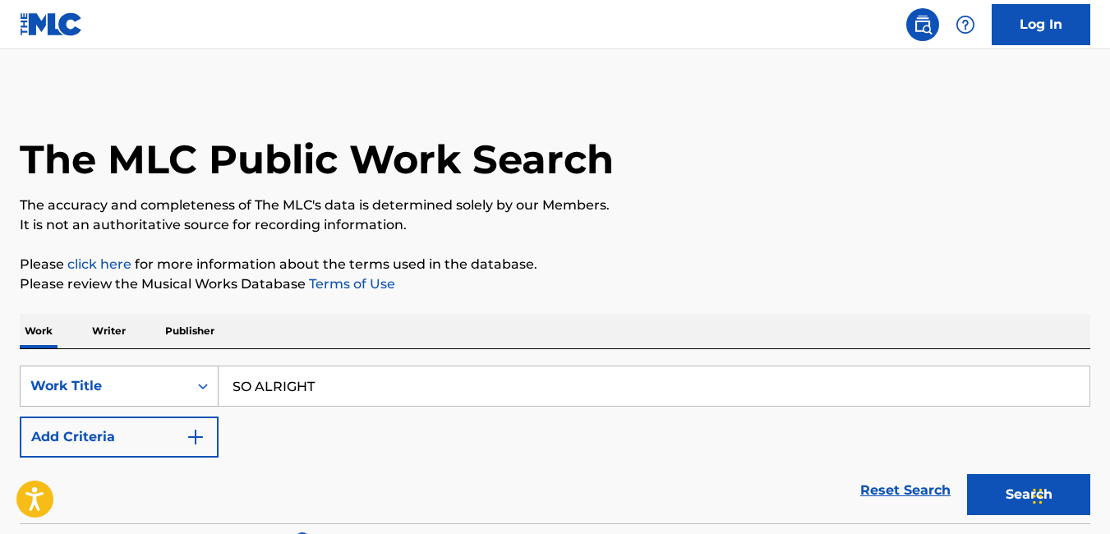
drag, startPoint x: 360, startPoint y: 387, endPoint x: 92, endPoint y: 385, distance: 267.8
click at [92, 385] on div "SearchWithCriteria36e7f40f-fbb8-49d2-9176-c963f330477b Work Title SO ALRIGHT" at bounding box center [555, 386] width 1071 height 41
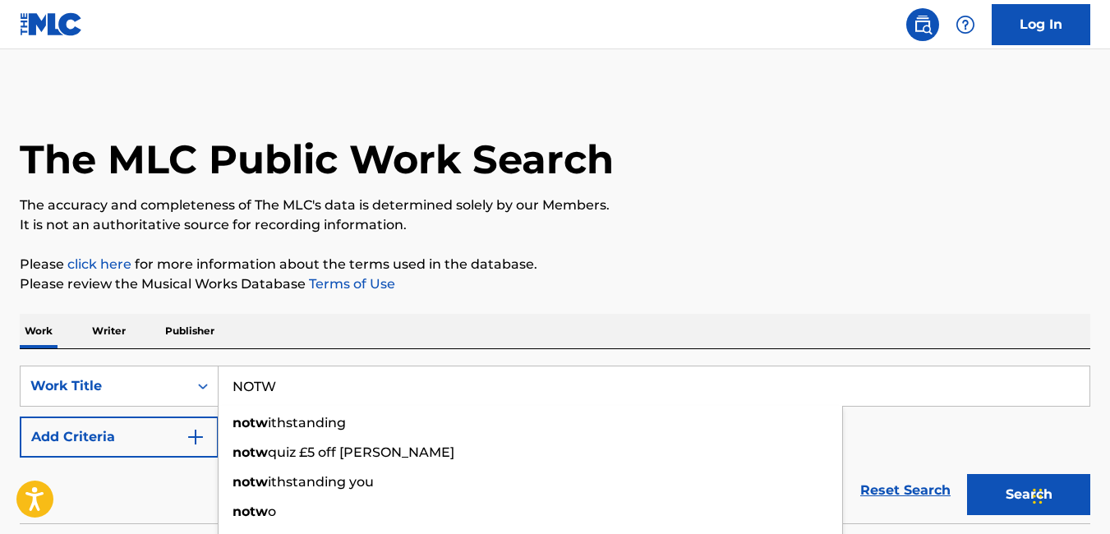
type input "NOTW"
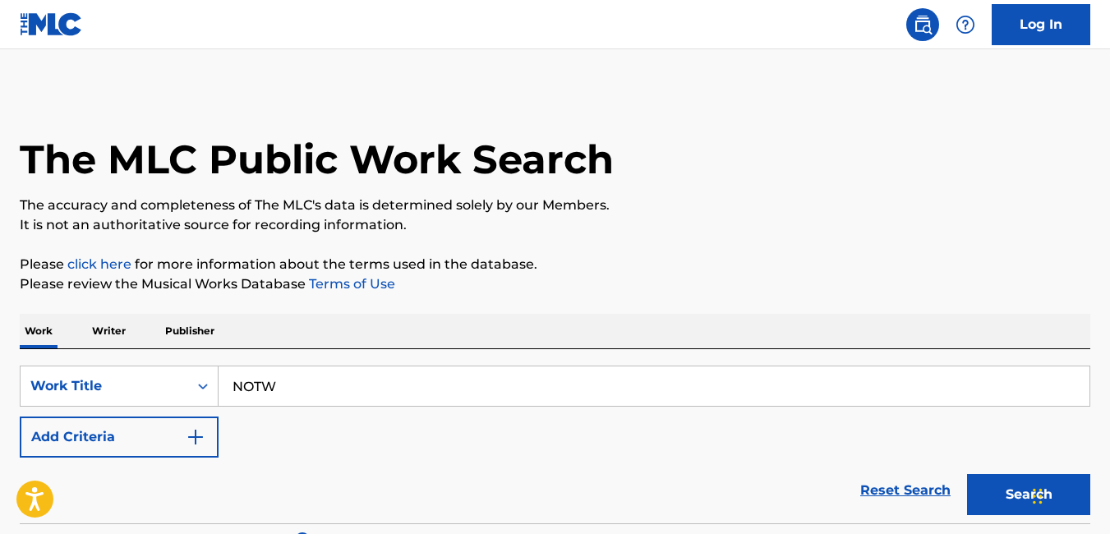
click at [755, 347] on div "Work Writer Publisher" at bounding box center [555, 331] width 1071 height 35
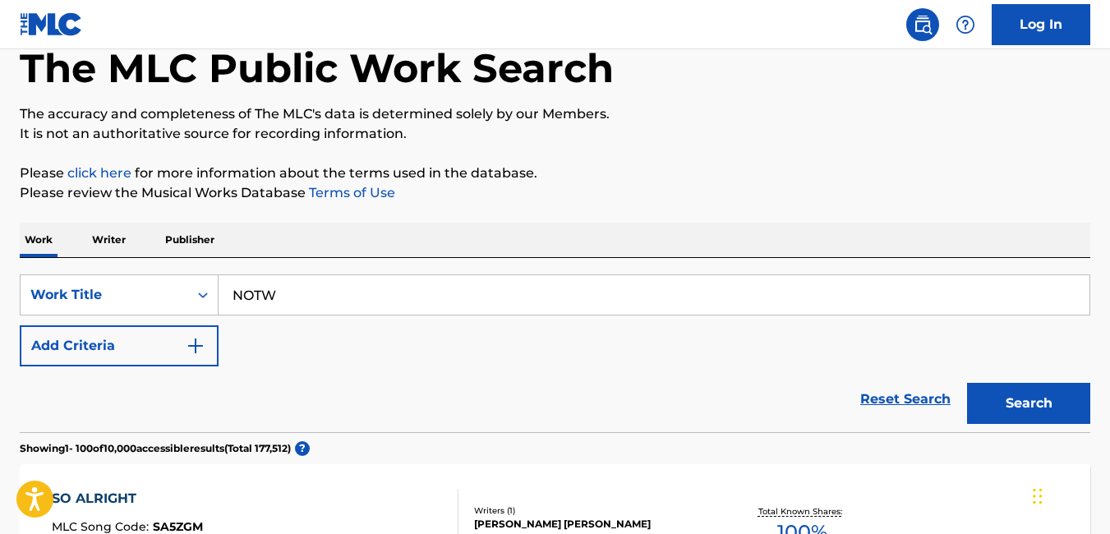
scroll to position [93, 0]
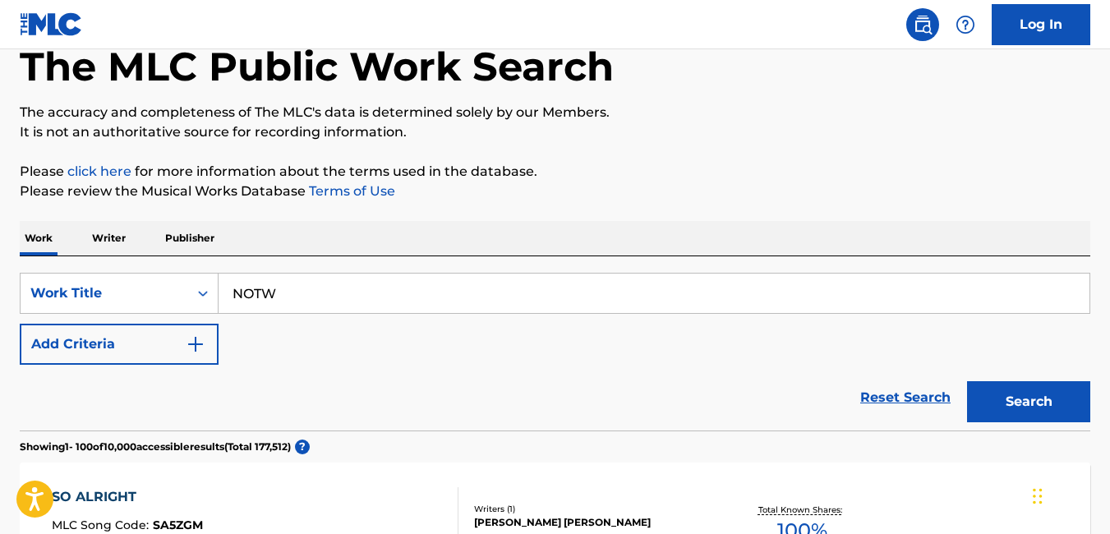
click at [1014, 412] on button "Search" at bounding box center [1028, 401] width 123 height 41
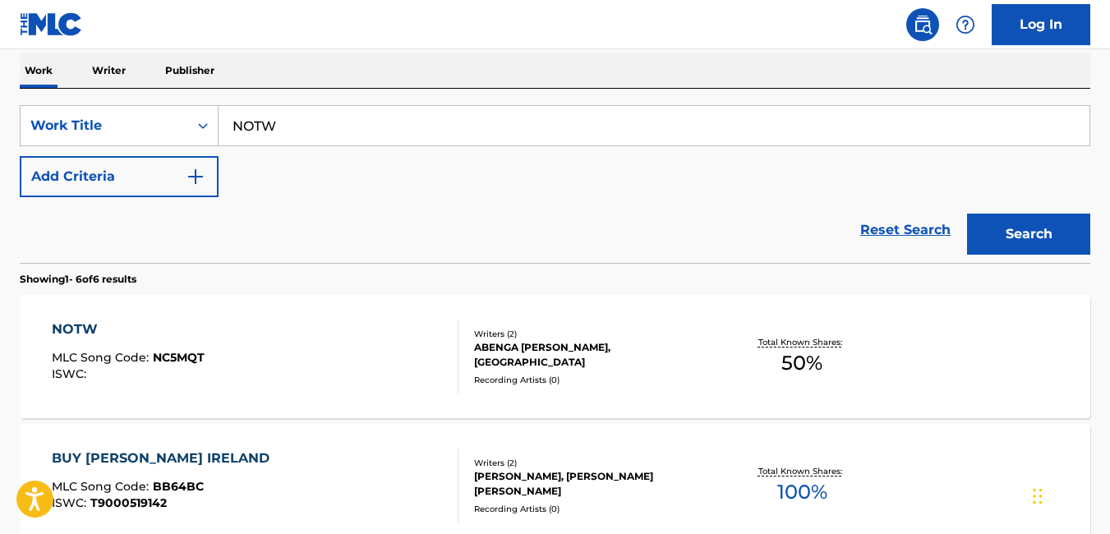
scroll to position [287, 0]
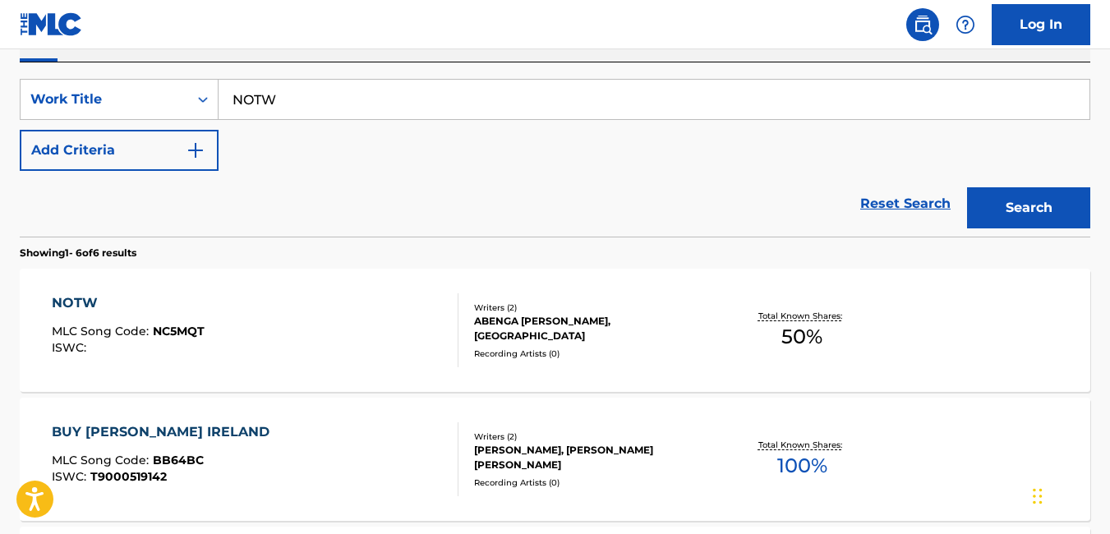
click at [674, 371] on div "NOTW MLC Song Code : NC5MQT ISWC : Writers ( 2 ) ABENGA STEPHEN HANGEM, ABBEYT …" at bounding box center [555, 330] width 1071 height 123
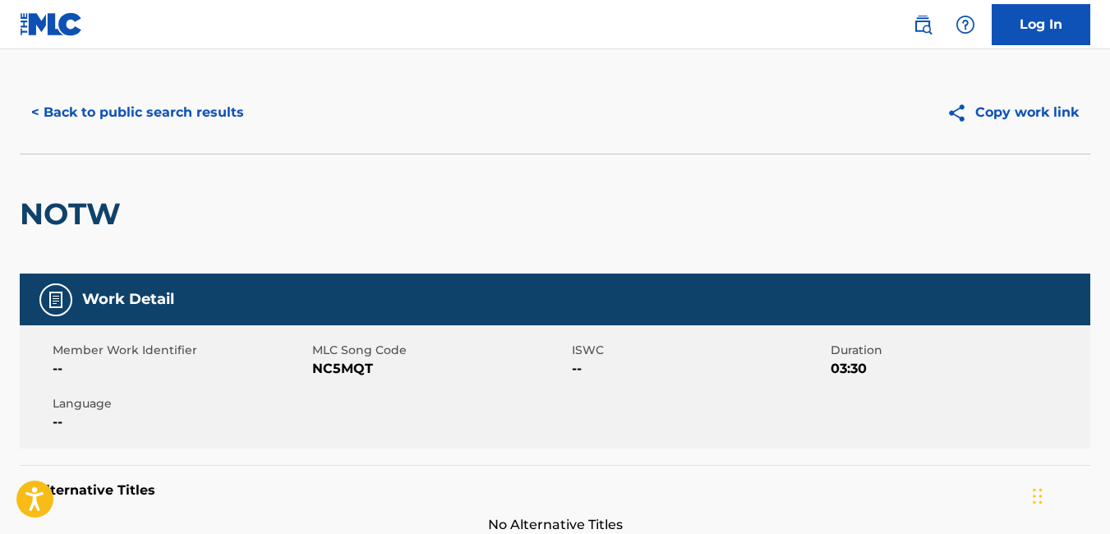
scroll to position [13, 0]
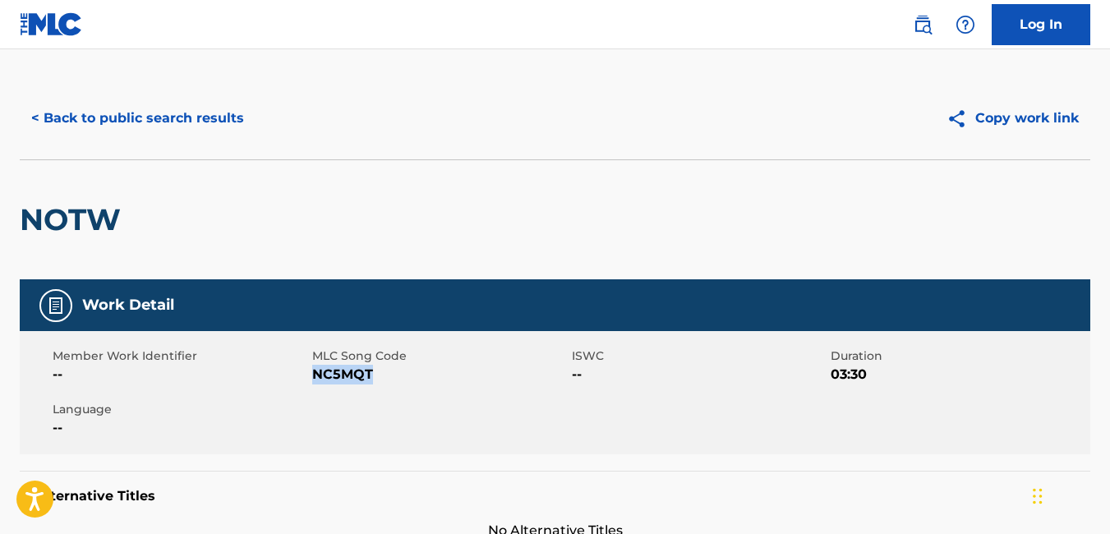
drag, startPoint x: 372, startPoint y: 371, endPoint x: 313, endPoint y: 378, distance: 59.6
click at [313, 378] on span "NC5MQT" at bounding box center [440, 375] width 256 height 20
copy span "NC5MQT"
click at [39, 124] on button "< Back to public search results" at bounding box center [138, 118] width 236 height 41
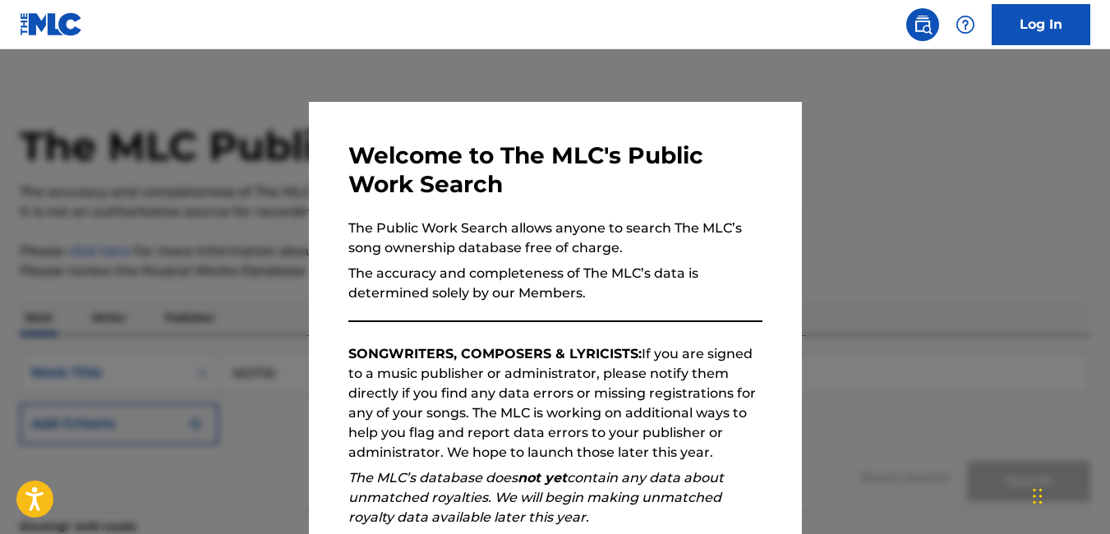
scroll to position [287, 0]
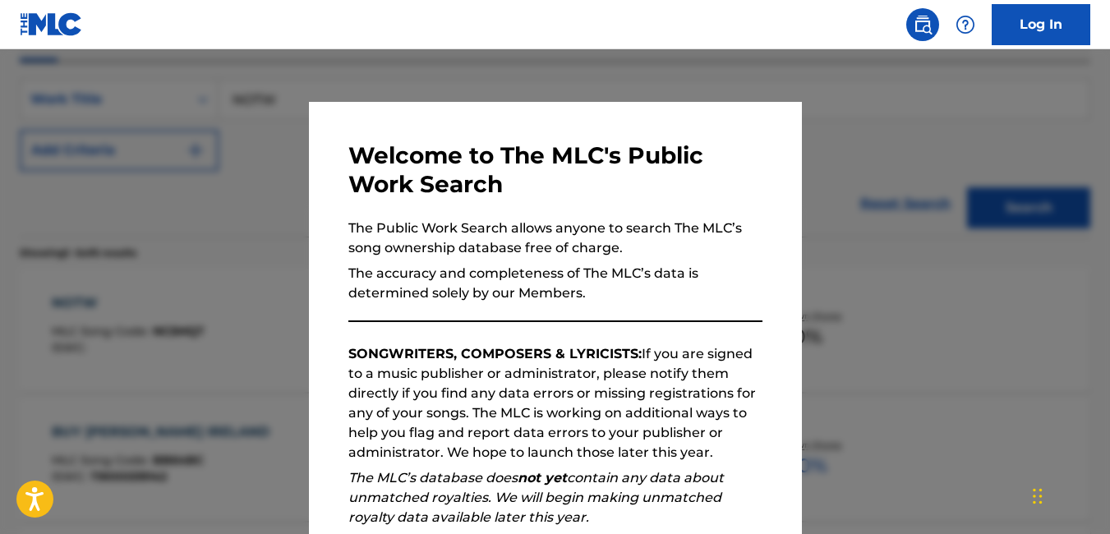
click at [288, 297] on div at bounding box center [555, 316] width 1110 height 534
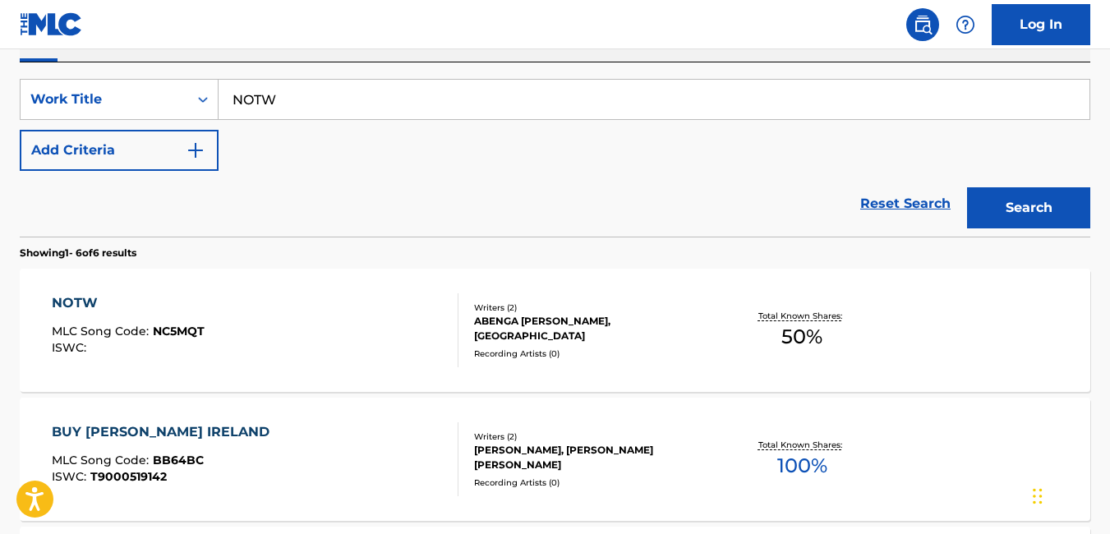
drag, startPoint x: 421, startPoint y: 105, endPoint x: 190, endPoint y: 150, distance: 235.9
click at [190, 150] on div "SearchWithCriteria36e7f40f-fbb8-49d2-9176-c963f330477b Work Title NOTW Add Crit…" at bounding box center [555, 125] width 1071 height 92
paste input "INTRODUCTION"
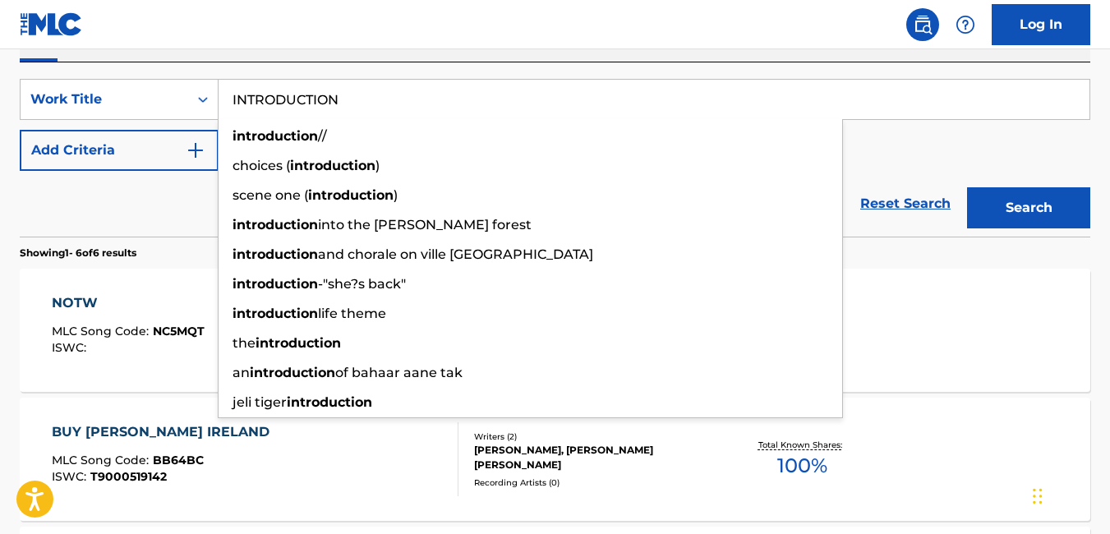
click at [200, 227] on div "Reset Search Search" at bounding box center [555, 204] width 1071 height 66
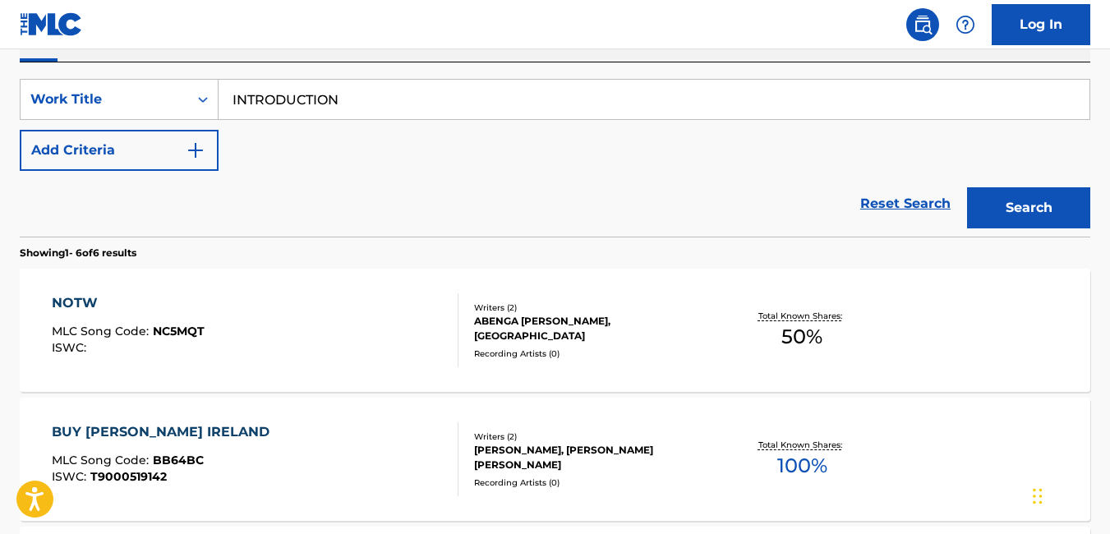
click at [1052, 217] on button "Search" at bounding box center [1028, 207] width 123 height 41
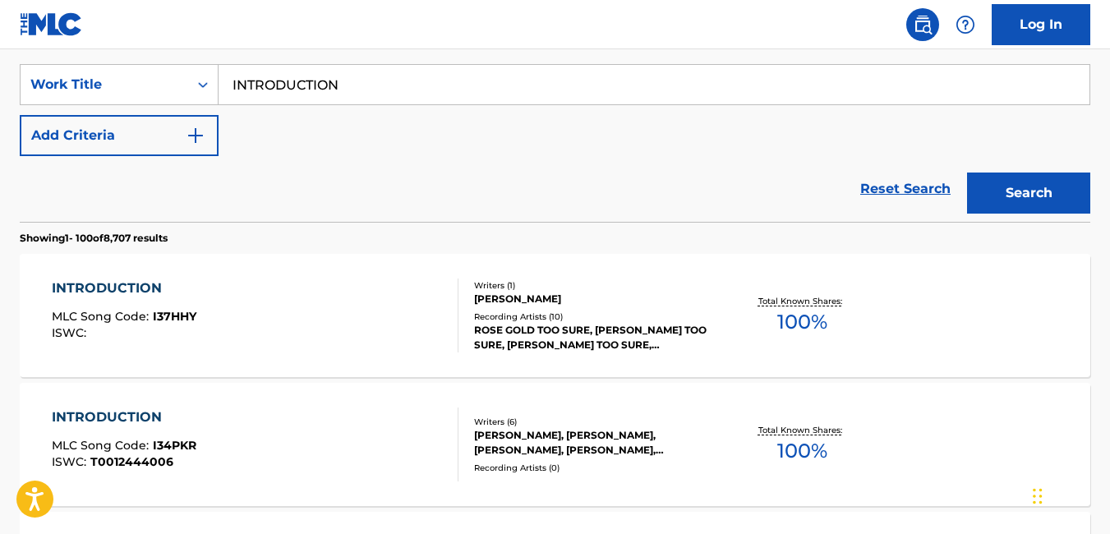
scroll to position [300, 0]
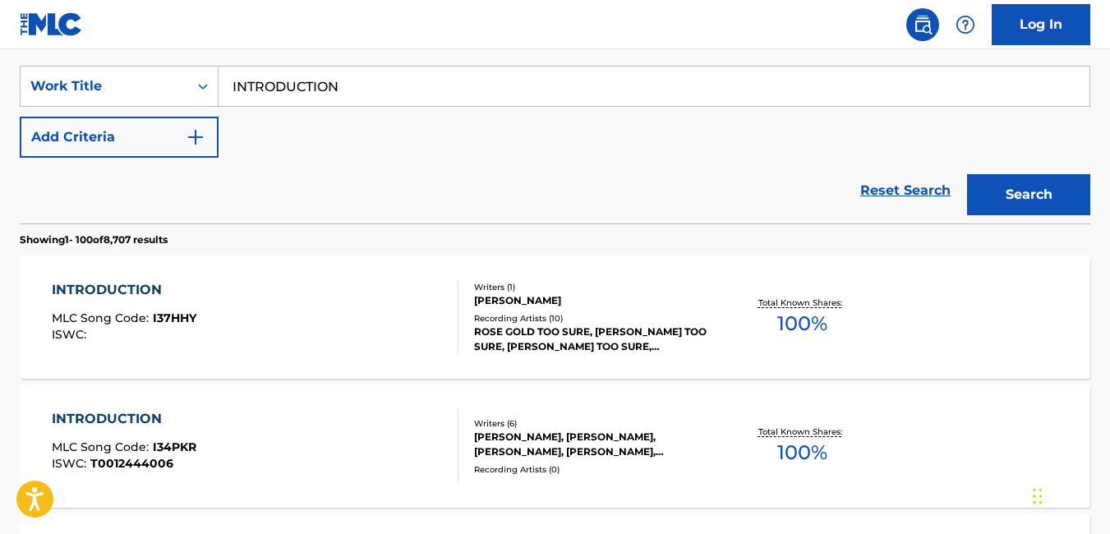
click at [362, 106] on div "INTRODUCTION" at bounding box center [655, 86] width 872 height 41
drag, startPoint x: 369, startPoint y: 93, endPoint x: 205, endPoint y: 114, distance: 164.9
click at [205, 114] on div "SearchWithCriteria36e7f40f-fbb8-49d2-9176-c963f330477b Work Title INTRODUCTION …" at bounding box center [555, 112] width 1071 height 92
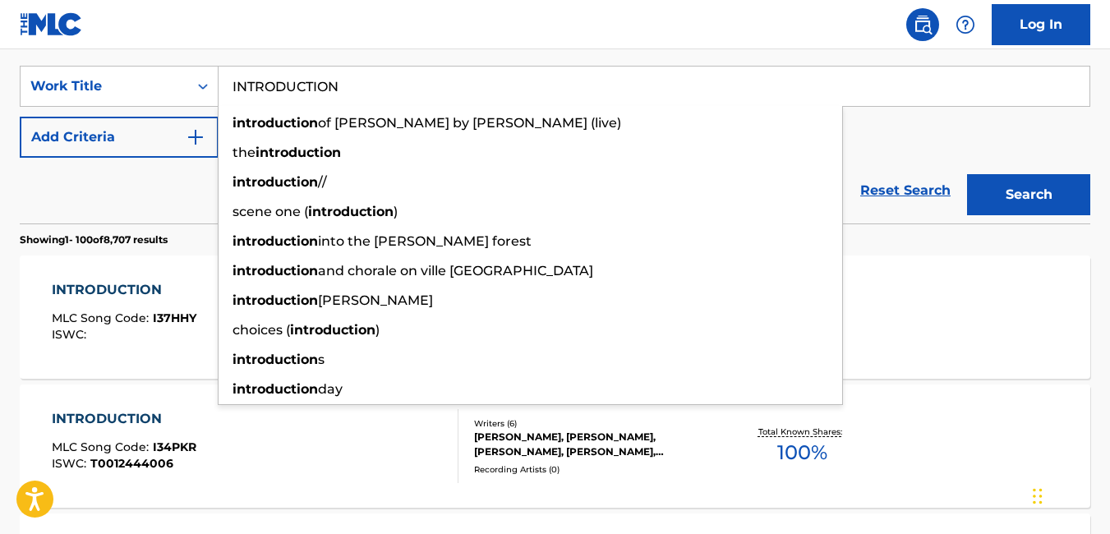
paste input "VIBES"
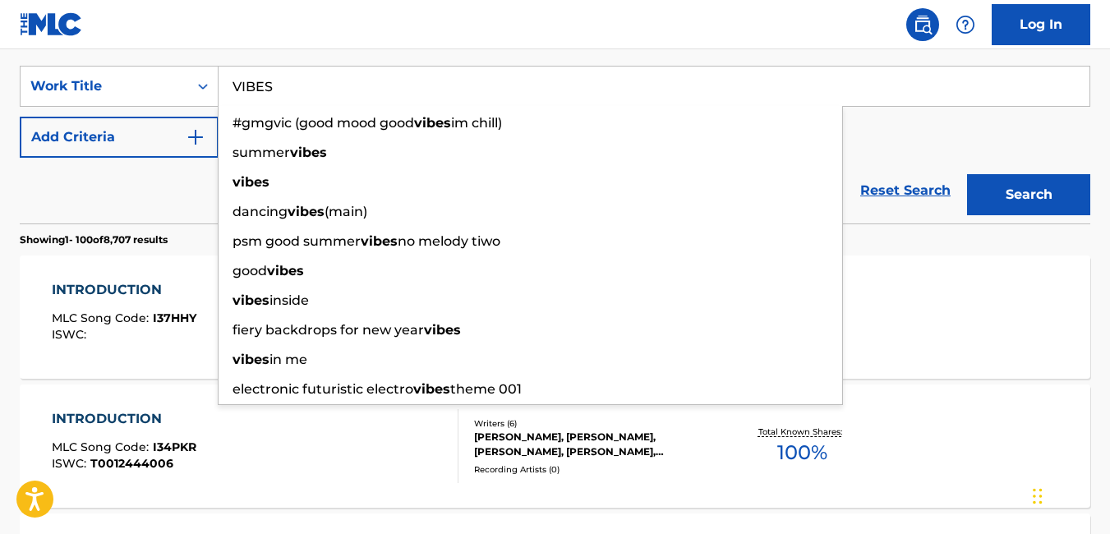
type input "VIBES"
click at [967, 174] on button "Search" at bounding box center [1028, 194] width 123 height 41
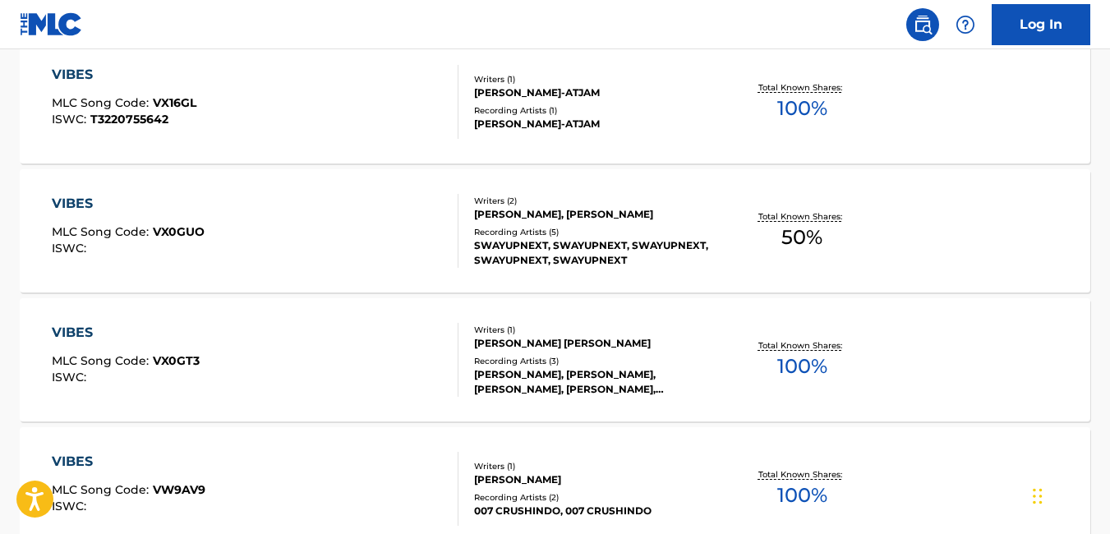
scroll to position [767, 0]
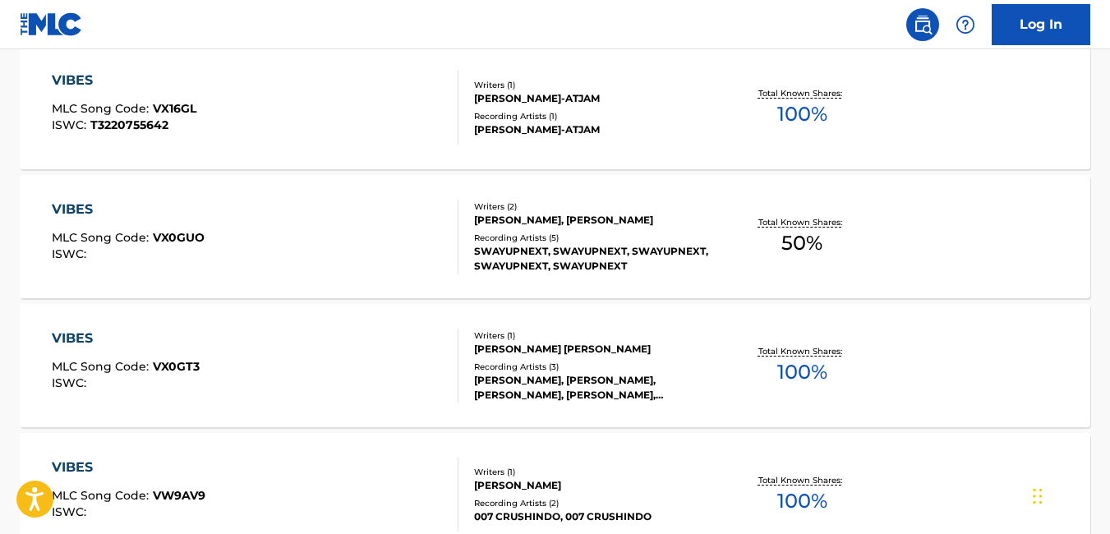
click at [957, 289] on div "VIBES MLC Song Code : VX0GUO ISWC : Writers ( 2 ) KEVIN IYABOR, CALEB HARRIS Re…" at bounding box center [555, 236] width 1071 height 123
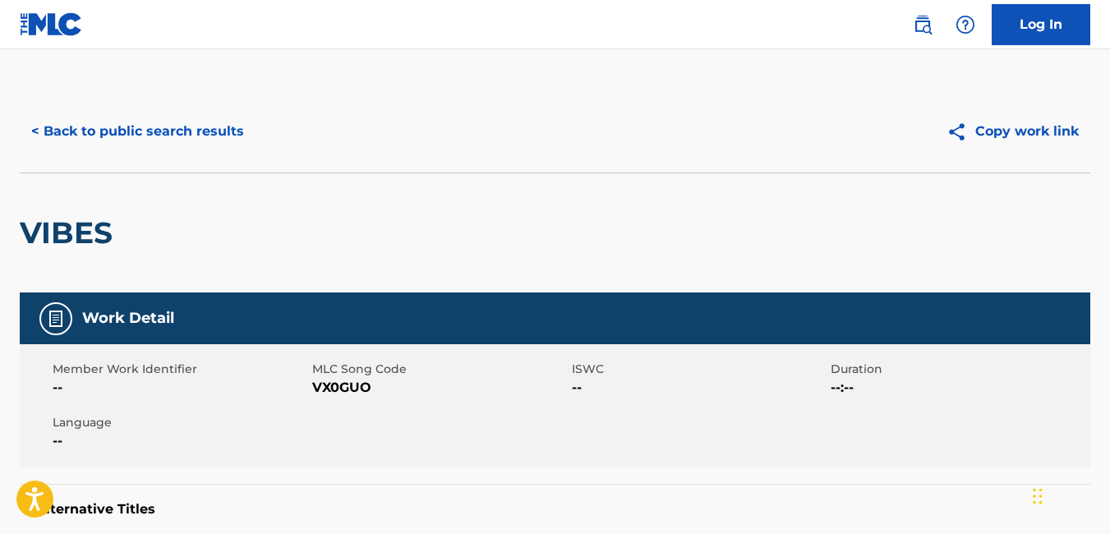
click at [44, 122] on button "< Back to public search results" at bounding box center [138, 131] width 236 height 41
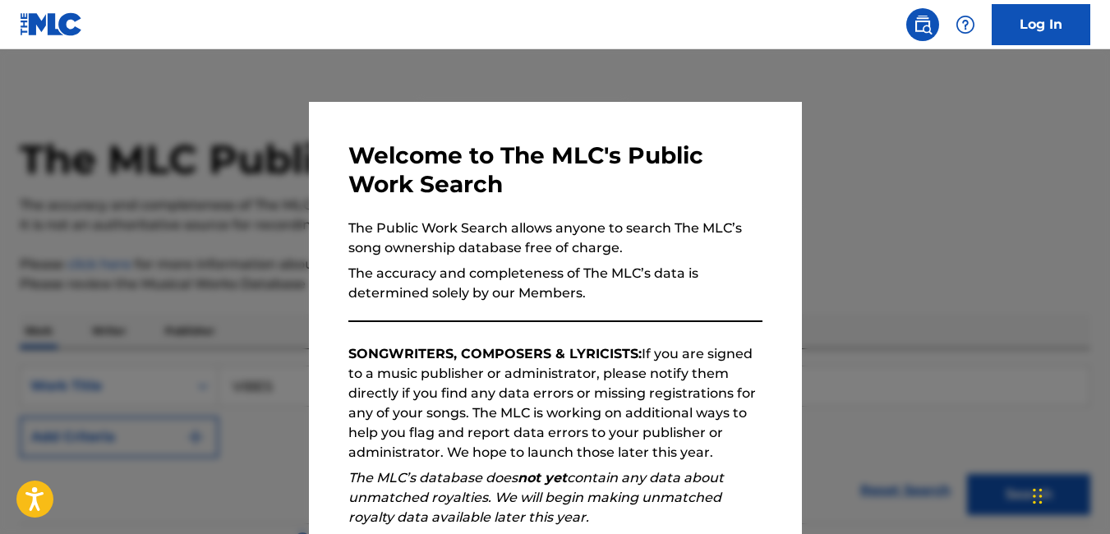
scroll to position [810, 0]
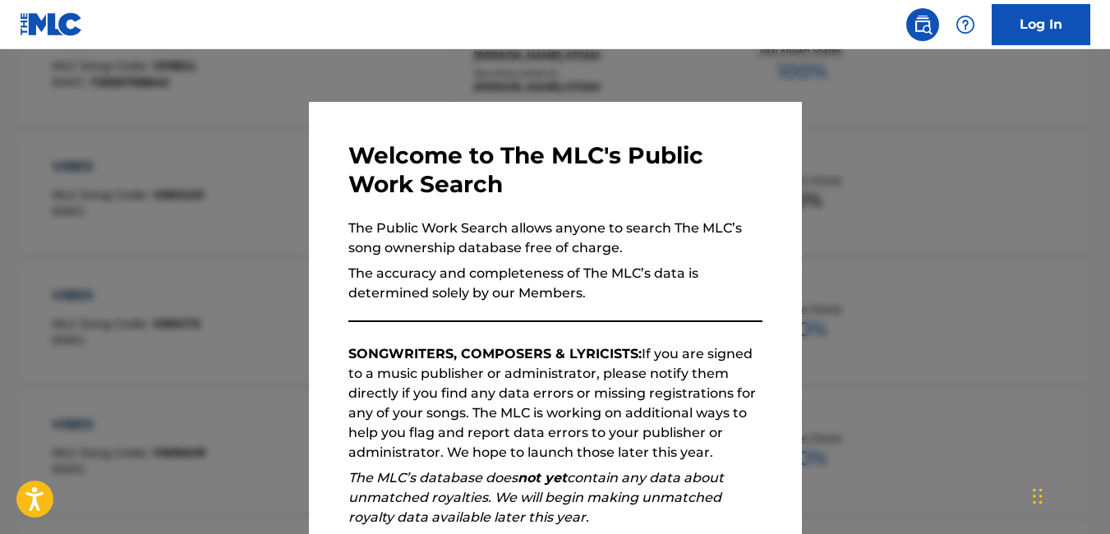
click at [1028, 252] on div at bounding box center [555, 316] width 1110 height 534
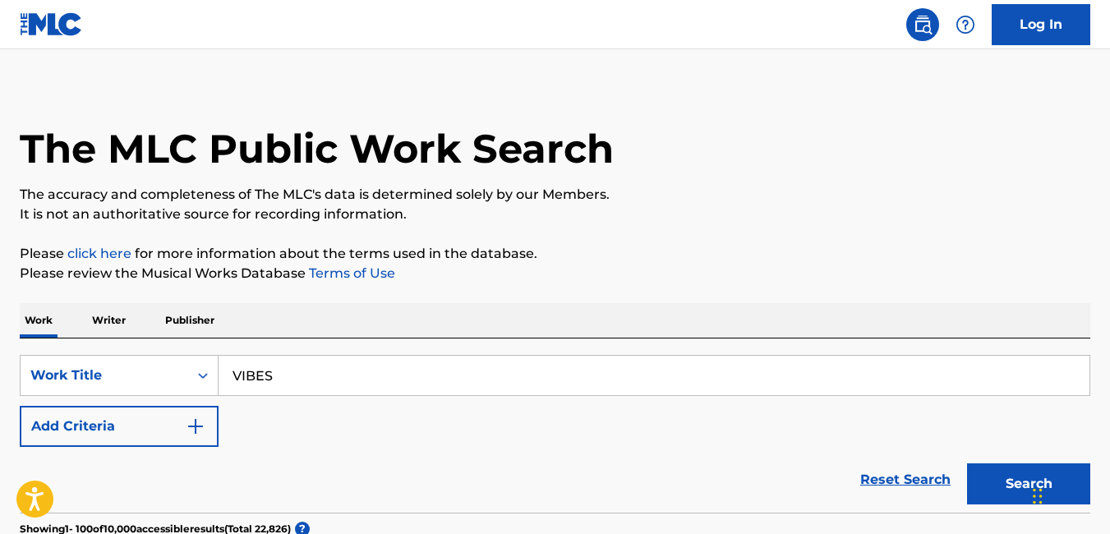
scroll to position [0, 0]
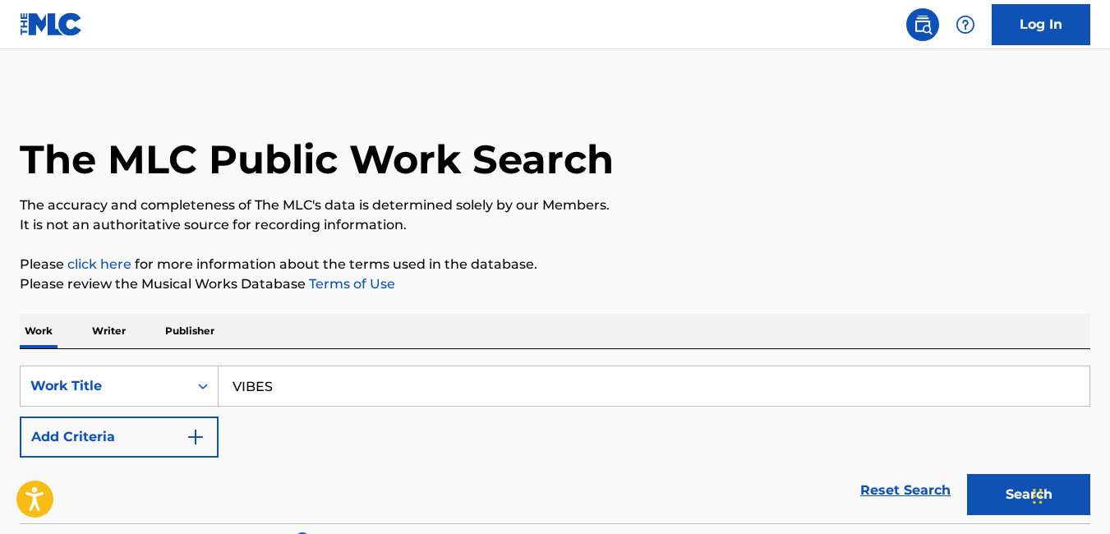
drag, startPoint x: 302, startPoint y: 380, endPoint x: 219, endPoint y: 387, distance: 82.4
click at [219, 387] on input "VIBES" at bounding box center [654, 385] width 871 height 39
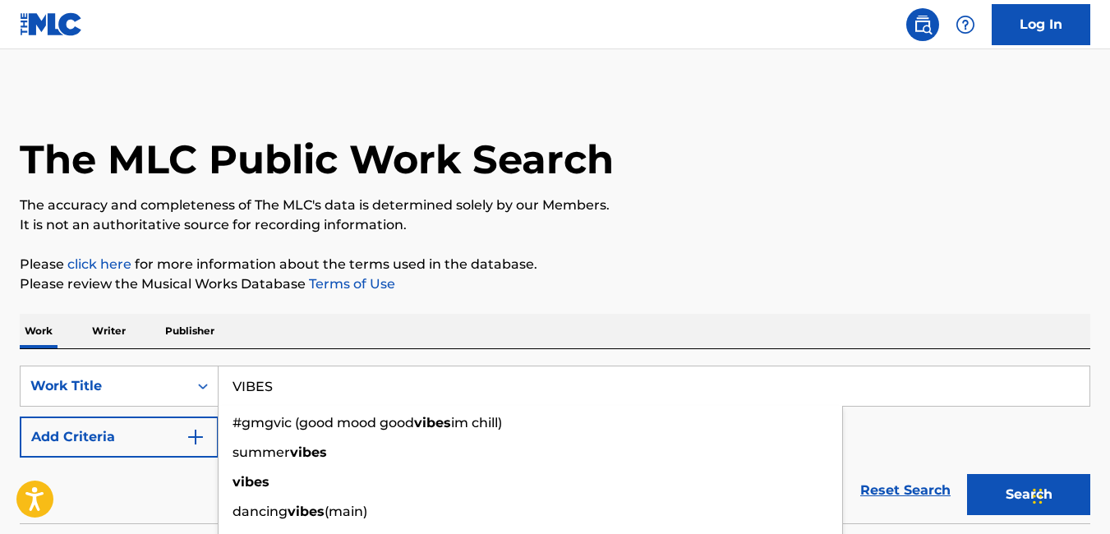
paste input "SISI EKO"
click at [226, 376] on input "SISI EKO" at bounding box center [654, 385] width 871 height 39
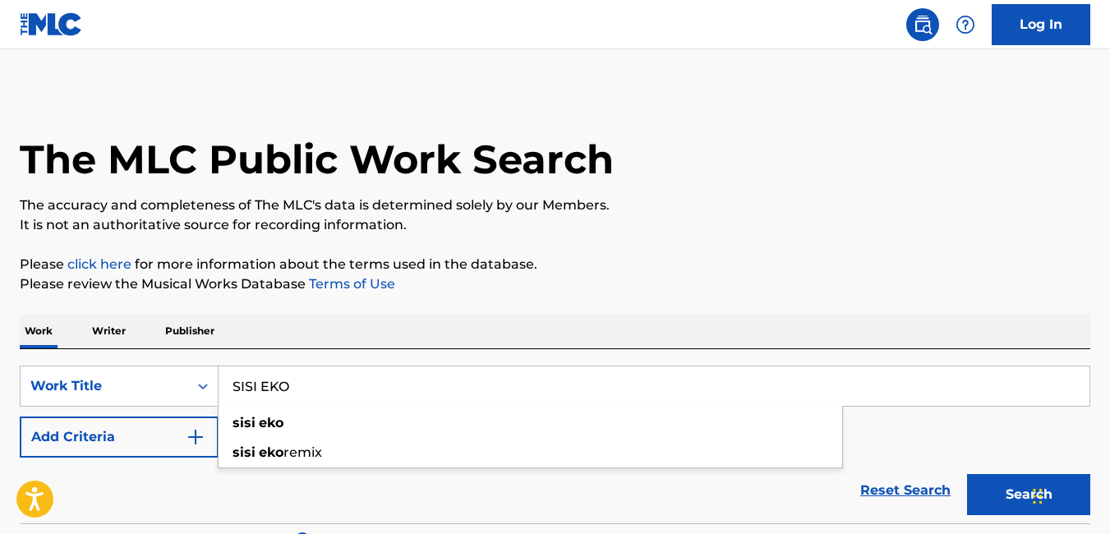
type input "SISI EKO"
click at [793, 288] on p "Please review the Musical Works Database Terms of Use" at bounding box center [555, 284] width 1071 height 20
click at [1007, 511] on button "Search" at bounding box center [1028, 494] width 123 height 41
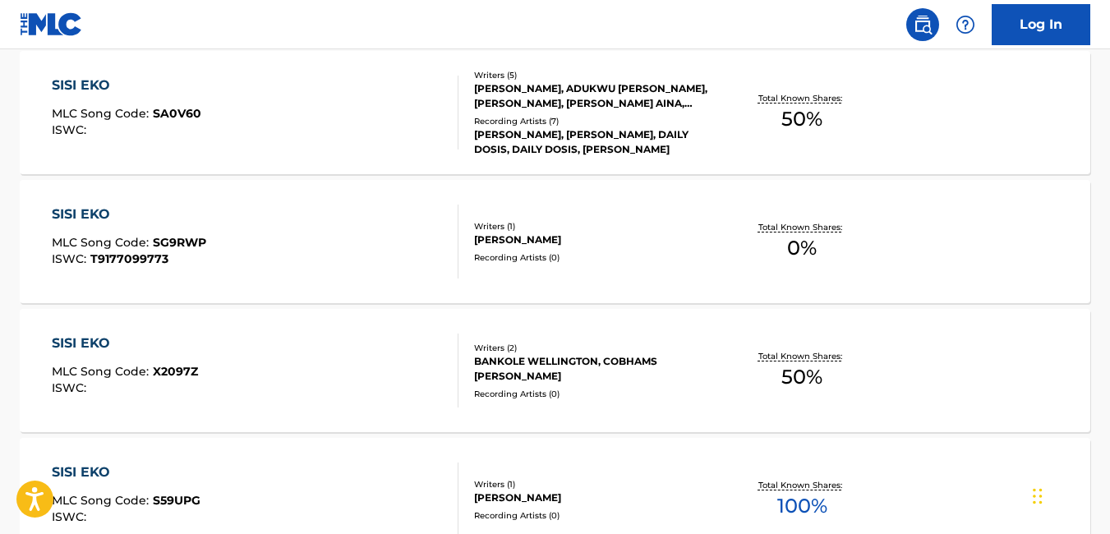
scroll to position [1020, 0]
click at [973, 412] on div "SISI EKO MLC Song Code : X2097Z ISWC : Writers ( 2 ) BANKOLE WELLINGTON, COBHAM…" at bounding box center [555, 371] width 1071 height 123
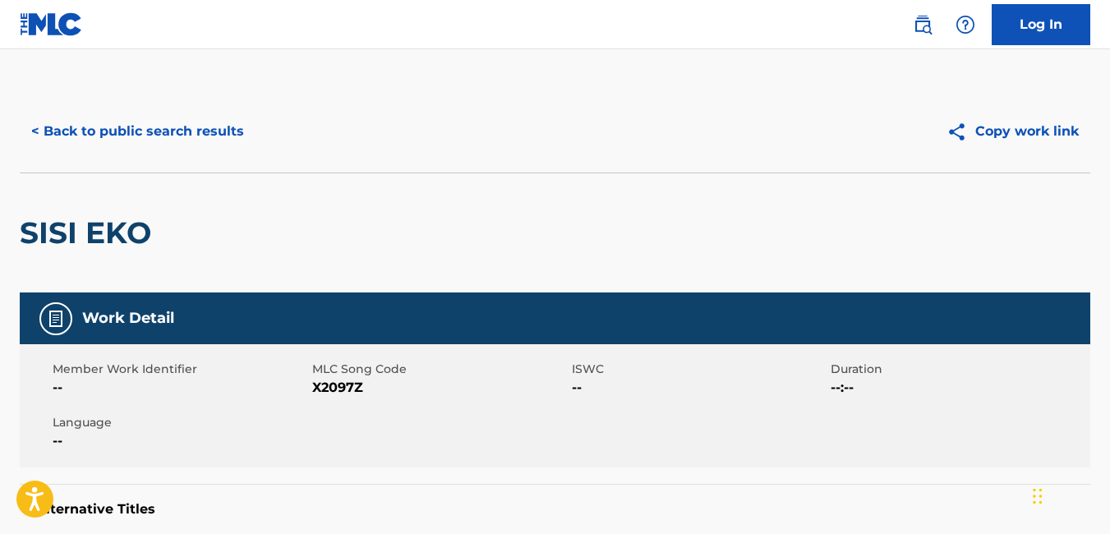
click at [34, 122] on button "< Back to public search results" at bounding box center [138, 131] width 236 height 41
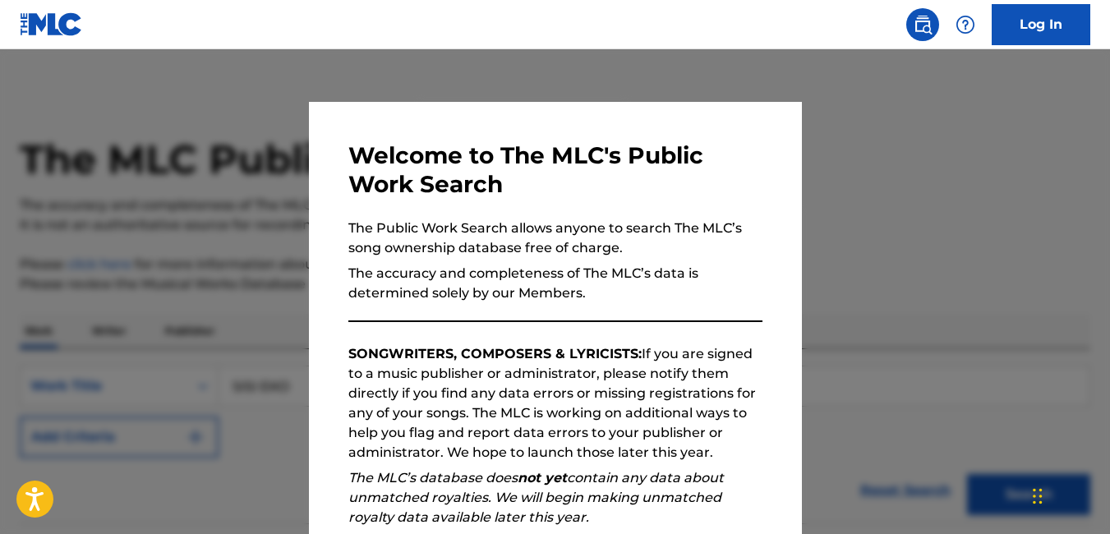
scroll to position [1062, 0]
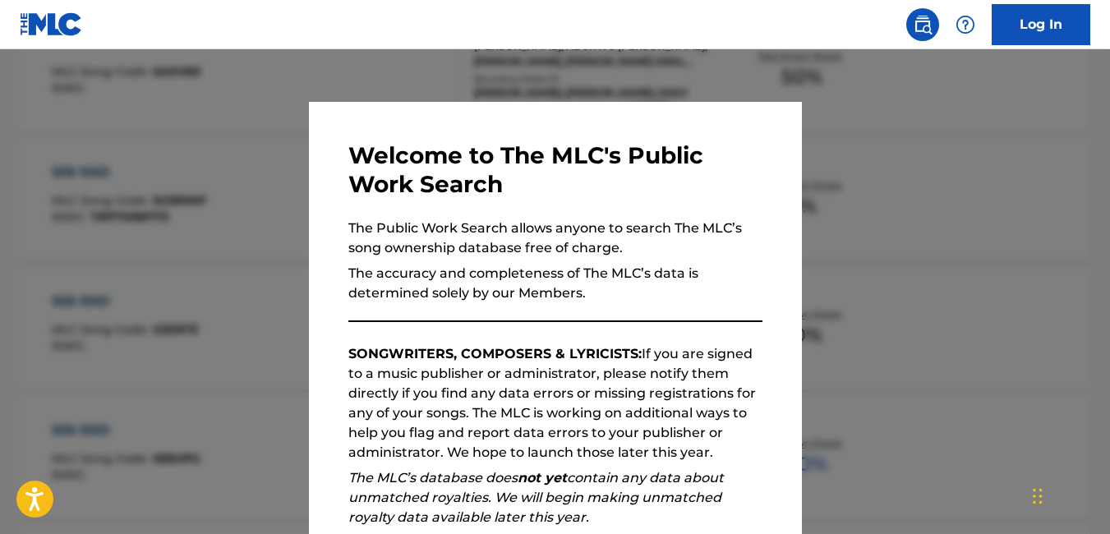
click at [932, 238] on div at bounding box center [555, 316] width 1110 height 534
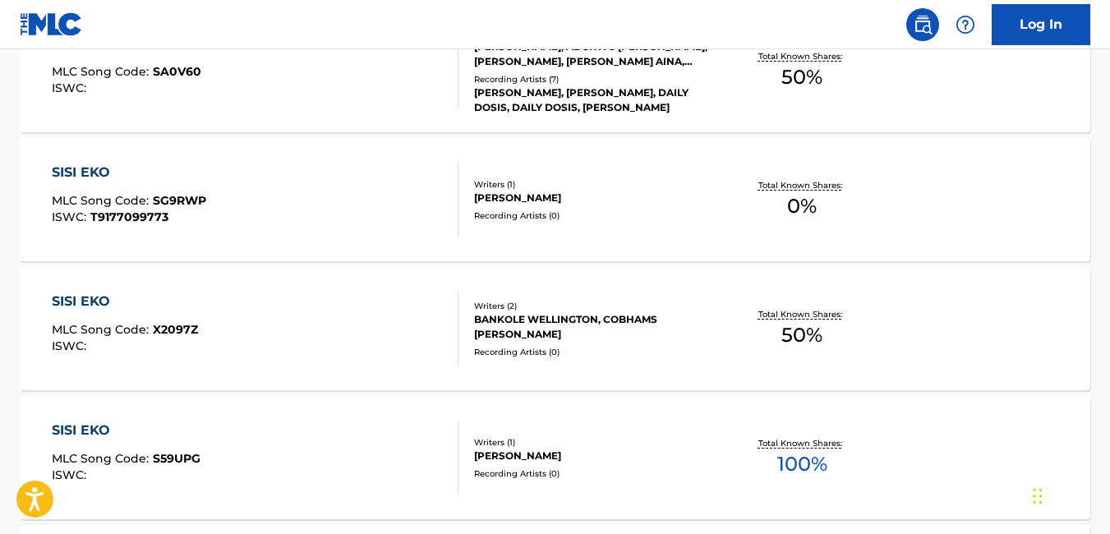
click at [725, 441] on div "Total Known Shares: 100 %" at bounding box center [802, 458] width 178 height 50
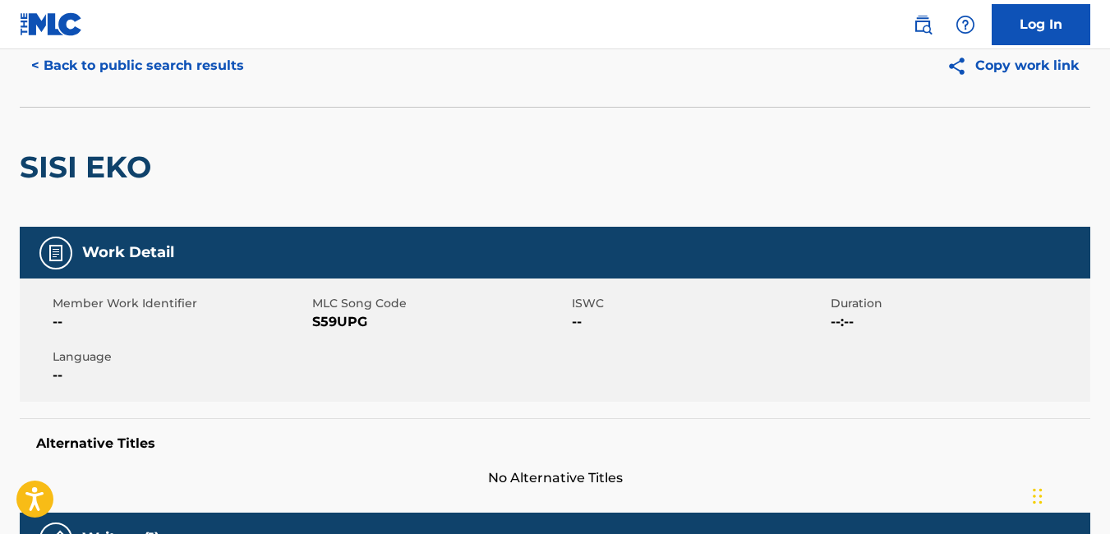
scroll to position [77, 0]
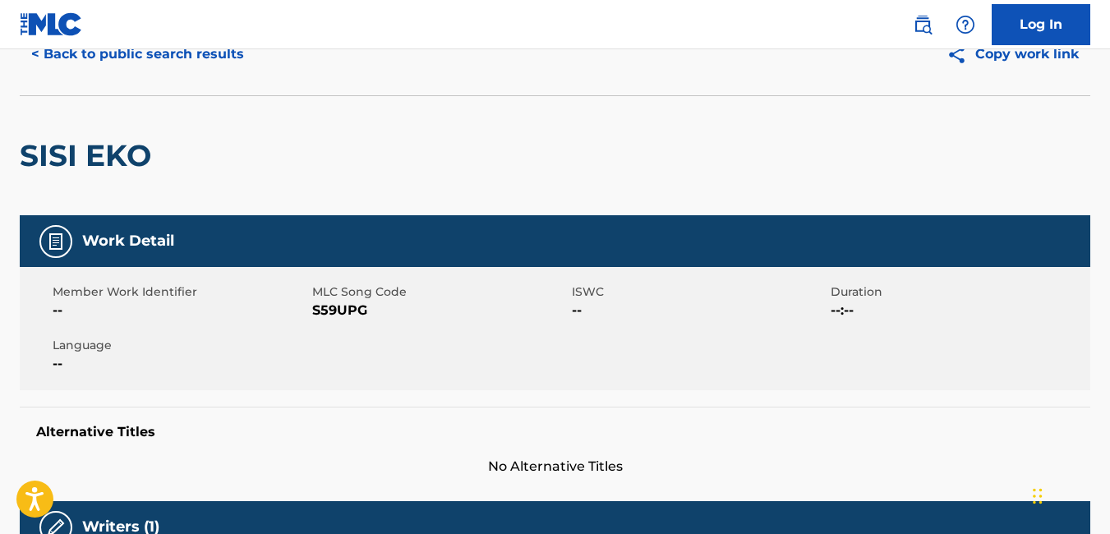
click at [39, 58] on button "< Back to public search results" at bounding box center [138, 54] width 236 height 41
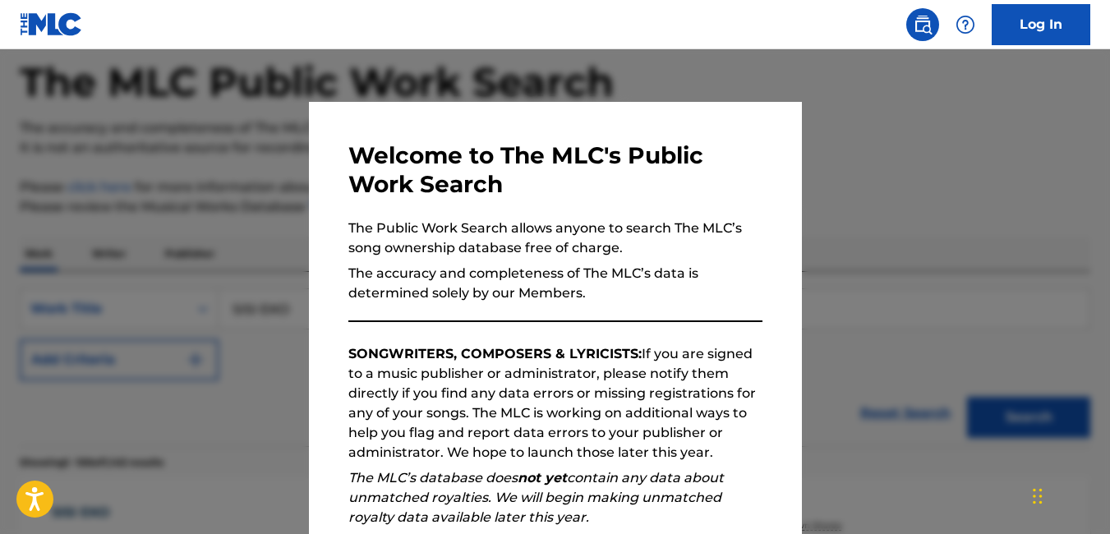
scroll to position [1105, 0]
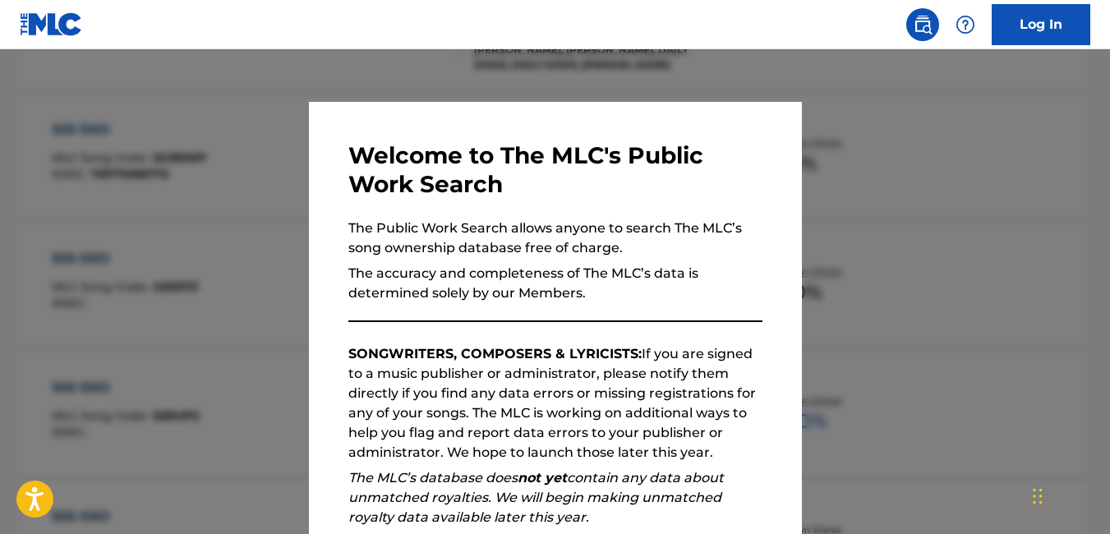
click at [955, 261] on div at bounding box center [555, 316] width 1110 height 534
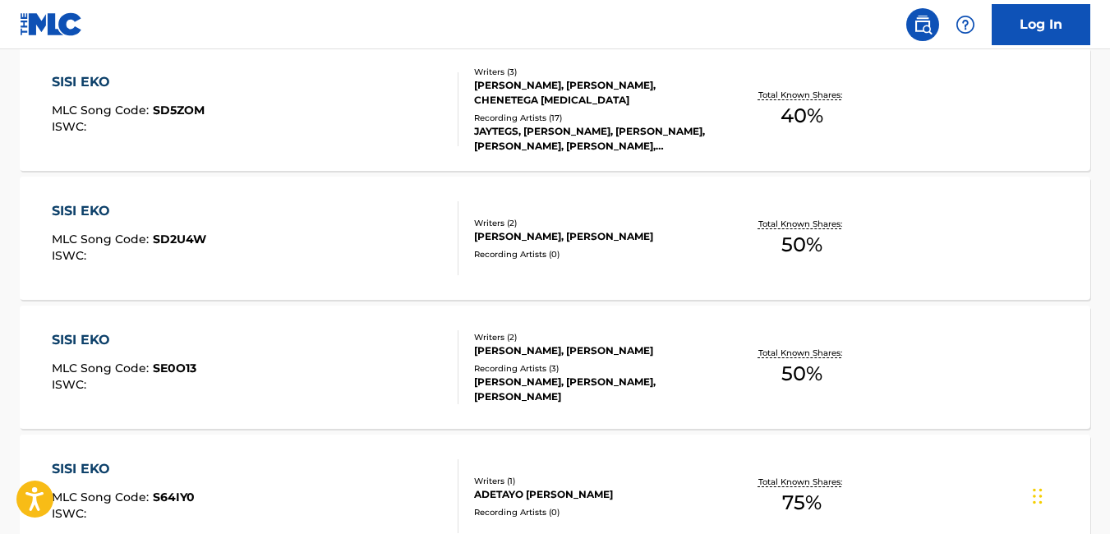
scroll to position [1813, 0]
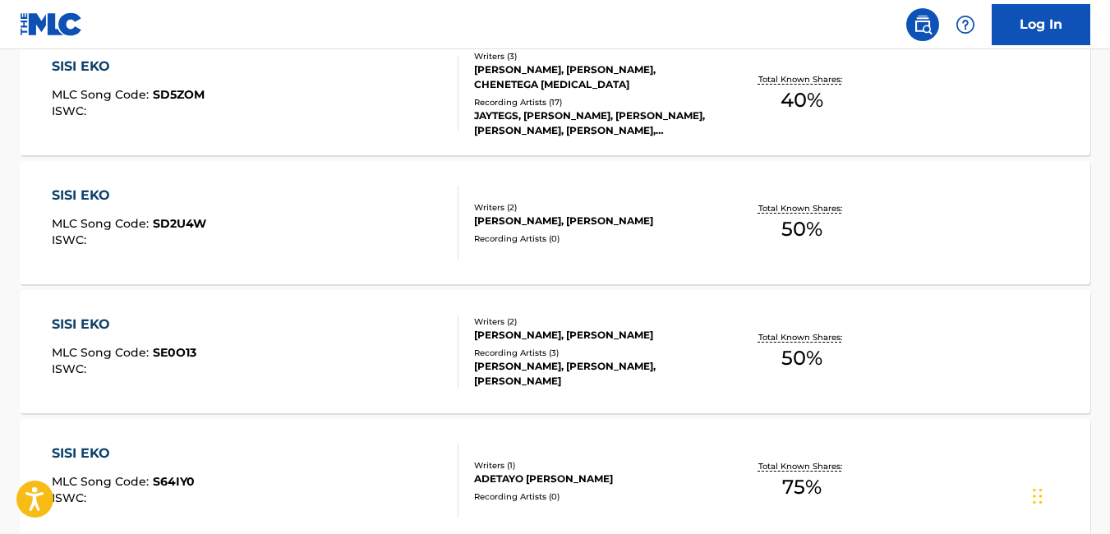
click at [693, 228] on div "INNOCENT IDIBIA, ABENGA STEPHEN HANGEM" at bounding box center [593, 221] width 238 height 15
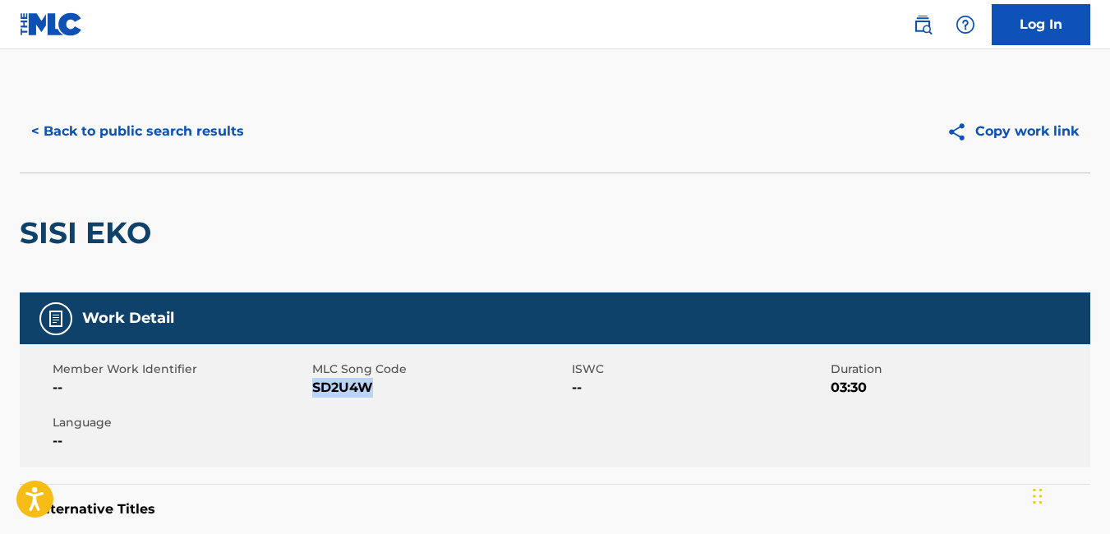
drag, startPoint x: 374, startPoint y: 385, endPoint x: 314, endPoint y: 397, distance: 61.1
click at [314, 397] on span "SD2U4W" at bounding box center [440, 388] width 256 height 20
copy span "SD2U4W"
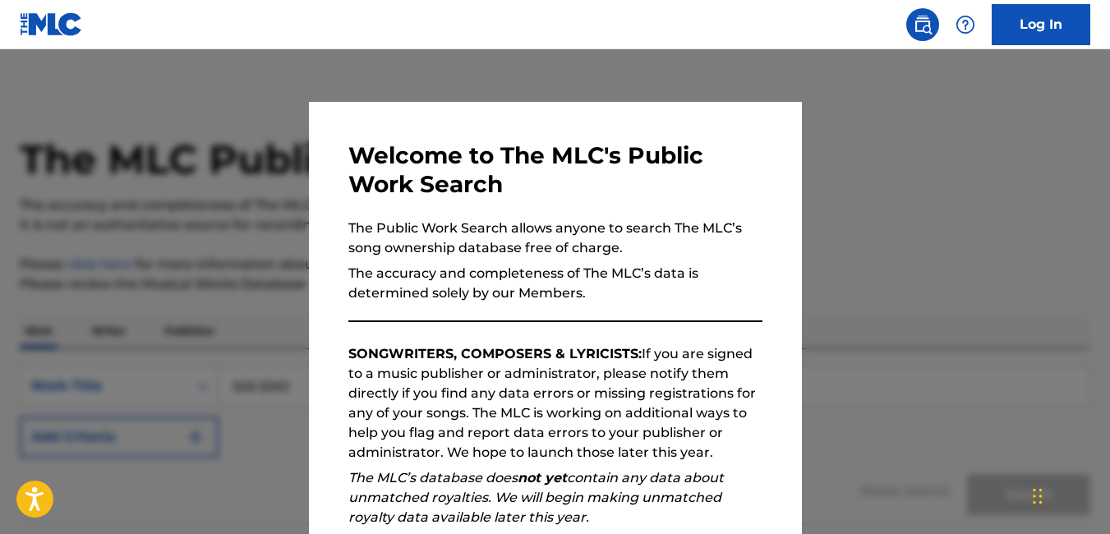
scroll to position [1856, 0]
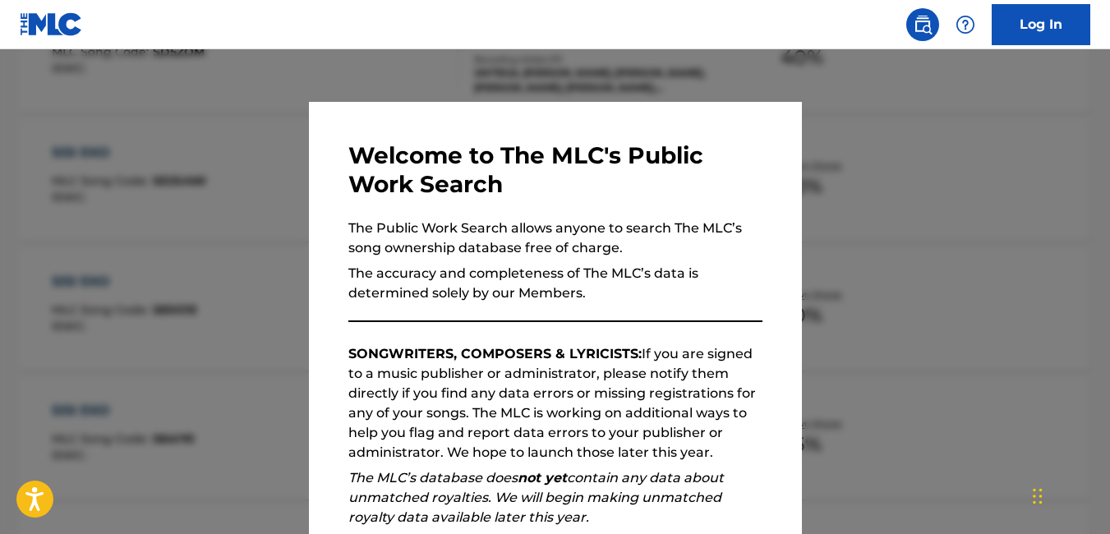
click at [223, 183] on div at bounding box center [555, 316] width 1110 height 534
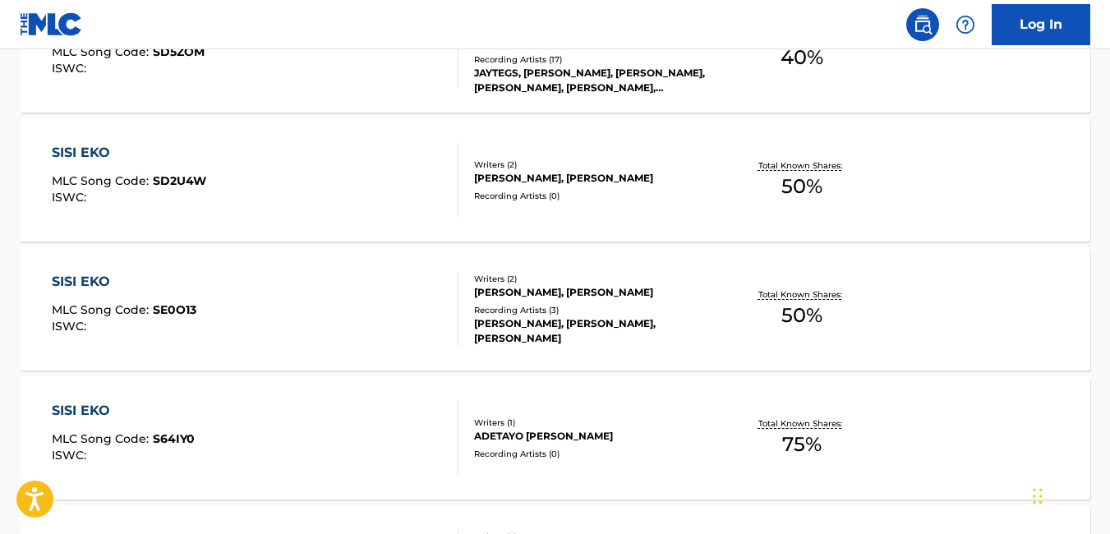
click at [924, 485] on div "SISI EKO MLC Song Code : S64IY0 ISWC : Writers ( 1 ) ADETAYO TIMOTHY MANUWA Rec…" at bounding box center [555, 437] width 1071 height 123
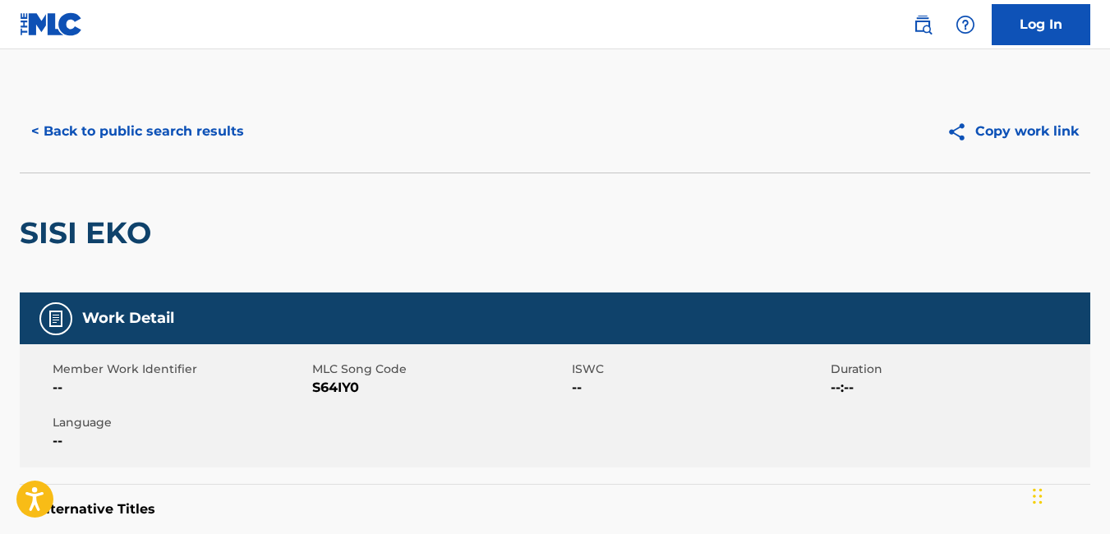
click at [48, 127] on button "< Back to public search results" at bounding box center [138, 131] width 236 height 41
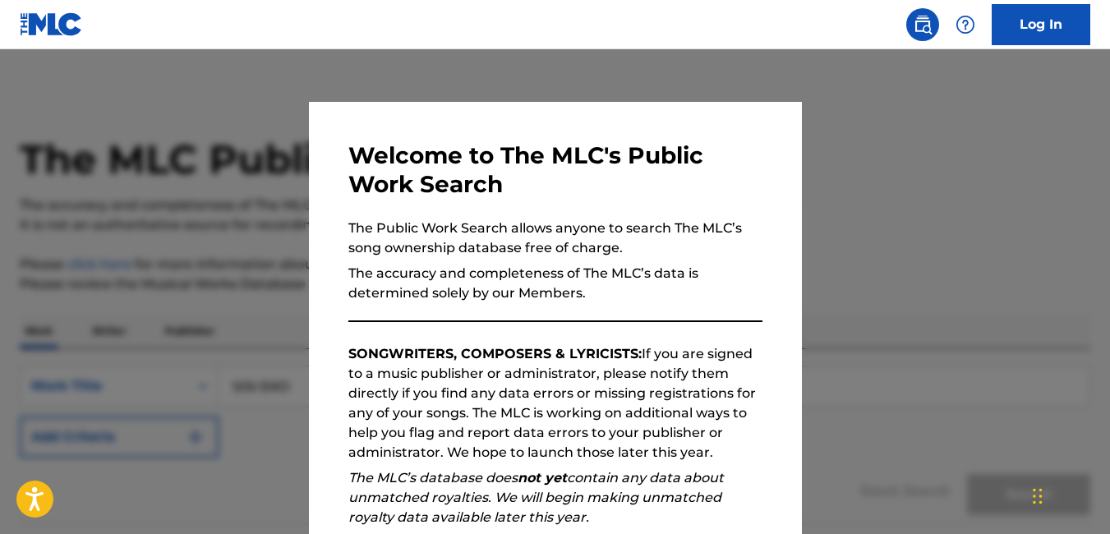
scroll to position [1899, 0]
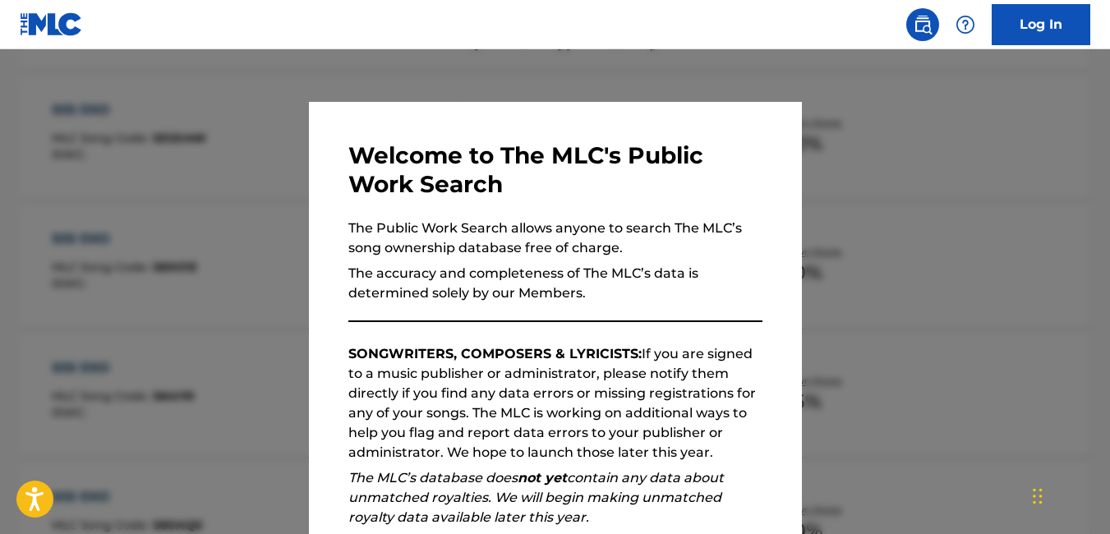
click at [246, 208] on div at bounding box center [555, 316] width 1110 height 534
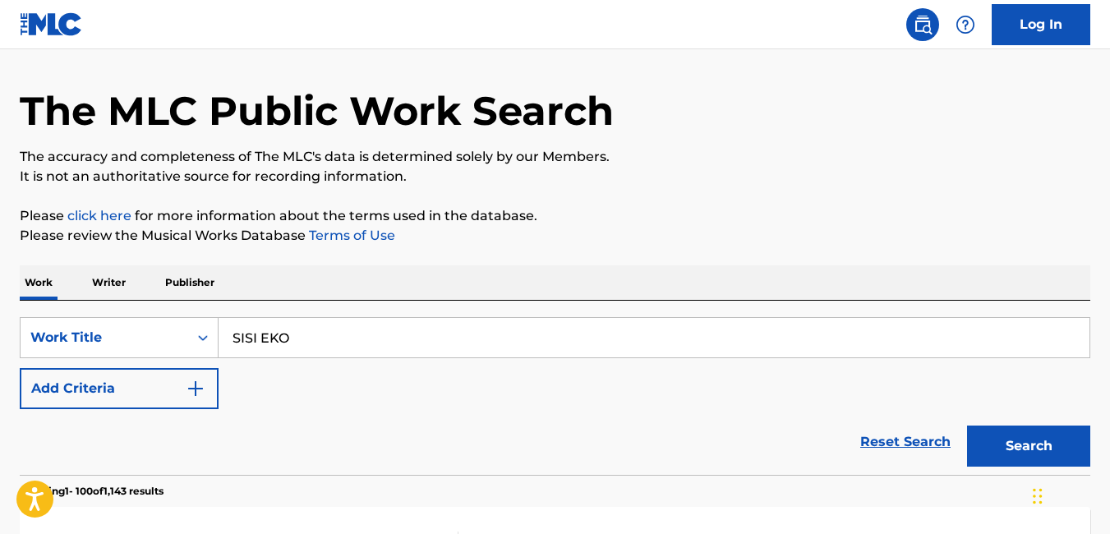
scroll to position [0, 0]
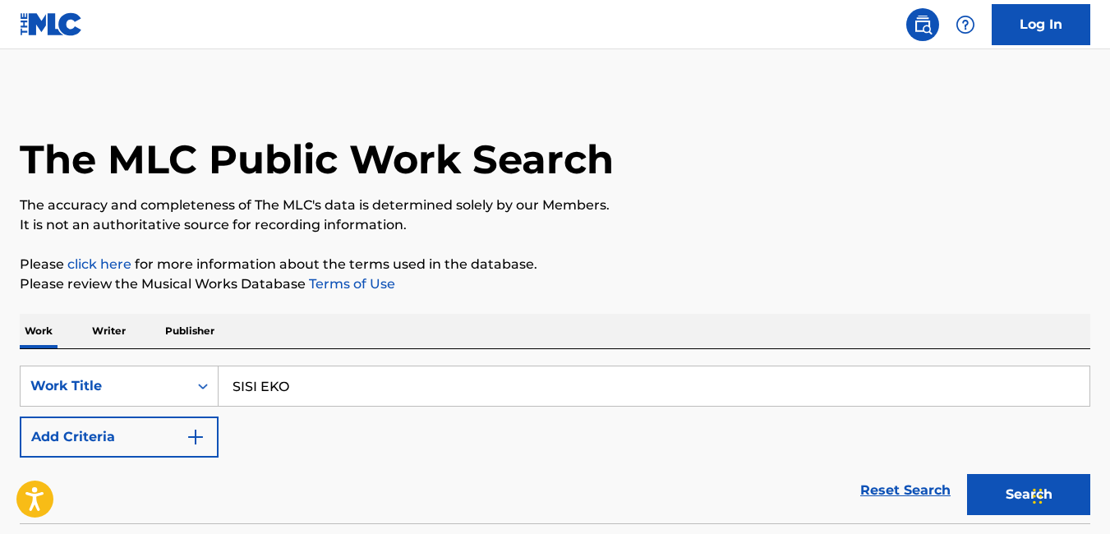
click at [323, 396] on input "SISI EKO" at bounding box center [654, 385] width 871 height 39
drag, startPoint x: 323, startPoint y: 396, endPoint x: 215, endPoint y: 383, distance: 108.4
click at [215, 383] on div "SearchWithCriteria36e7f40f-fbb8-49d2-9176-c963f330477b Work Title SISI EKO sisi…" at bounding box center [555, 386] width 1071 height 41
paste input "MR SOMEBODY"
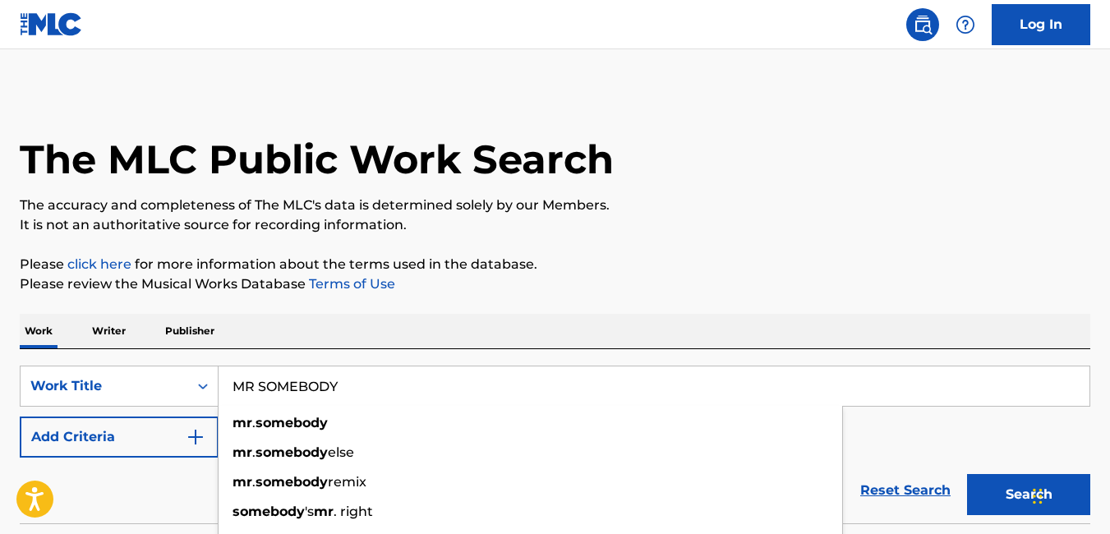
type input "MR SOMEBODY"
click at [584, 315] on div "Work Writer Publisher" at bounding box center [555, 331] width 1071 height 35
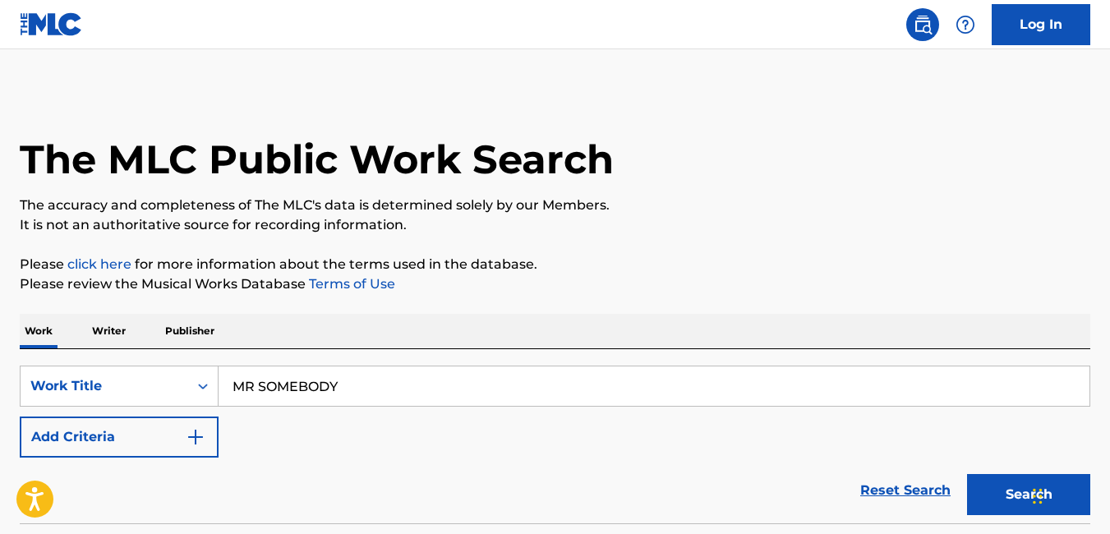
click at [453, 336] on div "Work Writer Publisher" at bounding box center [555, 331] width 1071 height 35
click at [1009, 492] on button "Search" at bounding box center [1028, 494] width 123 height 41
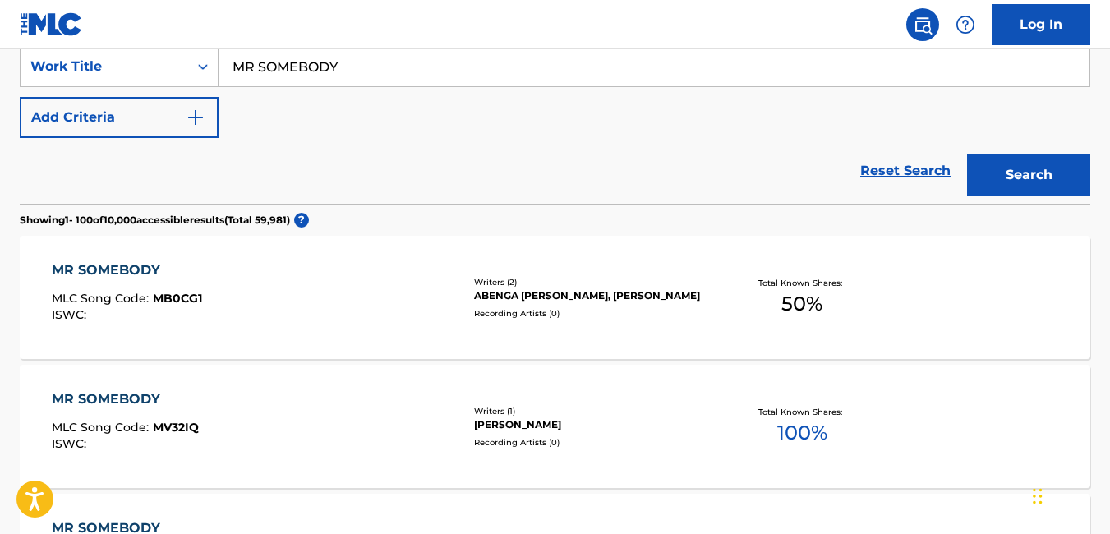
scroll to position [326, 0]
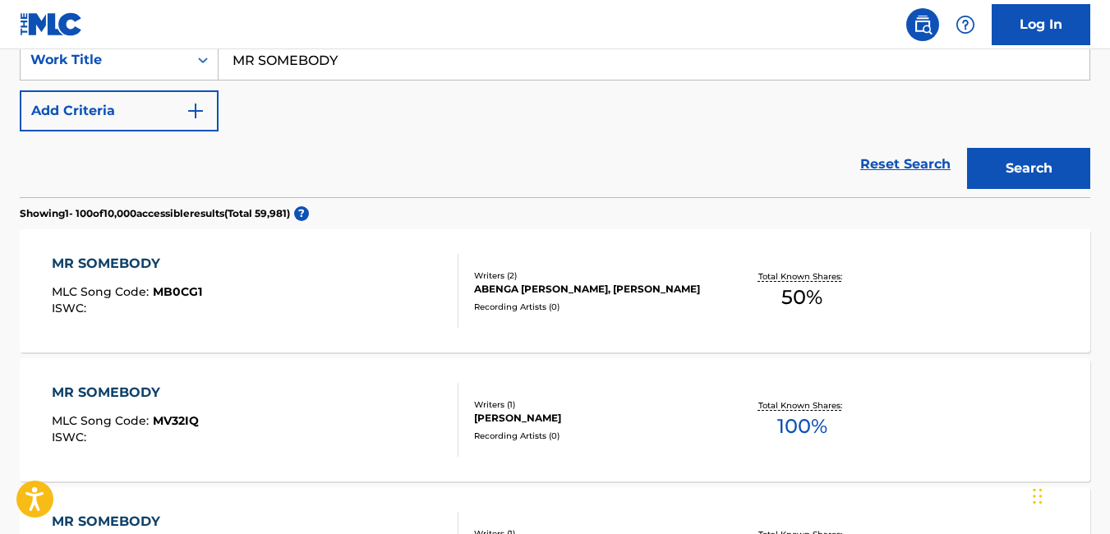
click at [606, 305] on div "Writers ( 2 ) ABENGA STEPHEN HANGEM, INNOCENT IDIBIA Recording Artists ( 0 )" at bounding box center [585, 291] width 254 height 44
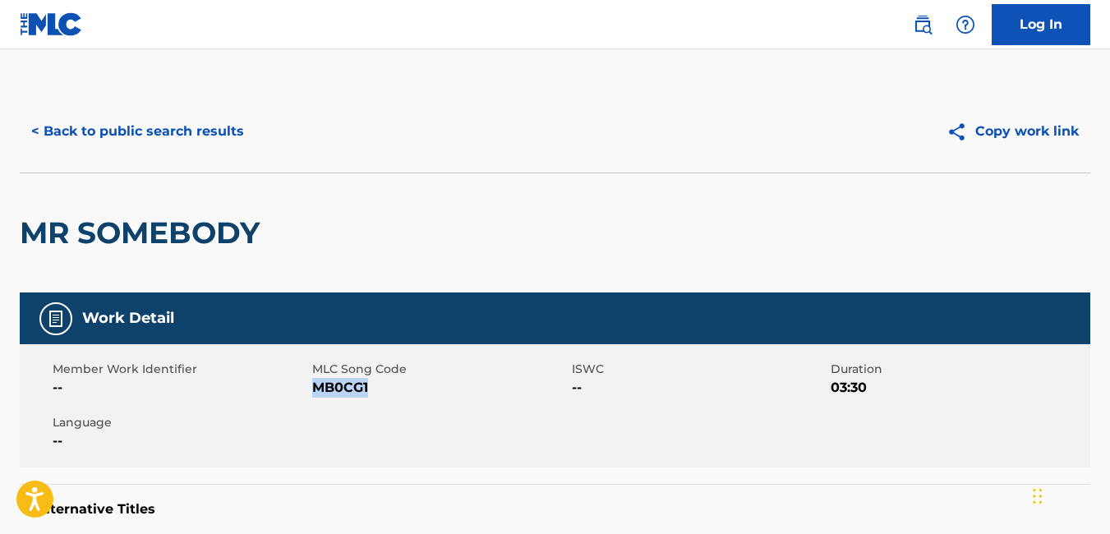
drag, startPoint x: 369, startPoint y: 389, endPoint x: 317, endPoint y: 385, distance: 51.9
click at [317, 385] on span "MB0CG1" at bounding box center [440, 388] width 256 height 20
copy span "MB0CG1"
click at [37, 131] on button "< Back to public search results" at bounding box center [138, 131] width 236 height 41
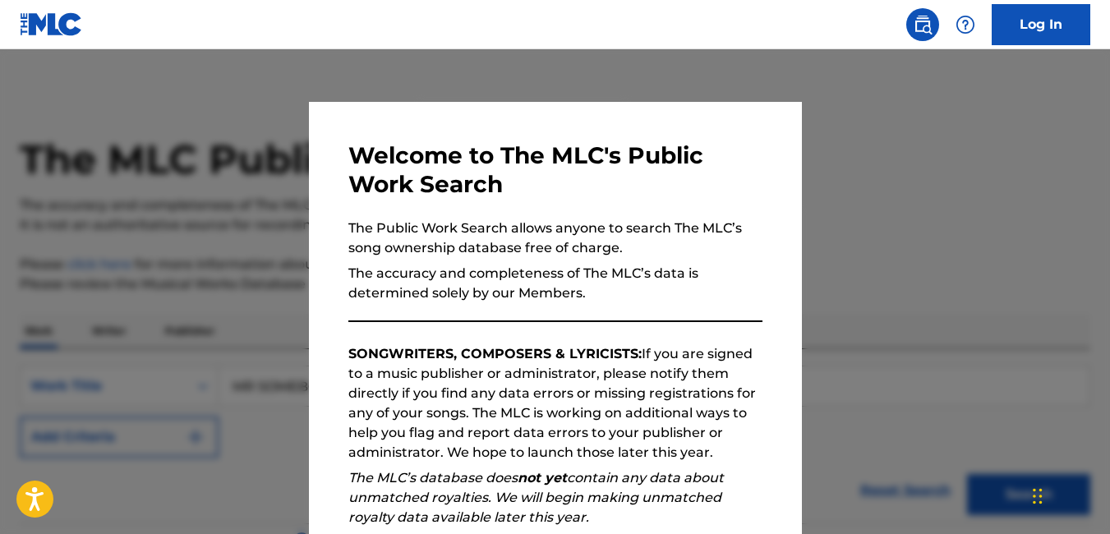
scroll to position [326, 0]
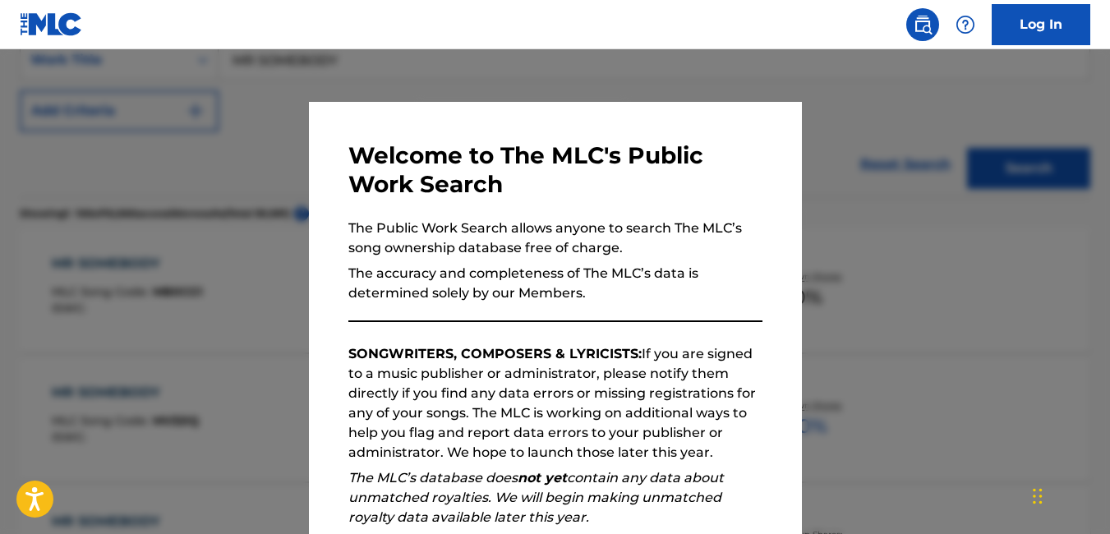
click at [136, 171] on div at bounding box center [555, 316] width 1110 height 534
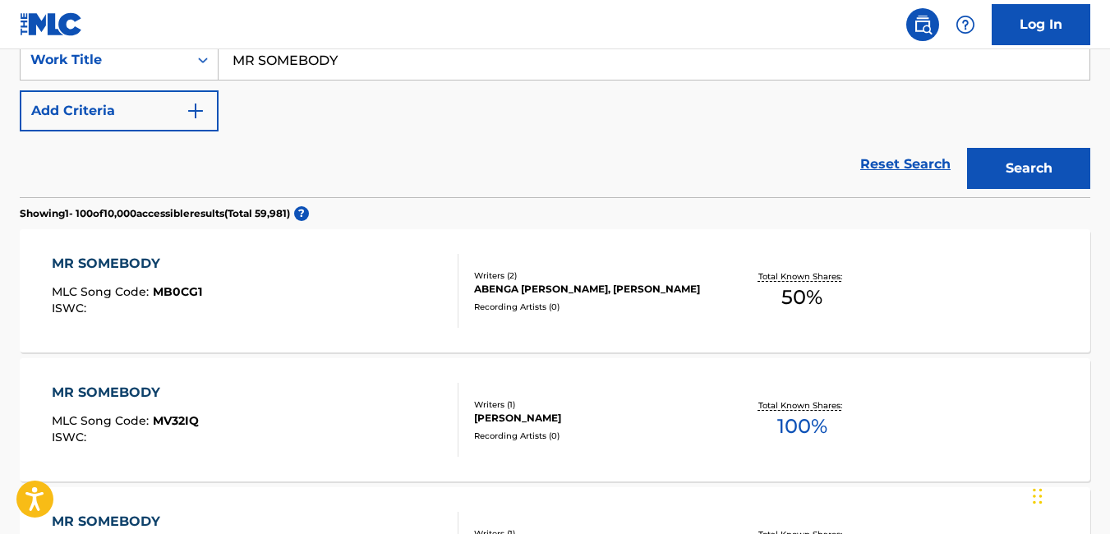
click at [341, 58] on input "MR SOMEBODY" at bounding box center [654, 59] width 871 height 39
type input "M"
type input "SEGUN MICHAEL"
click at [570, 240] on div "MR SOMEBODY MLC Song Code : MB0CG1 ISWC : Writers ( 2 ) ABENGA STEPHEN HANGEM, …" at bounding box center [555, 290] width 1071 height 123
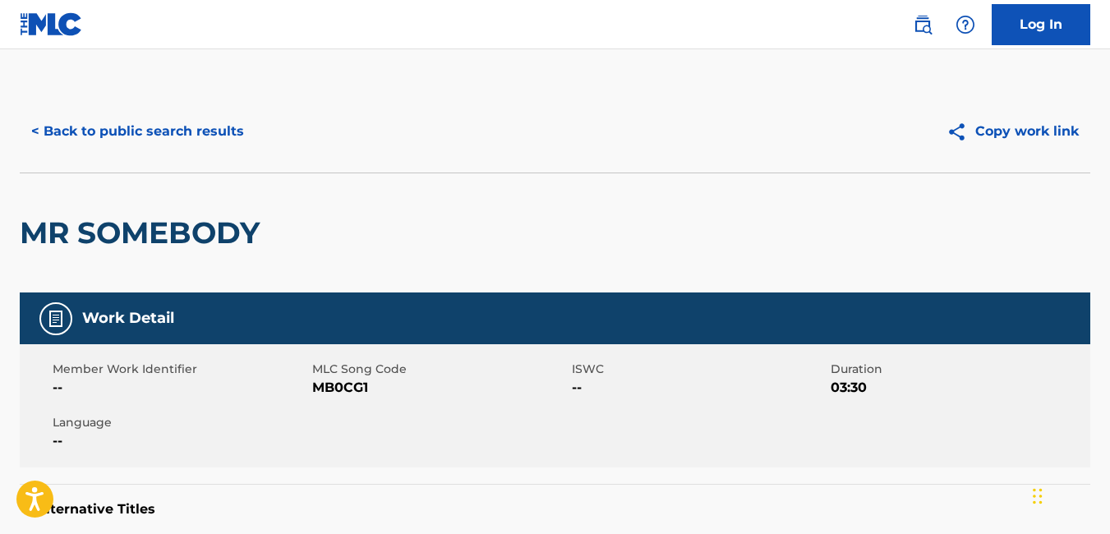
click at [573, 314] on div "Work Detail" at bounding box center [555, 318] width 1071 height 52
click at [24, 128] on button "< Back to public search results" at bounding box center [138, 131] width 236 height 41
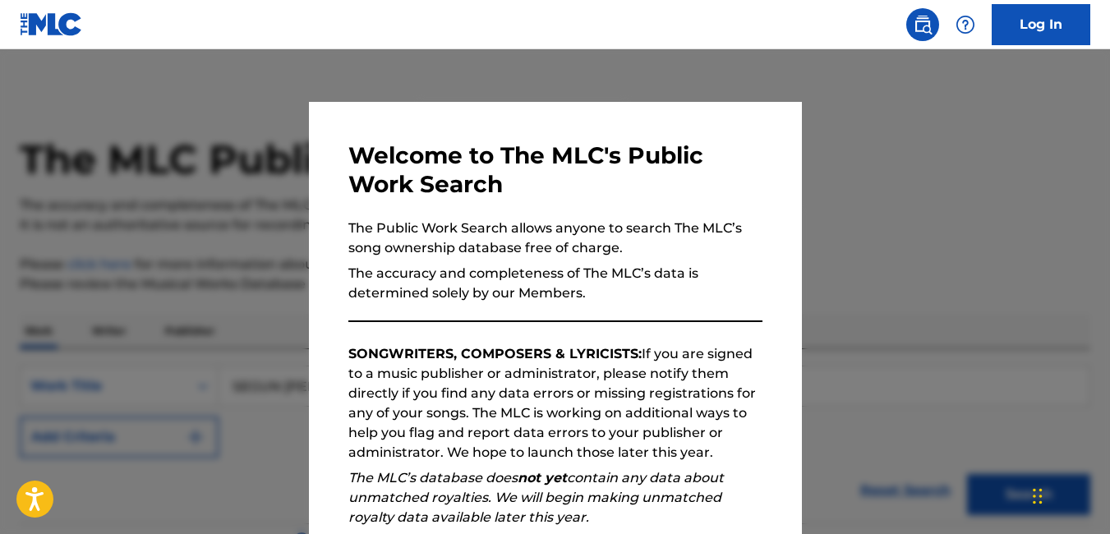
scroll to position [326, 0]
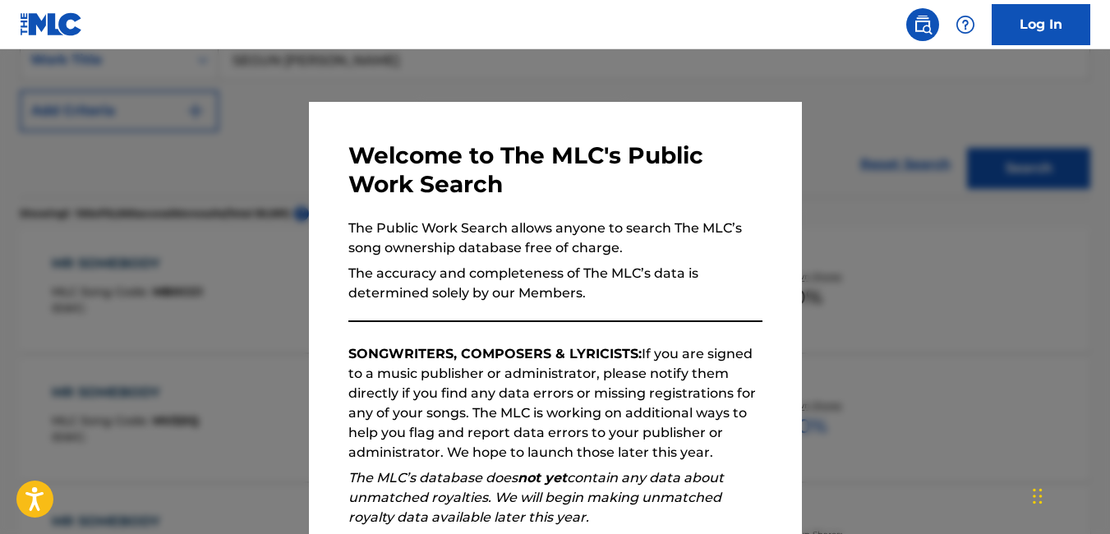
click at [233, 177] on div at bounding box center [555, 316] width 1110 height 534
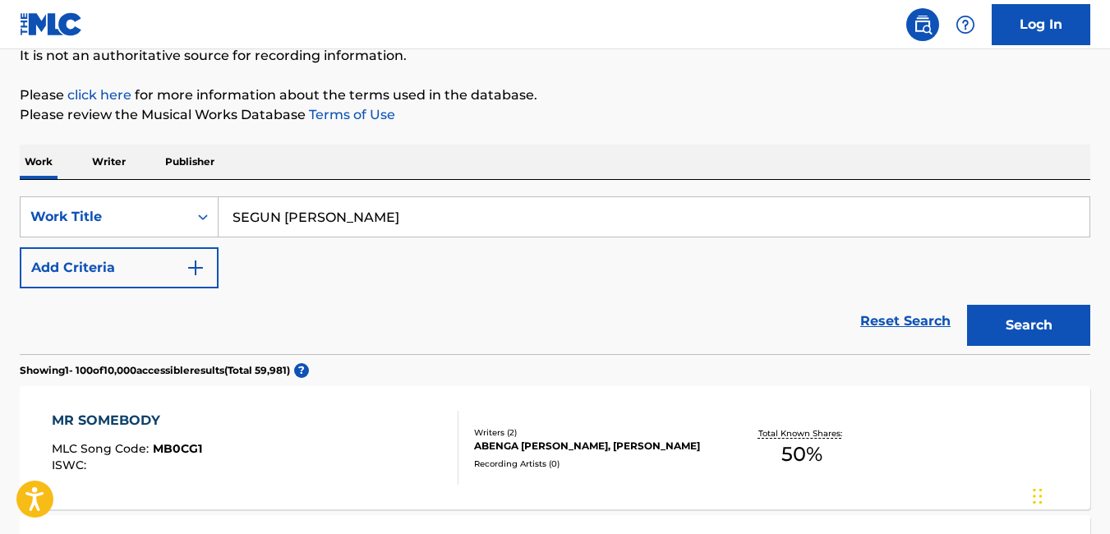
scroll to position [0, 0]
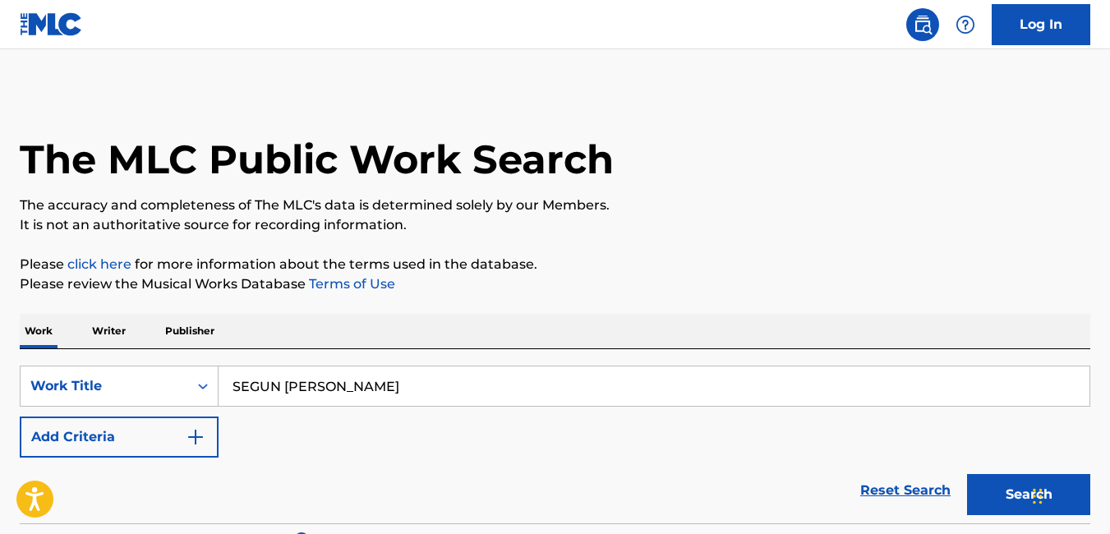
click at [352, 393] on input "SEGUN MICHAEL" at bounding box center [654, 385] width 871 height 39
type input "SEGUN MICHAEL AJAYI"
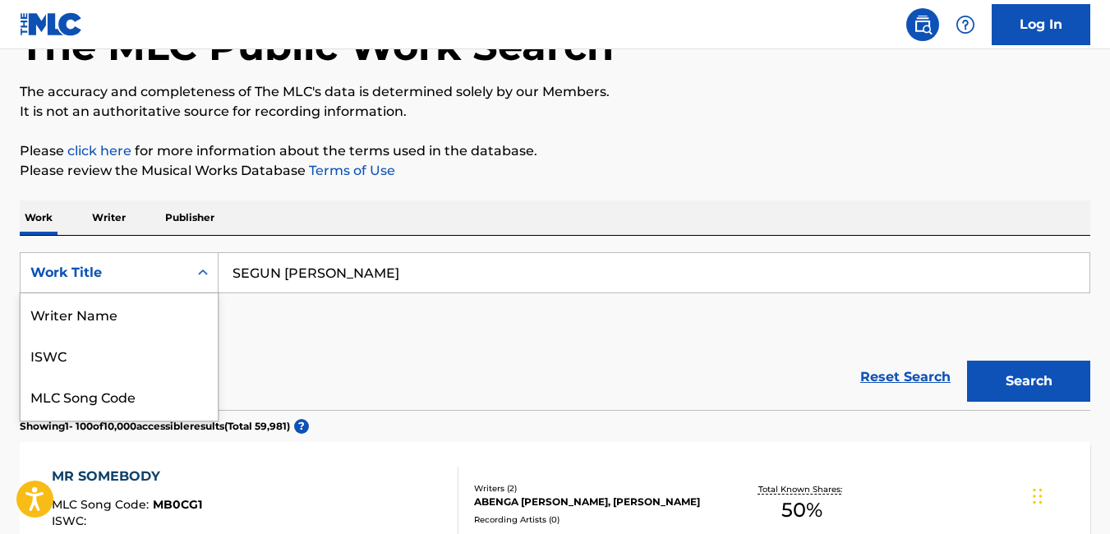
click at [187, 293] on div "8 results available. Use Up and Down to choose options, press Enter to select t…" at bounding box center [119, 272] width 199 height 41
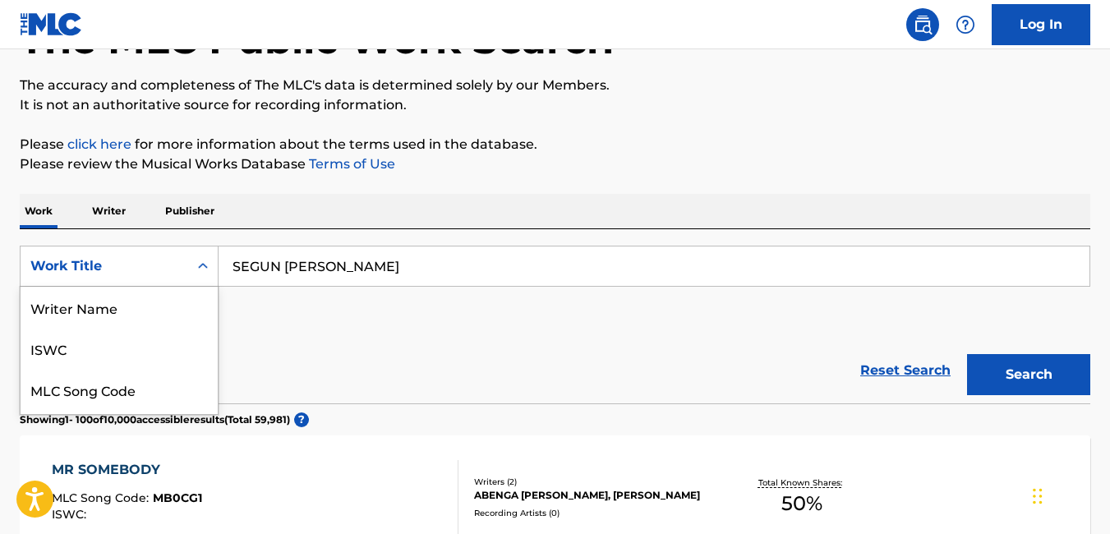
scroll to position [82, 0]
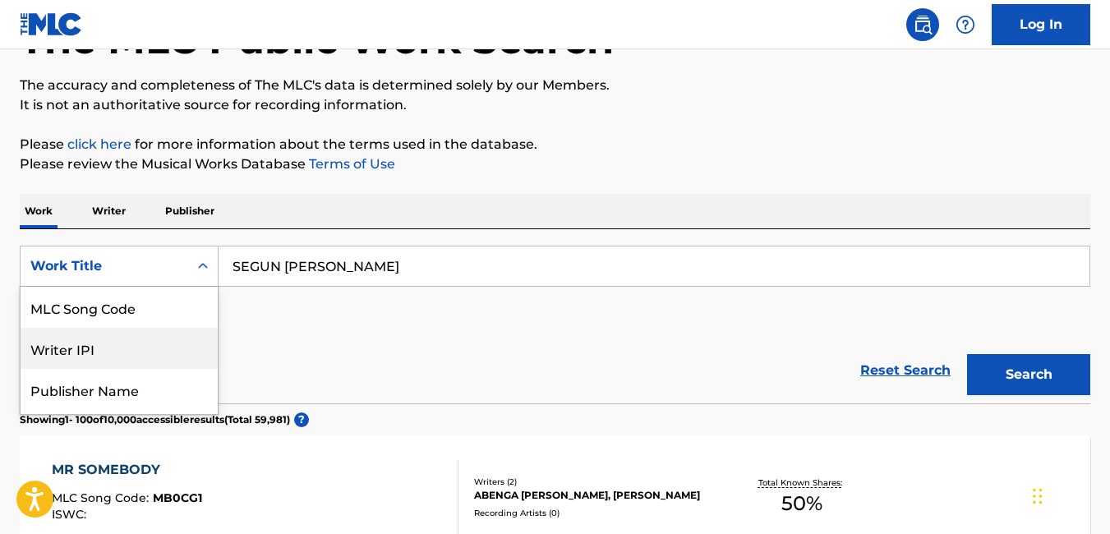
click at [181, 355] on div "Writer IPI" at bounding box center [119, 348] width 197 height 41
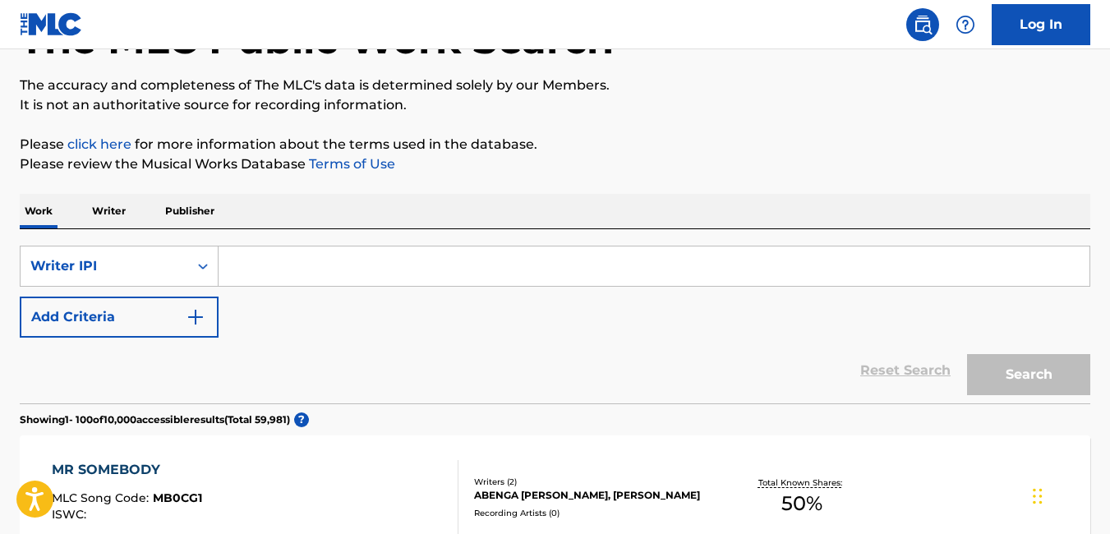
click at [576, 281] on input "Search Form" at bounding box center [654, 265] width 871 height 39
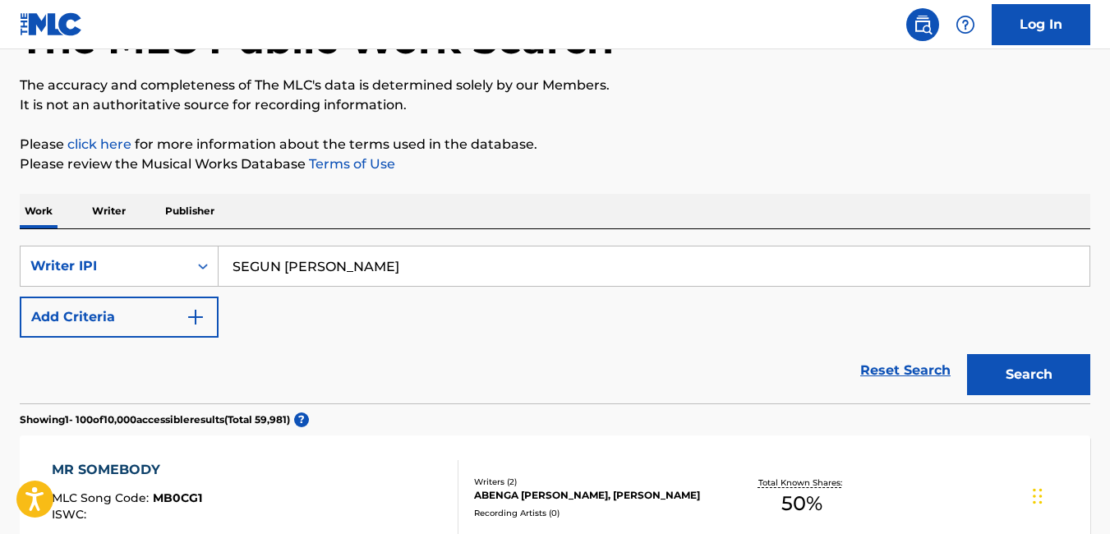
click at [1012, 371] on button "Search" at bounding box center [1028, 374] width 123 height 41
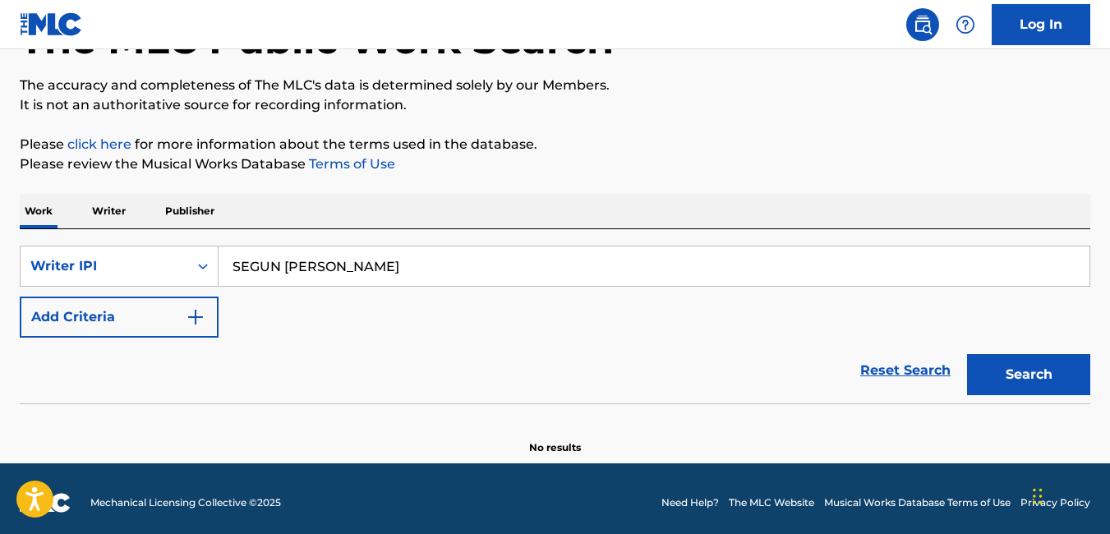
click at [421, 259] on input "SEGUN MICHAEL AJAYI" at bounding box center [654, 265] width 871 height 39
type input "S"
type input "DAB IT"
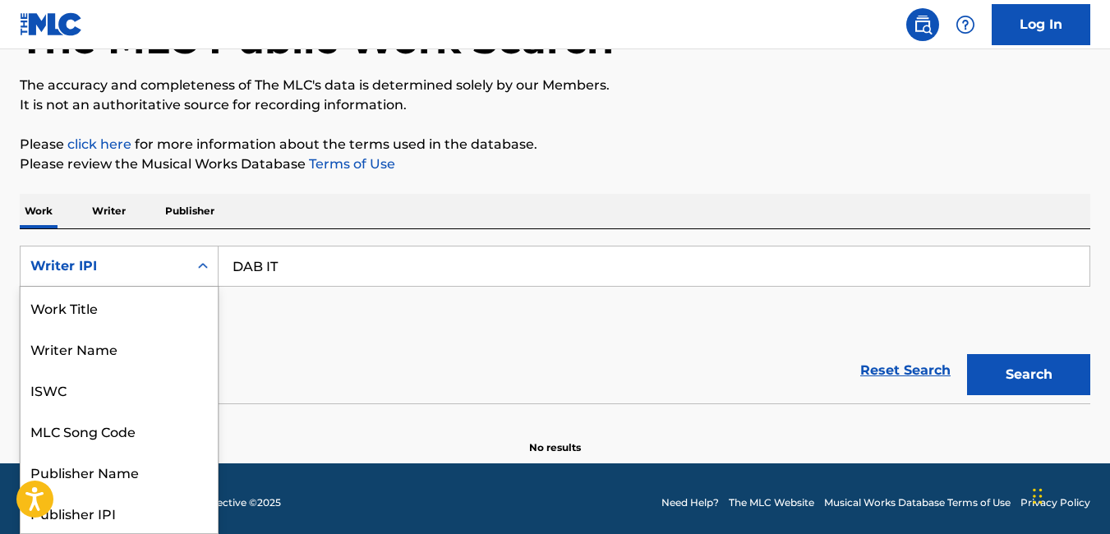
click at [138, 278] on div "Writer IPI" at bounding box center [105, 266] width 168 height 31
click at [455, 357] on div "Reset Search Search" at bounding box center [555, 371] width 1071 height 66
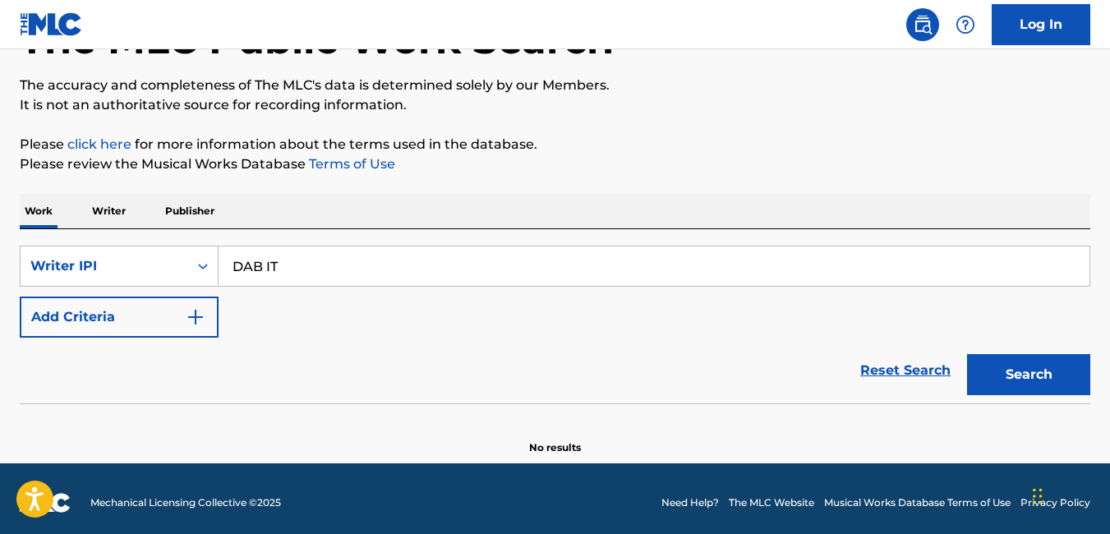
click at [1034, 388] on button "Search" at bounding box center [1028, 374] width 123 height 41
click at [116, 212] on p "Writer" at bounding box center [109, 211] width 44 height 35
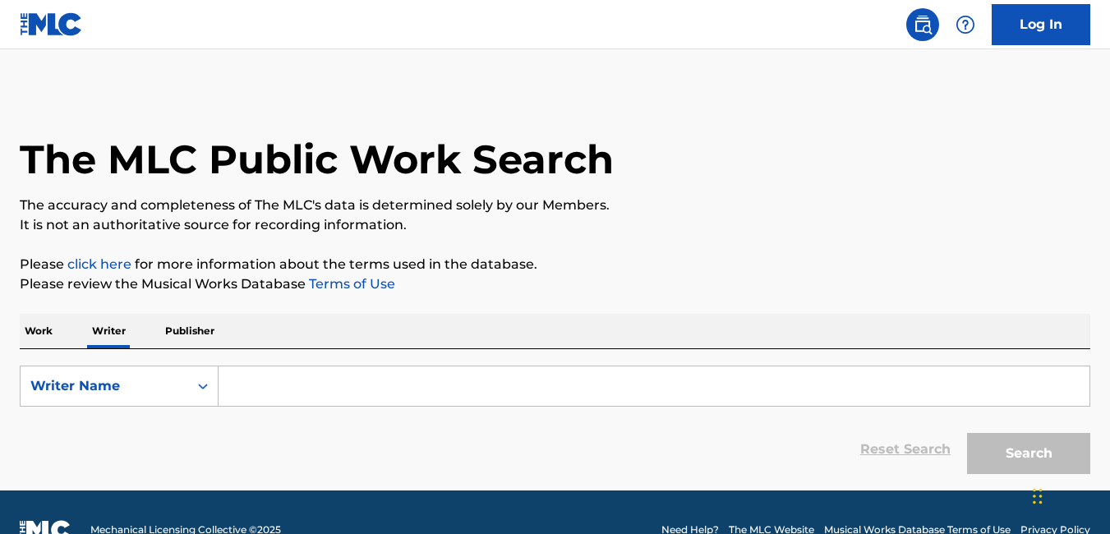
click at [350, 389] on input "Search Form" at bounding box center [654, 385] width 871 height 39
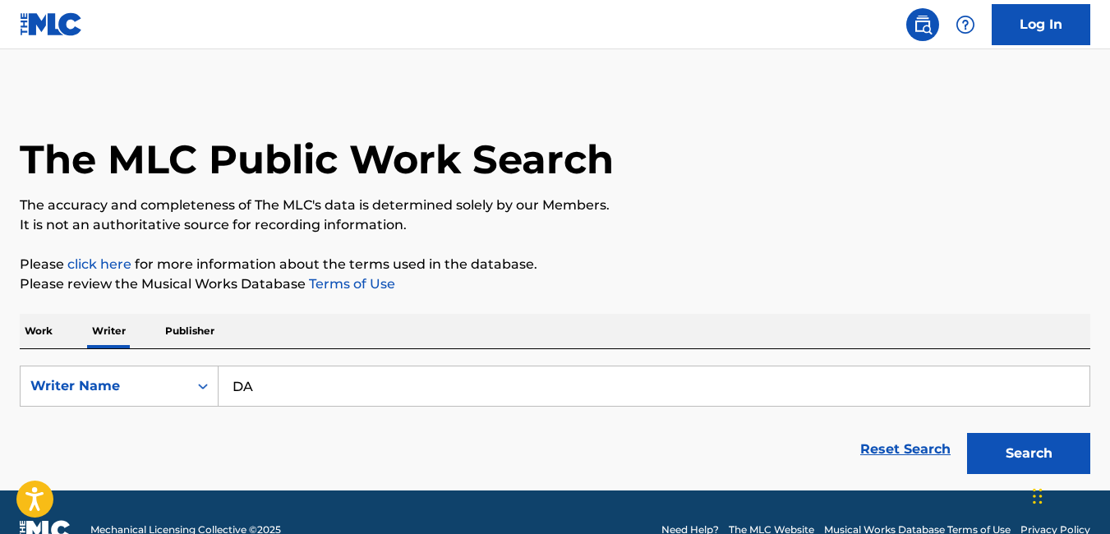
type input "DA"
click at [30, 335] on p "Work" at bounding box center [39, 331] width 38 height 35
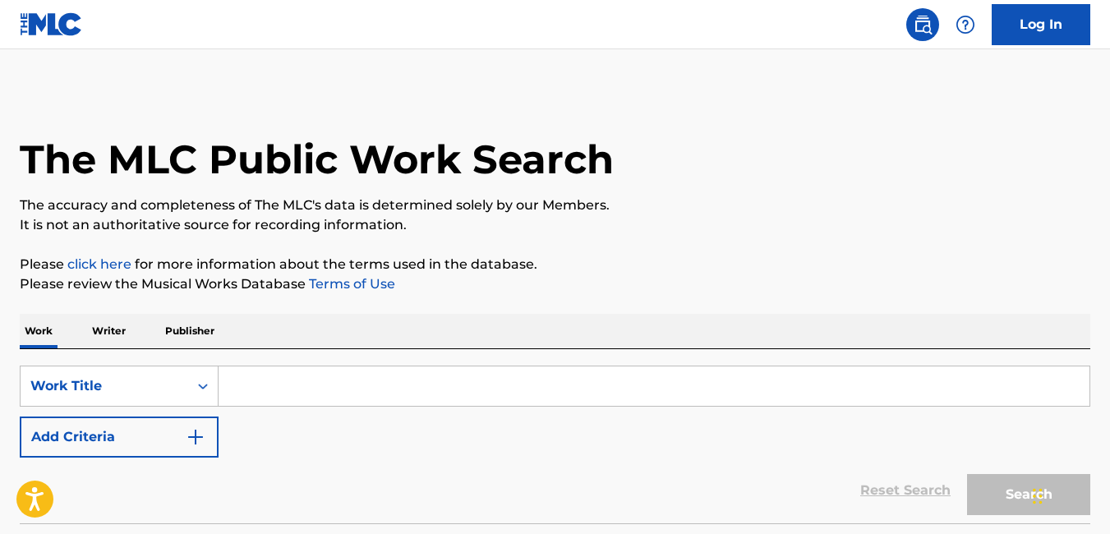
click at [265, 380] on input "Search Form" at bounding box center [654, 385] width 871 height 39
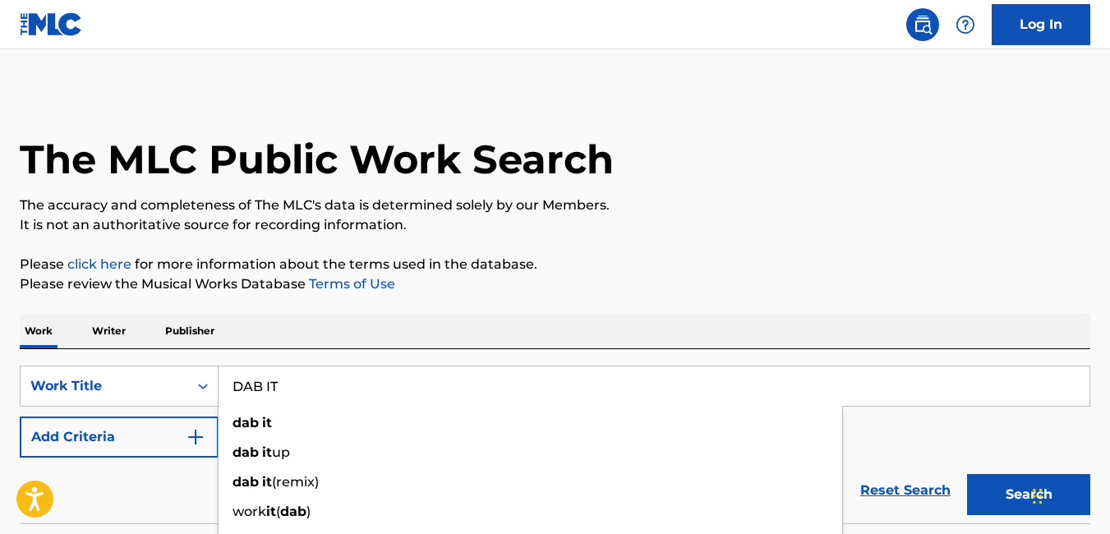
type input "DAB IT"
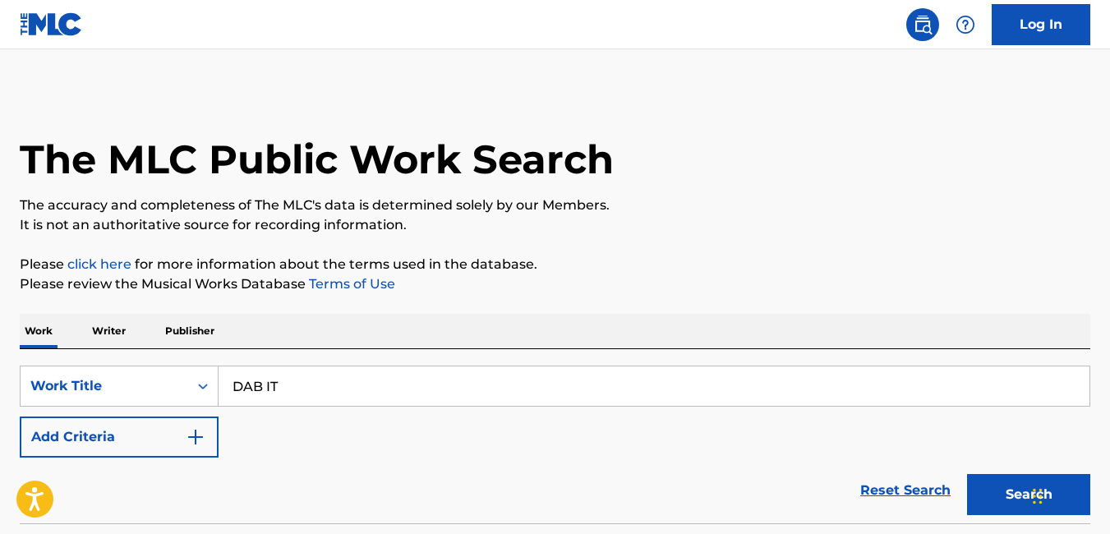
click at [773, 295] on div "The MLC Public Work Search The accuracy and completeness of The MLC's data is d…" at bounding box center [555, 332] width 1110 height 485
click at [1010, 494] on button "Search" at bounding box center [1028, 494] width 123 height 41
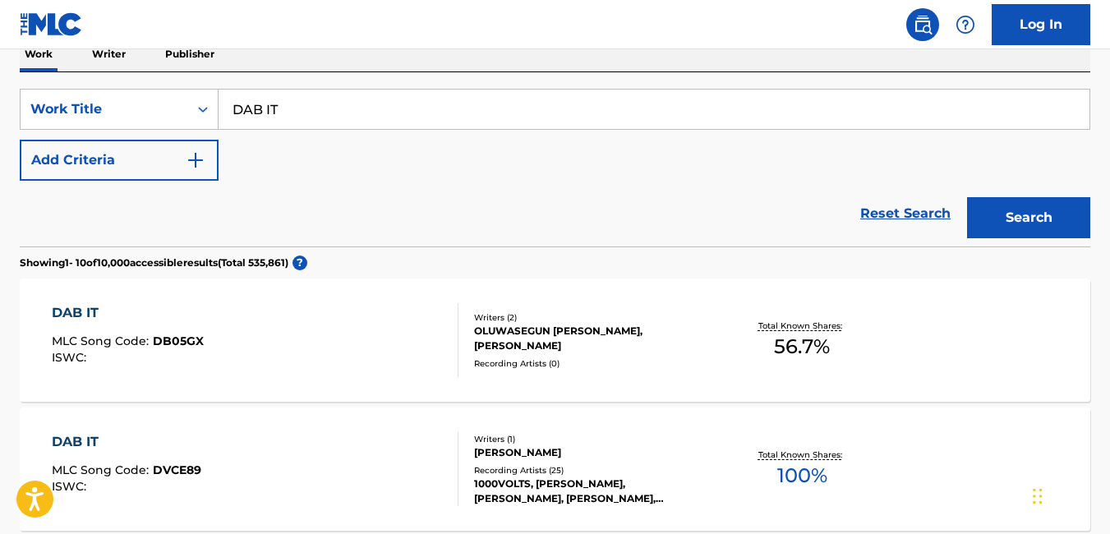
scroll to position [278, 0]
click at [636, 338] on div "OLUWASEGUN MICHAEL AJAYI, AODIQ ABUBAKER YUSUF" at bounding box center [593, 338] width 238 height 30
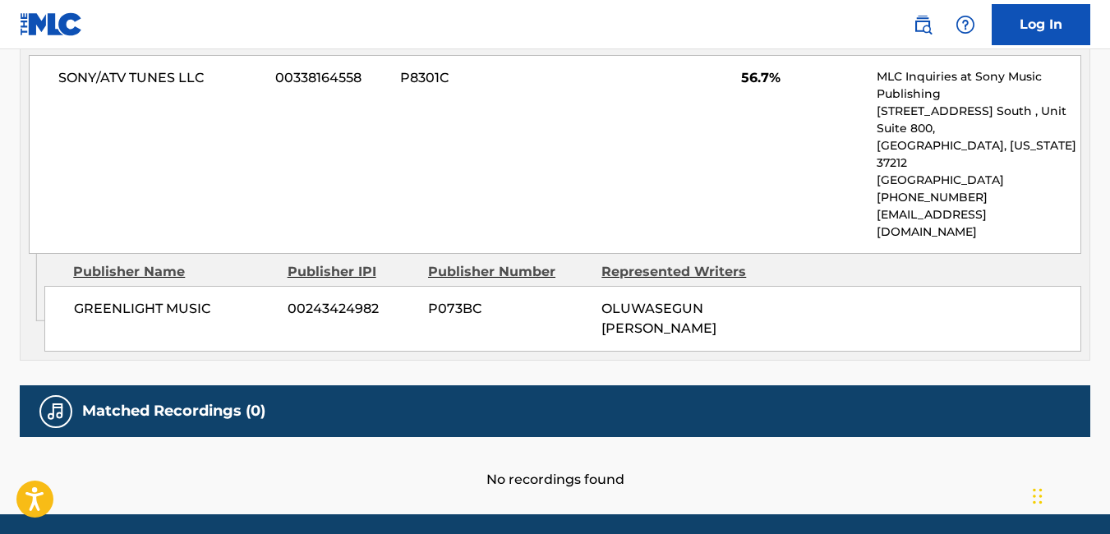
scroll to position [845, 0]
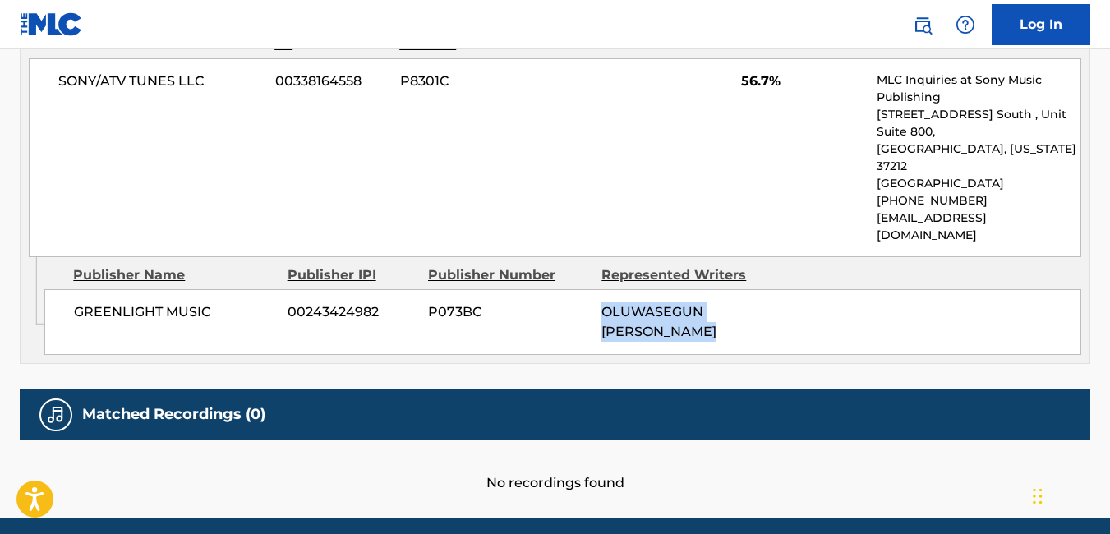
drag, startPoint x: 706, startPoint y: 298, endPoint x: 585, endPoint y: 282, distance: 121.9
click at [585, 289] on div "GREENLIGHT MUSIC 00243424982 P073BC OLUWASEGUN MICHAEL AJAYI" at bounding box center [562, 322] width 1037 height 66
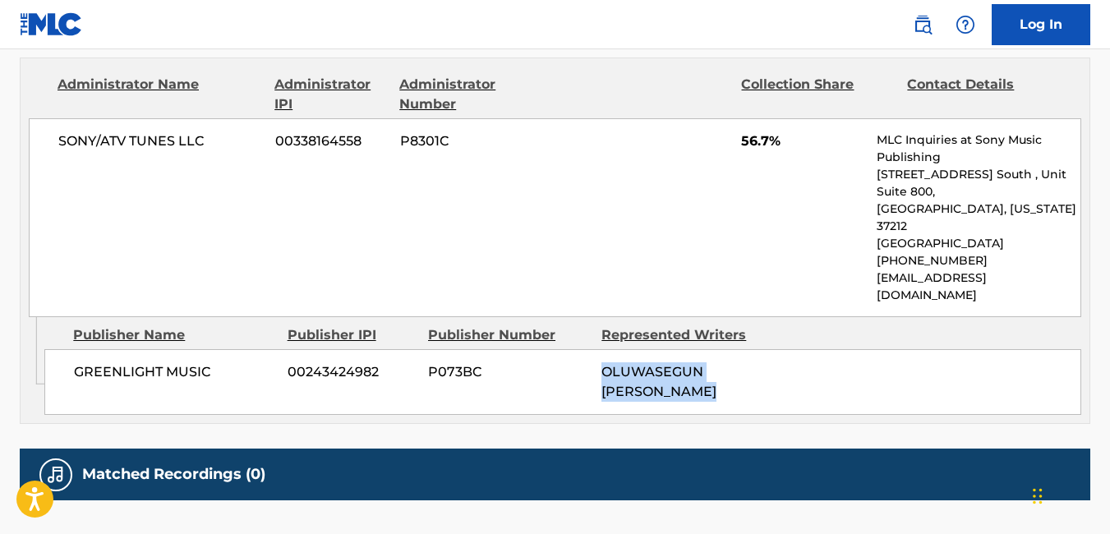
scroll to position [788, 0]
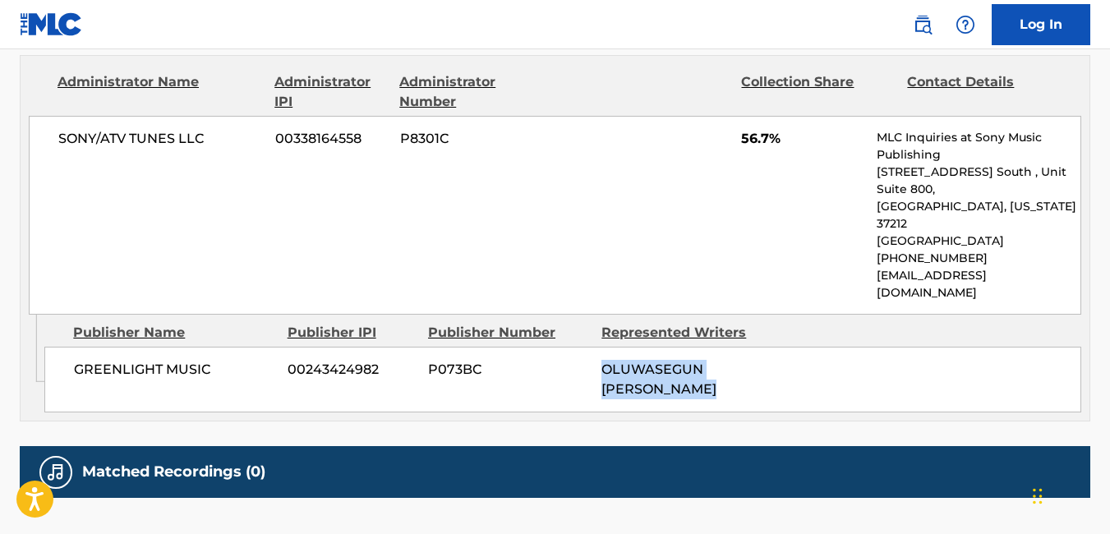
click at [594, 347] on div "GREENLIGHT MUSIC 00243424982 P073BC OLUWASEGUN MICHAEL AJAYI" at bounding box center [562, 380] width 1037 height 66
drag, startPoint x: 601, startPoint y: 334, endPoint x: 712, endPoint y: 371, distance: 117.2
click at [712, 371] on div "GREENLIGHT MUSIC 00243424982 P073BC OLUWASEGUN MICHAEL AJAYI" at bounding box center [562, 380] width 1037 height 66
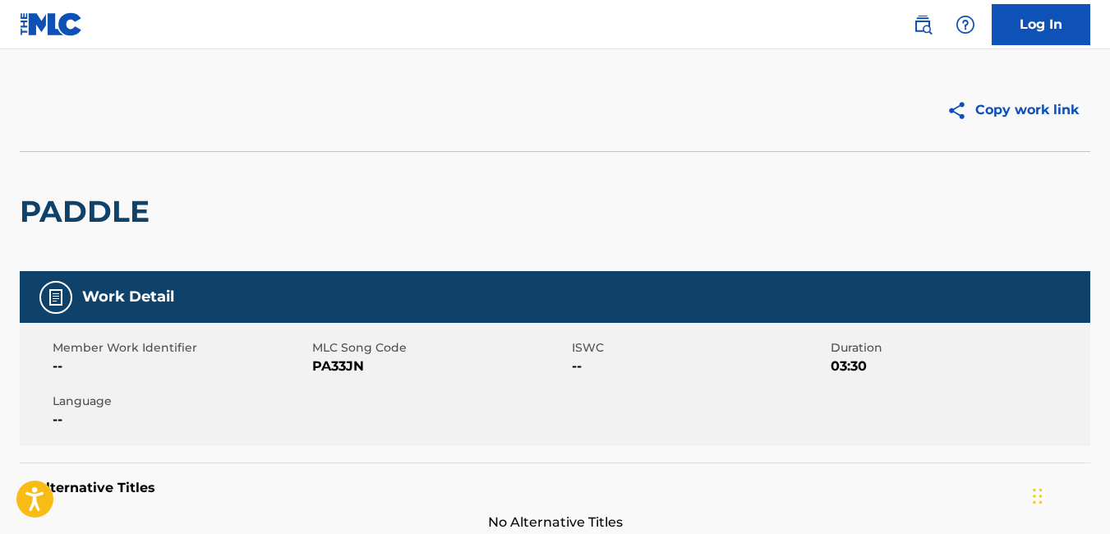
scroll to position [26, 0]
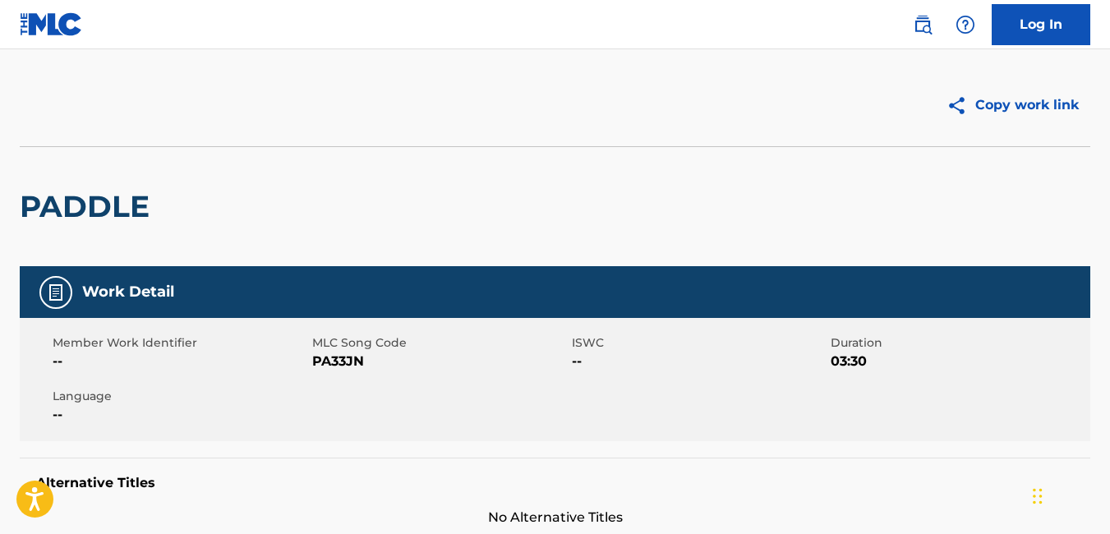
click at [690, 179] on div "PADDLE" at bounding box center [555, 206] width 1071 height 120
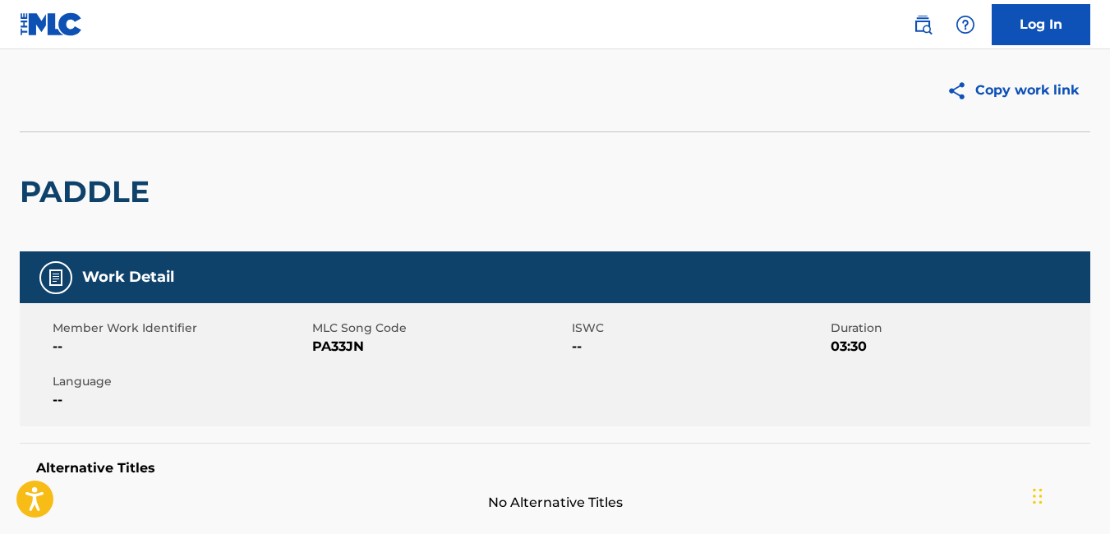
scroll to position [0, 0]
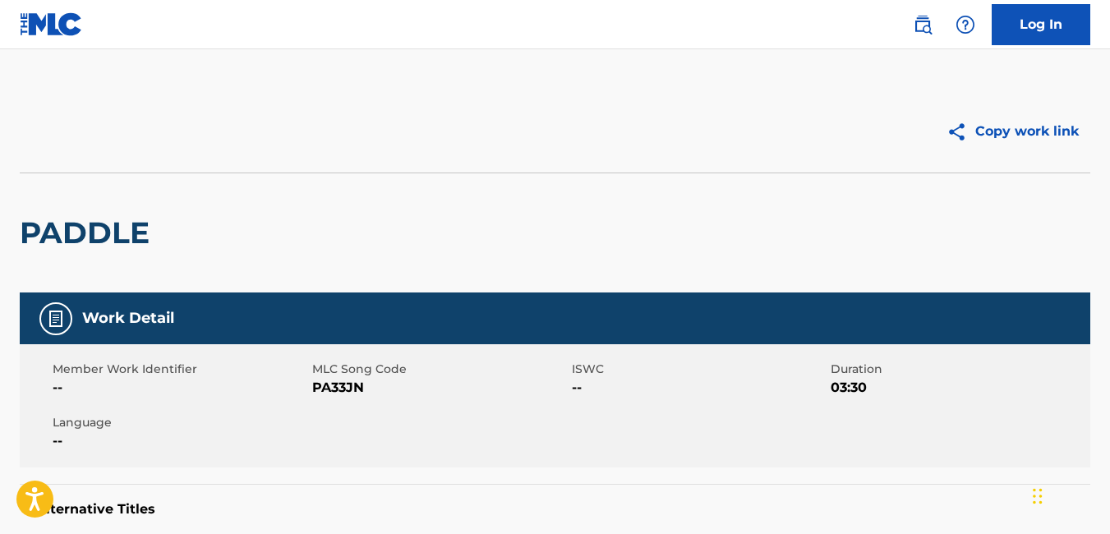
click at [63, 28] on img at bounding box center [51, 24] width 63 height 24
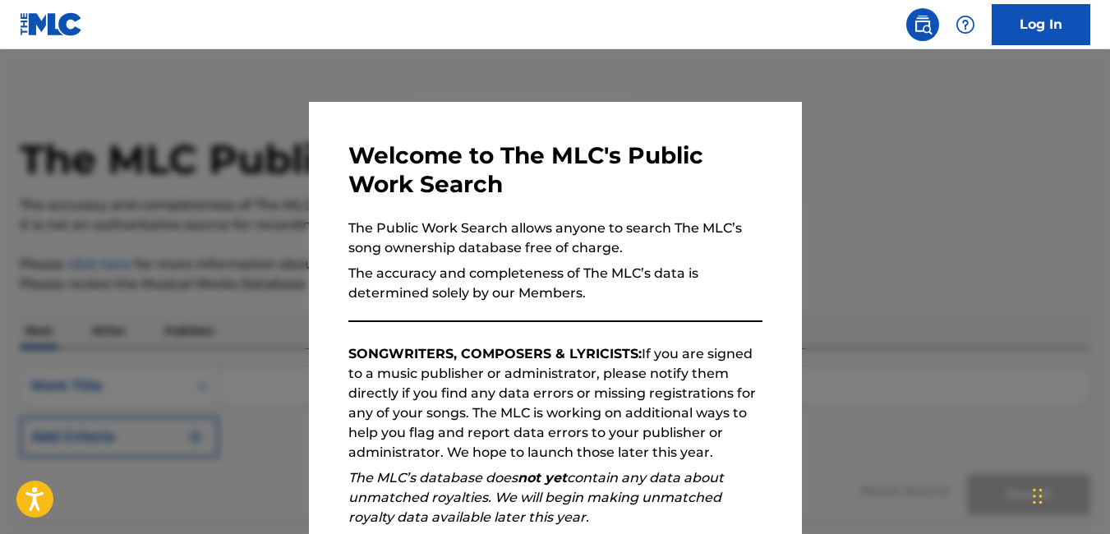
click at [180, 290] on div at bounding box center [555, 316] width 1110 height 534
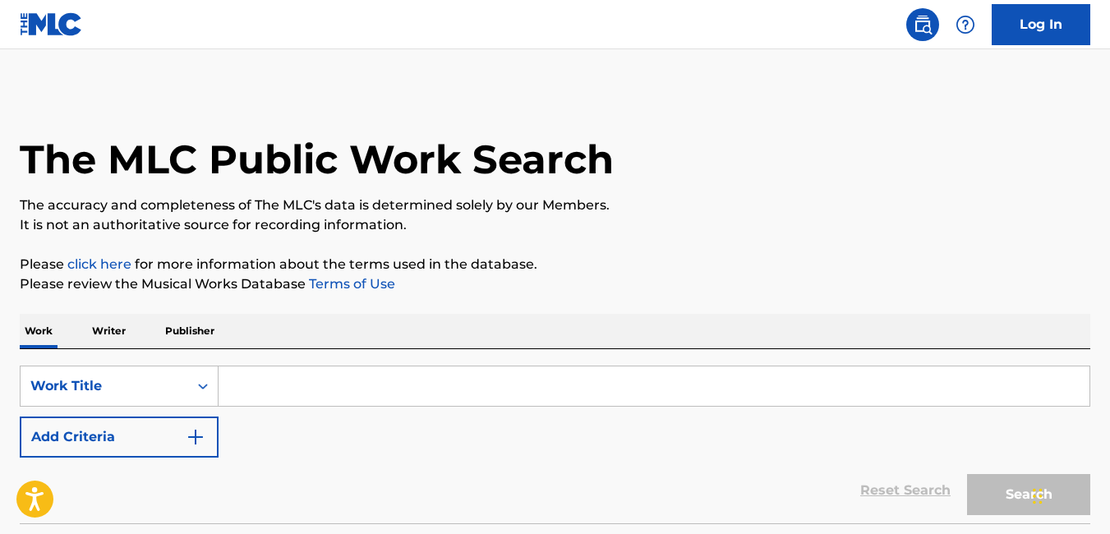
click at [236, 380] on input "Search Form" at bounding box center [654, 385] width 871 height 39
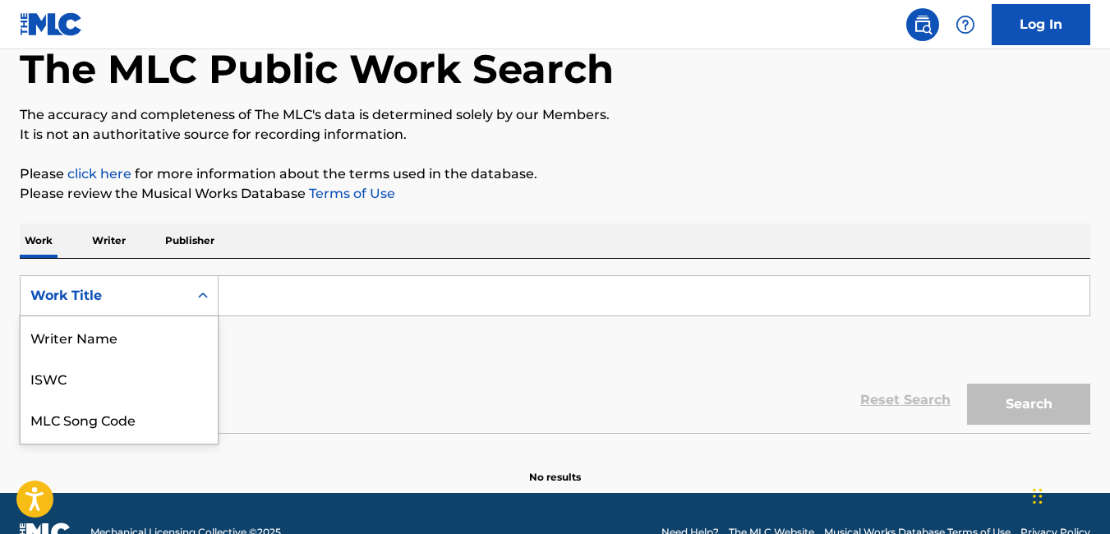
scroll to position [118, 0]
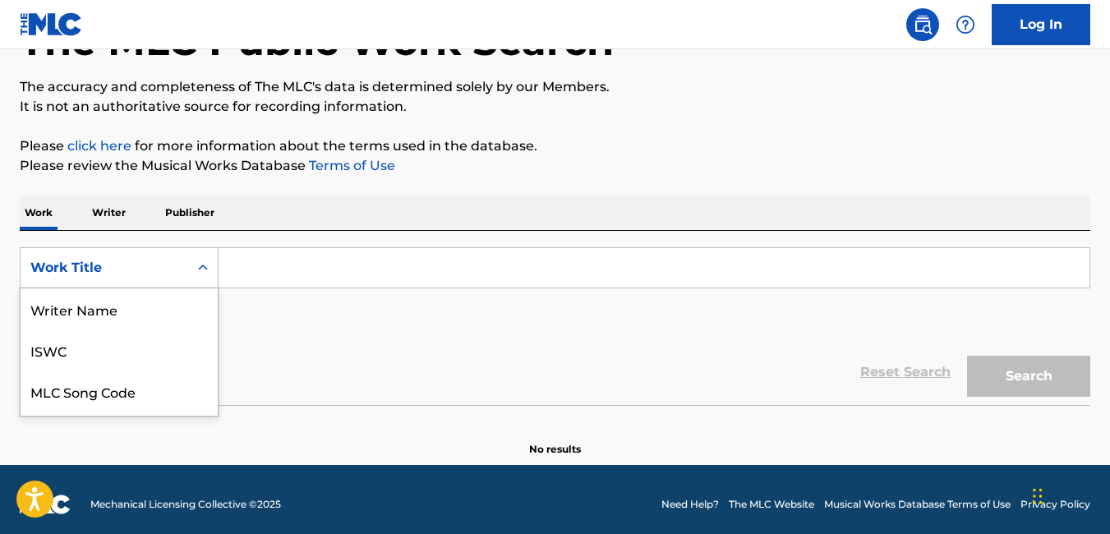
click at [157, 288] on div "8 results available. Use Up and Down to choose options, press Enter to select t…" at bounding box center [119, 267] width 199 height 41
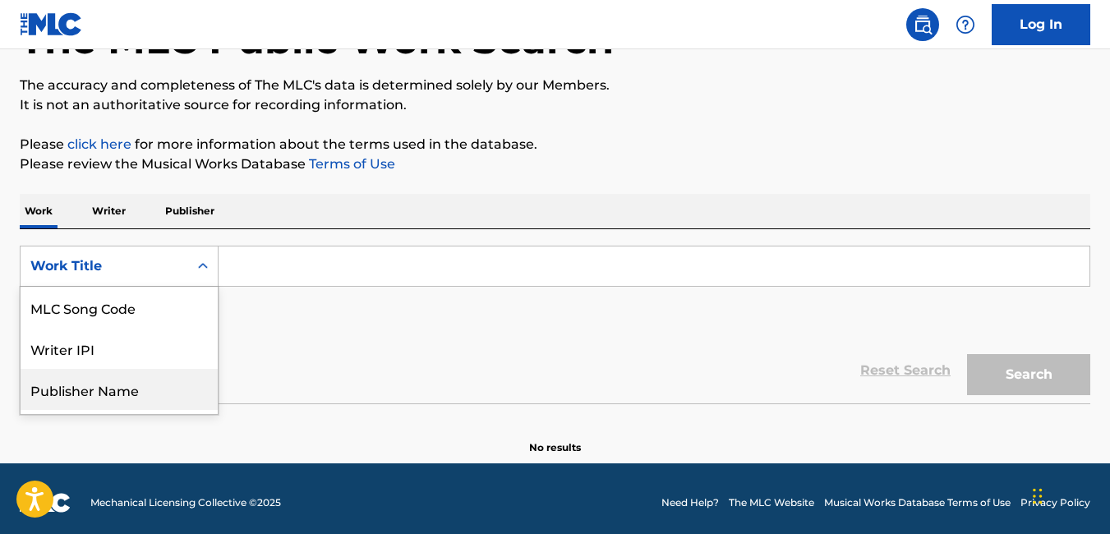
click at [157, 384] on div "Publisher Name" at bounding box center [119, 389] width 197 height 41
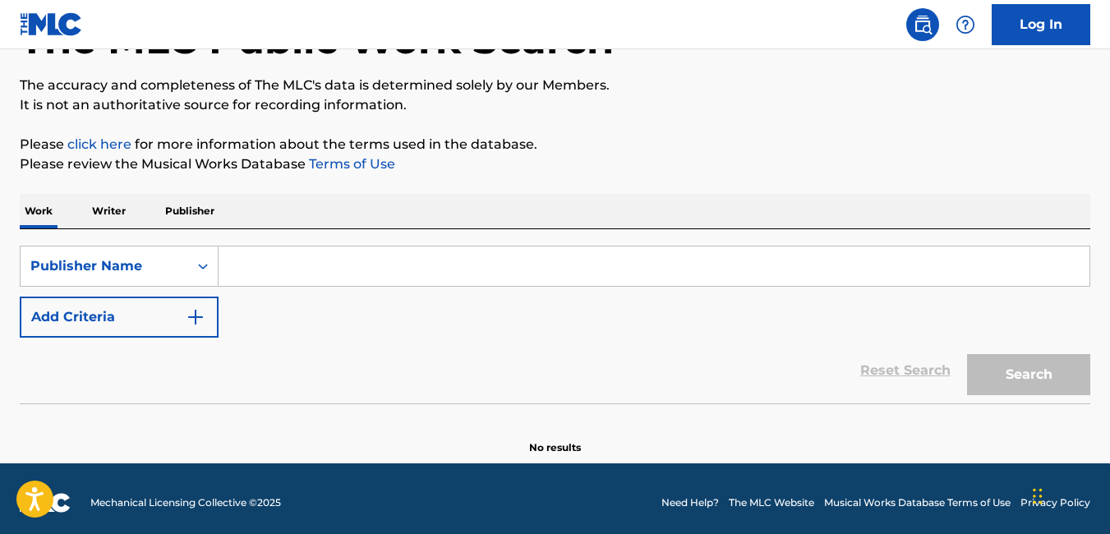
click at [297, 279] on input "Search Form" at bounding box center [654, 265] width 871 height 39
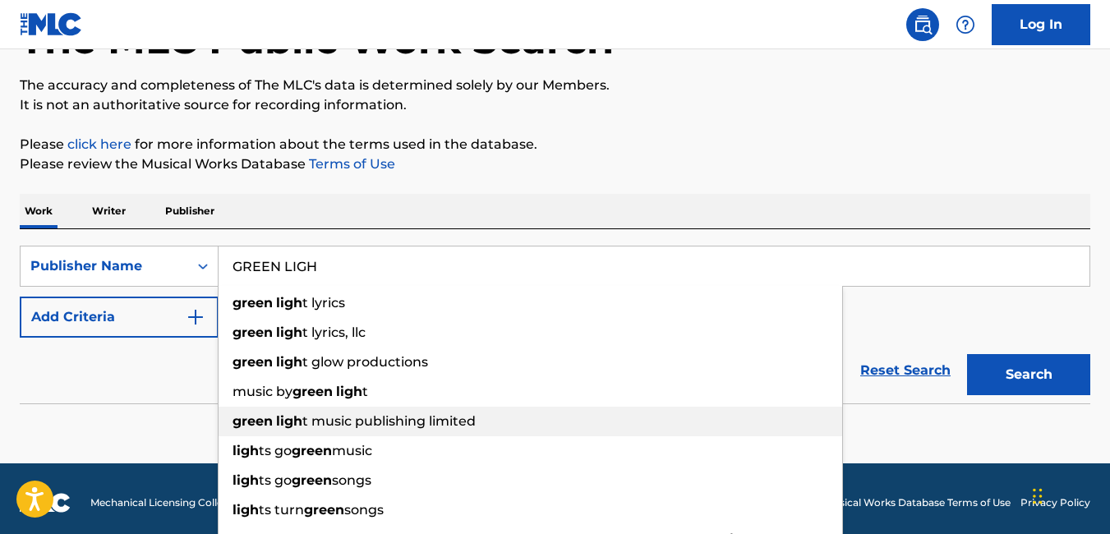
drag, startPoint x: 289, startPoint y: 422, endPoint x: 247, endPoint y: 422, distance: 41.9
click at [247, 422] on strong "green" at bounding box center [253, 421] width 40 height 16
type input "green light music publishing limited"
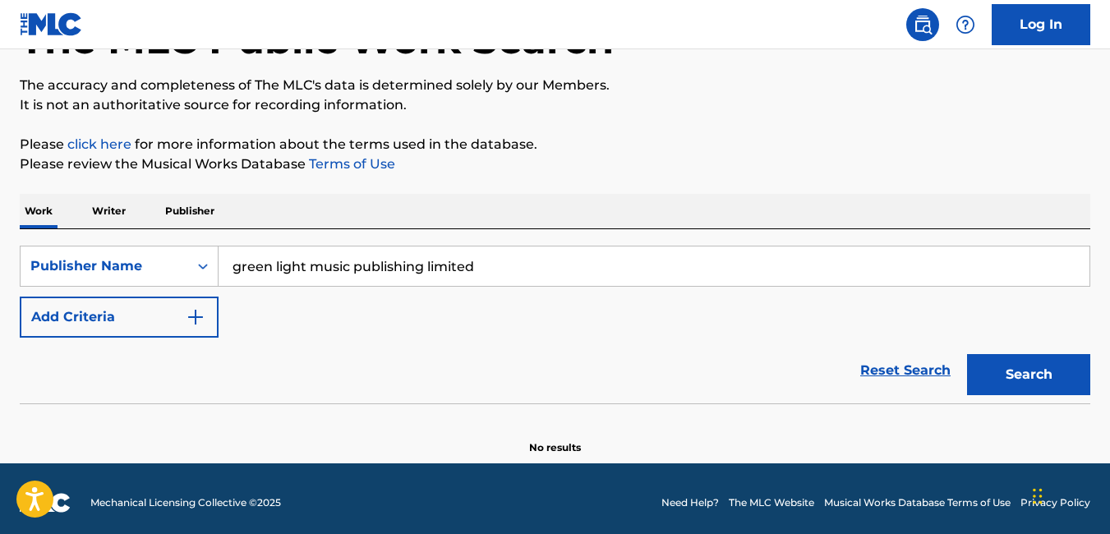
click at [175, 317] on button "Add Criteria" at bounding box center [119, 317] width 199 height 41
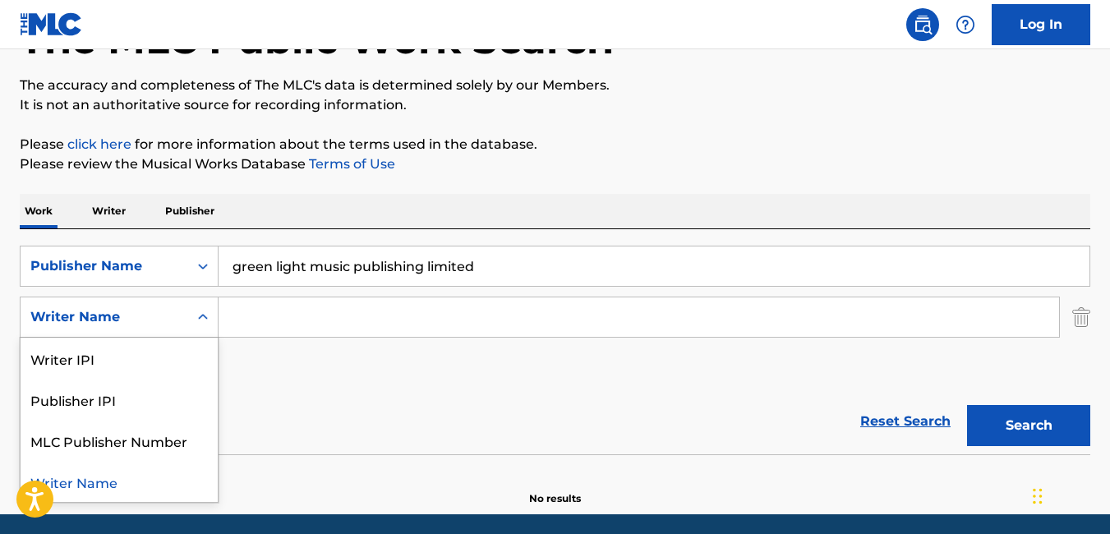
click at [158, 323] on div "Writer Name" at bounding box center [104, 317] width 148 height 20
click at [185, 488] on div "Writer Name" at bounding box center [119, 481] width 197 height 41
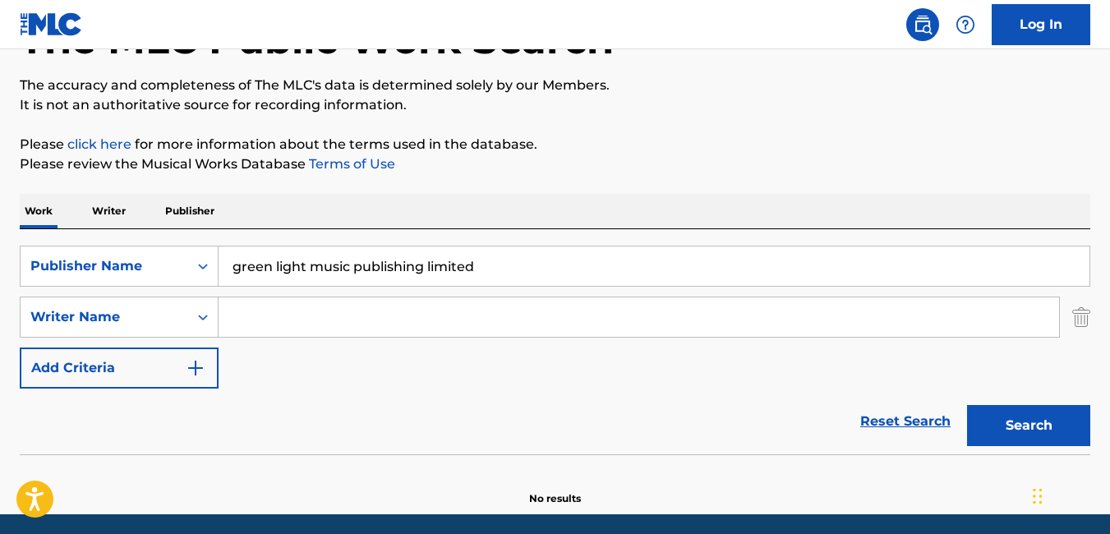
click at [302, 315] on input "Search Form" at bounding box center [639, 316] width 840 height 39
click at [707, 195] on div "Work Writer Publisher" at bounding box center [555, 211] width 1071 height 35
click at [1011, 425] on button "Search" at bounding box center [1028, 425] width 123 height 41
click at [369, 322] on input "SEGUN [PERSON_NAME]" at bounding box center [639, 316] width 840 height 39
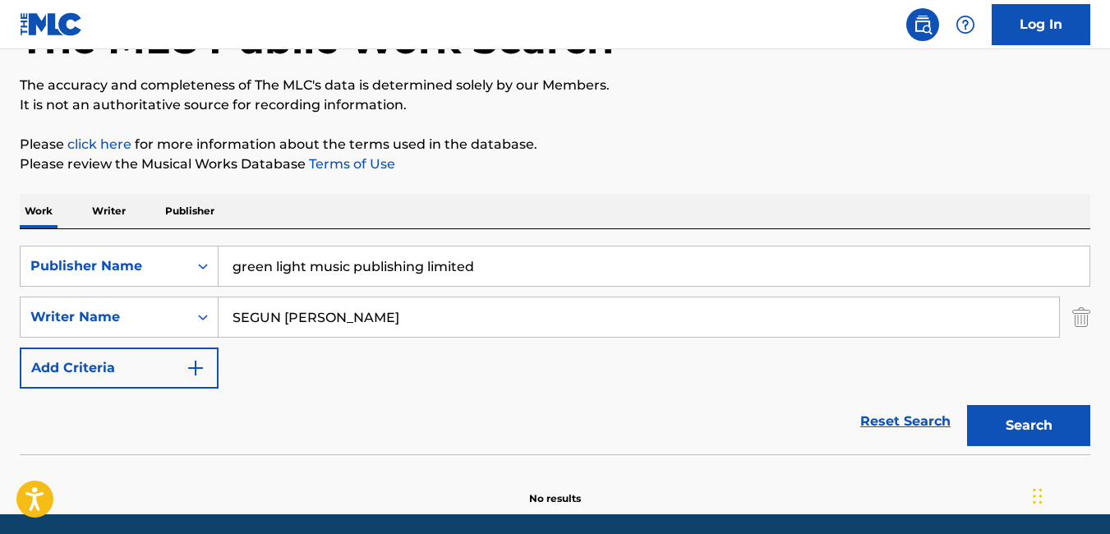
click at [1038, 408] on button "Search" at bounding box center [1028, 425] width 123 height 41
click at [237, 320] on input "SEGUN [PERSON_NAME]" at bounding box center [639, 316] width 840 height 39
click at [235, 322] on input "SEGUN [PERSON_NAME]" at bounding box center [639, 316] width 840 height 39
click at [1015, 426] on button "Search" at bounding box center [1028, 425] width 123 height 41
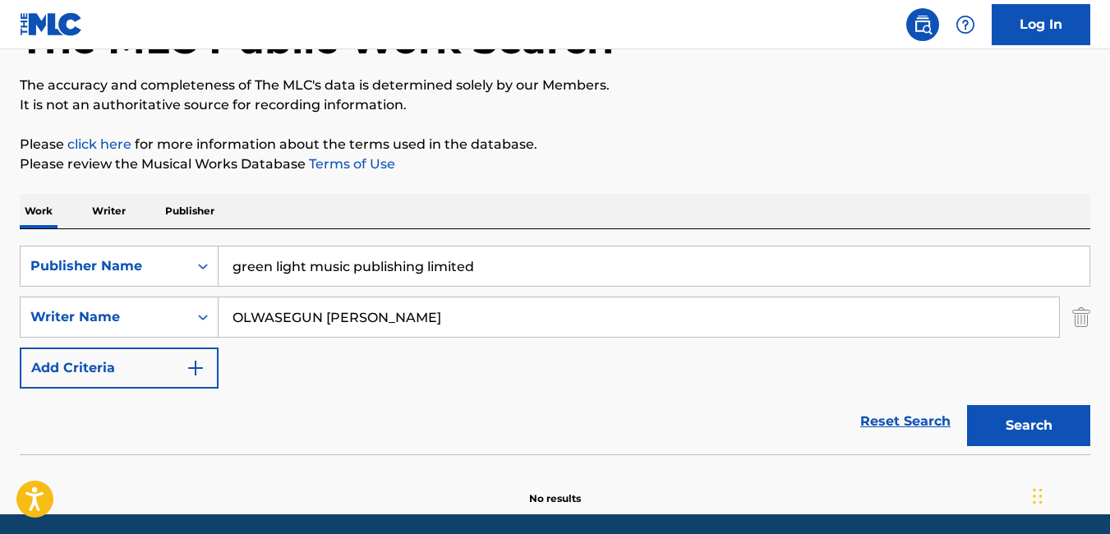
click at [252, 322] on input "OLWASEGUN [PERSON_NAME]" at bounding box center [639, 316] width 840 height 39
click at [1006, 422] on button "Search" at bounding box center [1028, 425] width 123 height 41
drag, startPoint x: 484, startPoint y: 322, endPoint x: 227, endPoint y: 297, distance: 258.4
click at [227, 297] on div "OLUWASEGUN [PERSON_NAME] oluwasegun [PERSON_NAME]" at bounding box center [639, 317] width 841 height 41
paste input "Search Form"
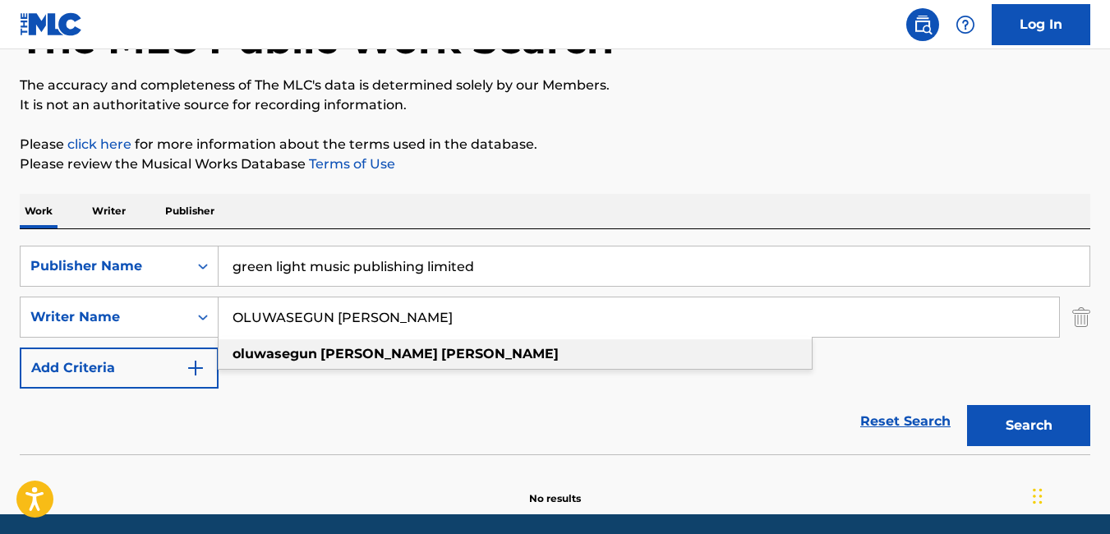
click at [292, 362] on div "oluwasegun [PERSON_NAME]" at bounding box center [515, 354] width 593 height 30
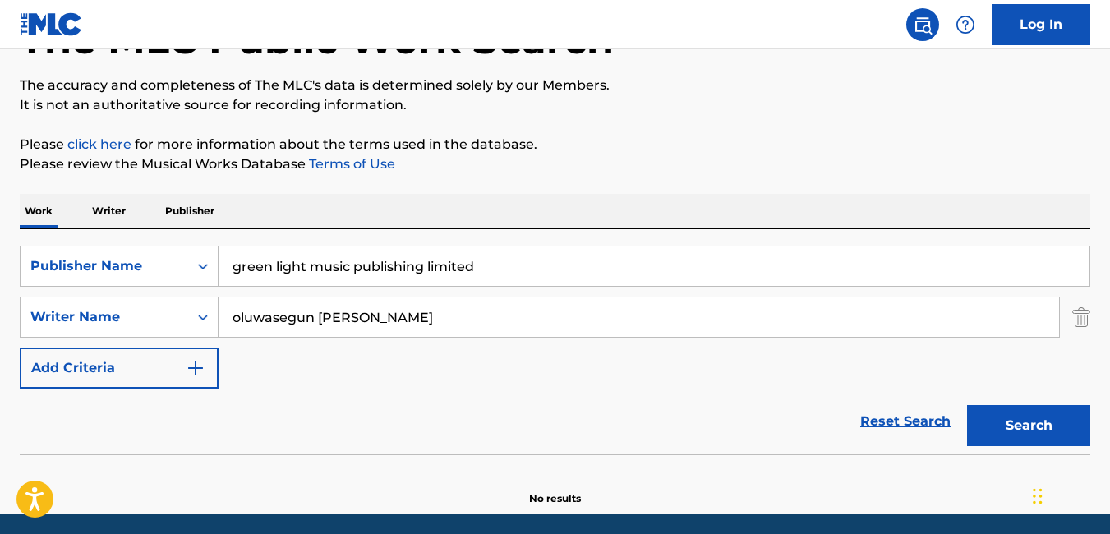
click at [1013, 435] on button "Search" at bounding box center [1028, 425] width 123 height 41
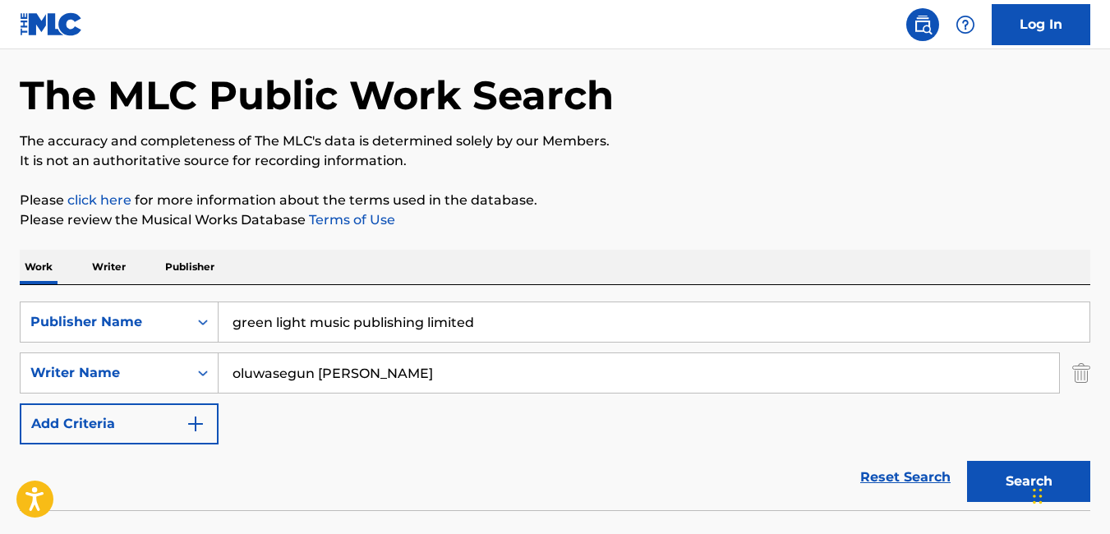
scroll to position [62, 0]
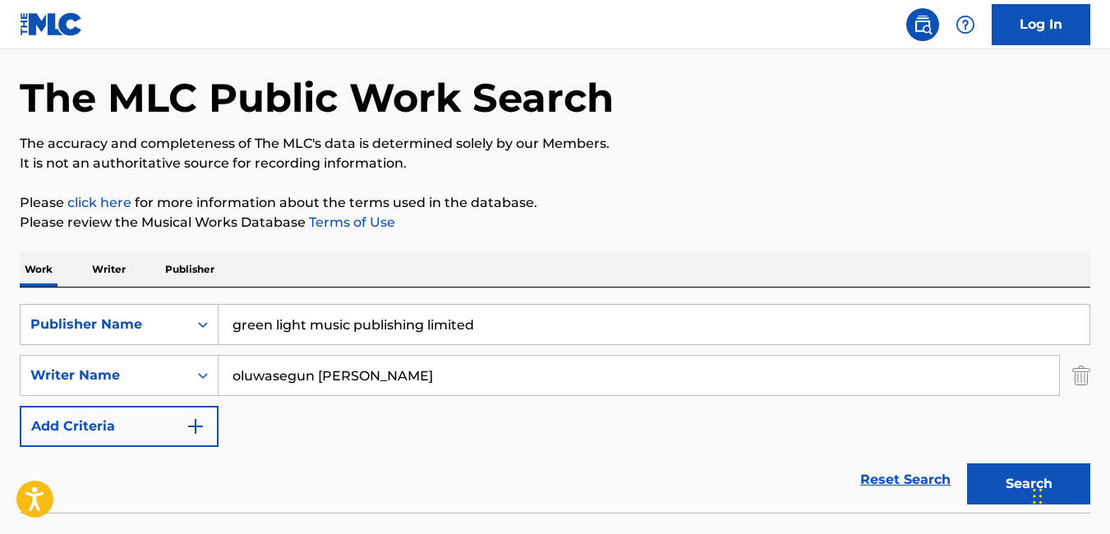
click at [1002, 487] on button "Search" at bounding box center [1028, 483] width 123 height 41
click at [1007, 486] on button "Search" at bounding box center [1028, 483] width 123 height 41
click at [1025, 501] on button "Search" at bounding box center [1028, 483] width 123 height 41
click at [1003, 484] on button "Search" at bounding box center [1028, 483] width 123 height 41
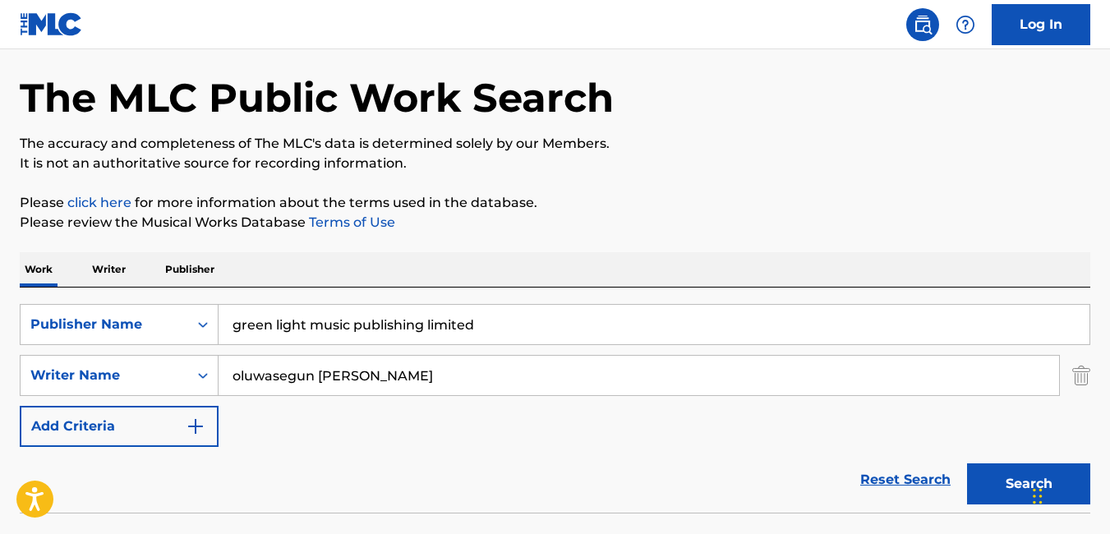
click at [1011, 487] on button "Search" at bounding box center [1028, 483] width 123 height 41
click at [497, 392] on input "oluwasegun [PERSON_NAME]" at bounding box center [639, 375] width 840 height 39
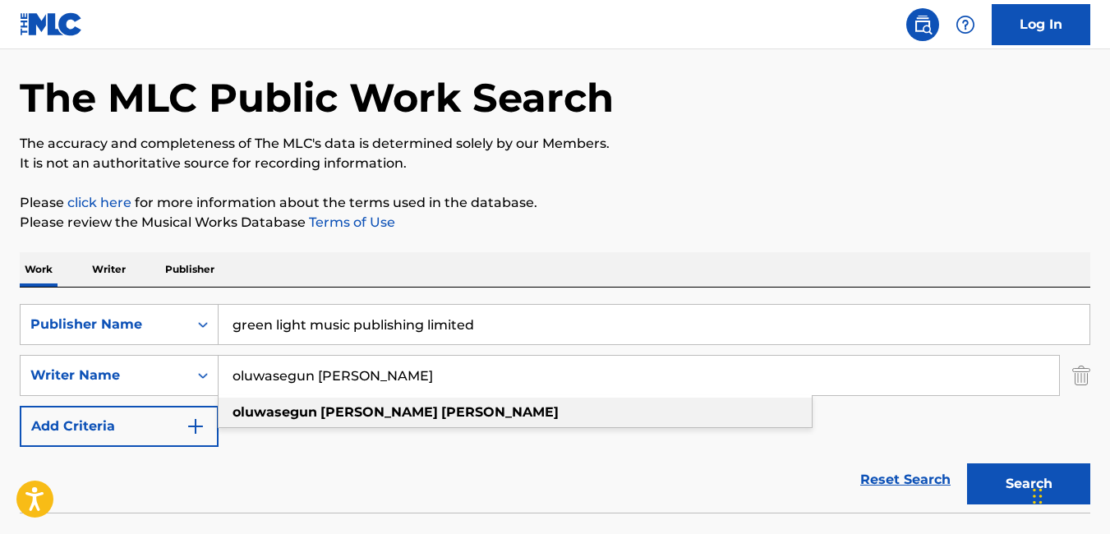
click at [449, 420] on div "oluwasegun [PERSON_NAME]" at bounding box center [515, 413] width 593 height 30
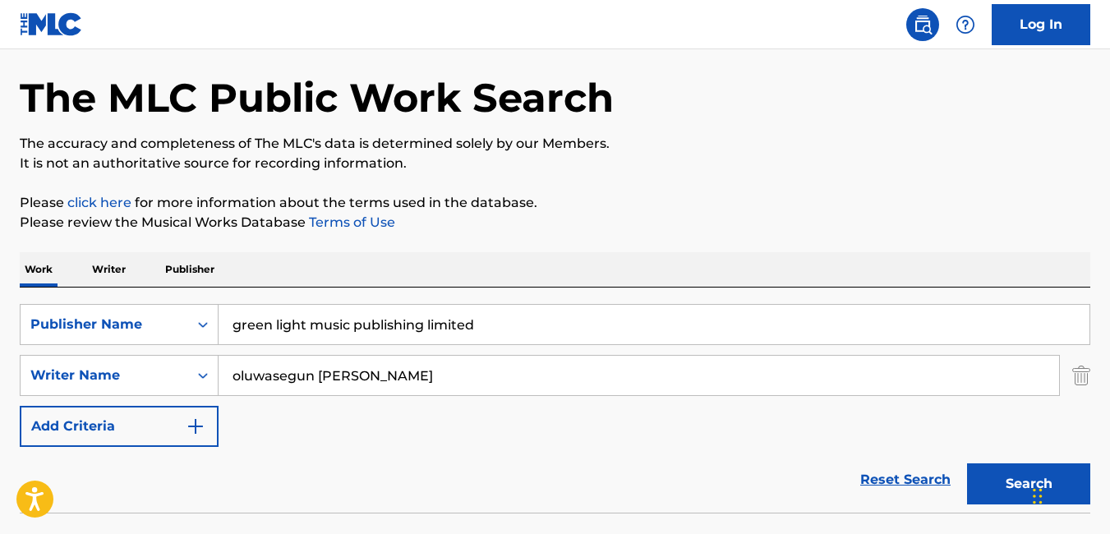
click at [994, 478] on button "Search" at bounding box center [1028, 483] width 123 height 41
click at [1000, 490] on button "Search" at bounding box center [1028, 483] width 123 height 41
click at [471, 385] on input "oluwasegun [PERSON_NAME]" at bounding box center [639, 375] width 840 height 39
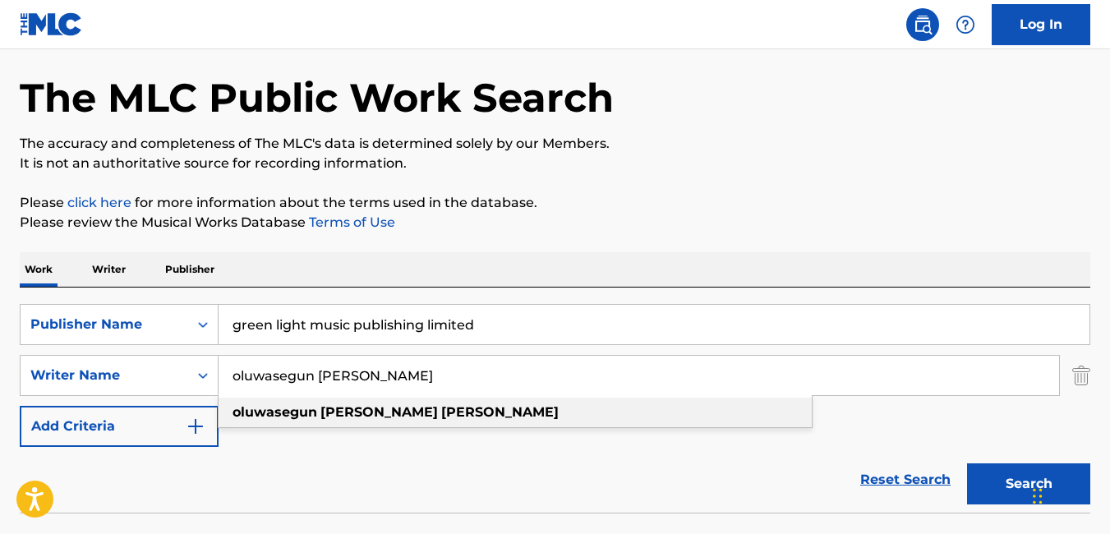
click at [462, 417] on div "oluwasegun [PERSON_NAME]" at bounding box center [515, 413] width 593 height 30
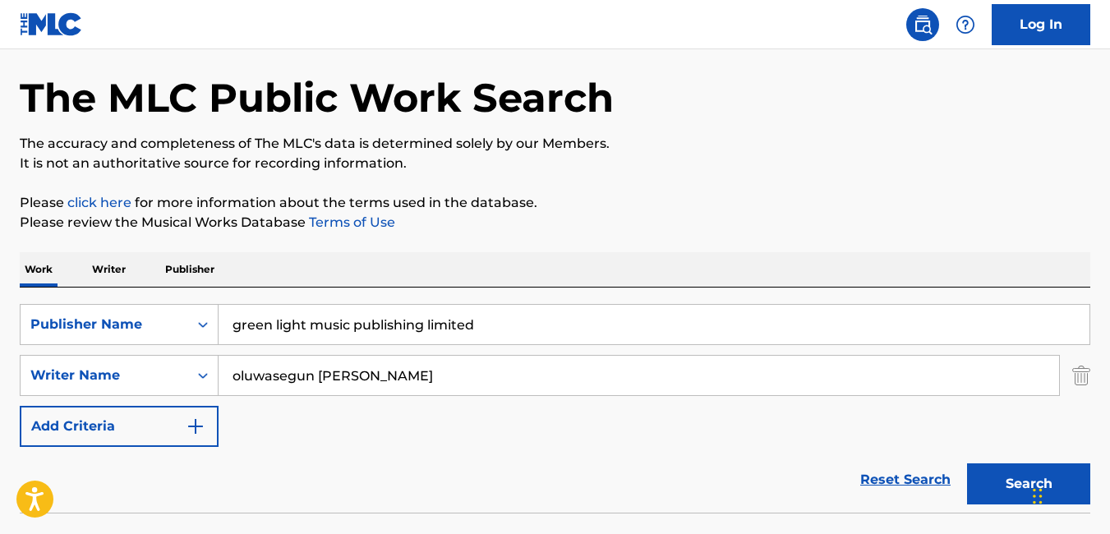
click at [983, 491] on button "Search" at bounding box center [1028, 483] width 123 height 41
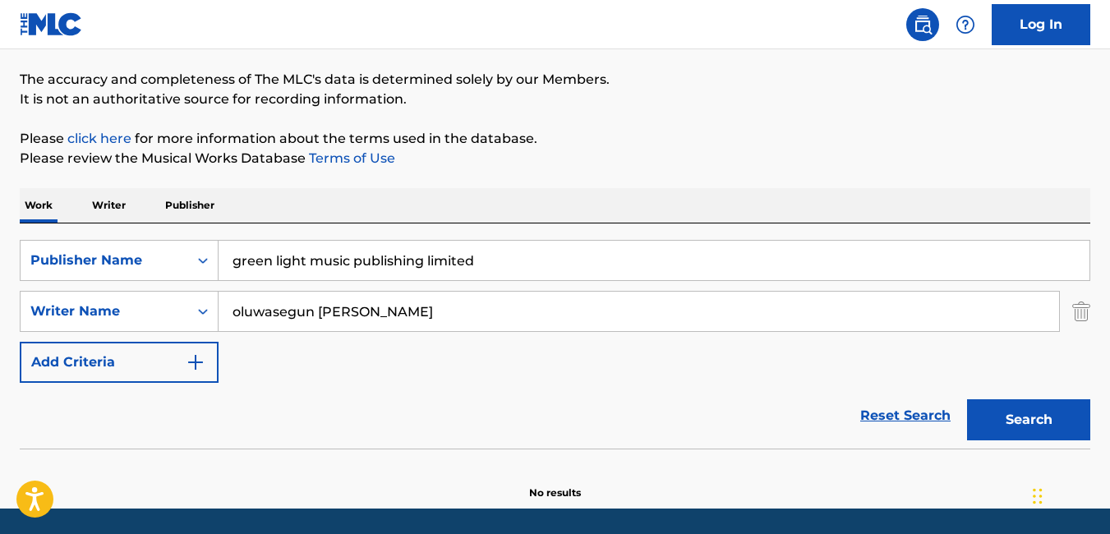
scroll to position [179, 0]
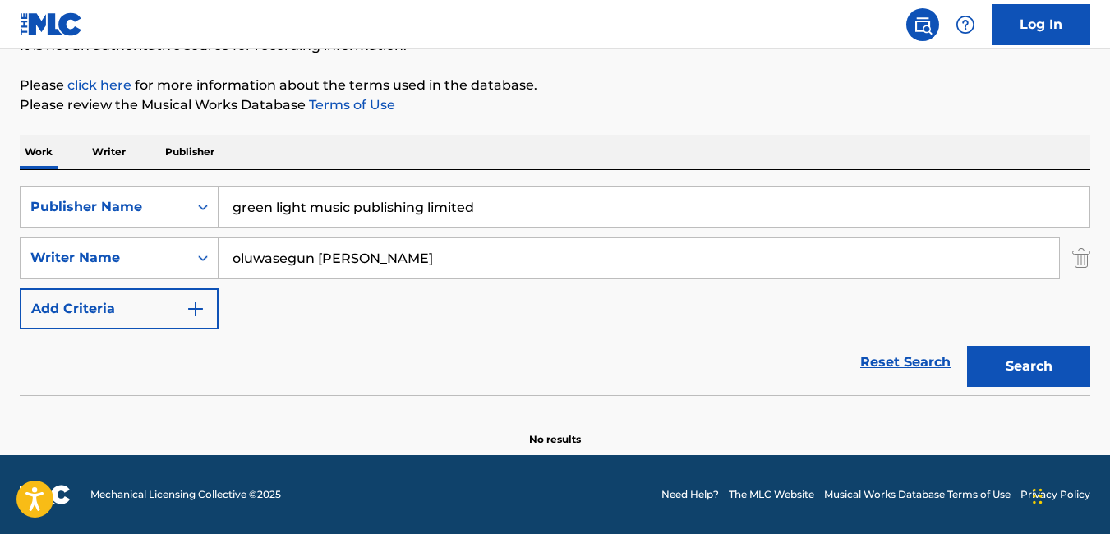
click at [851, 514] on footer "Mechanical Licensing Collective © 2025 Need Help? The MLC Website Musical Works…" at bounding box center [555, 494] width 1110 height 79
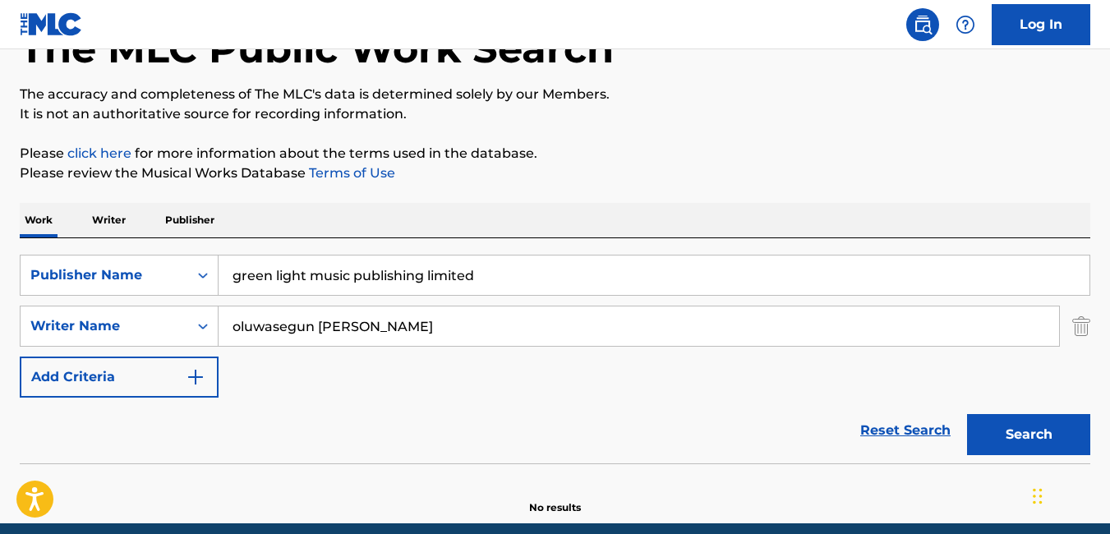
scroll to position [0, 0]
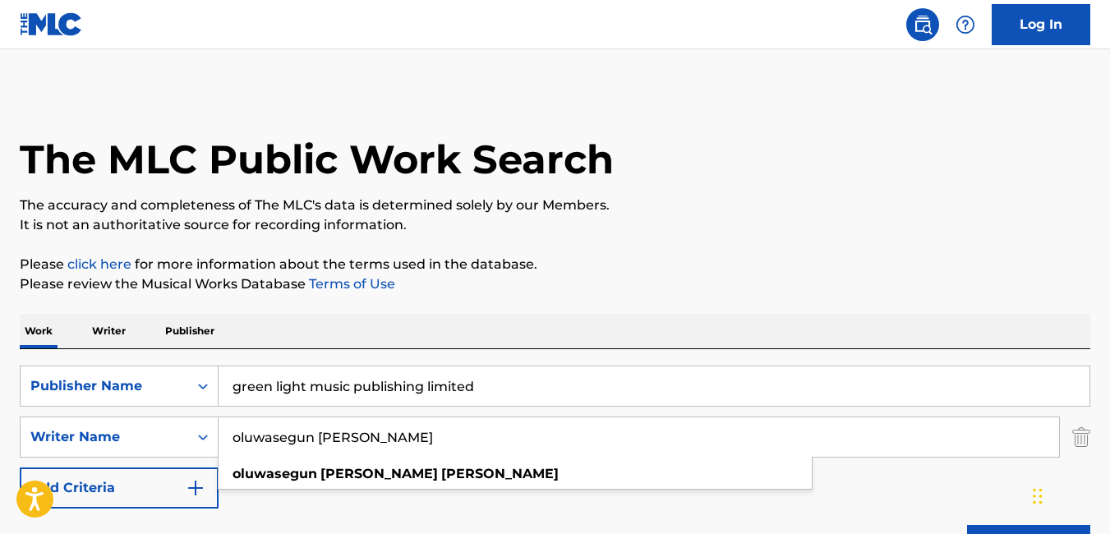
drag, startPoint x: 413, startPoint y: 441, endPoint x: 222, endPoint y: 422, distance: 192.4
click at [222, 422] on input "oluwasegun [PERSON_NAME]" at bounding box center [639, 436] width 840 height 39
drag, startPoint x: 417, startPoint y: 445, endPoint x: 219, endPoint y: 426, distance: 199.7
click at [219, 426] on input "oluwasegun [PERSON_NAME]" at bounding box center [639, 436] width 840 height 39
click at [0, 362] on html "Accessibility Screen-Reader Guide, Feedback, and Issue Reporting | New window L…" at bounding box center [555, 267] width 1110 height 534
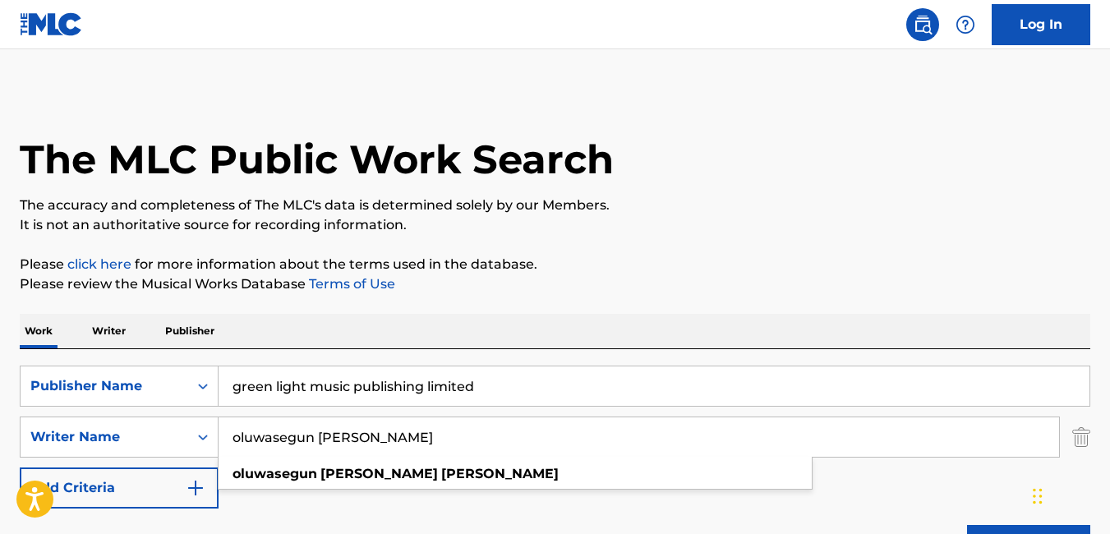
drag, startPoint x: 421, startPoint y: 436, endPoint x: 231, endPoint y: 408, distance: 192.8
click at [231, 408] on div "SearchWithCriteriaefa823b5-f107-4b80-936f-5c41507bed20 Publisher Name green lig…" at bounding box center [555, 437] width 1071 height 143
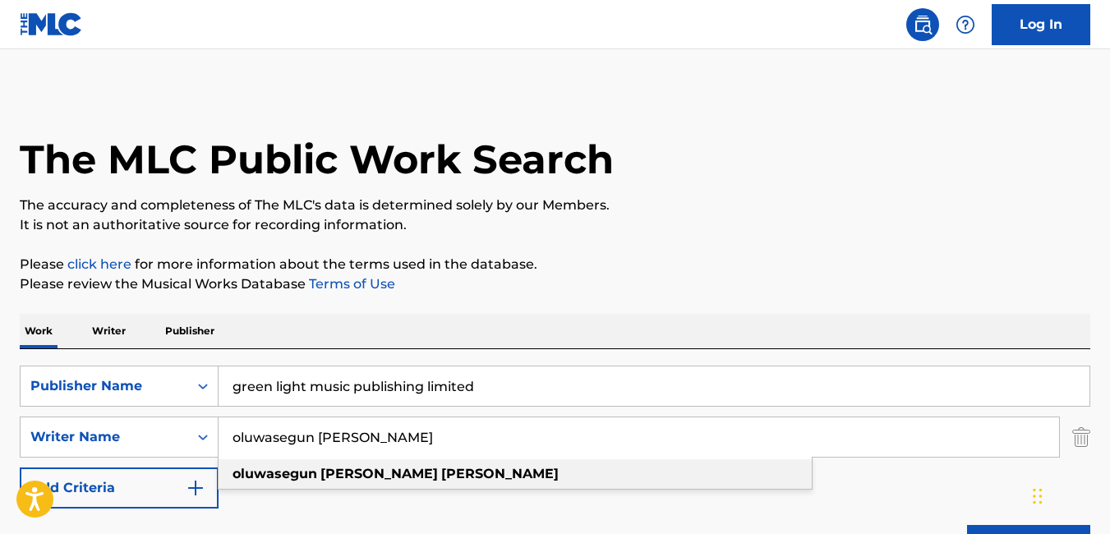
click at [260, 472] on strong "oluwasegun" at bounding box center [275, 474] width 85 height 16
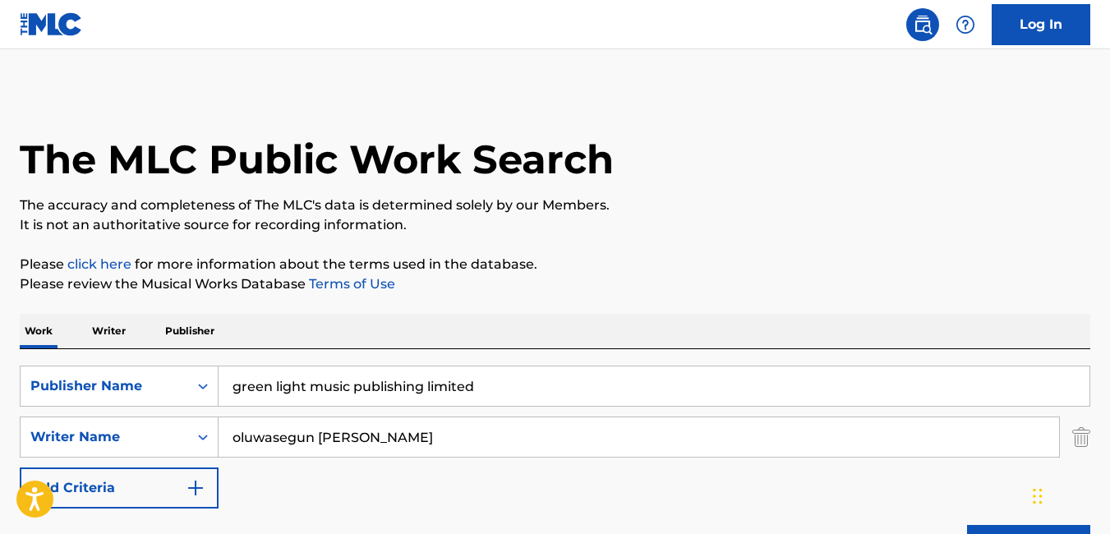
click at [309, 463] on div "SearchWithCriteriaefa823b5-f107-4b80-936f-5c41507bed20 Publisher Name green lig…" at bounding box center [555, 437] width 1071 height 143
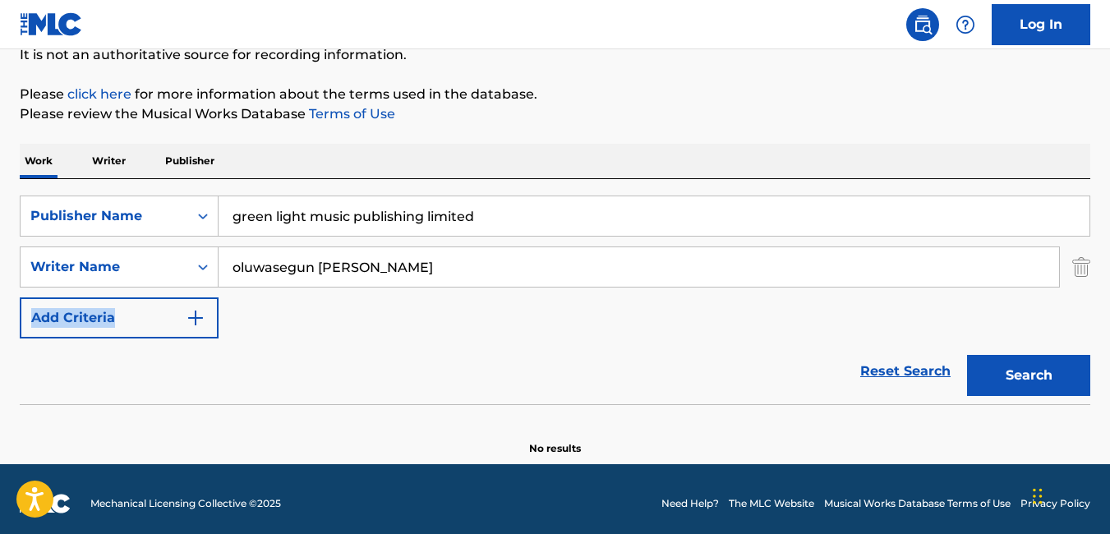
scroll to position [179, 0]
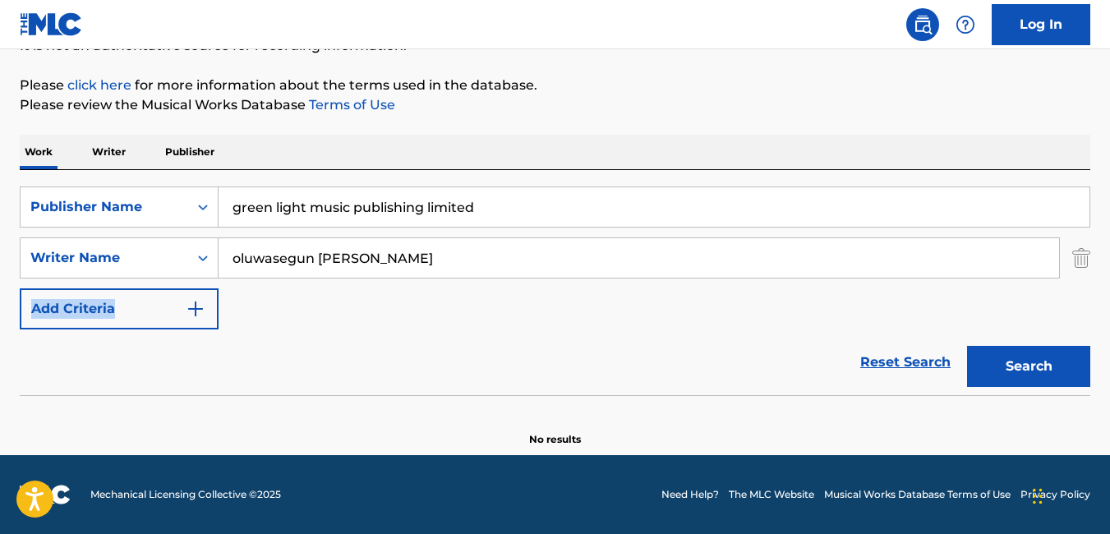
click at [1039, 376] on button "Search" at bounding box center [1028, 366] width 123 height 41
click at [238, 268] on input "oluwasegun [PERSON_NAME]" at bounding box center [639, 257] width 840 height 39
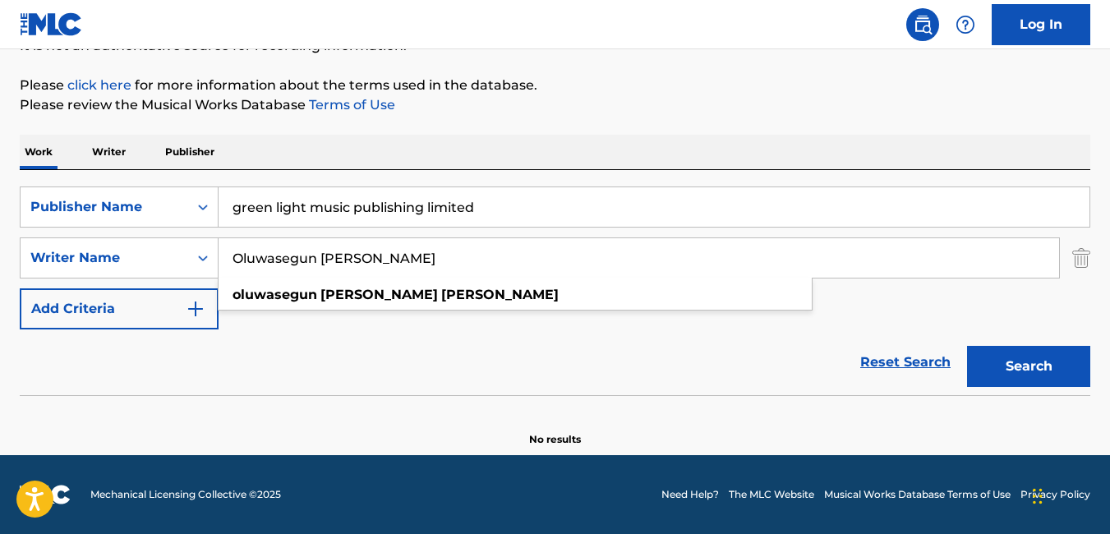
type input "Oluwasegun [PERSON_NAME]"
click at [1020, 366] on button "Search" at bounding box center [1028, 366] width 123 height 41
click at [440, 265] on input "Oluwasegun [PERSON_NAME]" at bounding box center [639, 257] width 840 height 39
drag, startPoint x: 440, startPoint y: 265, endPoint x: 210, endPoint y: 246, distance: 231.6
click at [210, 246] on div "SearchWithCriteriaba0abee4-b86f-42ab-8d05-d61cf5427089 Writer Name Oluwasegun […" at bounding box center [555, 257] width 1071 height 41
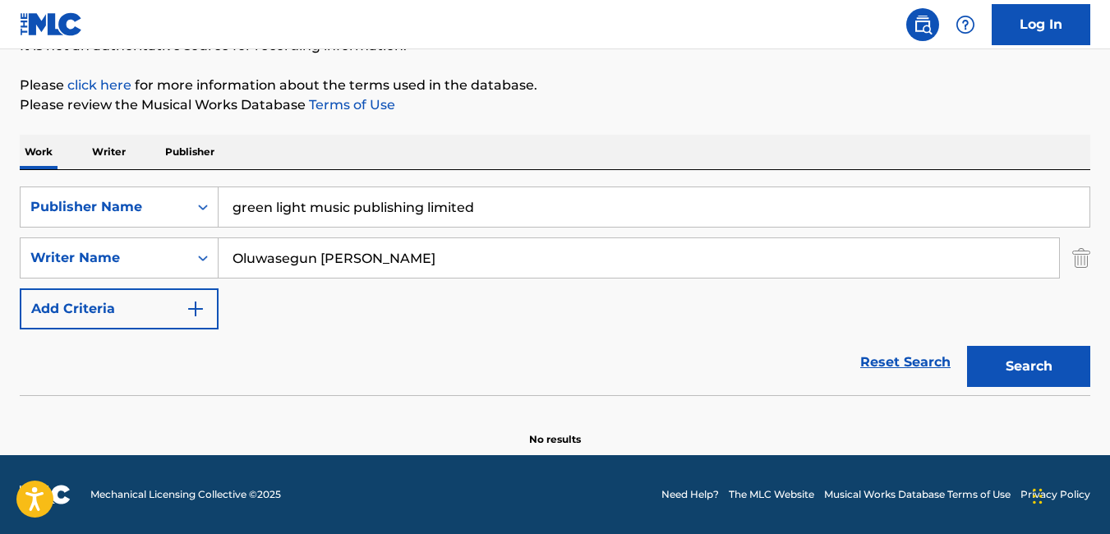
click at [599, 362] on div "Reset Search Search" at bounding box center [555, 362] width 1071 height 66
click at [1015, 368] on button "Search" at bounding box center [1028, 366] width 123 height 41
drag, startPoint x: 490, startPoint y: 247, endPoint x: 190, endPoint y: 258, distance: 300.9
click at [190, 258] on div "SearchWithCriteriaba0abee4-b86f-42ab-8d05-d61cf5427089 Writer Name Oluwasegun […" at bounding box center [555, 257] width 1071 height 41
type input "o"
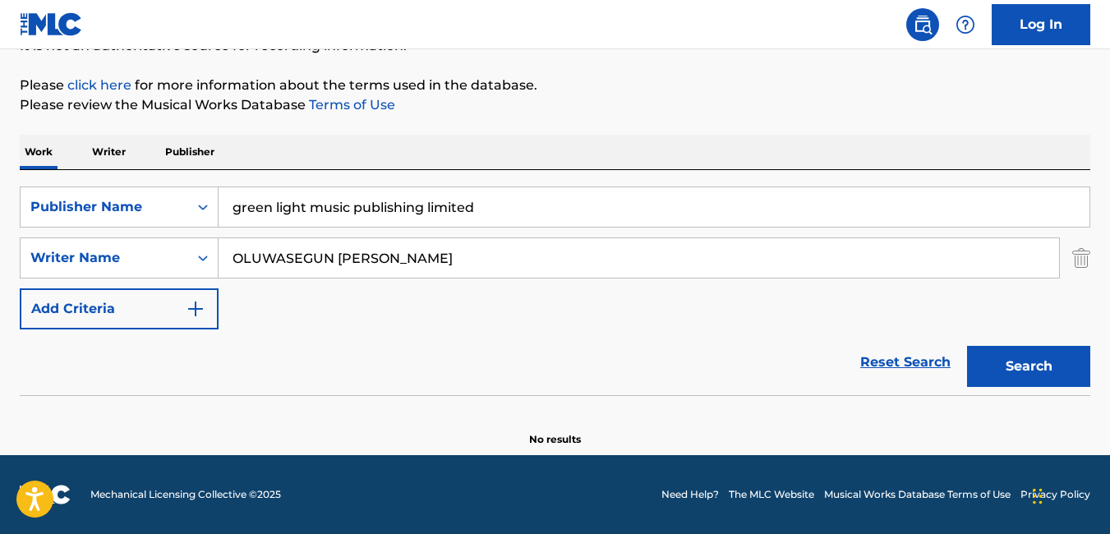
click at [1025, 355] on button "Search" at bounding box center [1028, 366] width 123 height 41
click at [283, 262] on input "OLUWASEGUN MICHAEL AJAYI" at bounding box center [639, 257] width 840 height 39
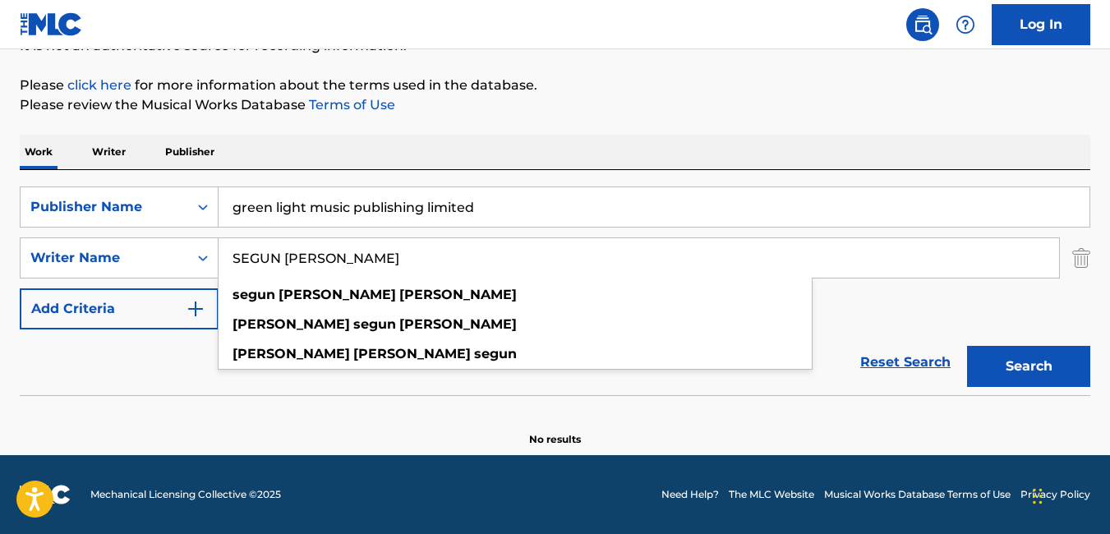
type input "SEGUN MICHAEL AJAYI"
click at [988, 368] on button "Search" at bounding box center [1028, 366] width 123 height 41
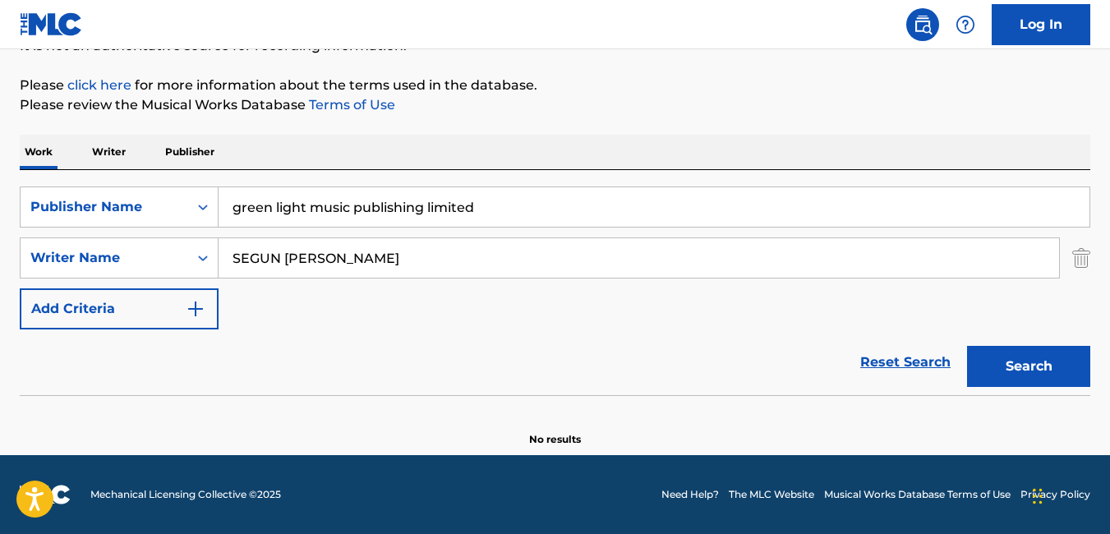
click at [988, 368] on button "Search" at bounding box center [1028, 366] width 123 height 41
click at [1011, 374] on button "Search" at bounding box center [1028, 366] width 123 height 41
click at [391, 260] on input "SEGUN MICHAEL AJAYI" at bounding box center [639, 257] width 840 height 39
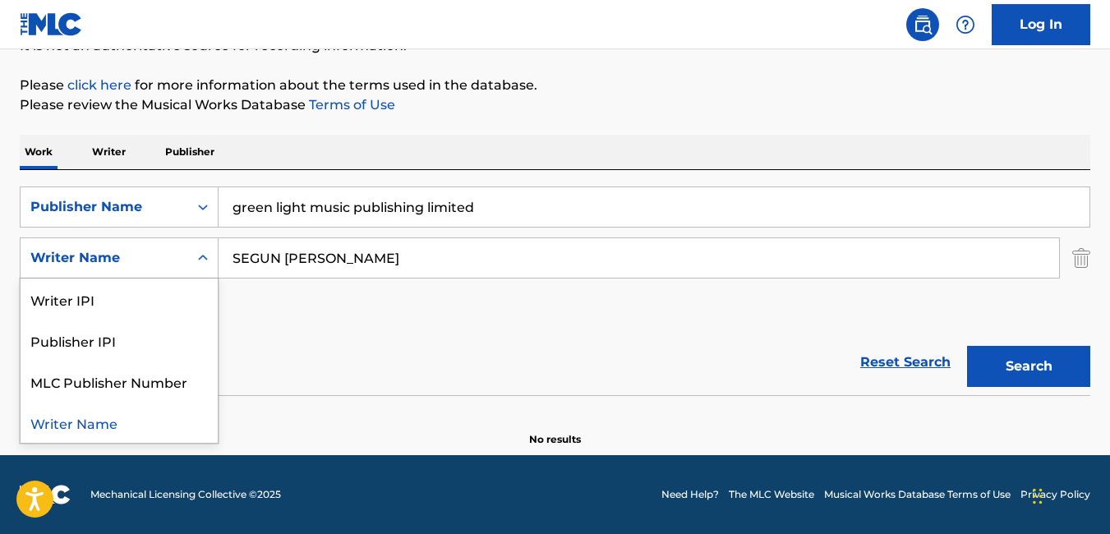
click at [180, 261] on div "Writer Name" at bounding box center [105, 257] width 168 height 31
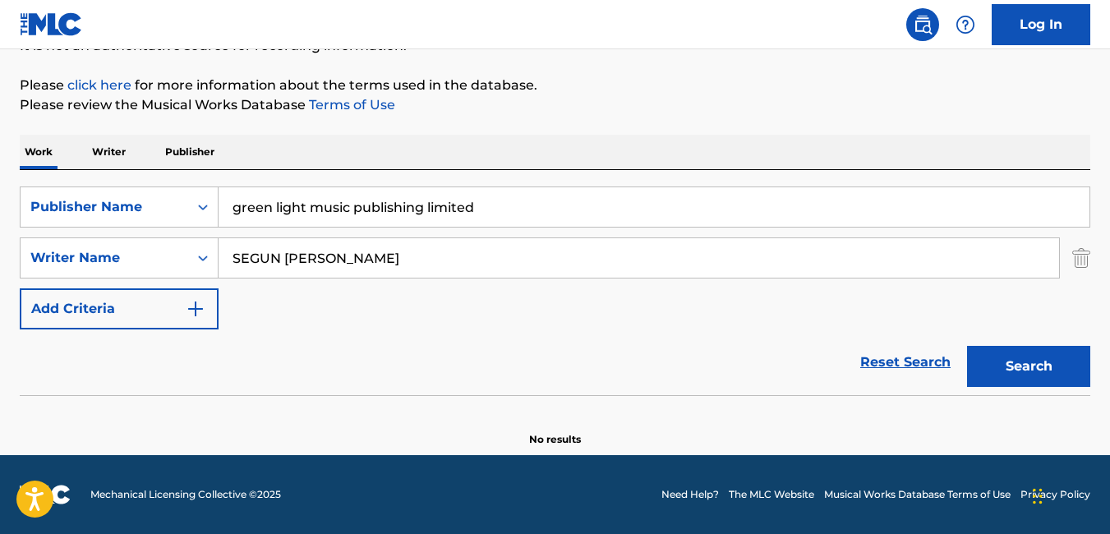
click at [180, 261] on div "Writer Name" at bounding box center [105, 257] width 168 height 31
click at [1029, 356] on button "Search" at bounding box center [1028, 366] width 123 height 41
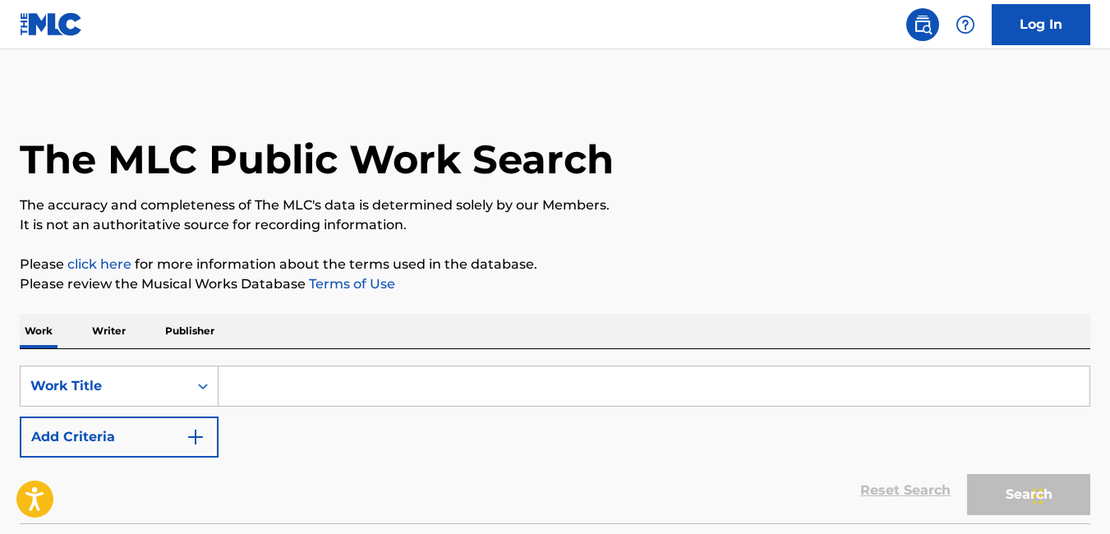
click at [353, 394] on input "Search Form" at bounding box center [654, 385] width 871 height 39
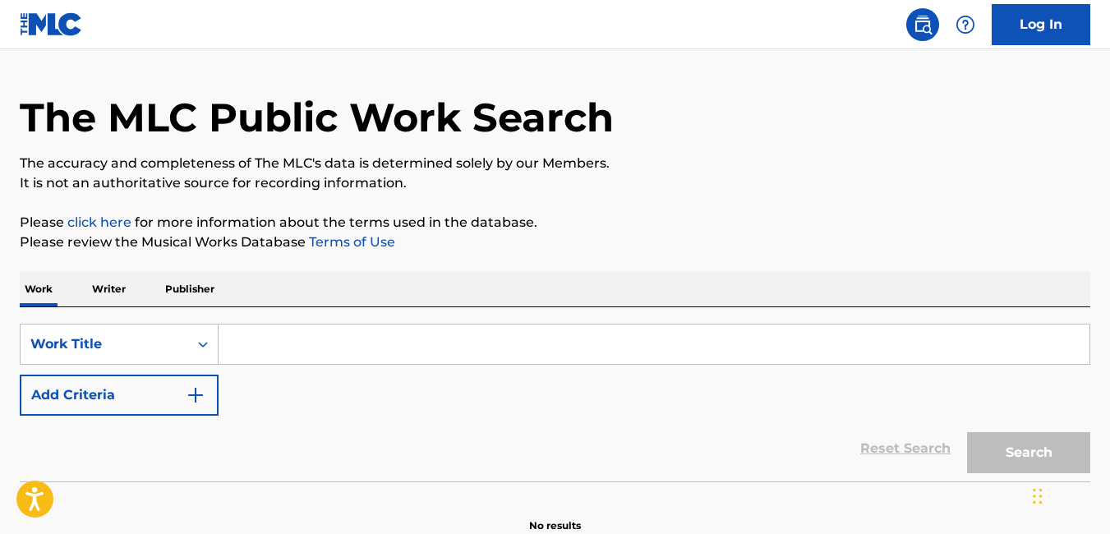
scroll to position [43, 0]
click at [270, 341] on input "Search Form" at bounding box center [654, 343] width 871 height 39
click at [276, 345] on input "Search Form" at bounding box center [654, 343] width 871 height 39
click at [321, 347] on input "Search Form" at bounding box center [654, 343] width 871 height 39
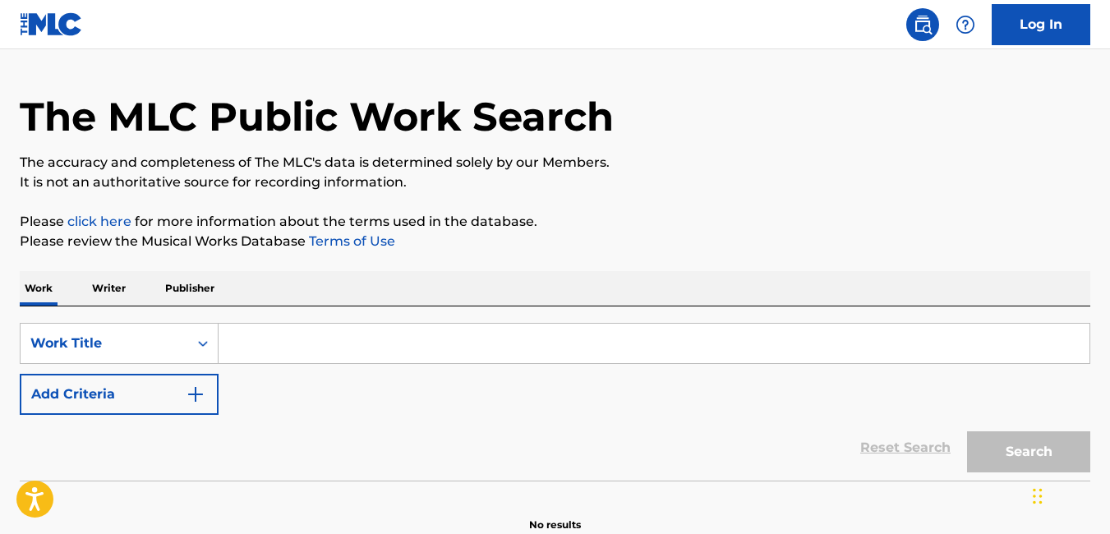
click at [205, 295] on p "Publisher" at bounding box center [189, 288] width 59 height 35
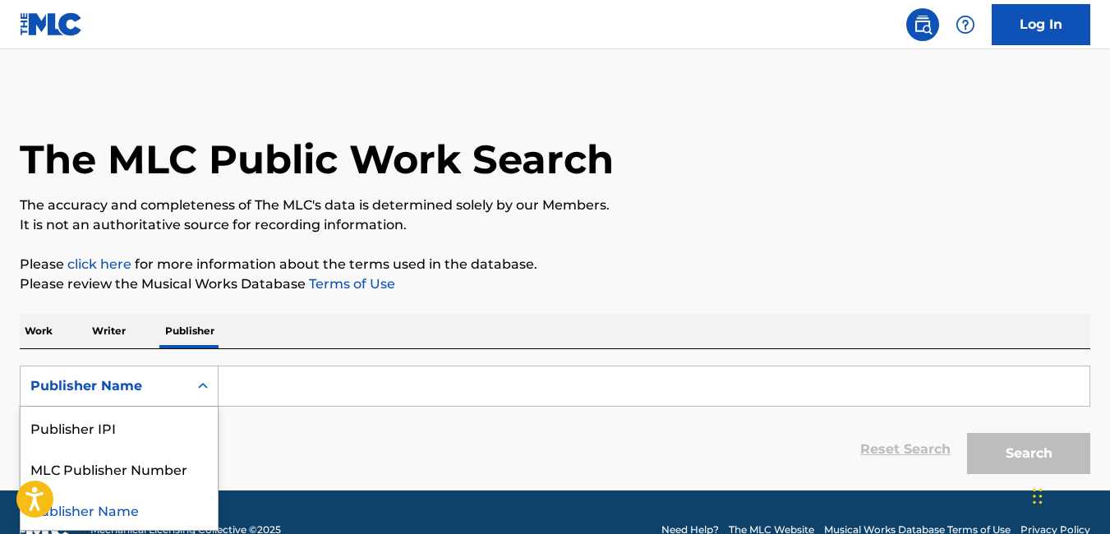
click at [205, 383] on icon "Search Form" at bounding box center [203, 386] width 16 height 16
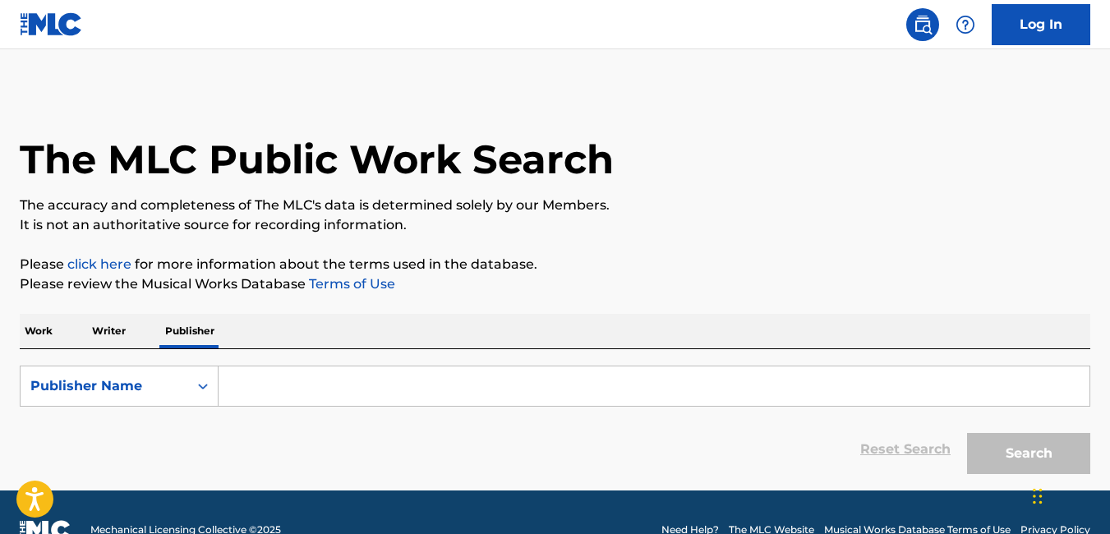
click at [283, 375] on input "Search Form" at bounding box center [654, 385] width 871 height 39
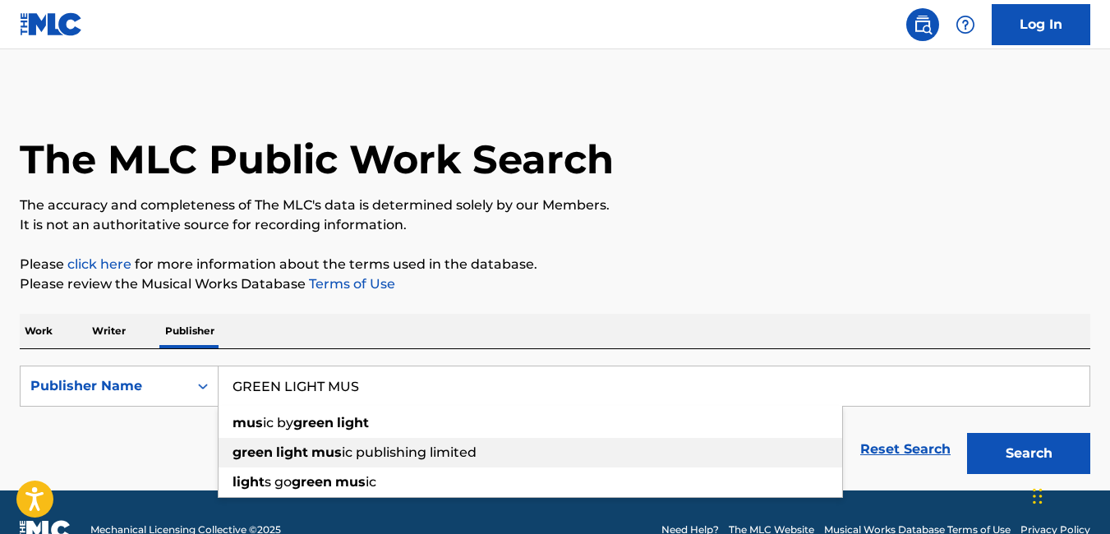
click at [449, 457] on span "ic publishing limited" at bounding box center [409, 452] width 135 height 16
type input "green light music publishing limited"
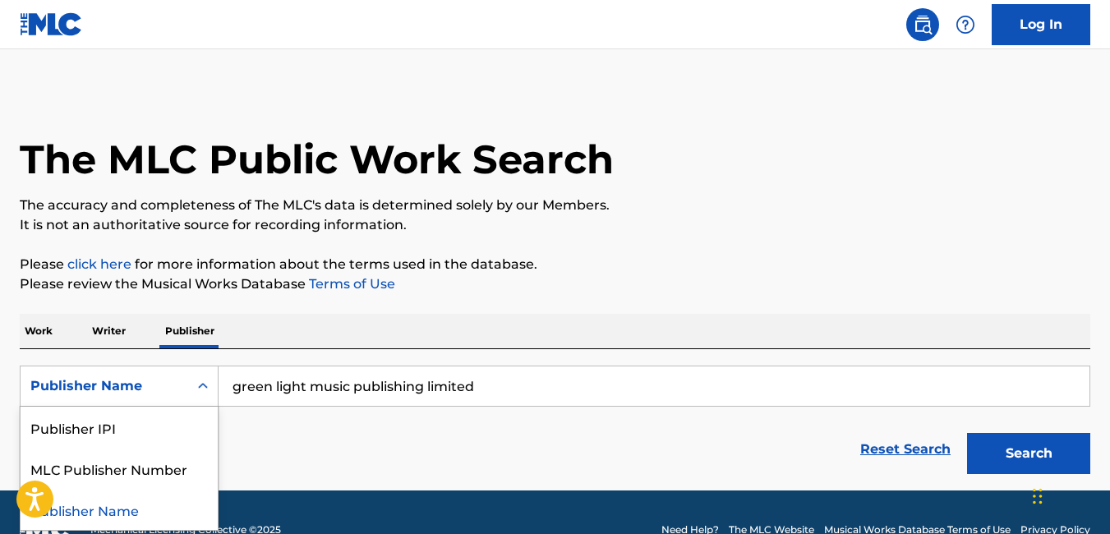
click at [201, 394] on icon "Search Form" at bounding box center [203, 386] width 16 height 16
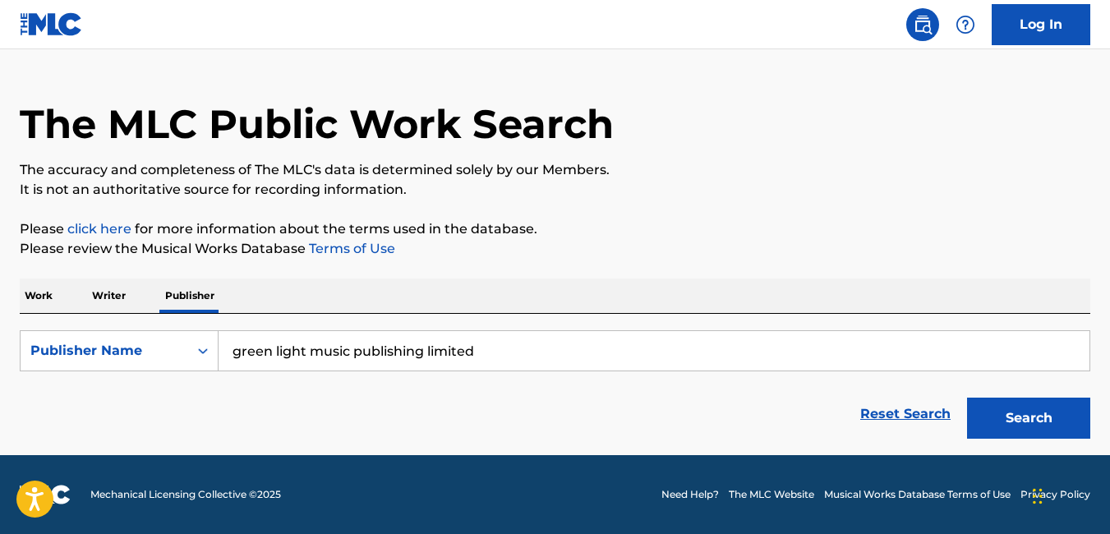
click at [325, 397] on div "Reset Search Search" at bounding box center [555, 414] width 1071 height 66
click at [44, 294] on p "Work" at bounding box center [39, 296] width 38 height 35
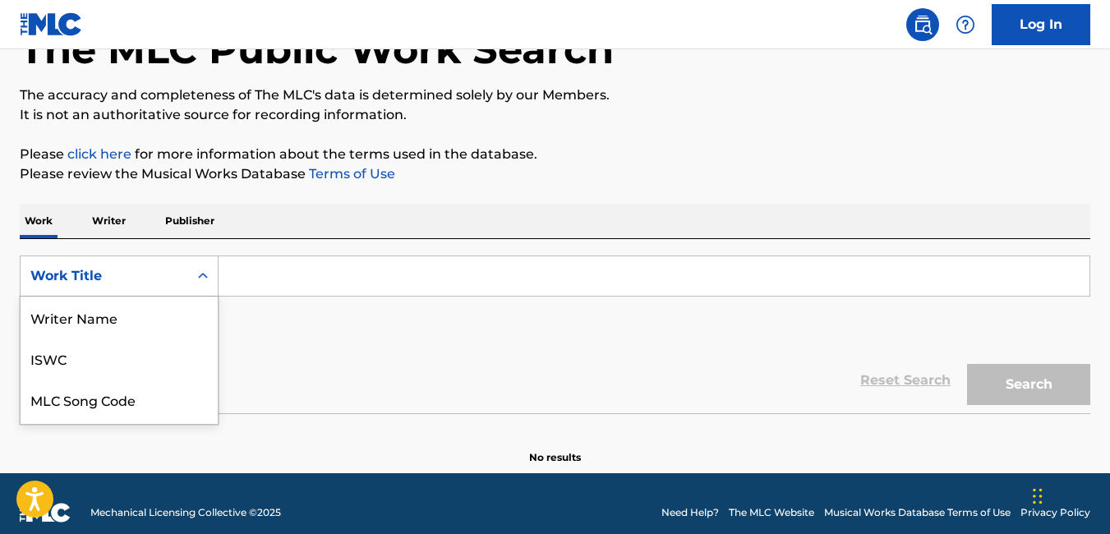
click at [206, 297] on div "8 results available. Use Up and Down to choose options, press Enter to select t…" at bounding box center [119, 276] width 199 height 41
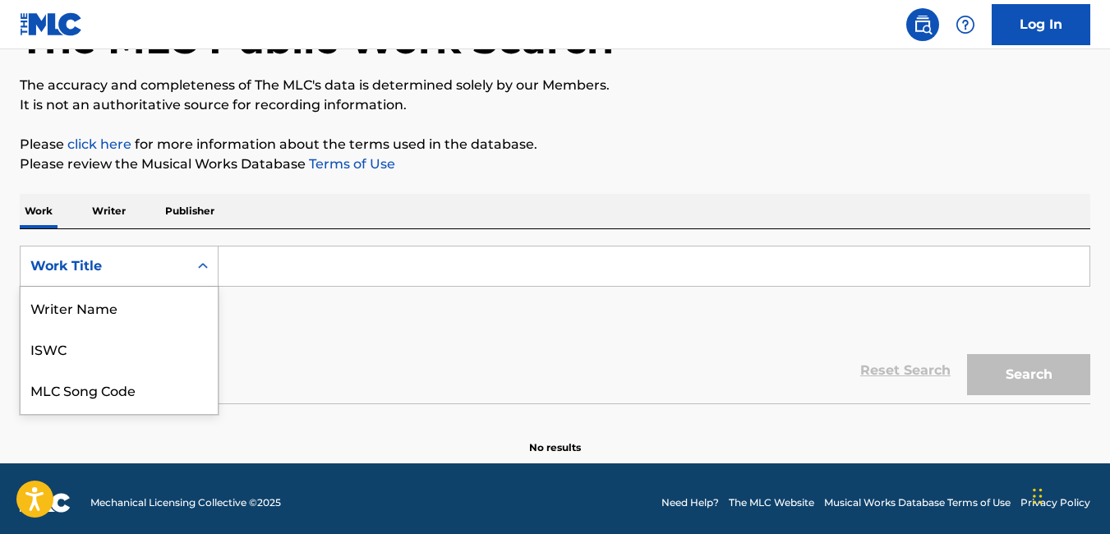
scroll to position [82, 0]
click at [182, 396] on div "Publisher Name" at bounding box center [119, 389] width 197 height 41
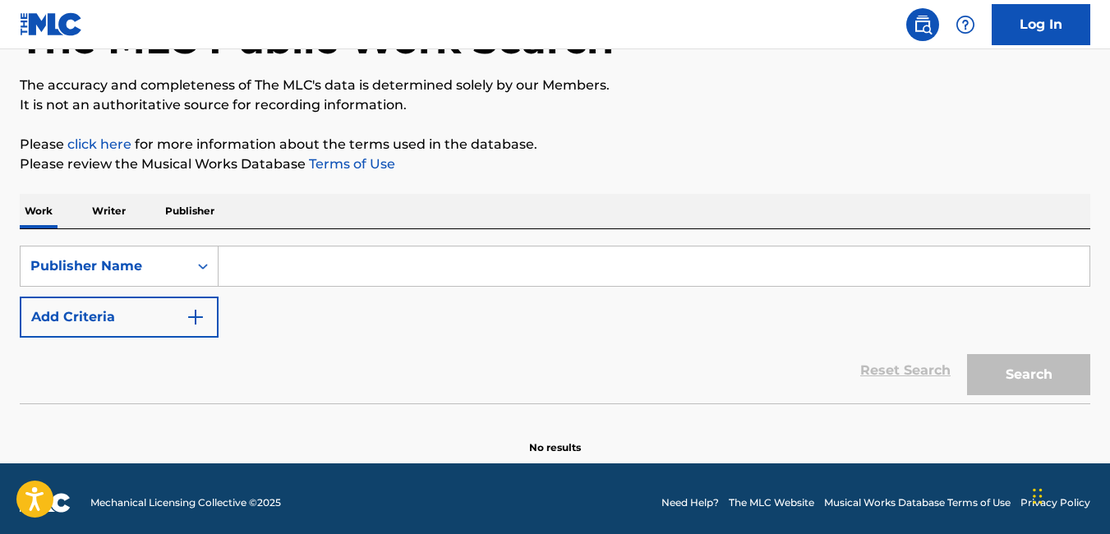
click at [339, 263] on input "Search Form" at bounding box center [654, 265] width 871 height 39
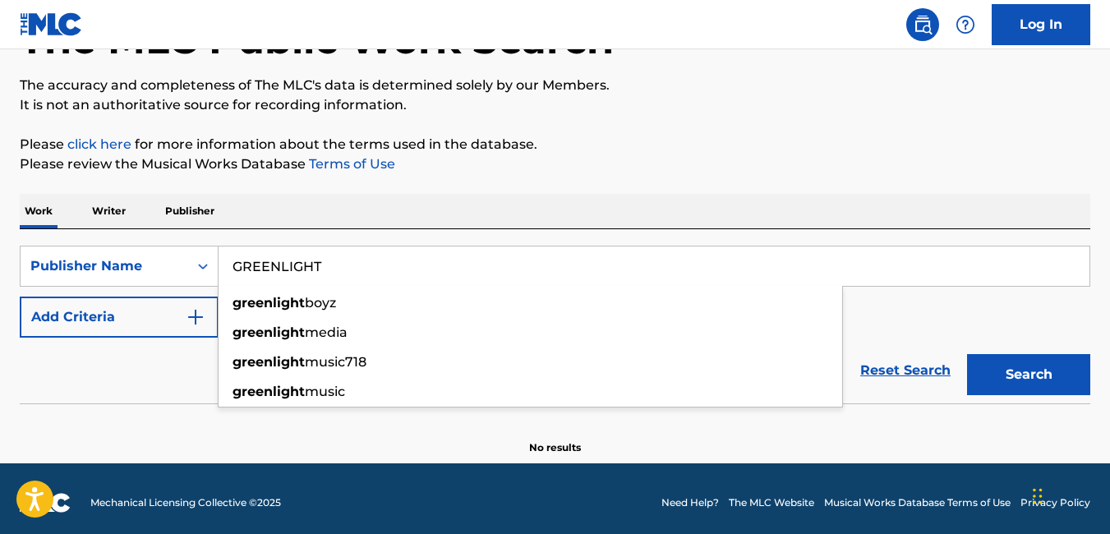
click at [282, 264] on input "GREENLIGHT" at bounding box center [654, 265] width 871 height 39
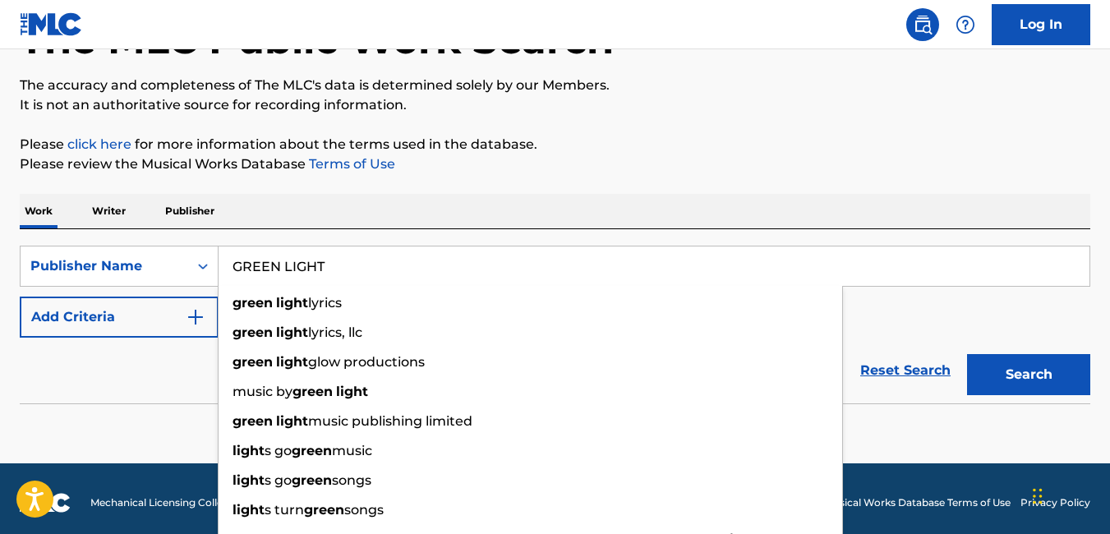
click at [362, 271] on input "GREEN LIGHT" at bounding box center [654, 265] width 871 height 39
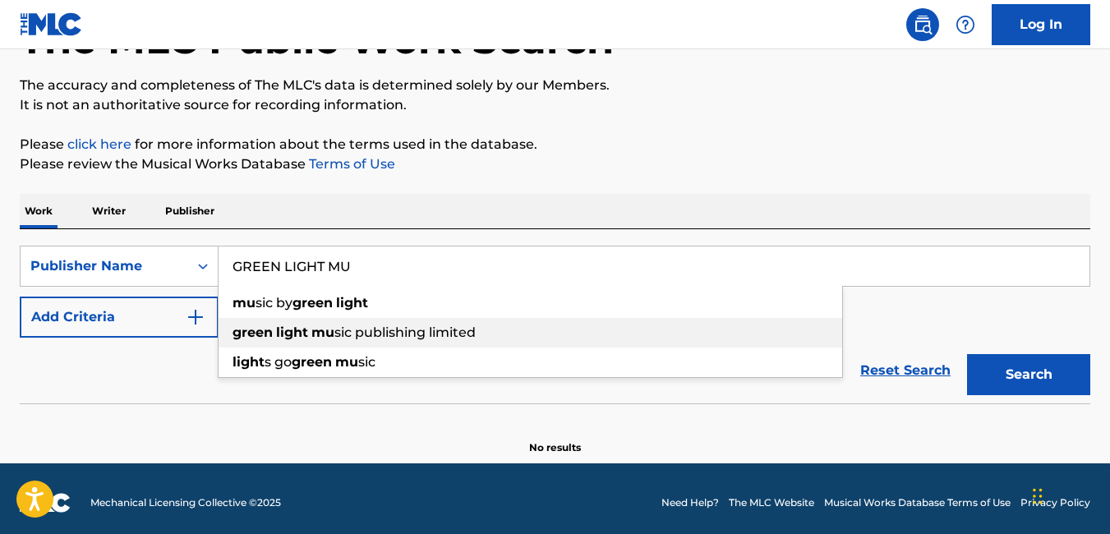
click at [365, 336] on span "sic publishing limited" at bounding box center [404, 333] width 141 height 16
type input "green light music publishing limited"
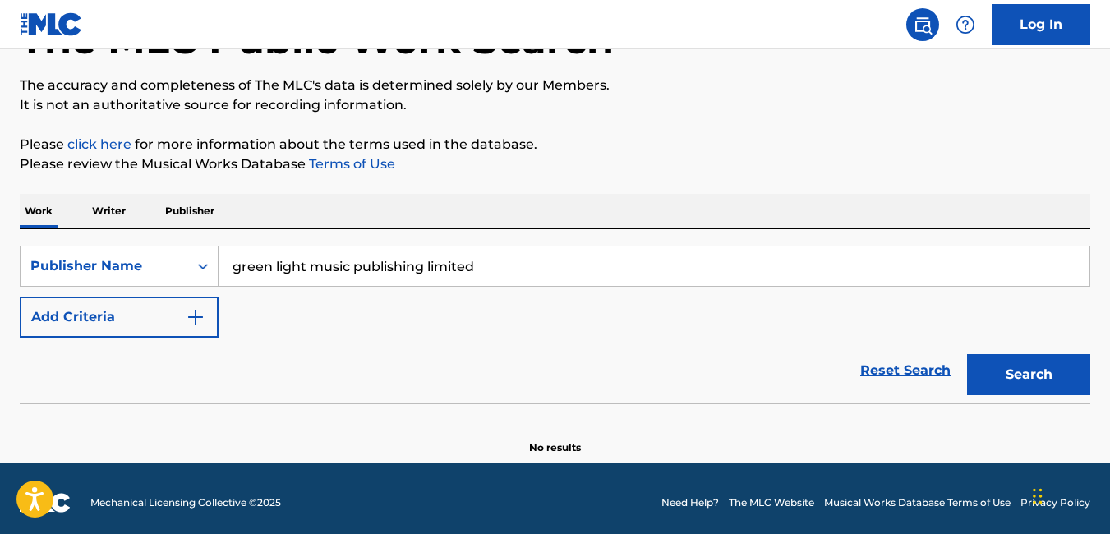
click at [128, 322] on button "Add Criteria" at bounding box center [119, 317] width 199 height 41
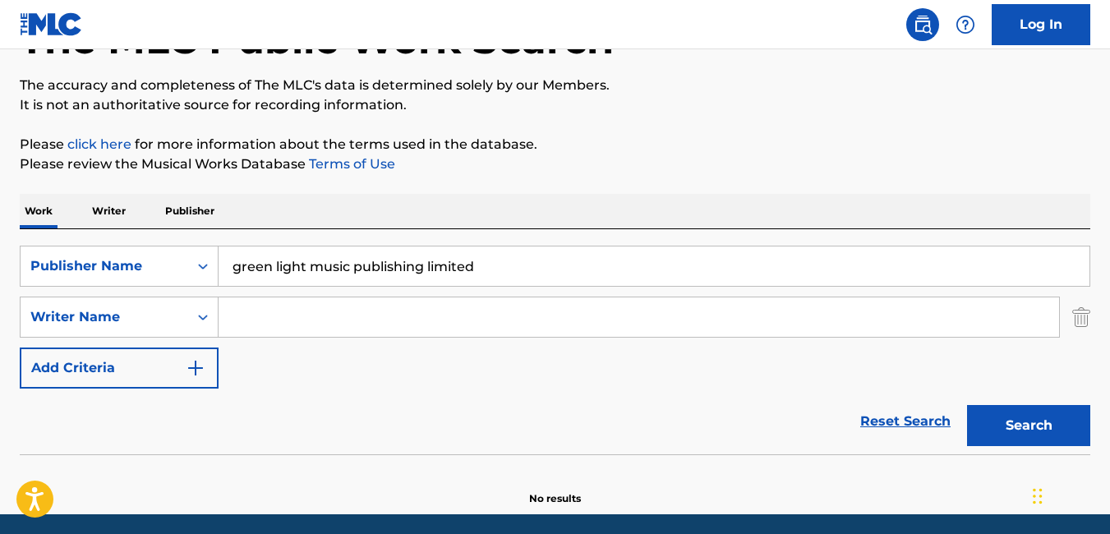
click at [302, 329] on input "Search Form" at bounding box center [639, 316] width 840 height 39
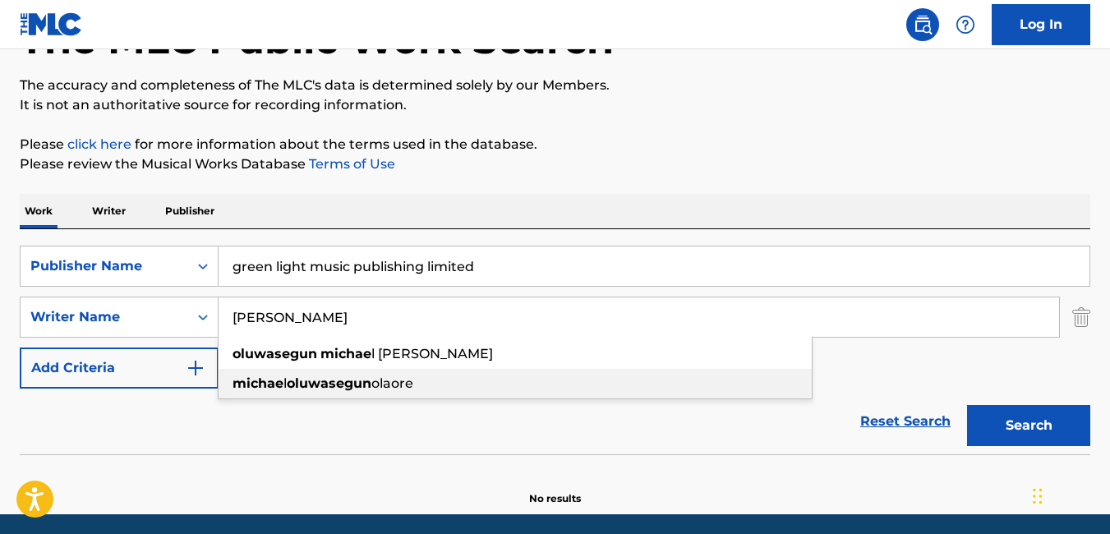
click at [394, 369] on div "[PERSON_NAME] olaore" at bounding box center [515, 384] width 593 height 30
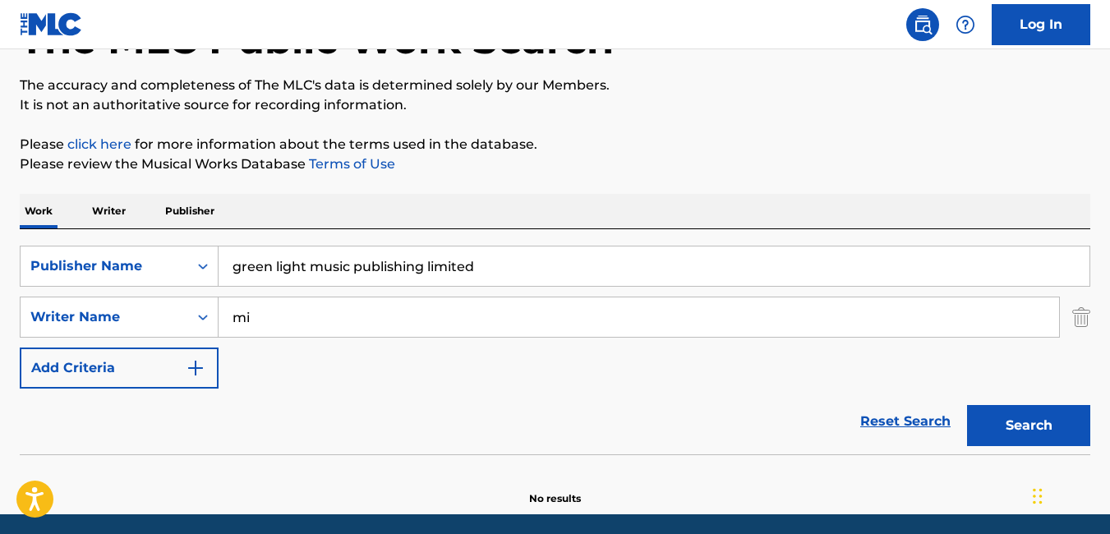
type input "m"
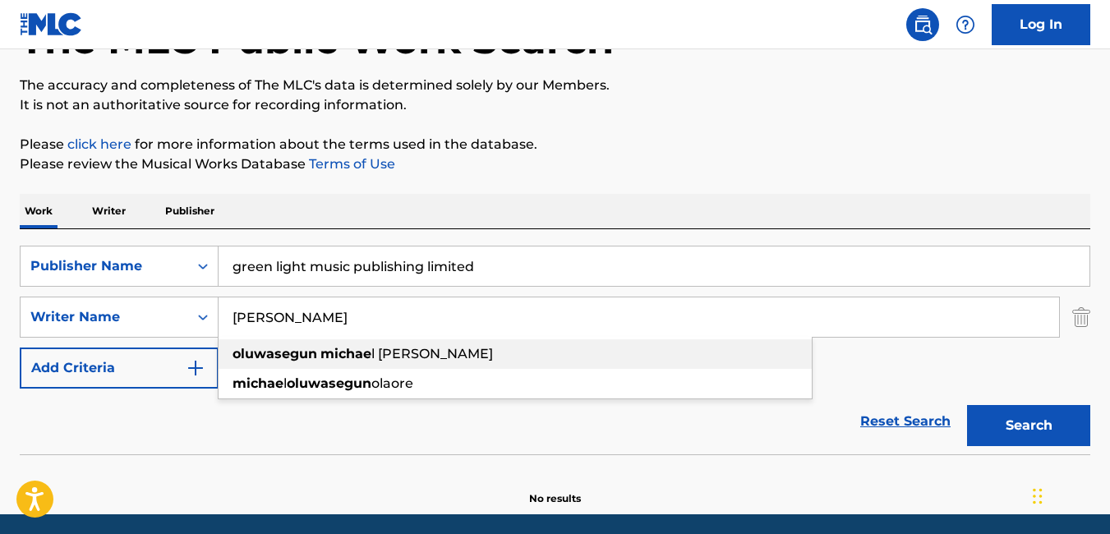
click at [421, 360] on div "oluwasegun [PERSON_NAME]" at bounding box center [515, 354] width 593 height 30
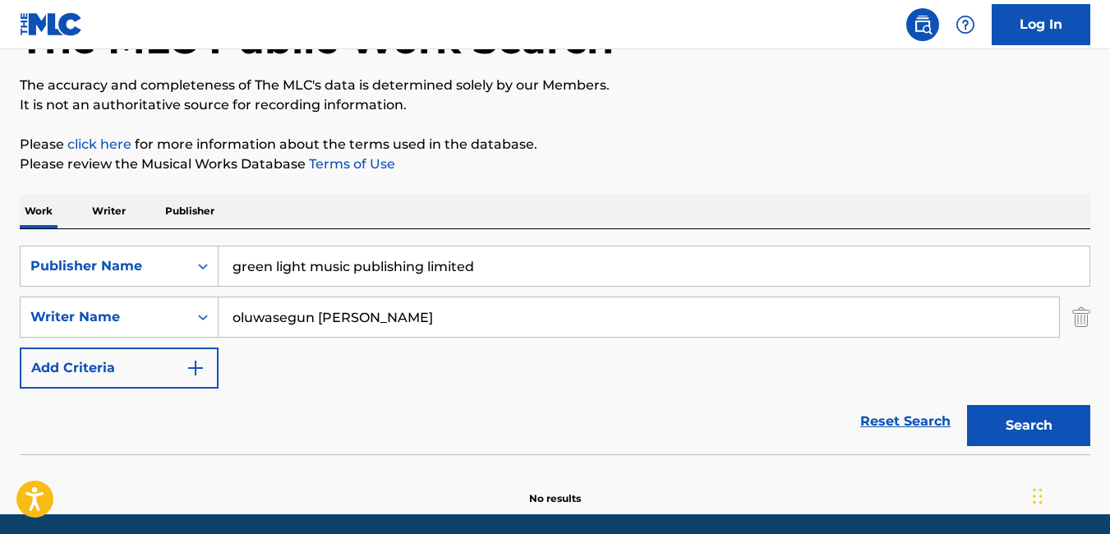
click at [996, 423] on button "Search" at bounding box center [1028, 425] width 123 height 41
click at [304, 324] on input "oluwasegun [PERSON_NAME]" at bounding box center [639, 316] width 840 height 39
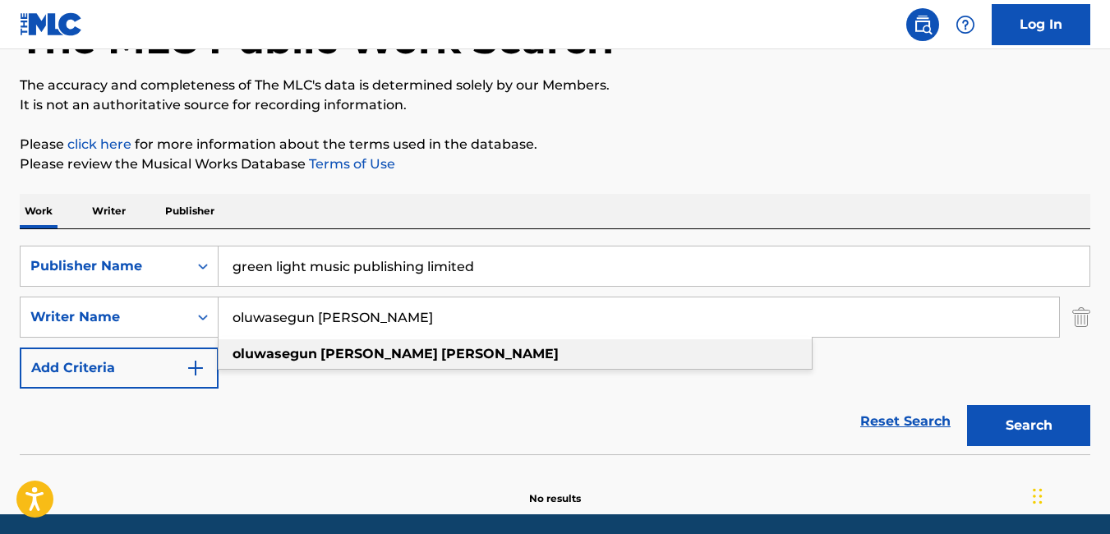
click at [317, 357] on span "Search Form" at bounding box center [318, 354] width 3 height 16
click at [381, 362] on div "oluwasegun [PERSON_NAME]" at bounding box center [515, 354] width 593 height 30
type input "oluwasegun [PERSON_NAME]"
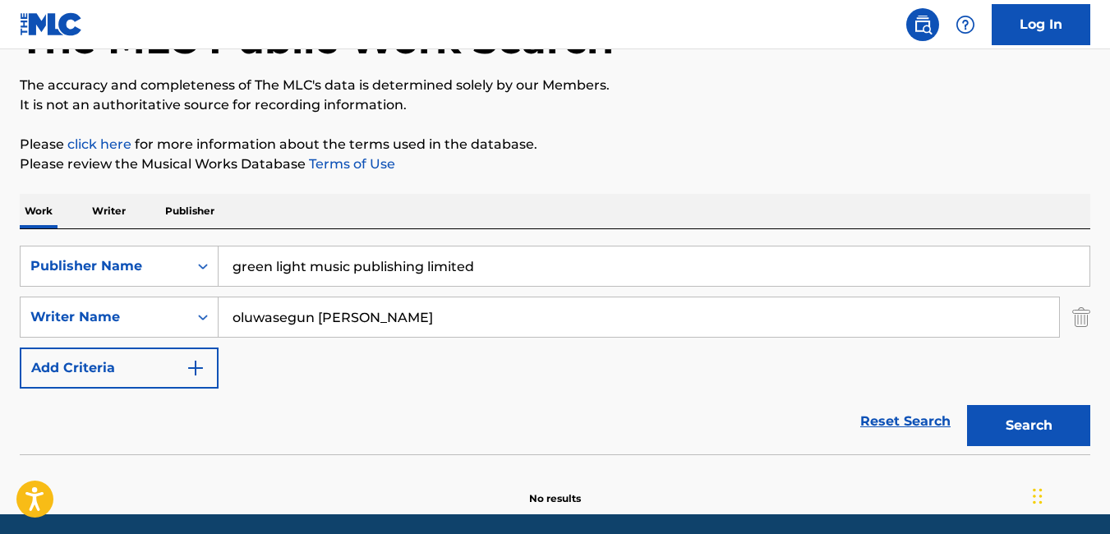
click at [1034, 435] on button "Search" at bounding box center [1028, 425] width 123 height 41
